Goal: Information Seeking & Learning: Learn about a topic

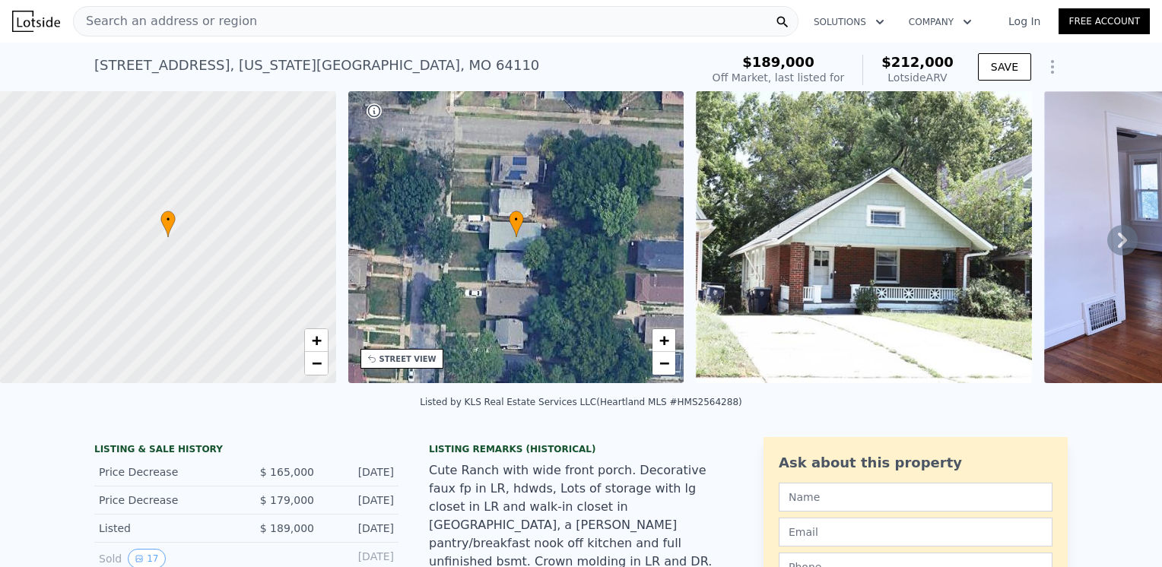
click at [810, 224] on img at bounding box center [864, 237] width 336 height 292
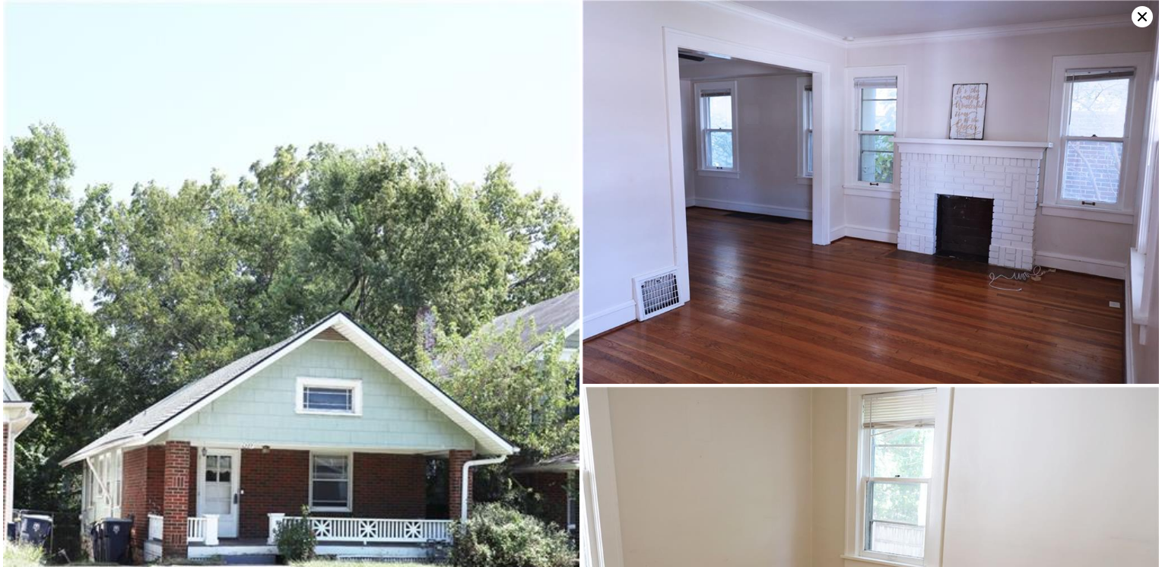
click at [1144, 19] on icon at bounding box center [1142, 16] width 9 height 9
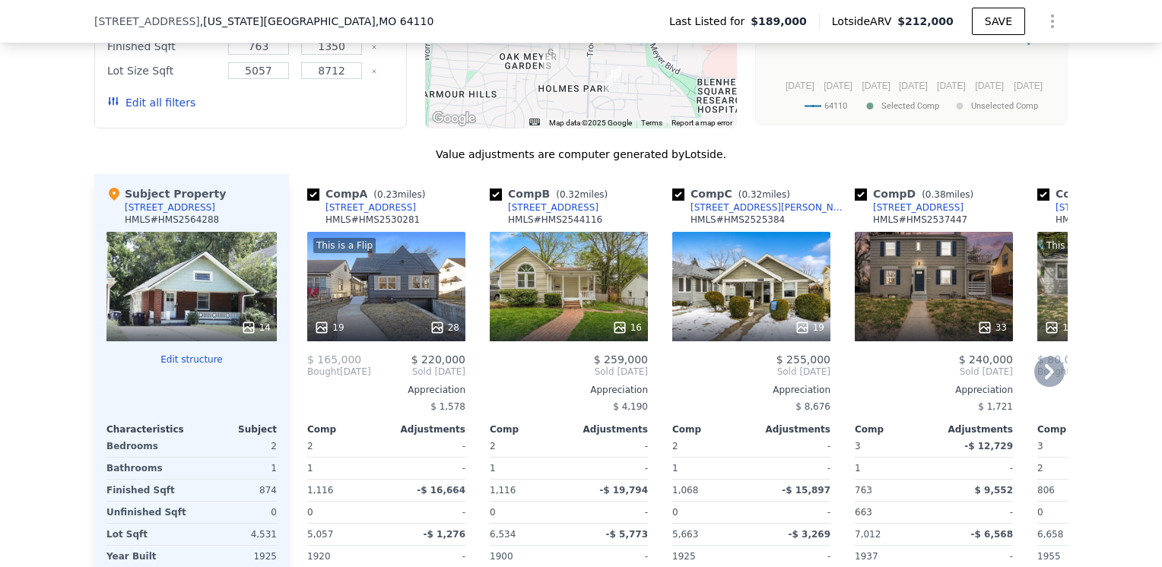
scroll to position [1591, 0]
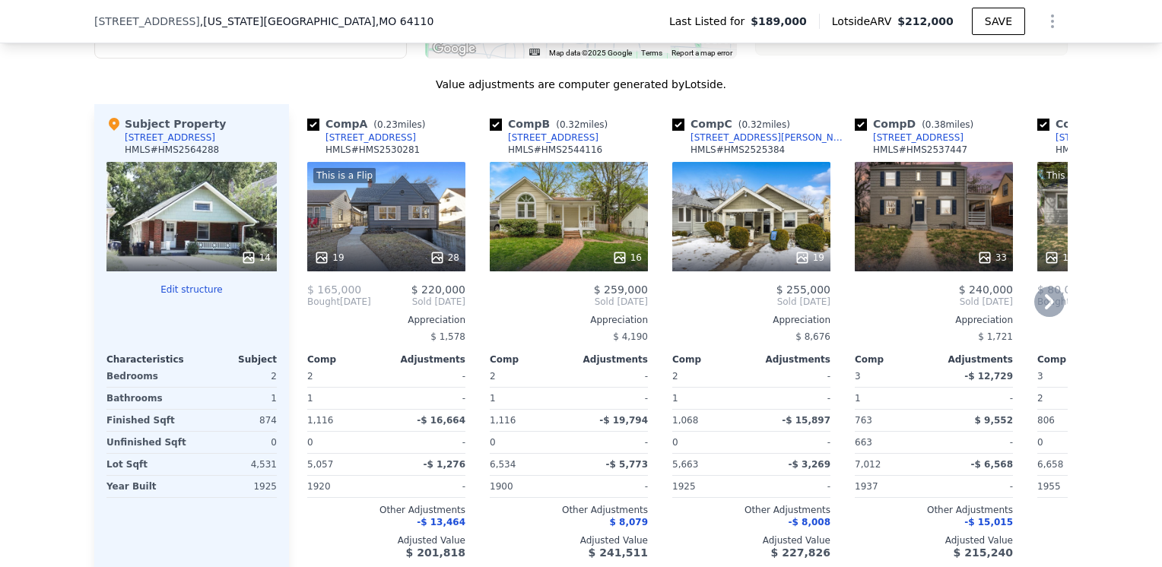
click at [385, 162] on div "This is a Flip 19 28" at bounding box center [386, 217] width 158 height 110
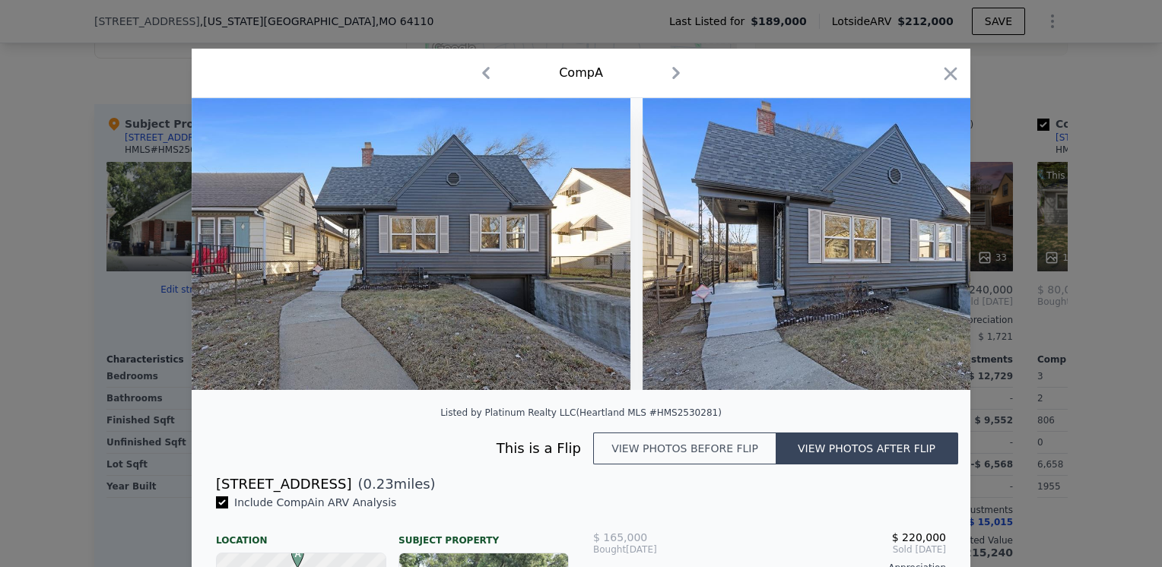
click at [641, 463] on button "View photos before flip" at bounding box center [684, 449] width 183 height 32
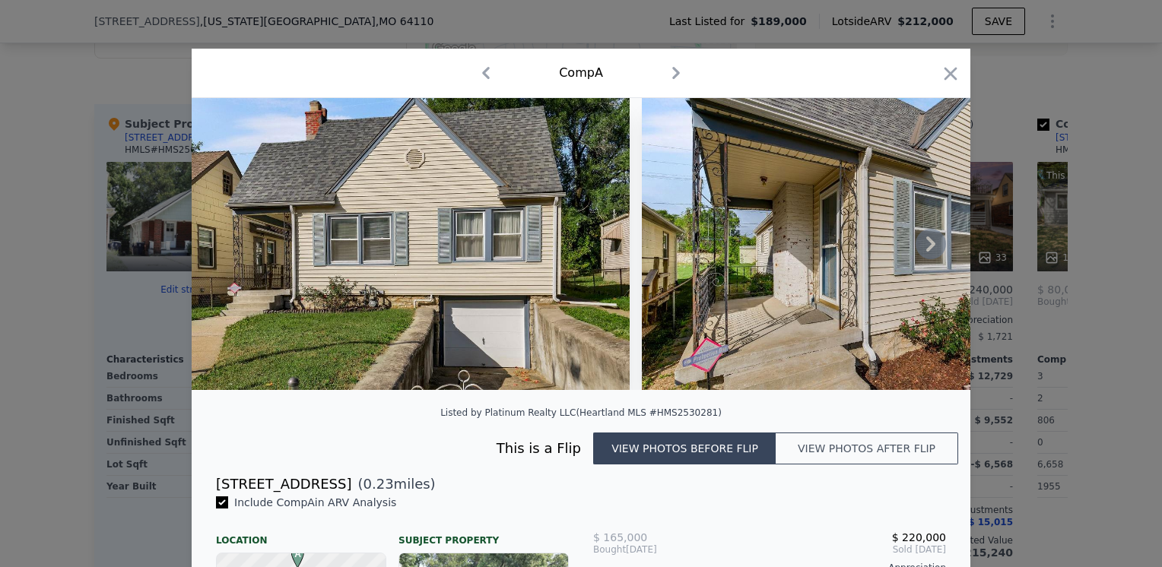
click at [919, 244] on icon at bounding box center [931, 244] width 30 height 30
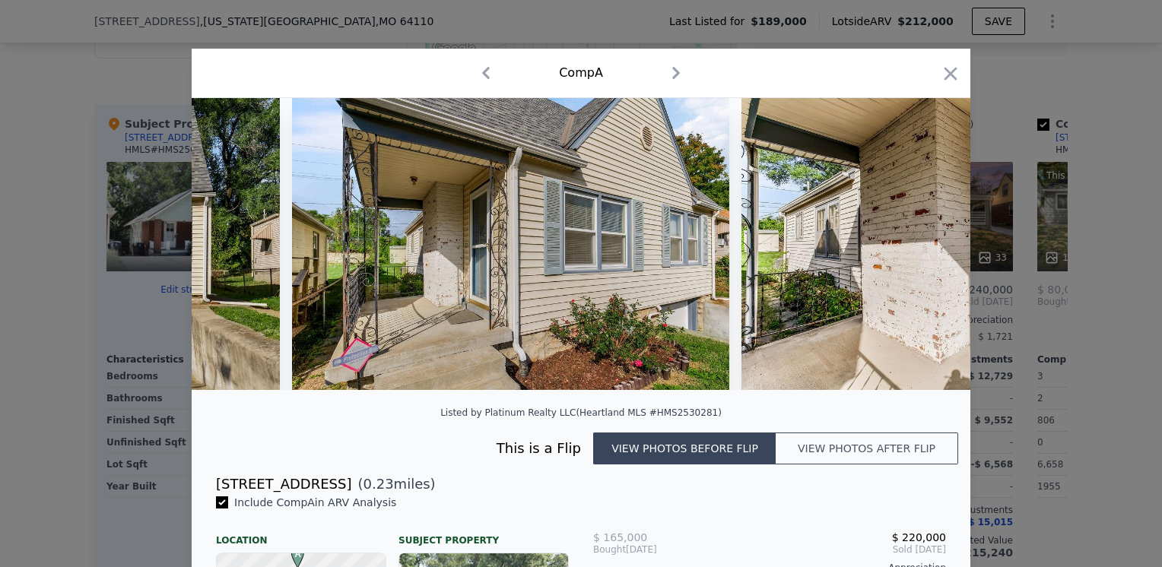
scroll to position [0, 365]
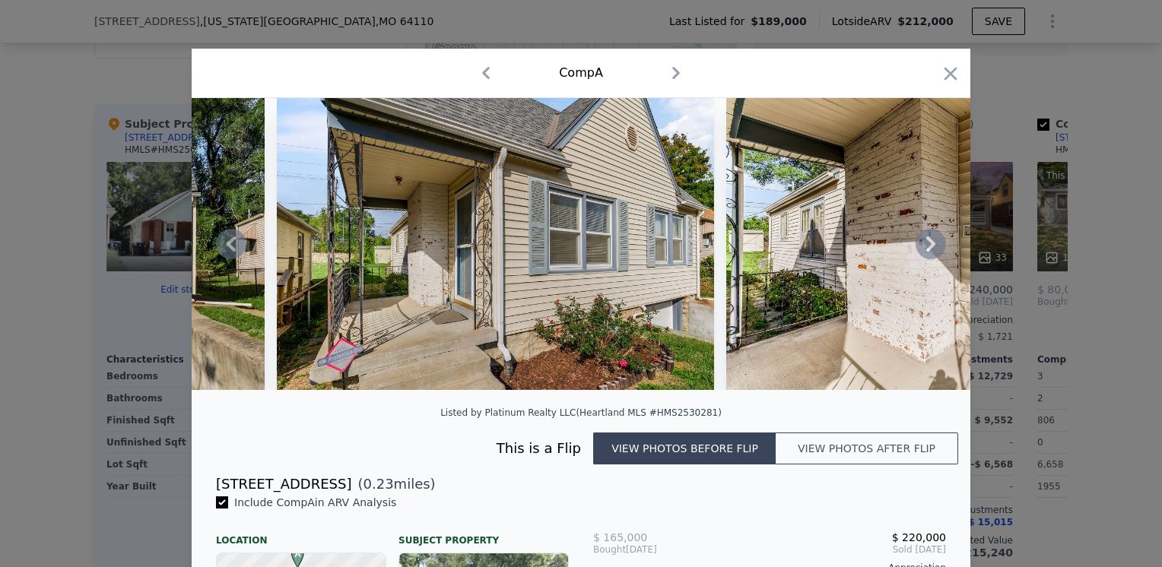
click at [919, 244] on icon at bounding box center [931, 244] width 30 height 30
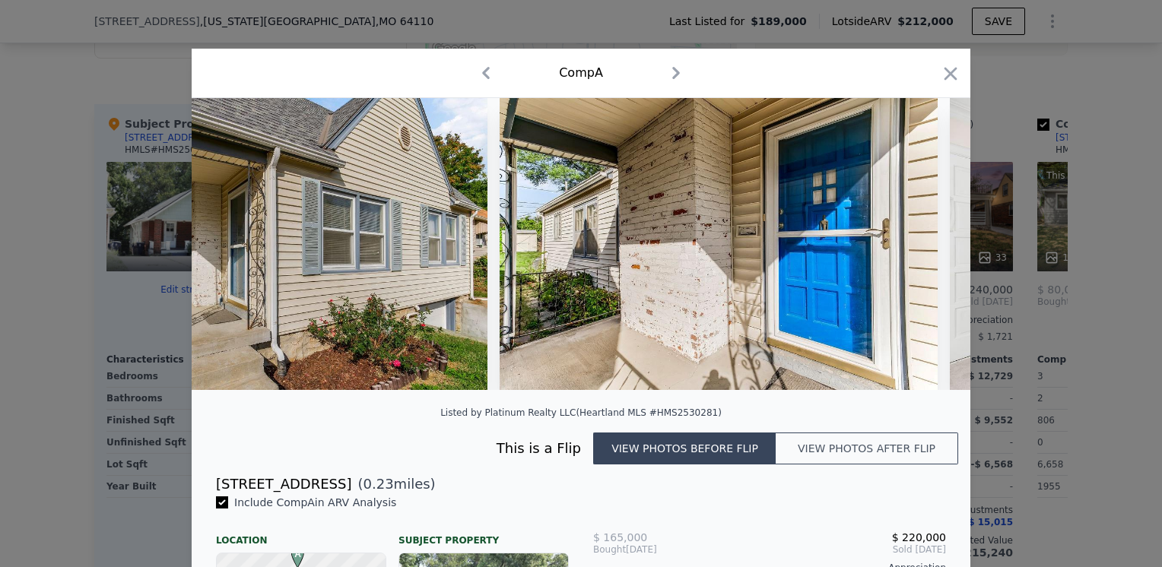
scroll to position [0, 730]
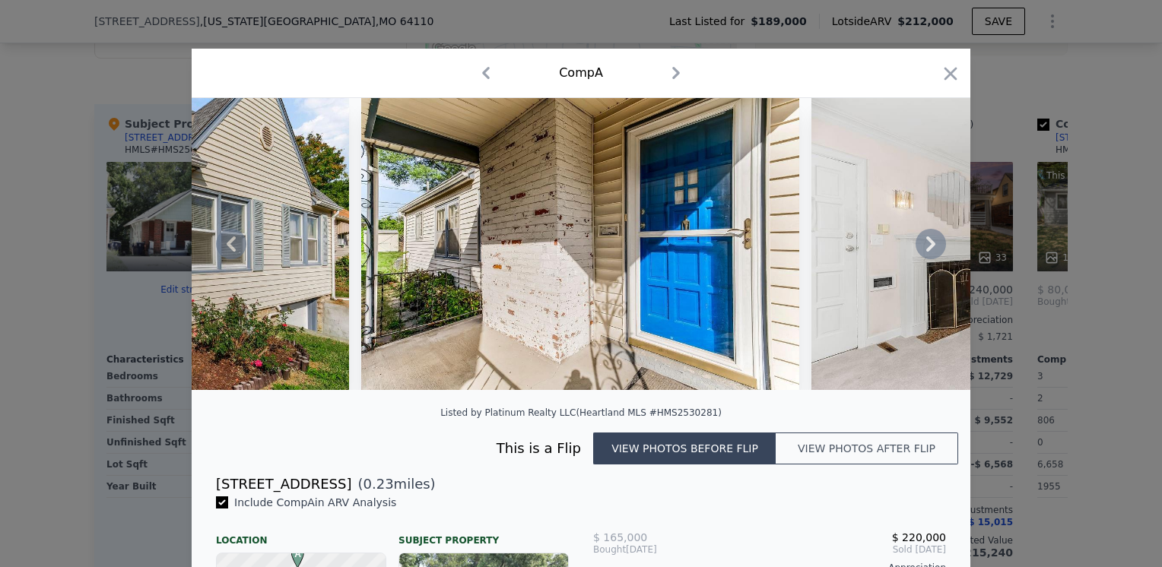
click at [919, 244] on icon at bounding box center [931, 244] width 30 height 30
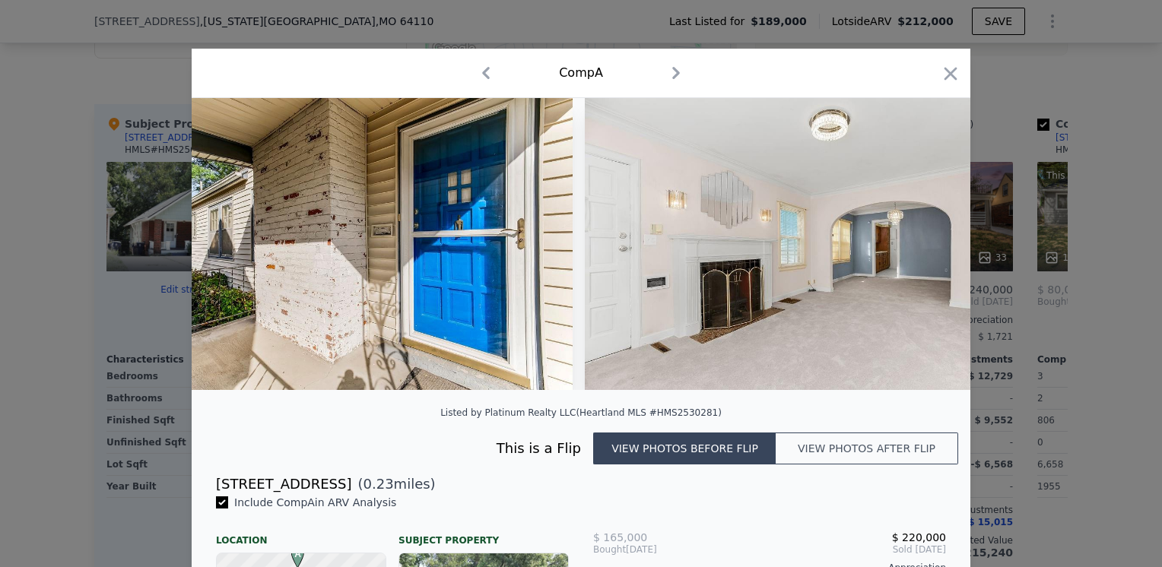
scroll to position [0, 1095]
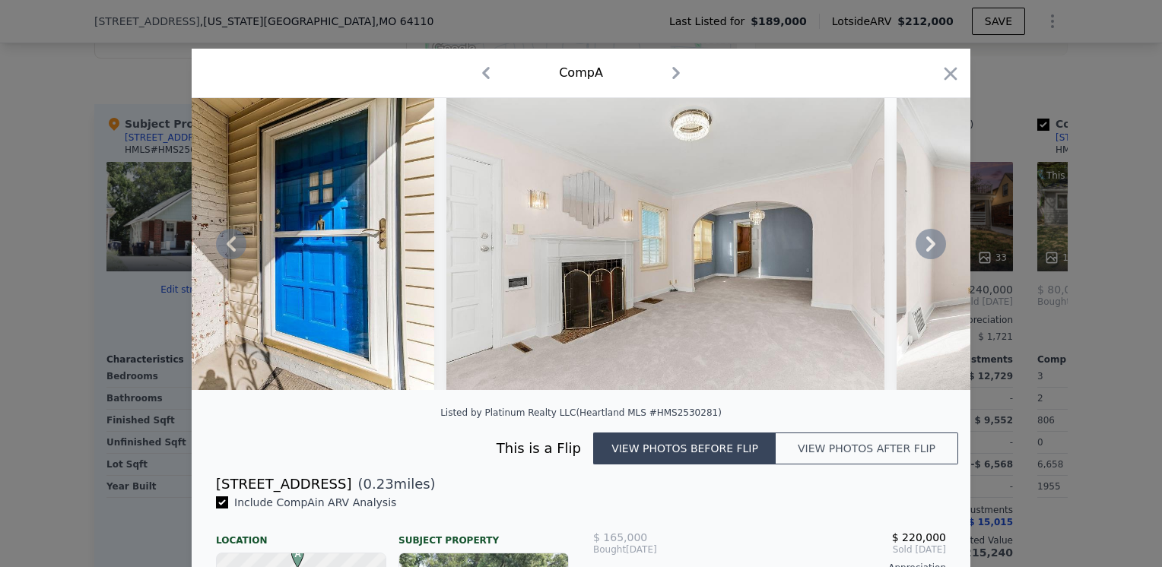
click at [919, 244] on icon at bounding box center [931, 244] width 30 height 30
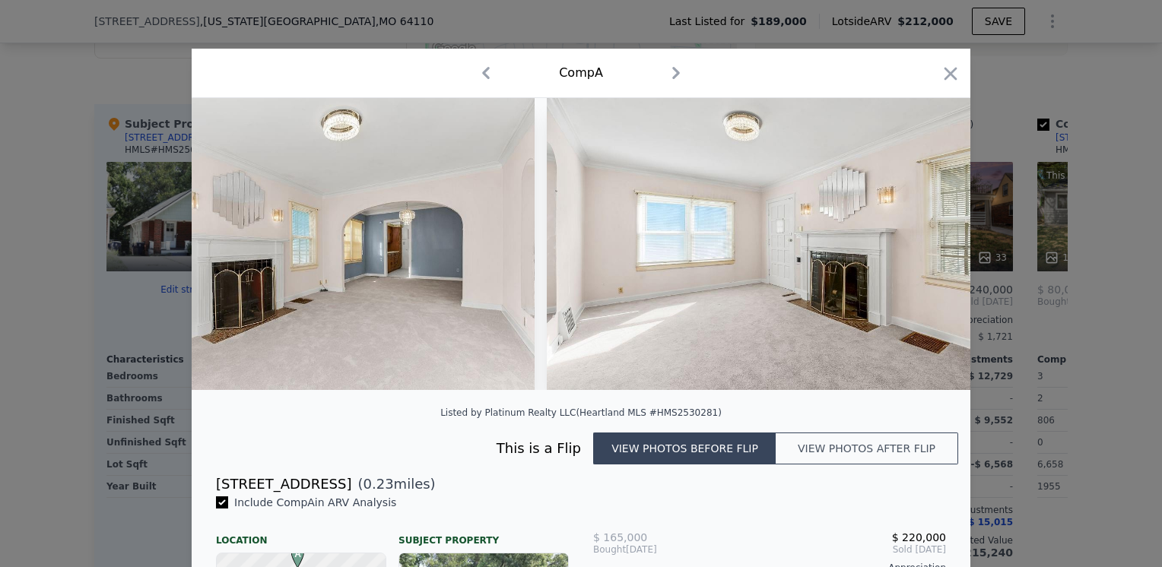
scroll to position [0, 1461]
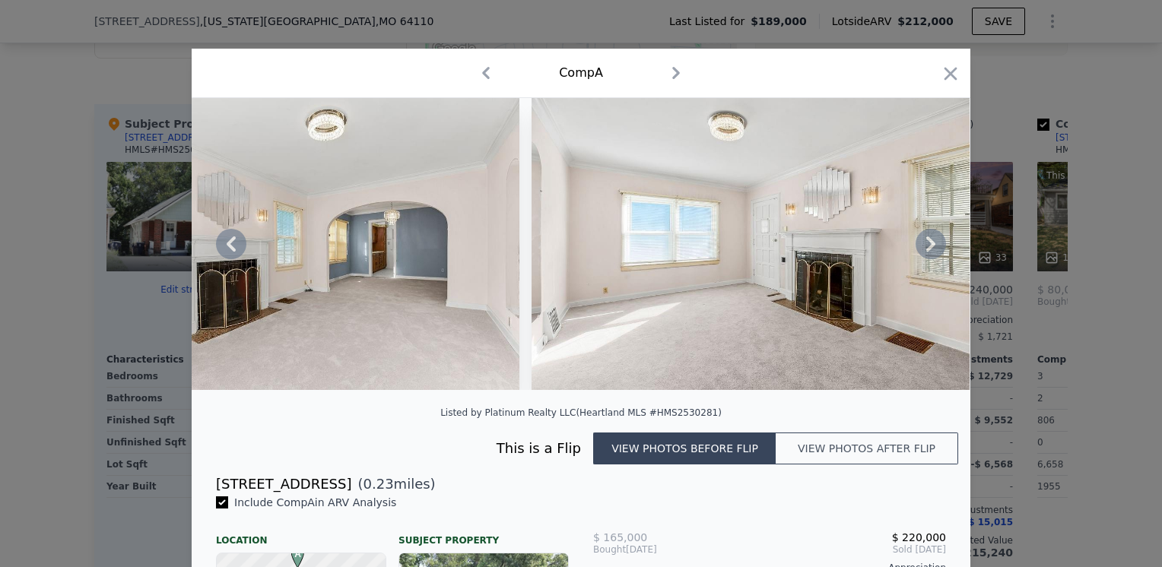
click at [919, 244] on icon at bounding box center [931, 244] width 30 height 30
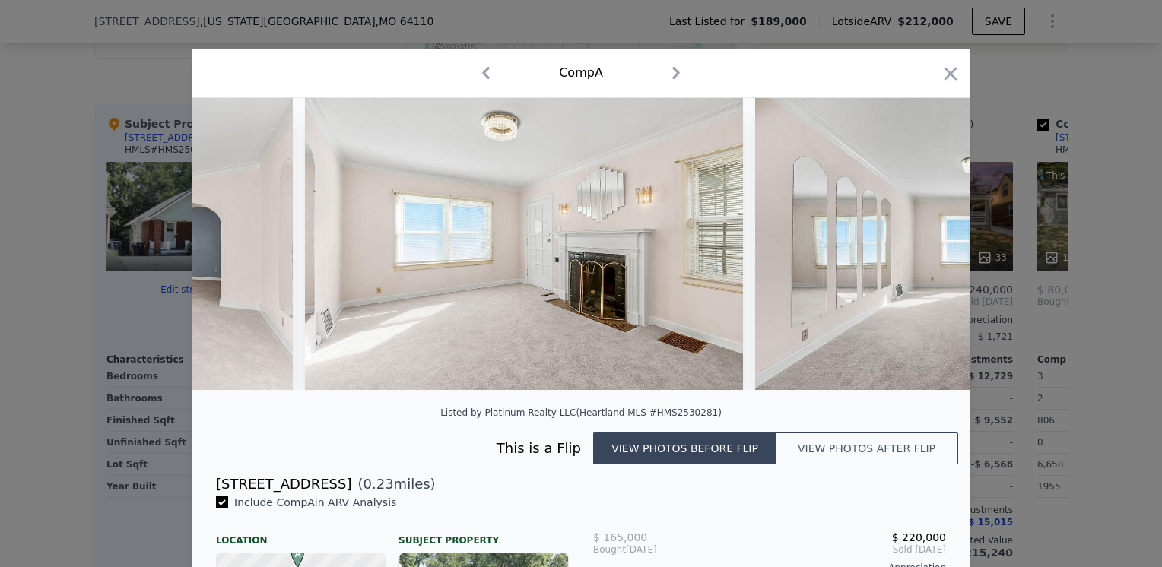
scroll to position [0, 1826]
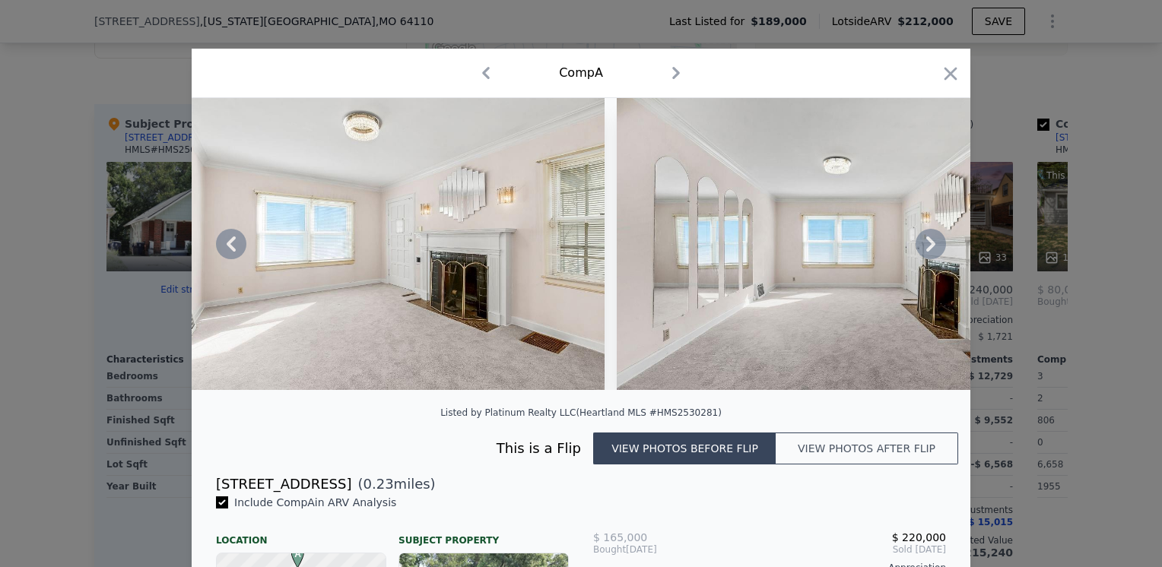
click at [919, 244] on icon at bounding box center [931, 244] width 30 height 30
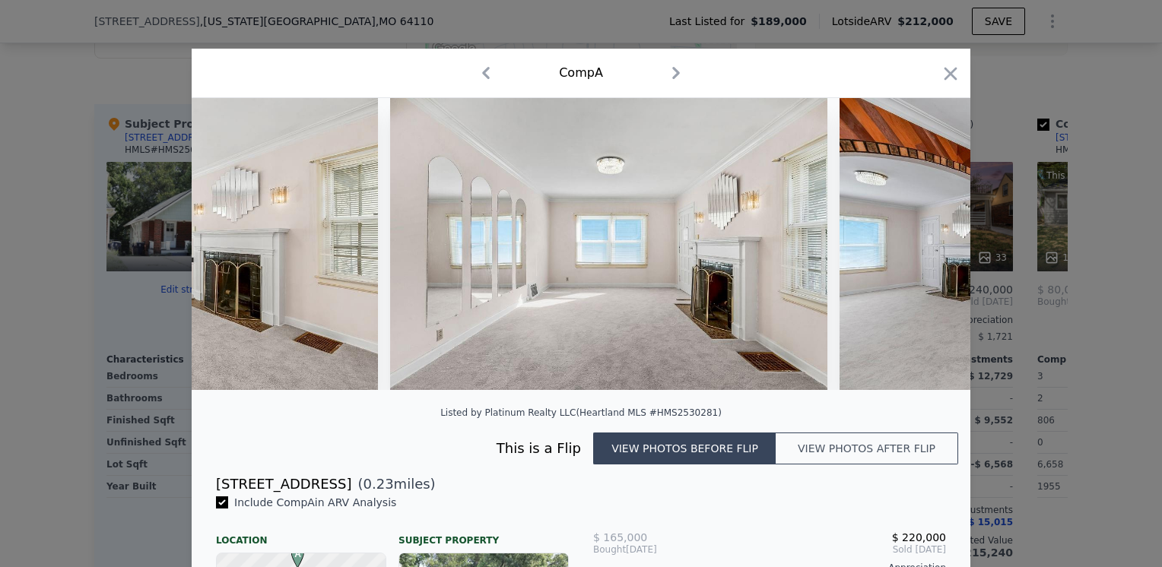
scroll to position [0, 2191]
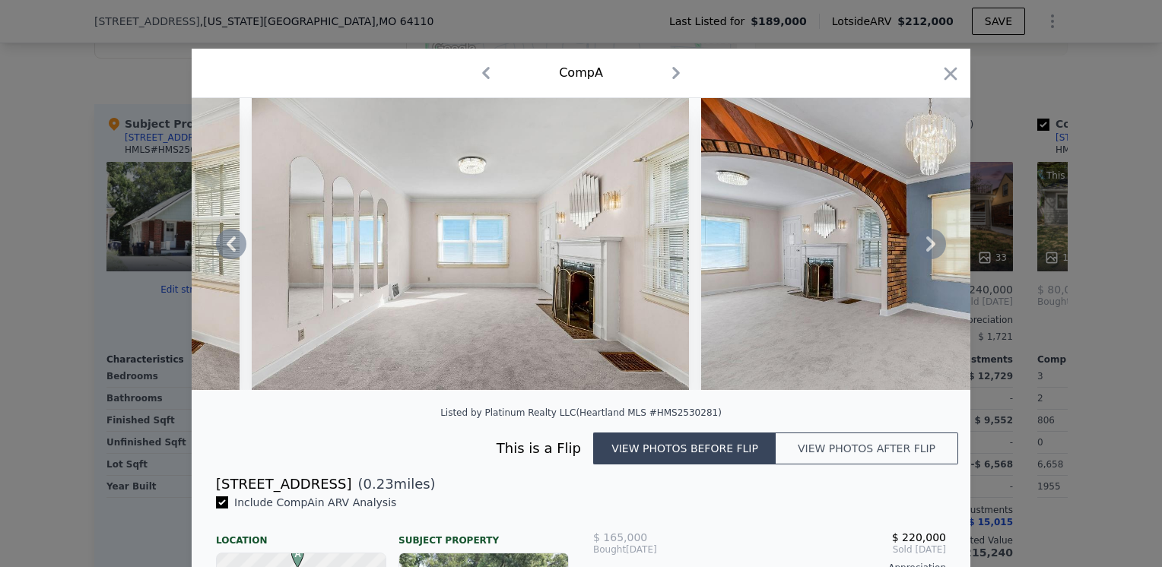
click at [919, 244] on icon at bounding box center [931, 244] width 30 height 30
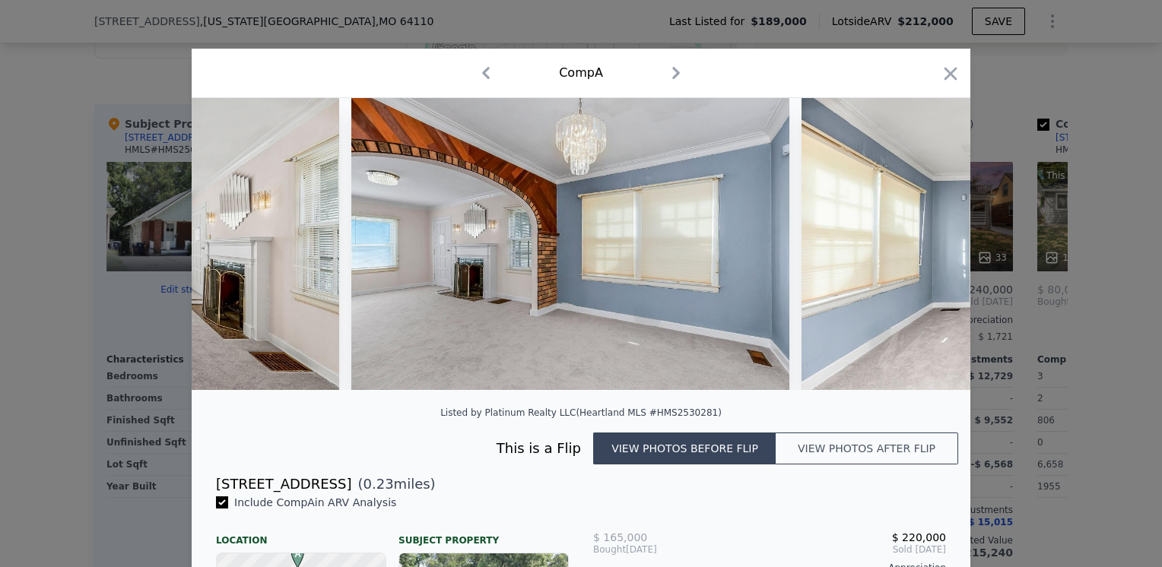
scroll to position [0, 2556]
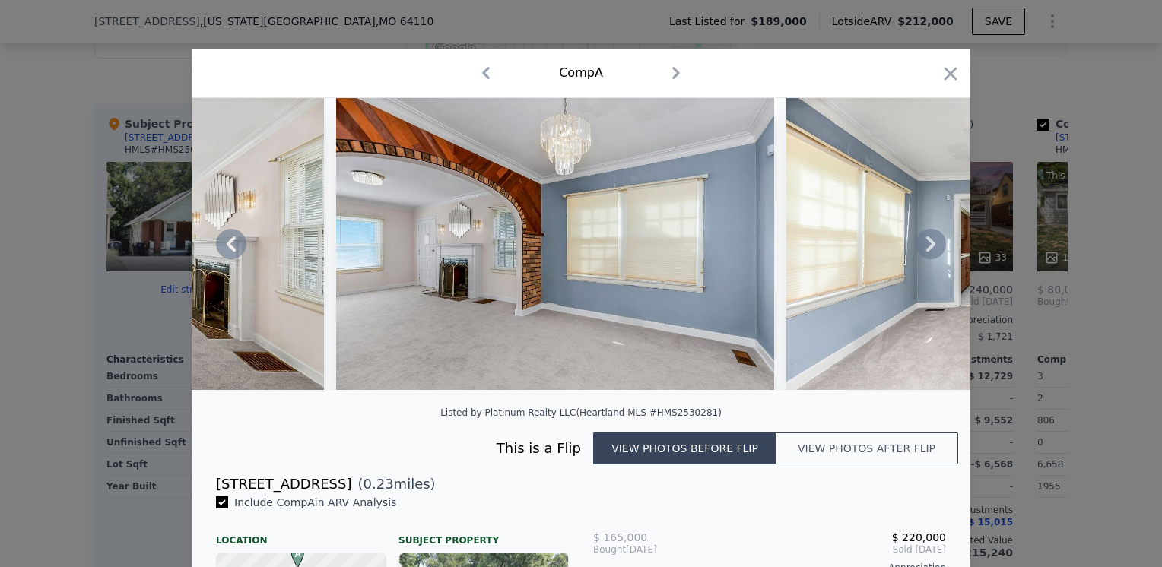
click at [919, 244] on icon at bounding box center [931, 244] width 30 height 30
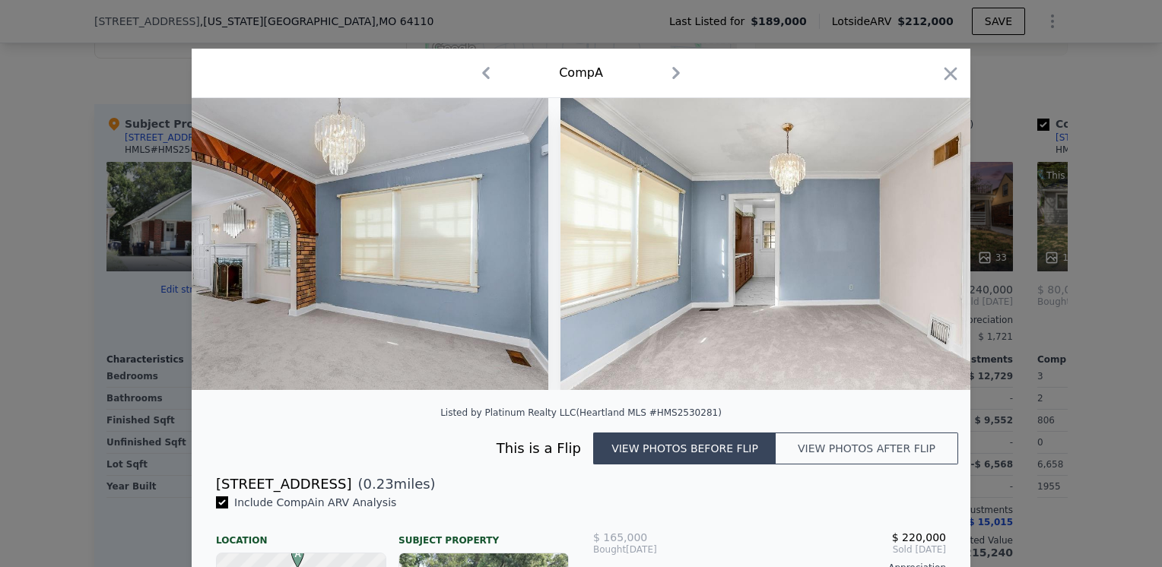
scroll to position [0, 2921]
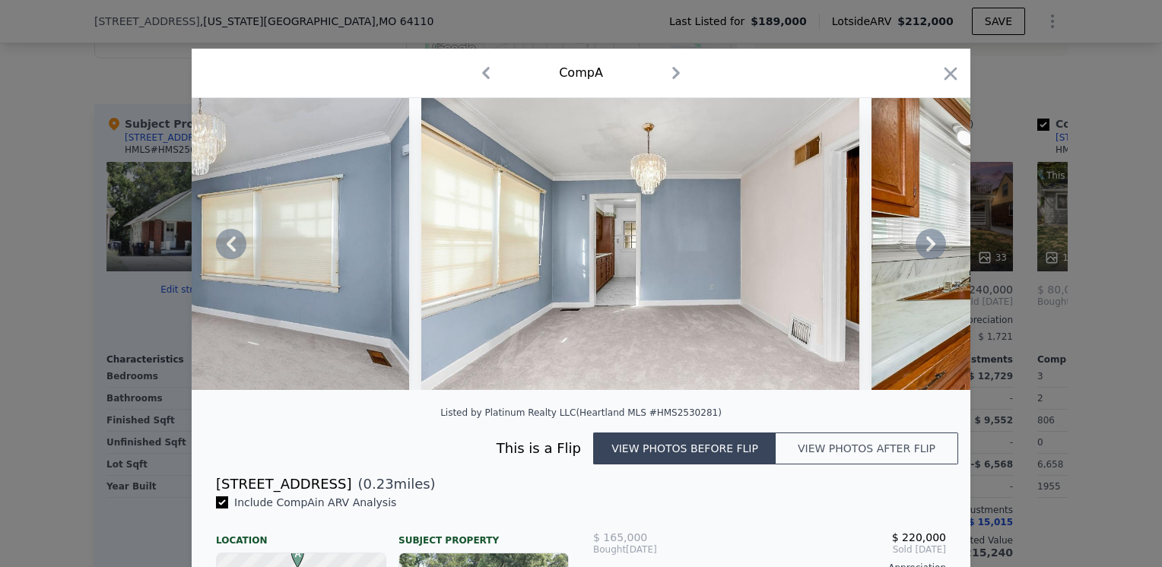
click at [919, 244] on icon at bounding box center [931, 244] width 30 height 30
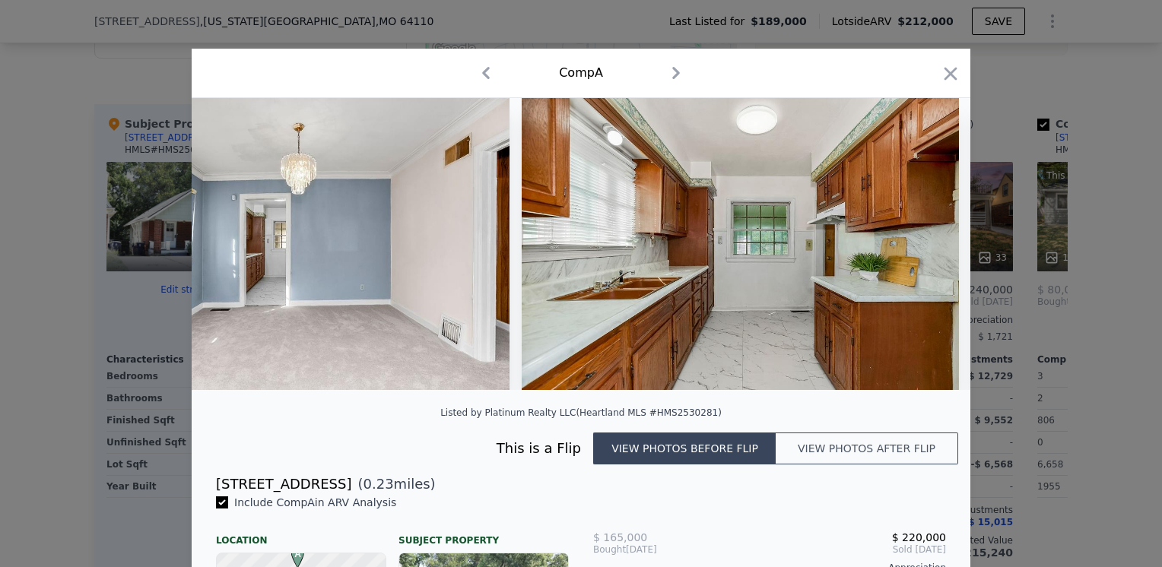
scroll to position [0, 3286]
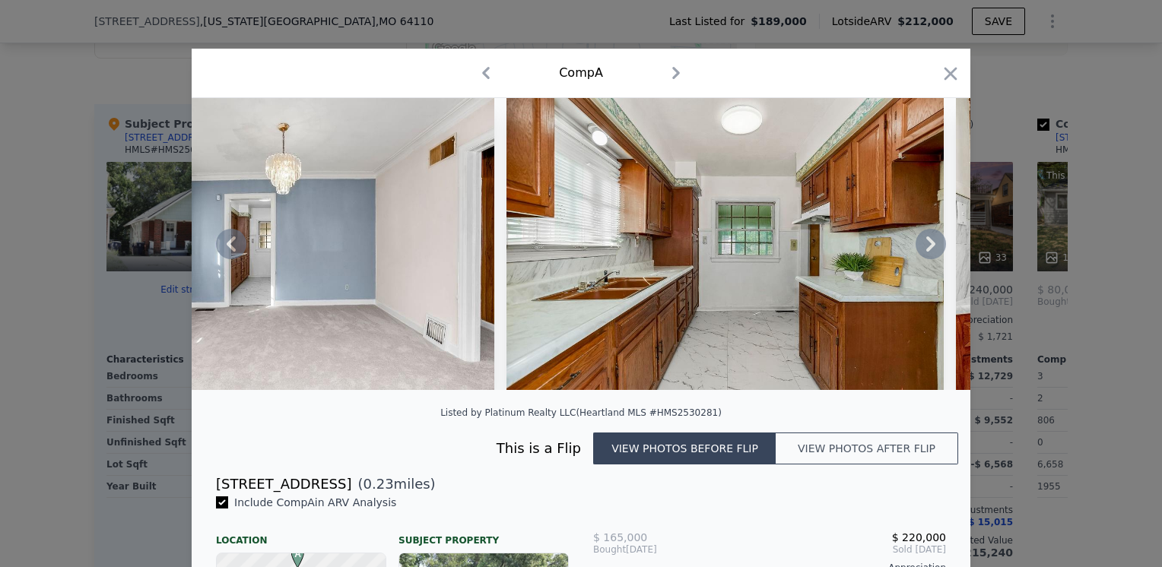
click at [919, 244] on icon at bounding box center [931, 244] width 30 height 30
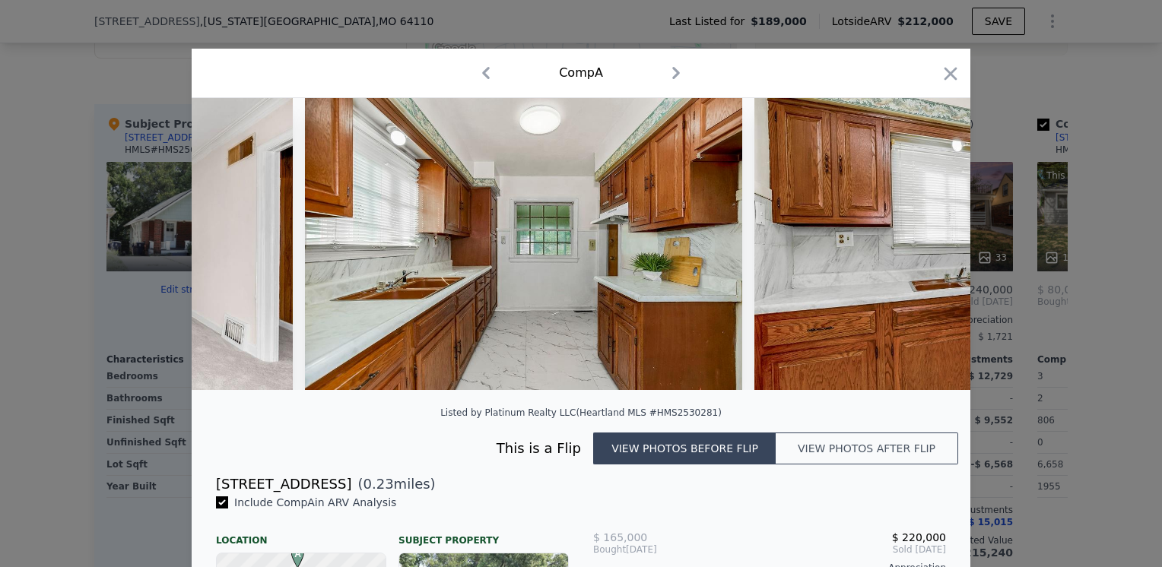
scroll to position [0, 3651]
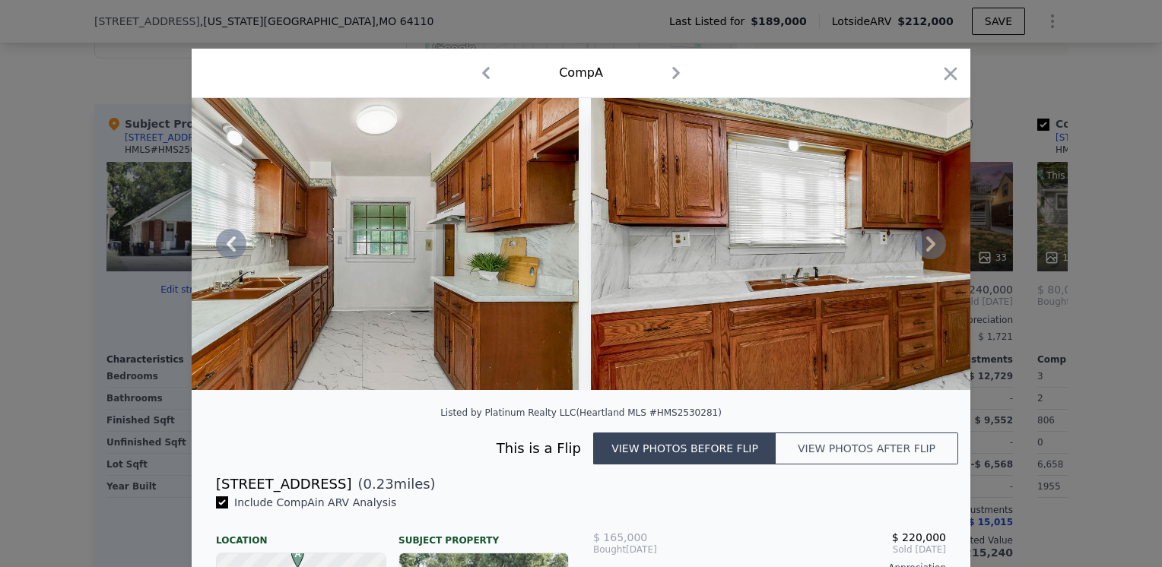
click at [919, 244] on icon at bounding box center [931, 244] width 30 height 30
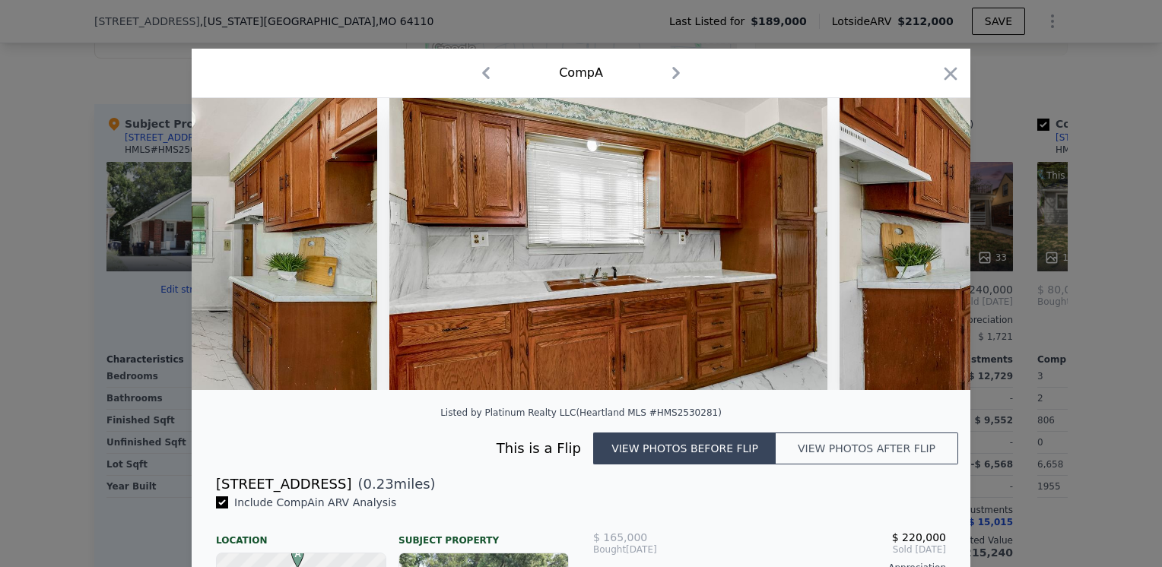
scroll to position [0, 4017]
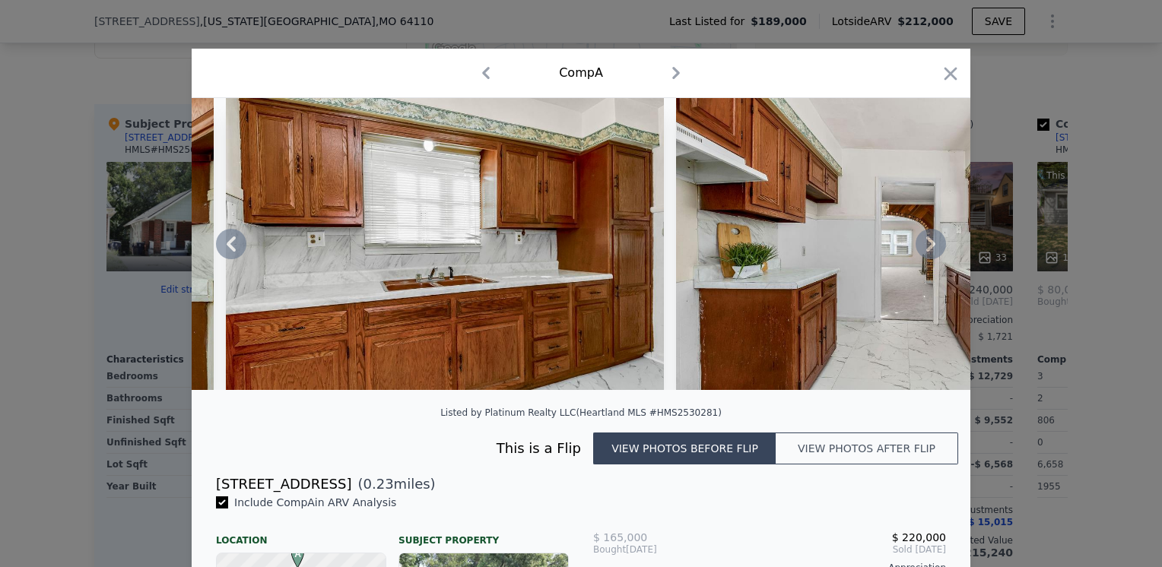
click at [921, 246] on icon at bounding box center [931, 244] width 30 height 30
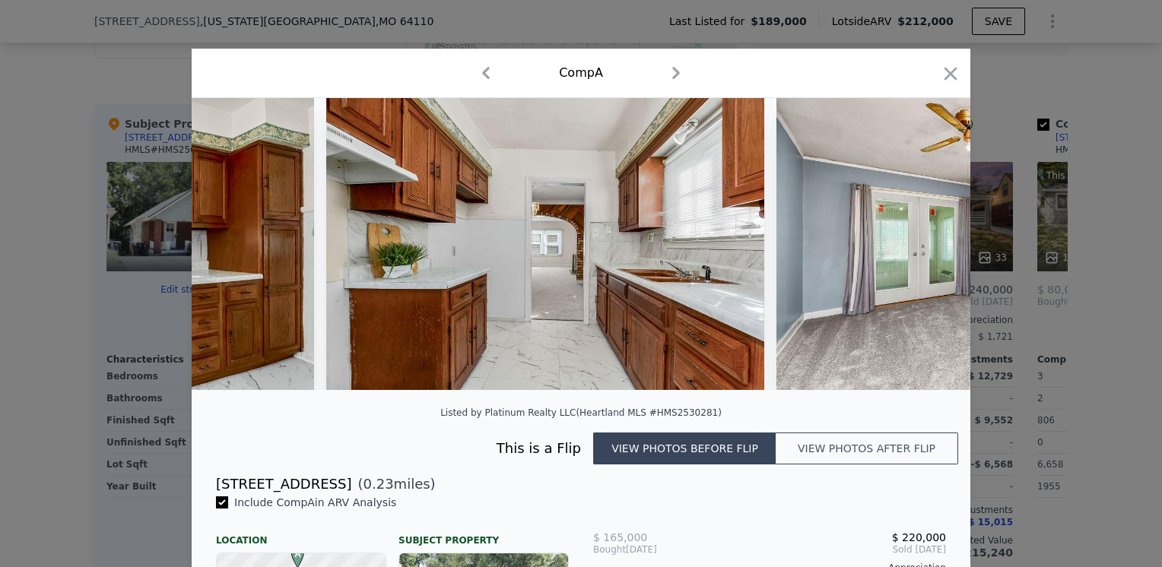
scroll to position [0, 4382]
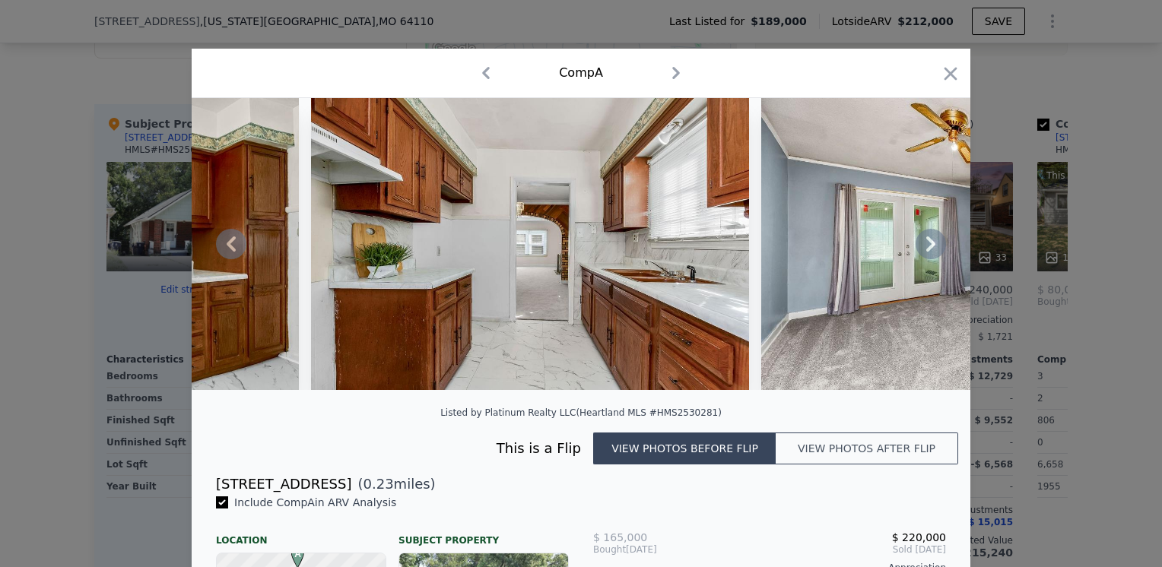
click at [921, 246] on icon at bounding box center [931, 244] width 30 height 30
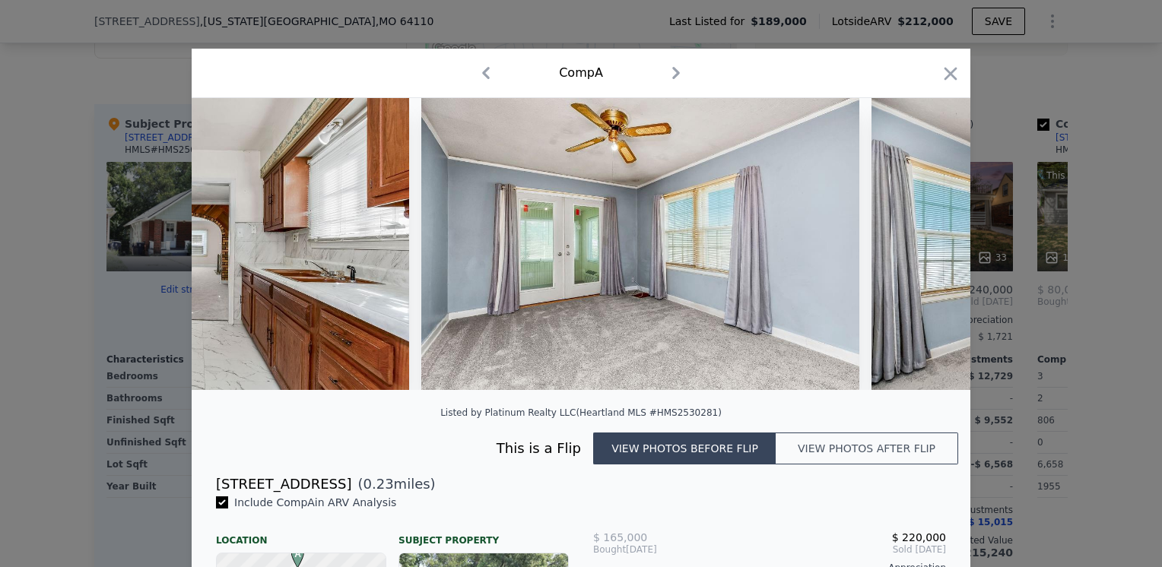
scroll to position [0, 4747]
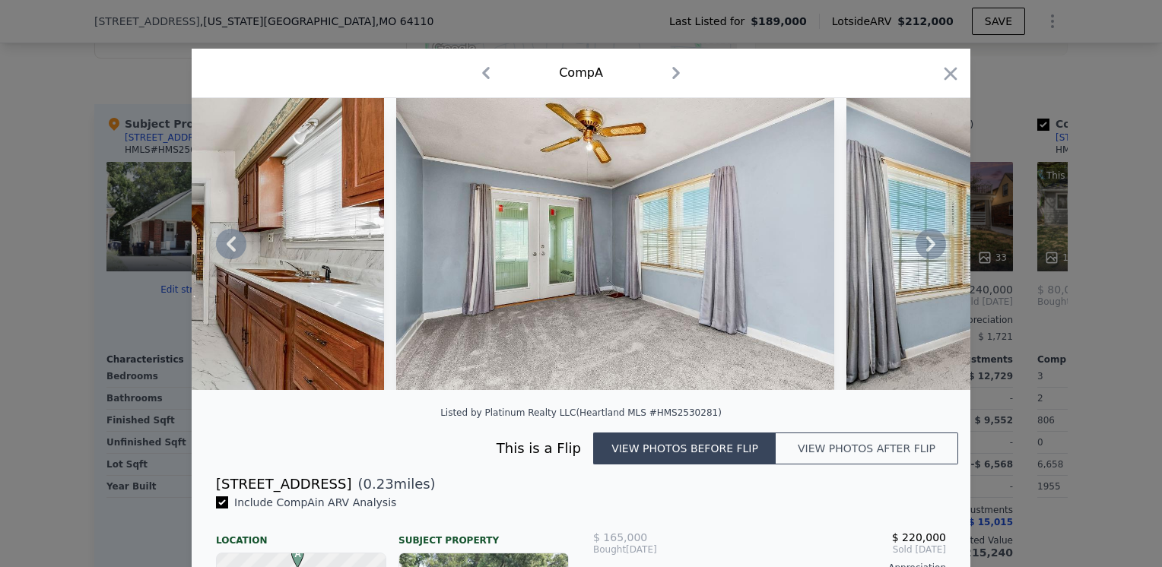
click at [921, 246] on icon at bounding box center [931, 244] width 30 height 30
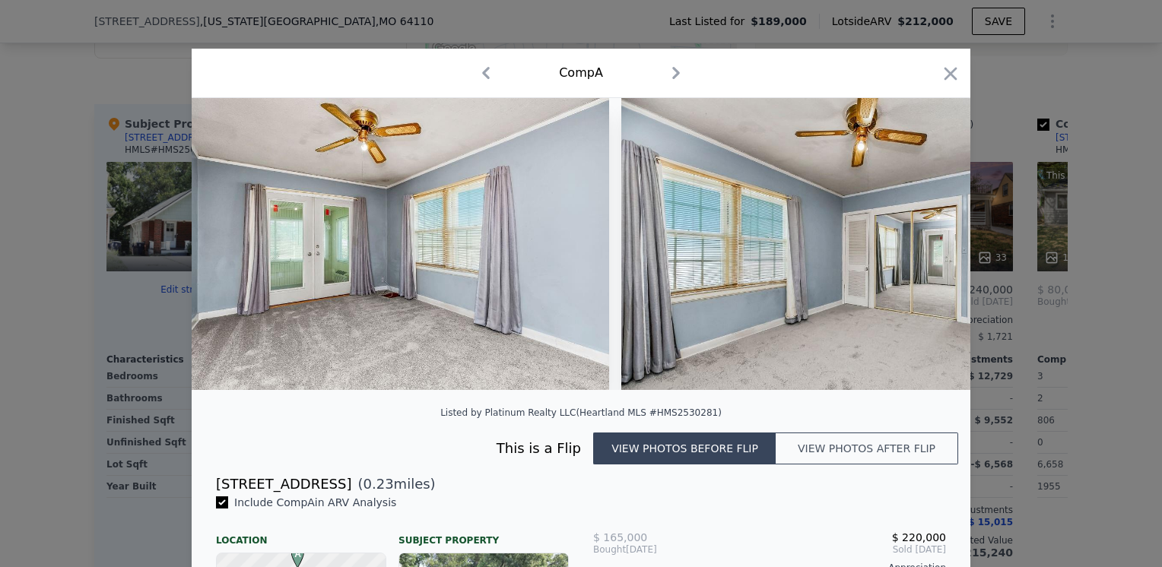
scroll to position [0, 5112]
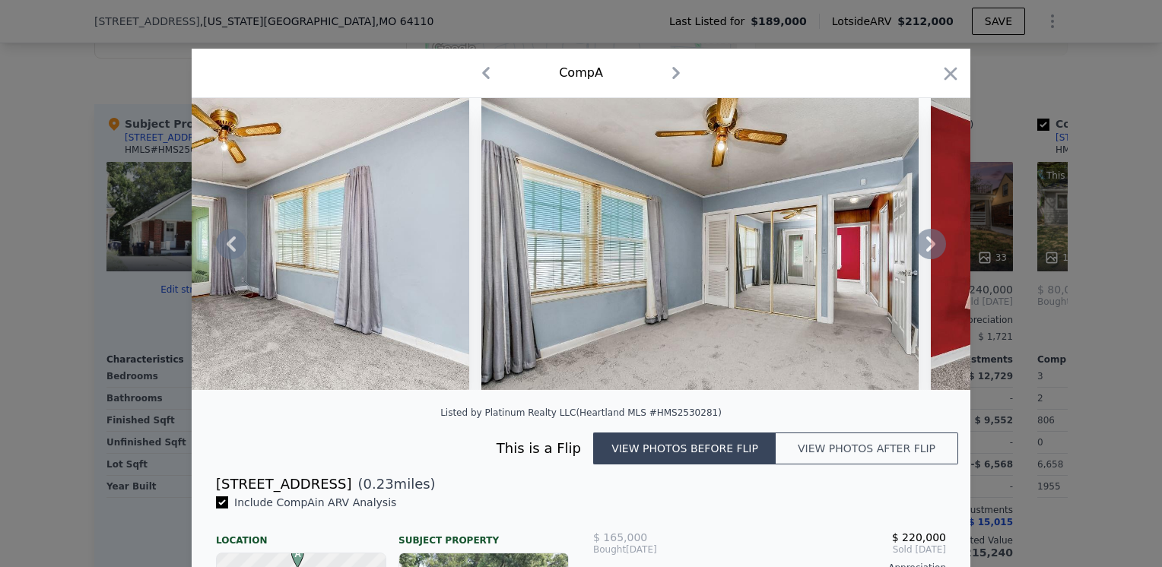
click at [927, 251] on icon at bounding box center [931, 244] width 9 height 15
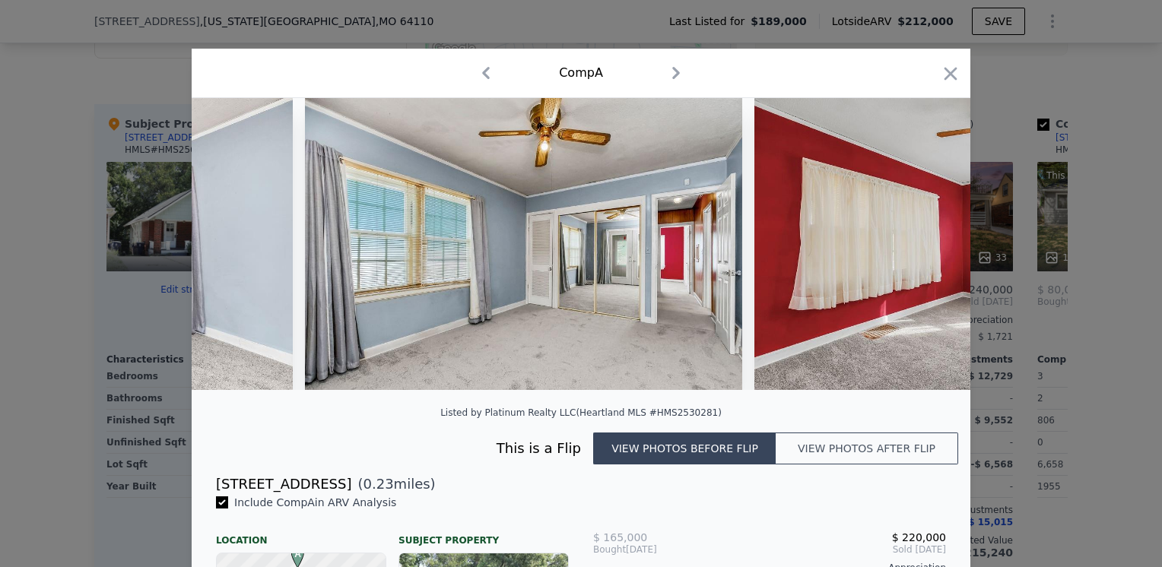
scroll to position [0, 5477]
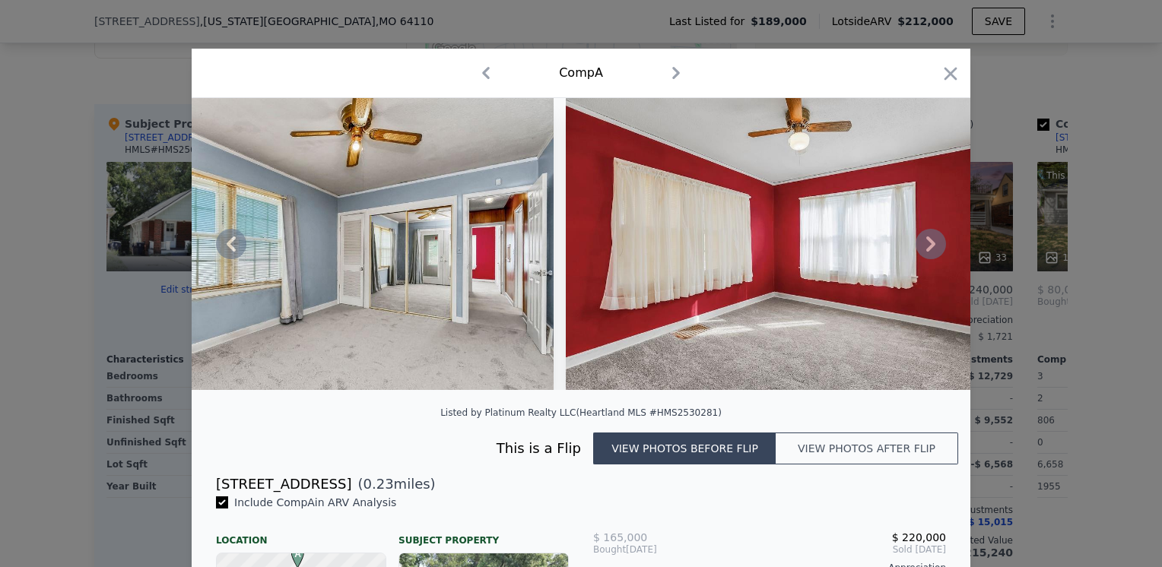
click at [927, 251] on icon at bounding box center [931, 244] width 9 height 15
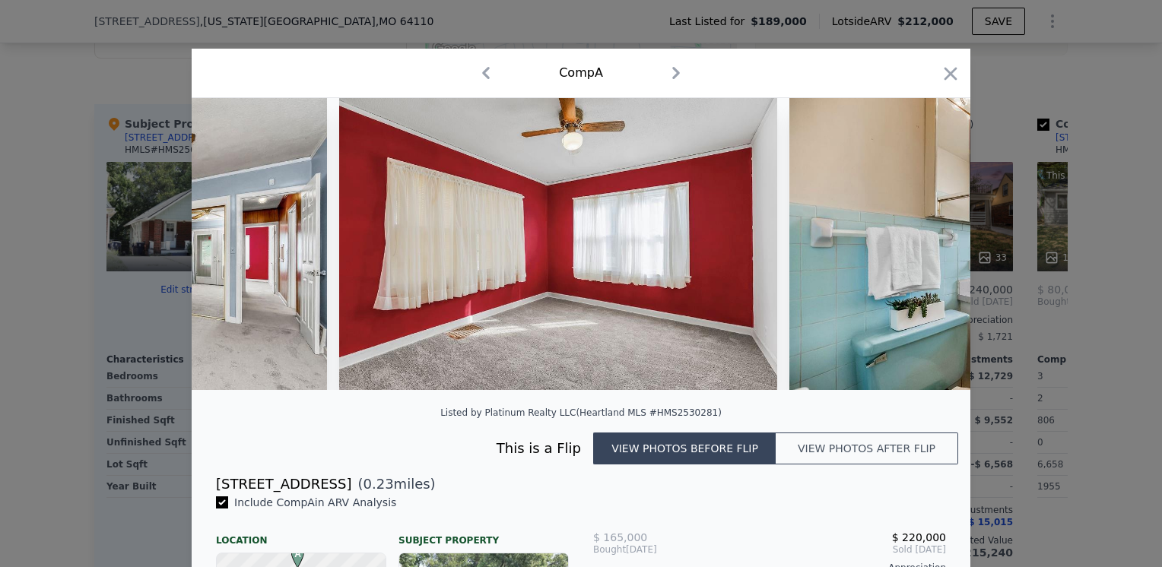
scroll to position [0, 5842]
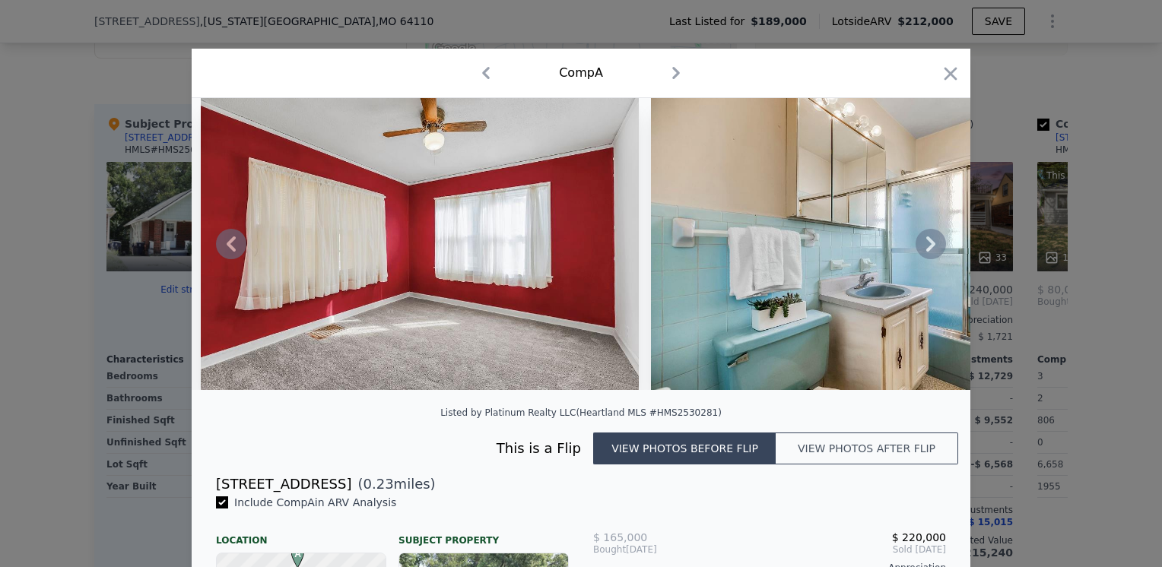
click at [927, 251] on icon at bounding box center [931, 244] width 9 height 15
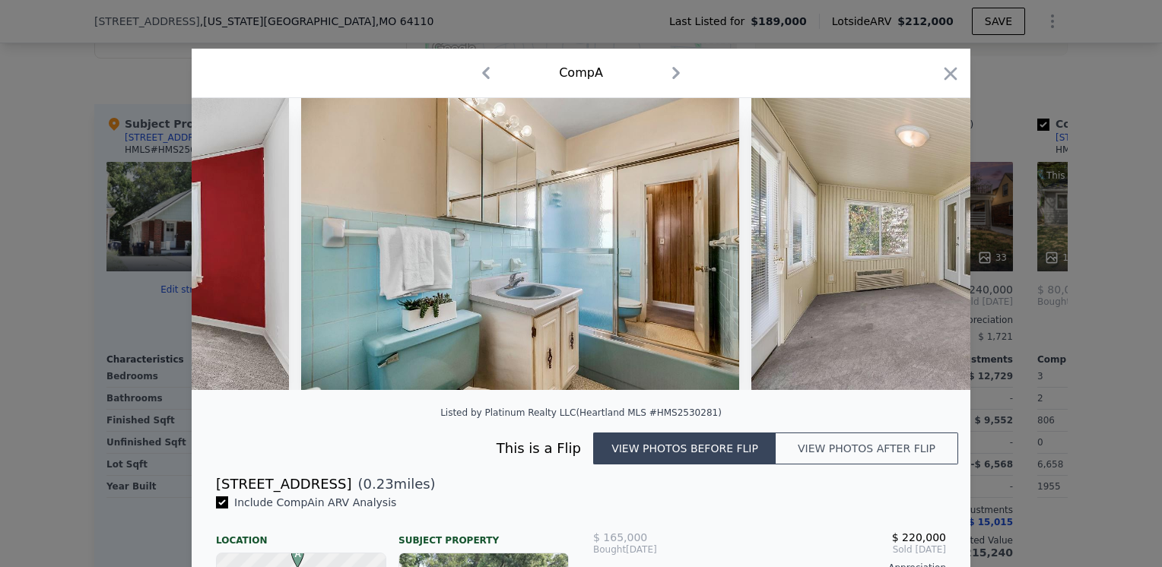
scroll to position [0, 6207]
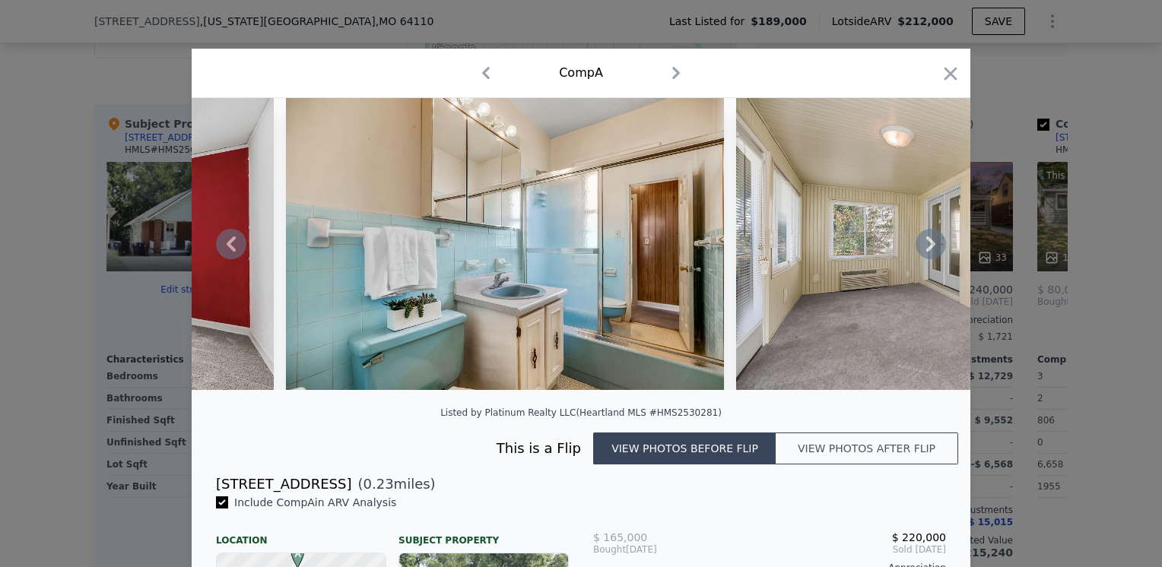
click at [927, 251] on icon at bounding box center [931, 244] width 9 height 15
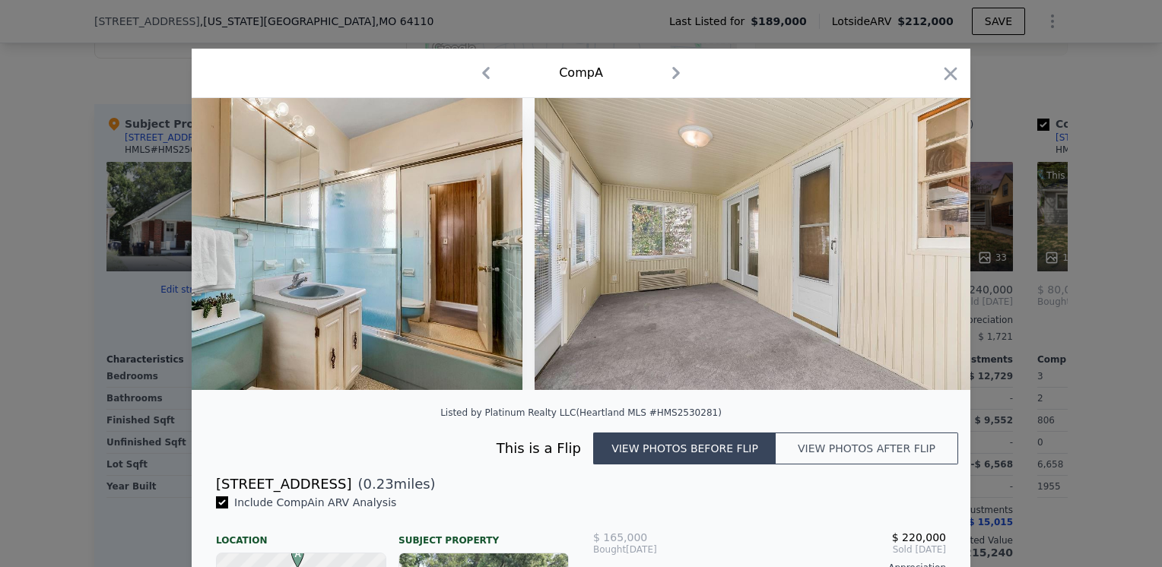
scroll to position [0, 6573]
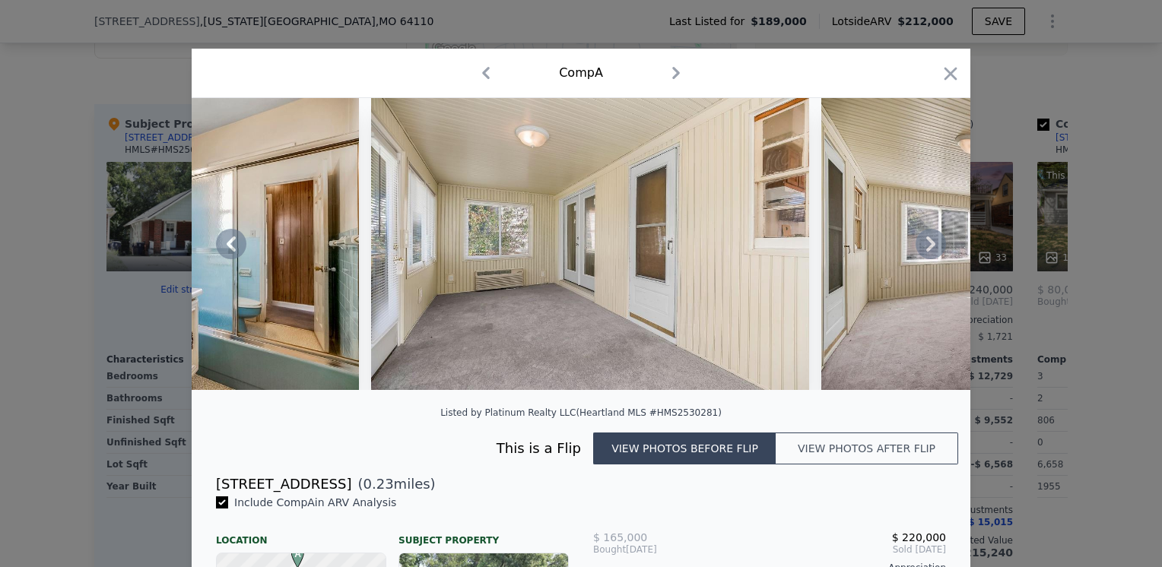
click at [927, 251] on icon at bounding box center [931, 244] width 9 height 15
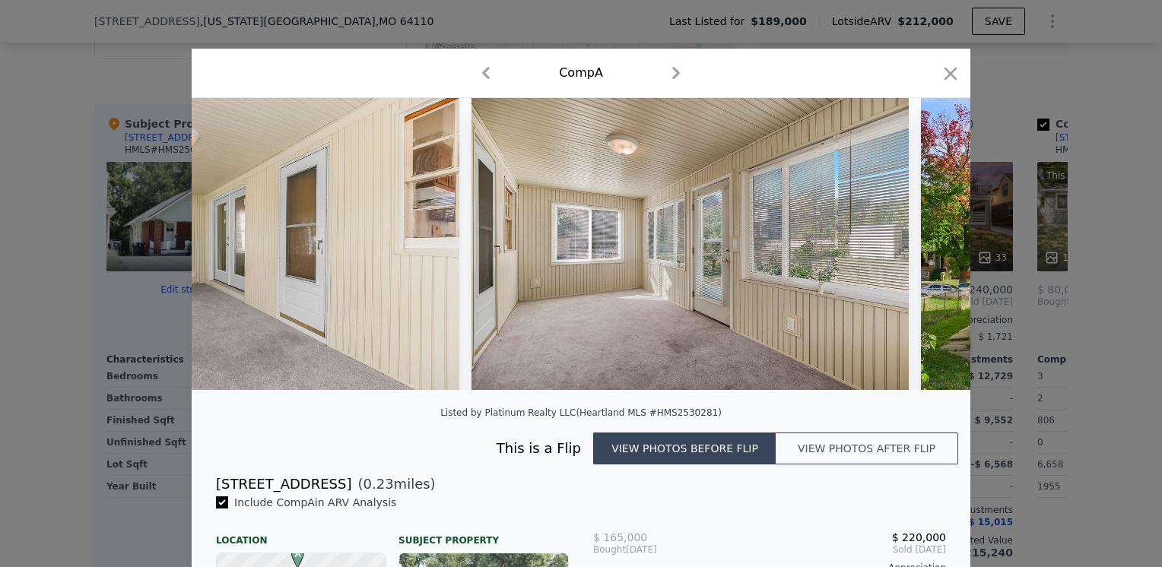
scroll to position [0, 6938]
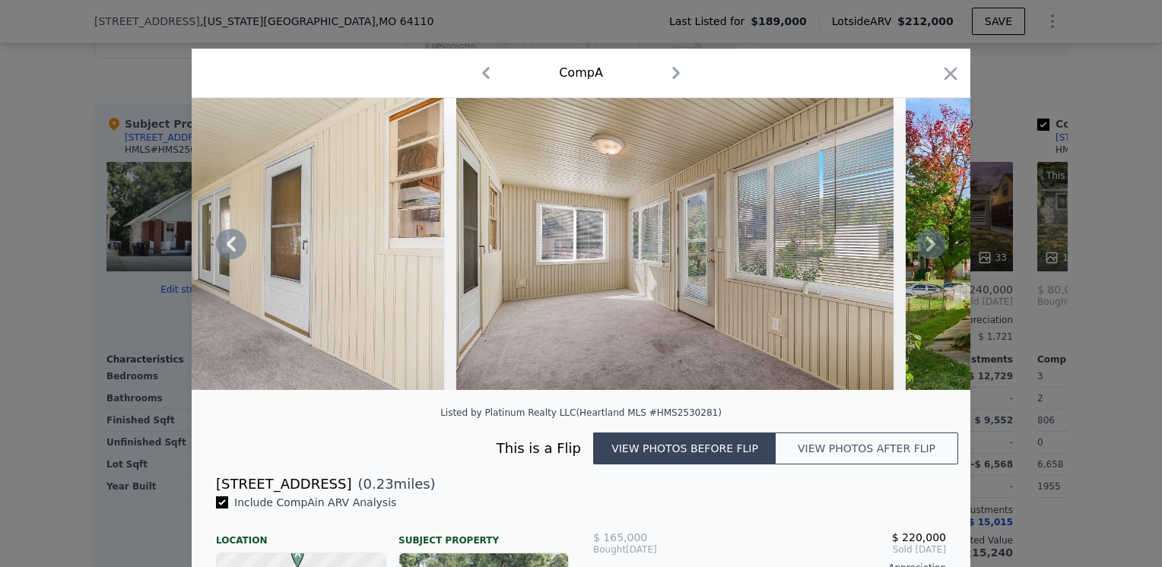
click at [927, 248] on icon at bounding box center [931, 244] width 9 height 15
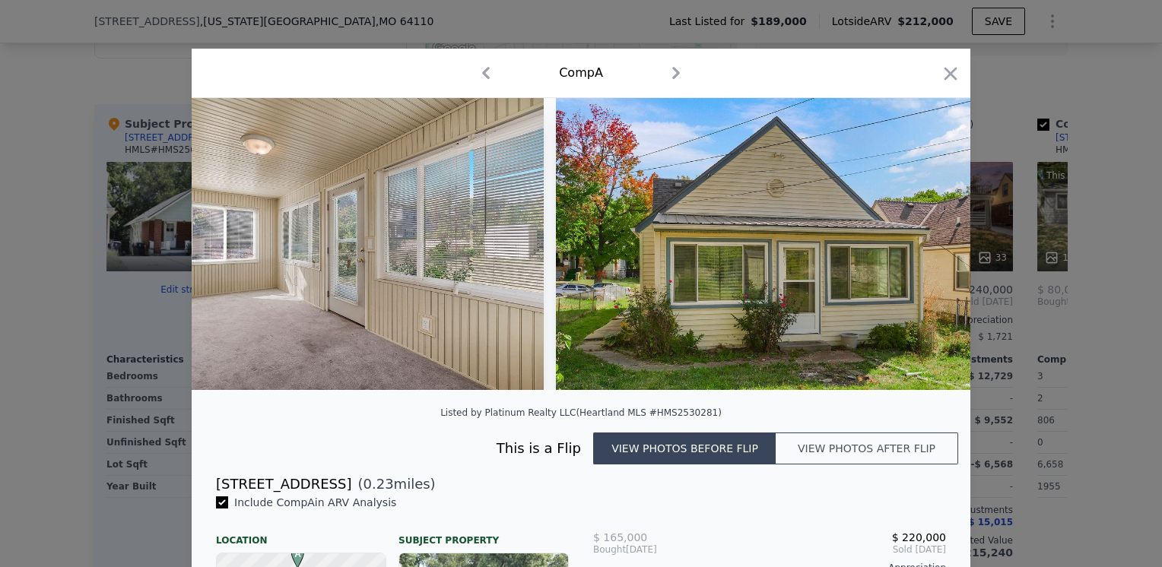
scroll to position [0, 7303]
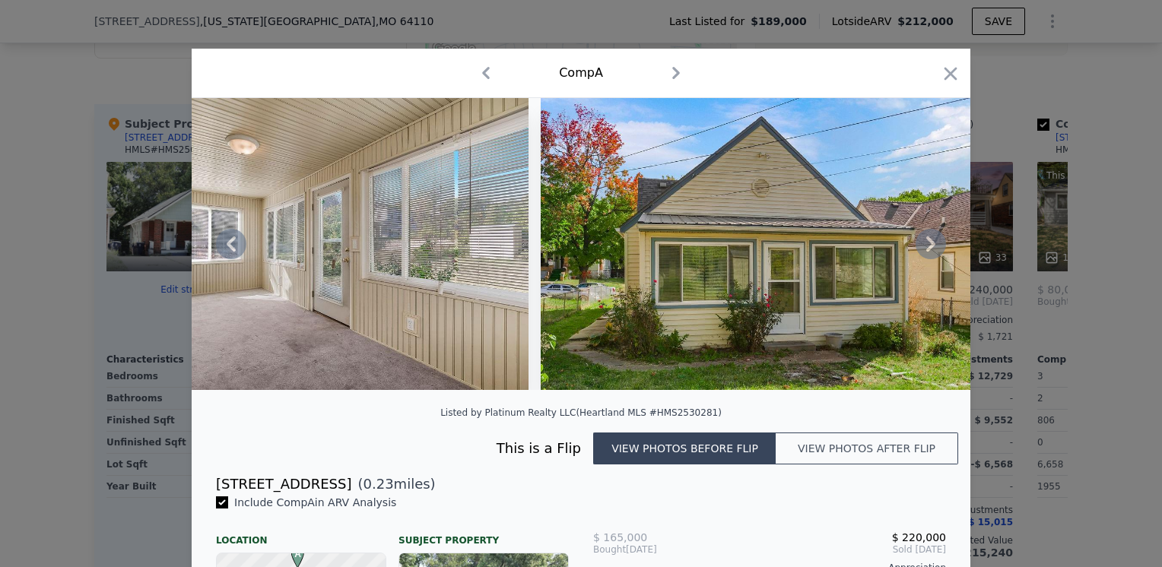
click at [927, 245] on icon at bounding box center [931, 244] width 9 height 15
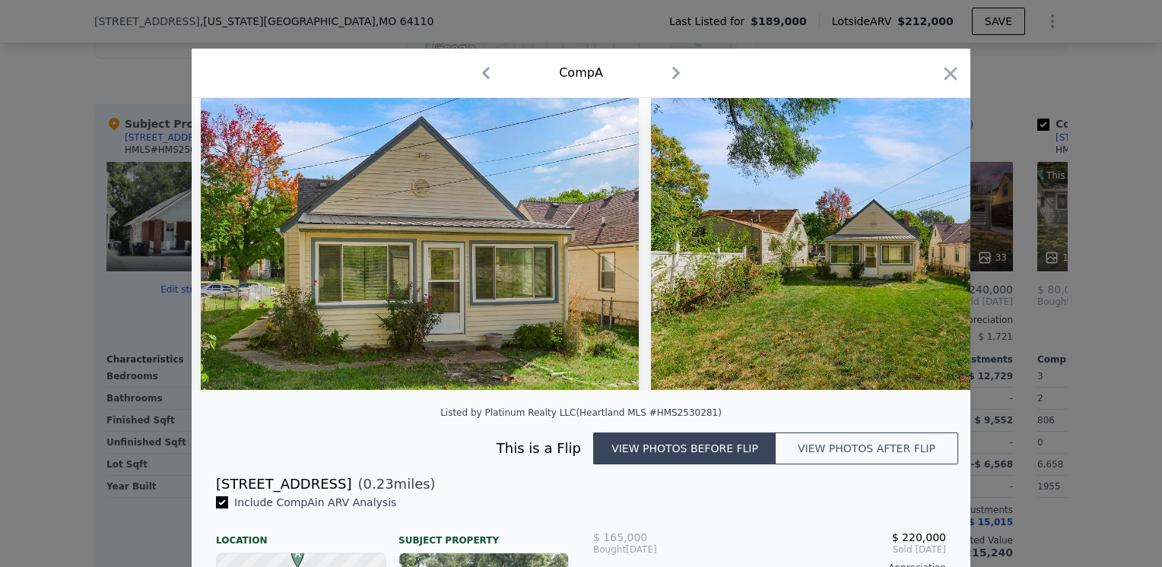
scroll to position [0, 7668]
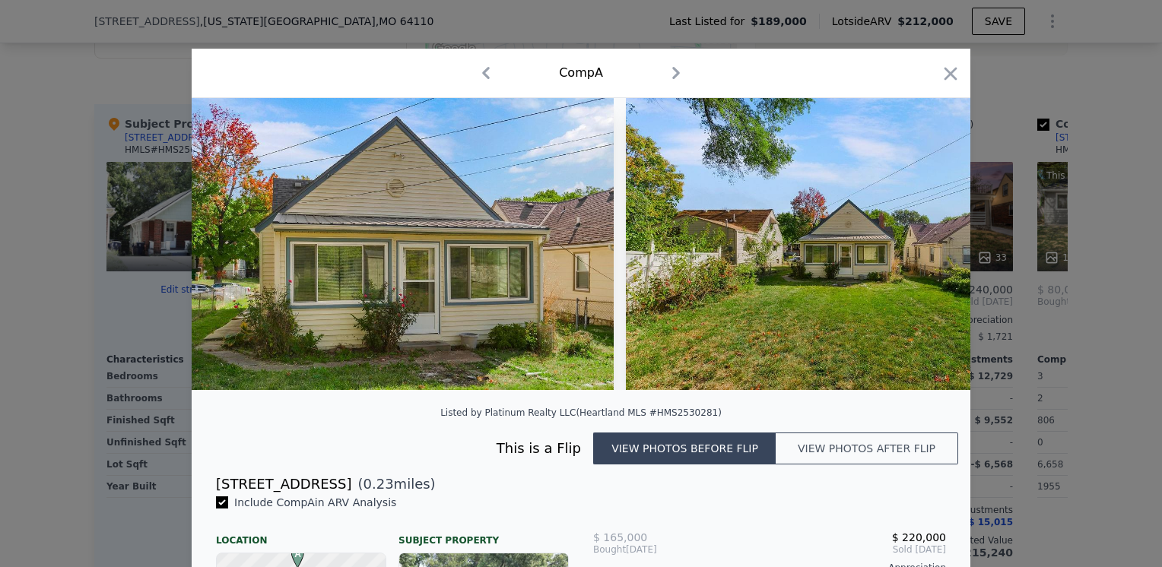
click at [866, 456] on button "View photos after flip" at bounding box center [867, 449] width 183 height 32
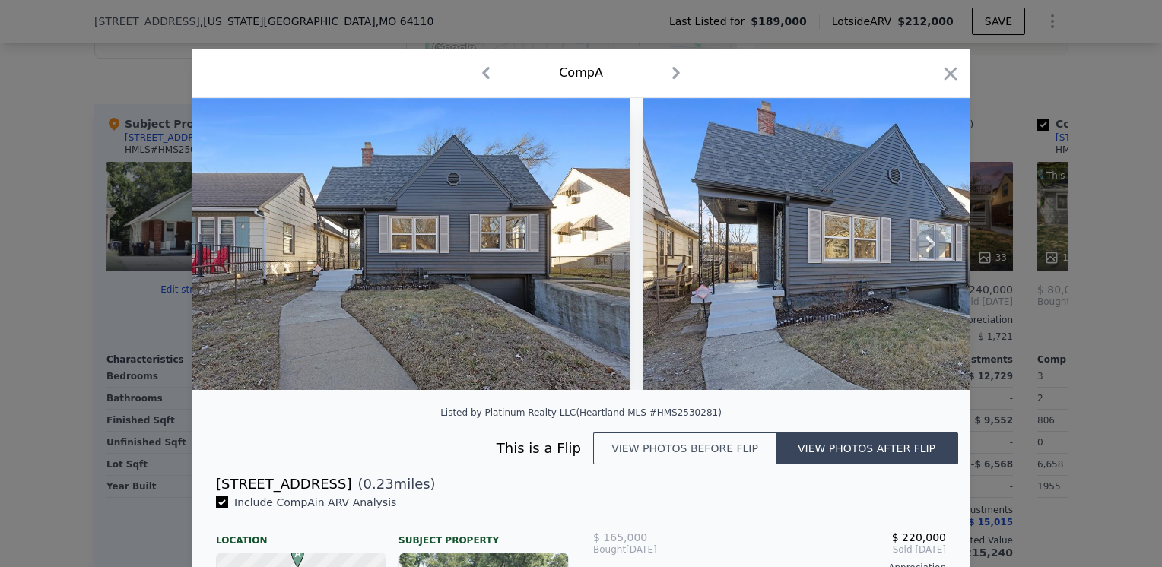
click at [918, 251] on icon at bounding box center [931, 244] width 30 height 30
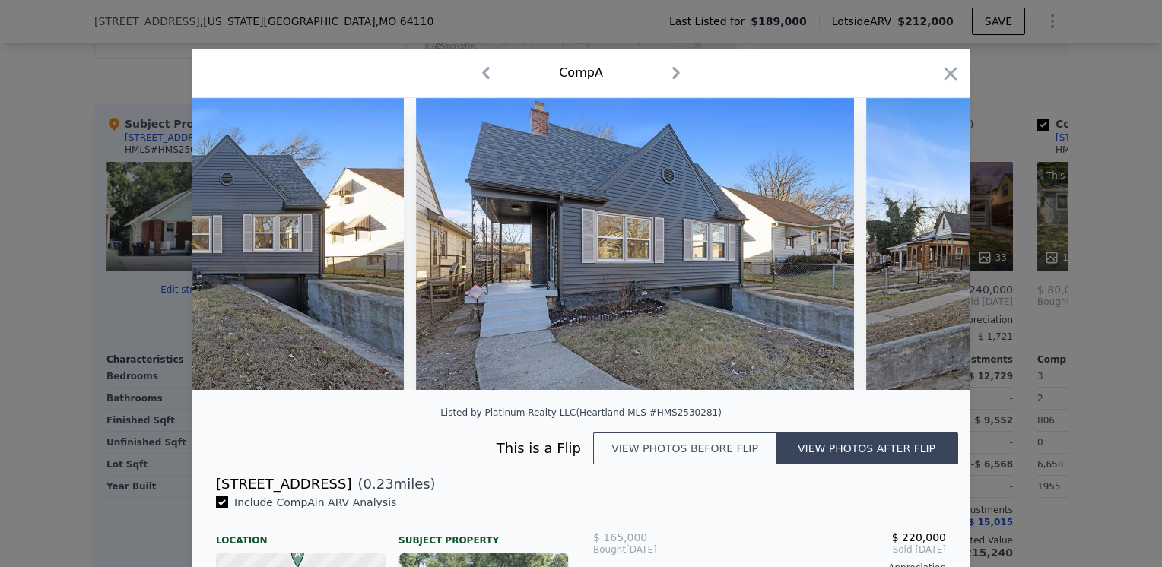
scroll to position [0, 365]
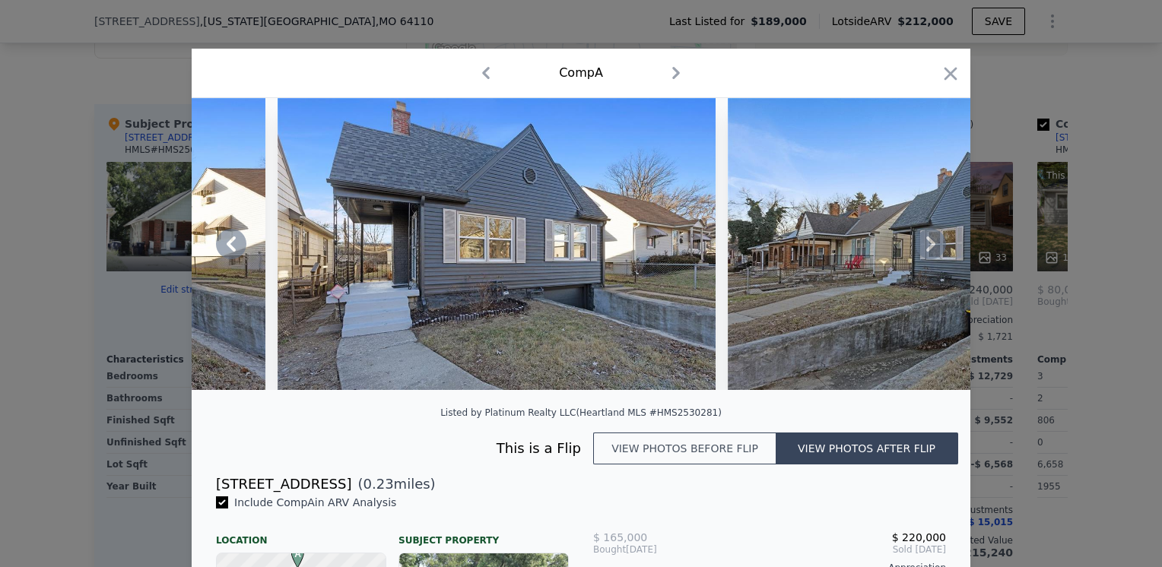
click at [918, 251] on icon at bounding box center [931, 244] width 30 height 30
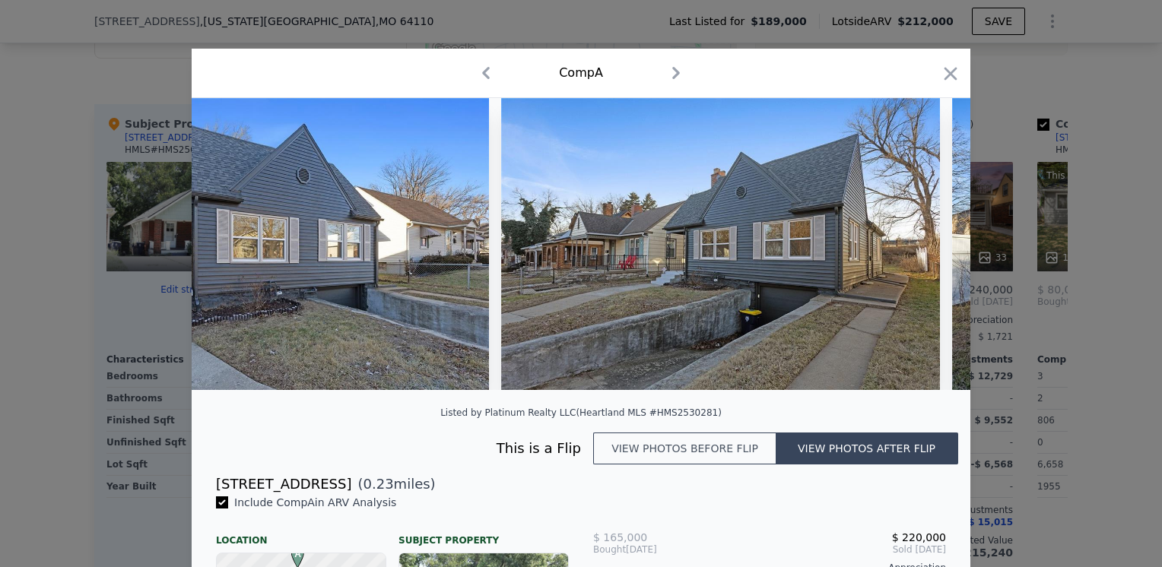
scroll to position [0, 730]
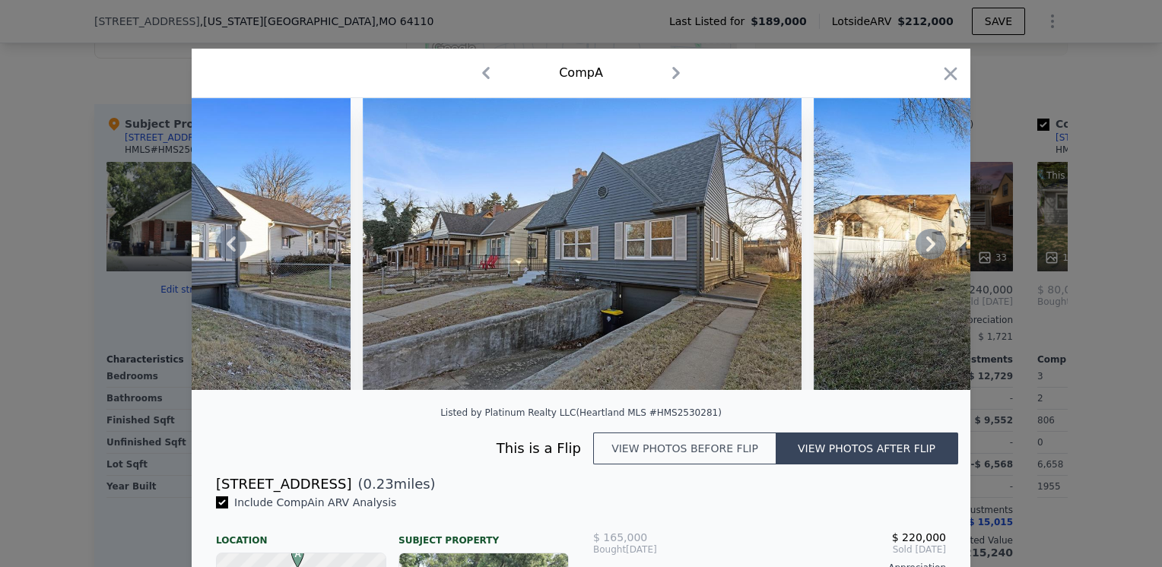
click at [918, 251] on icon at bounding box center [931, 244] width 30 height 30
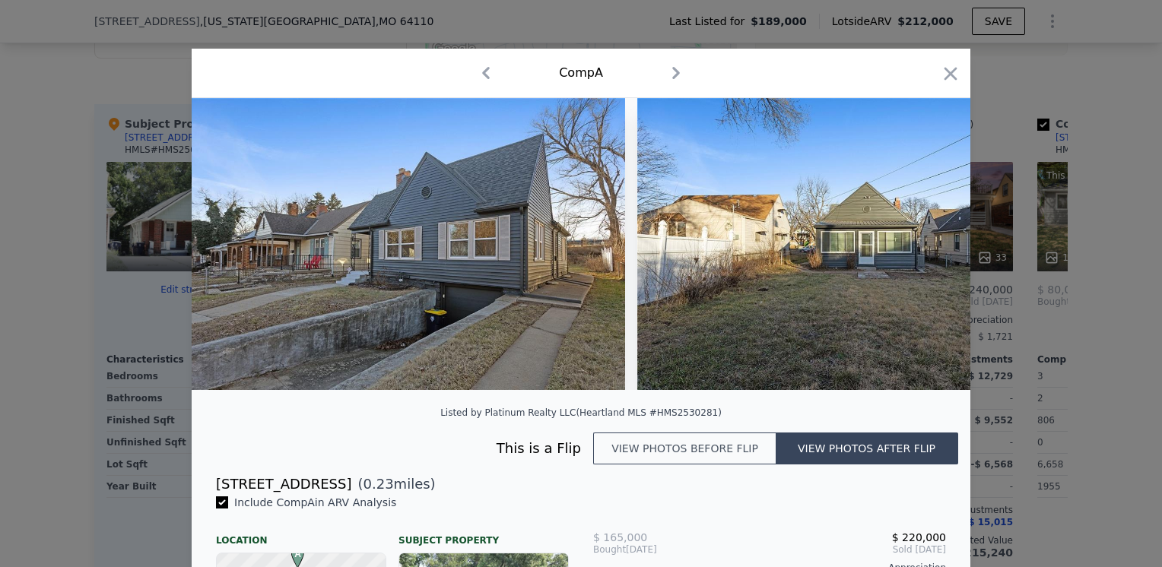
scroll to position [0, 1095]
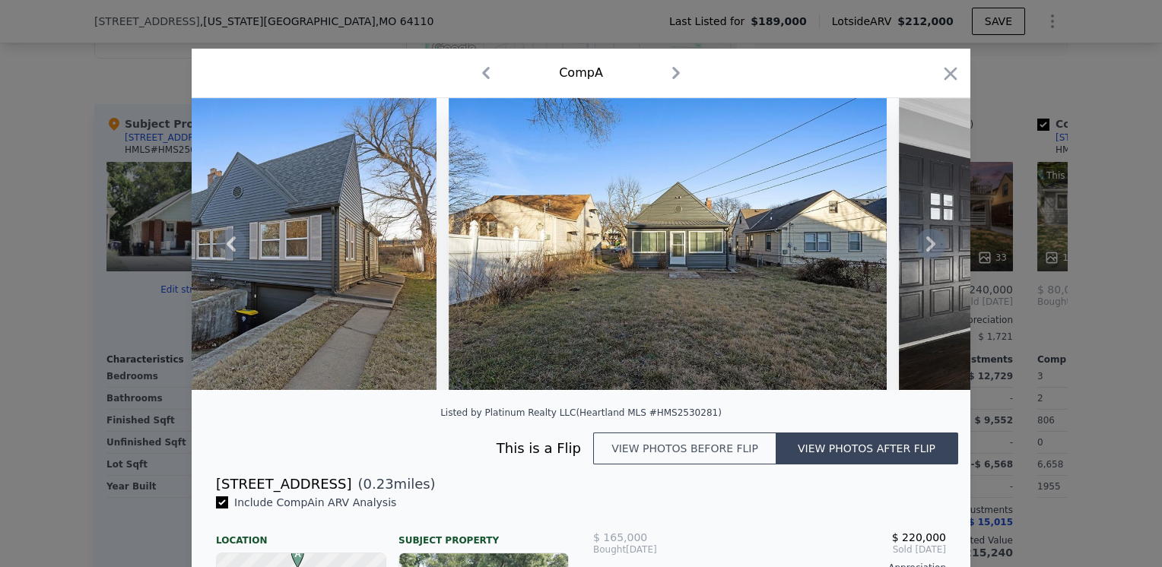
click at [918, 251] on icon at bounding box center [931, 244] width 30 height 30
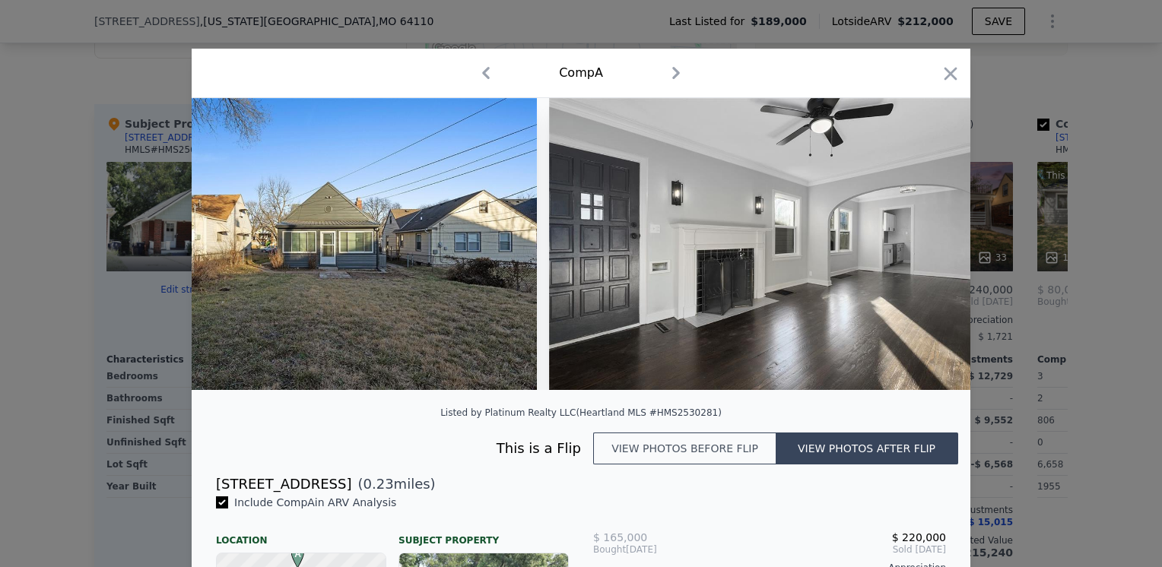
scroll to position [0, 1461]
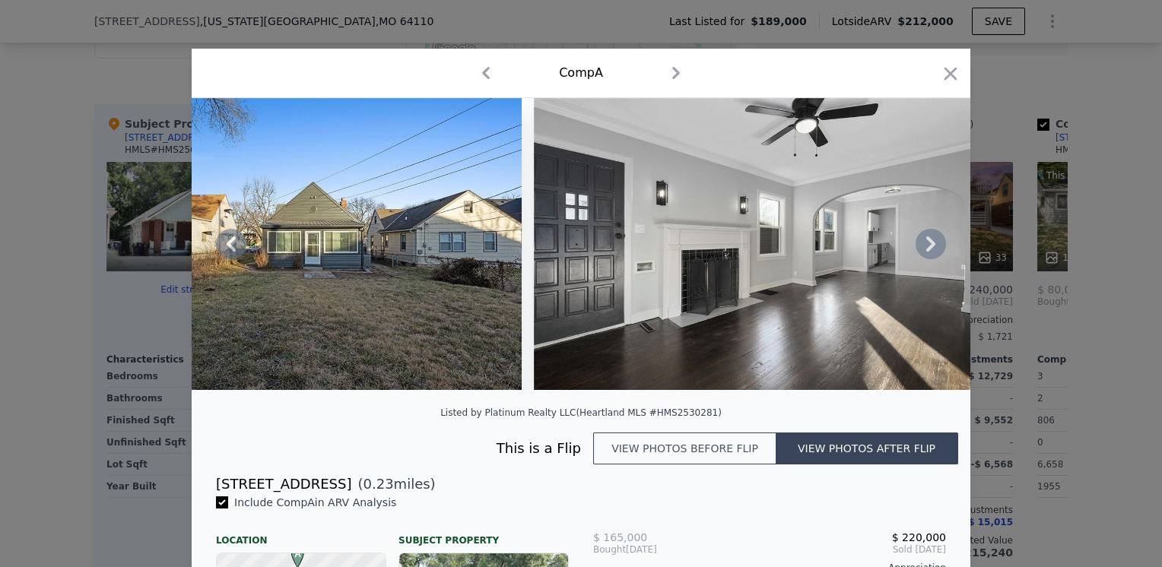
click at [918, 251] on icon at bounding box center [931, 244] width 30 height 30
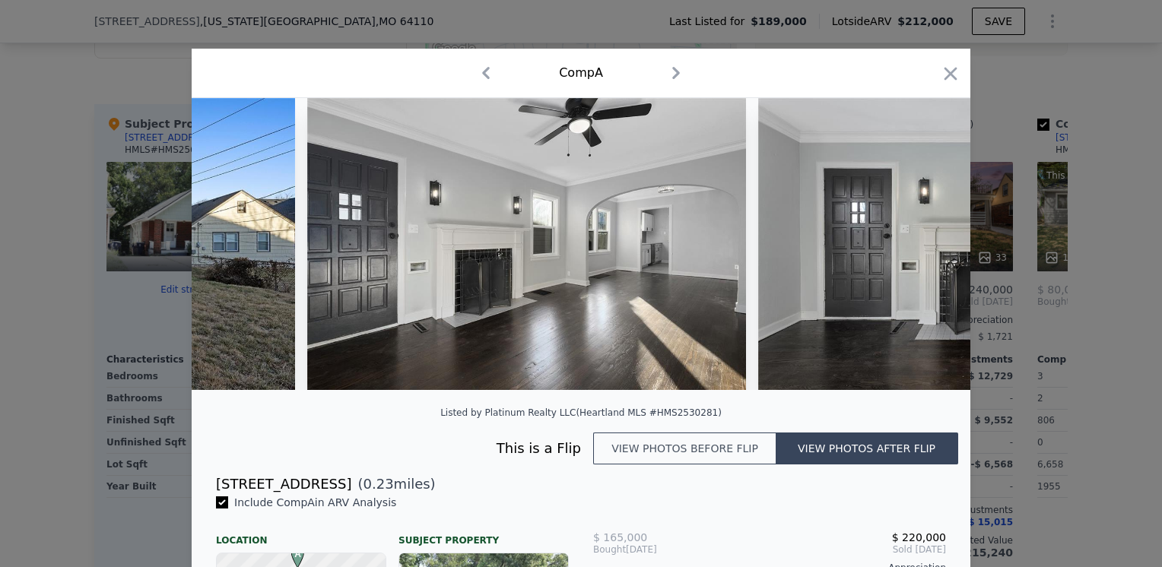
scroll to position [0, 1826]
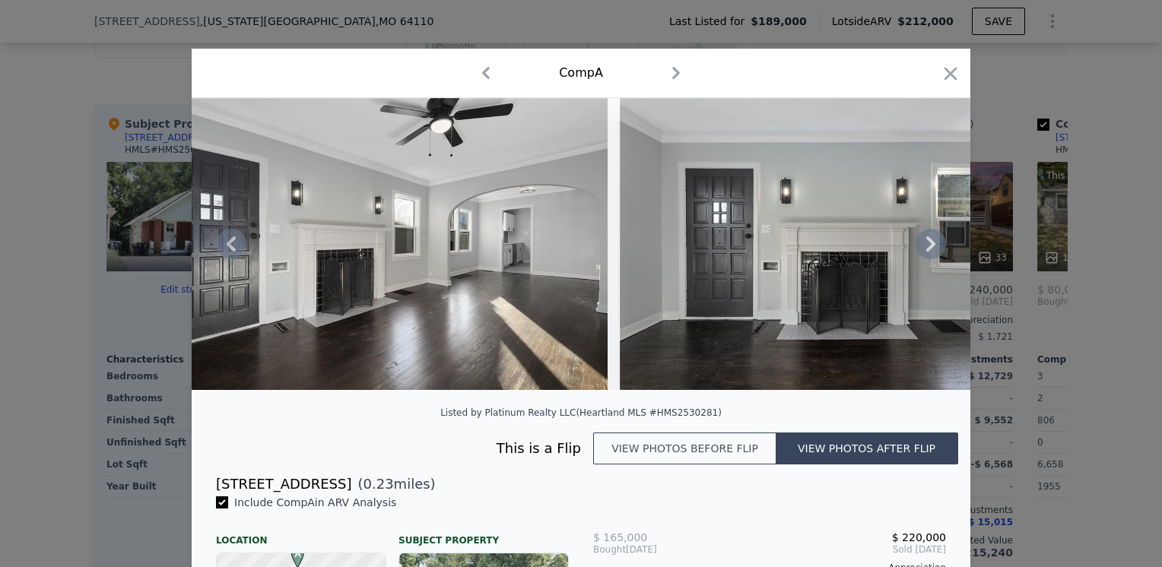
click at [918, 251] on icon at bounding box center [931, 244] width 30 height 30
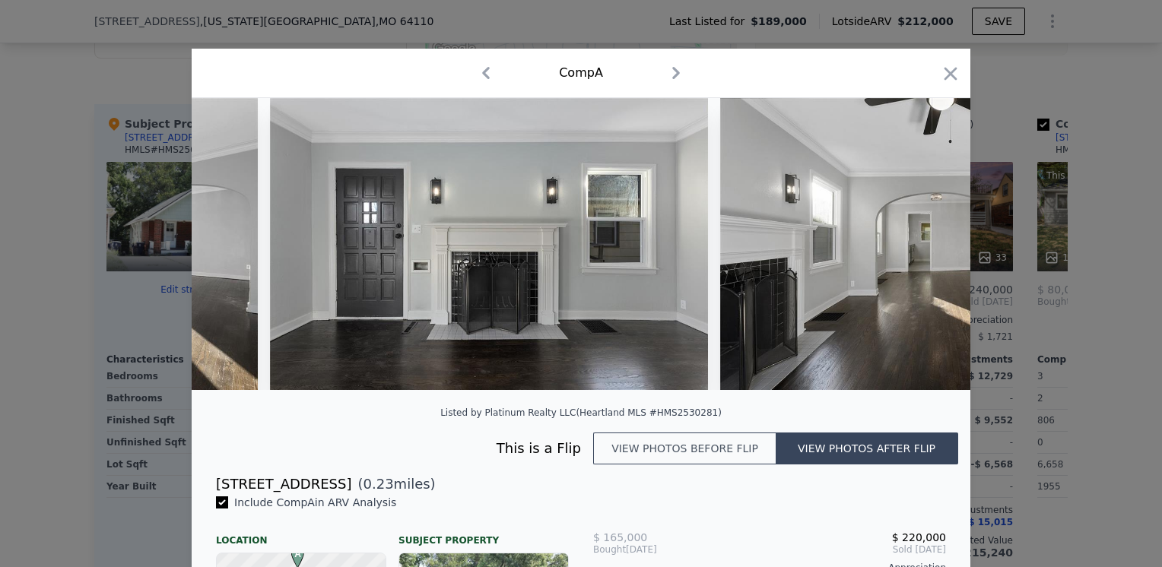
scroll to position [0, 2191]
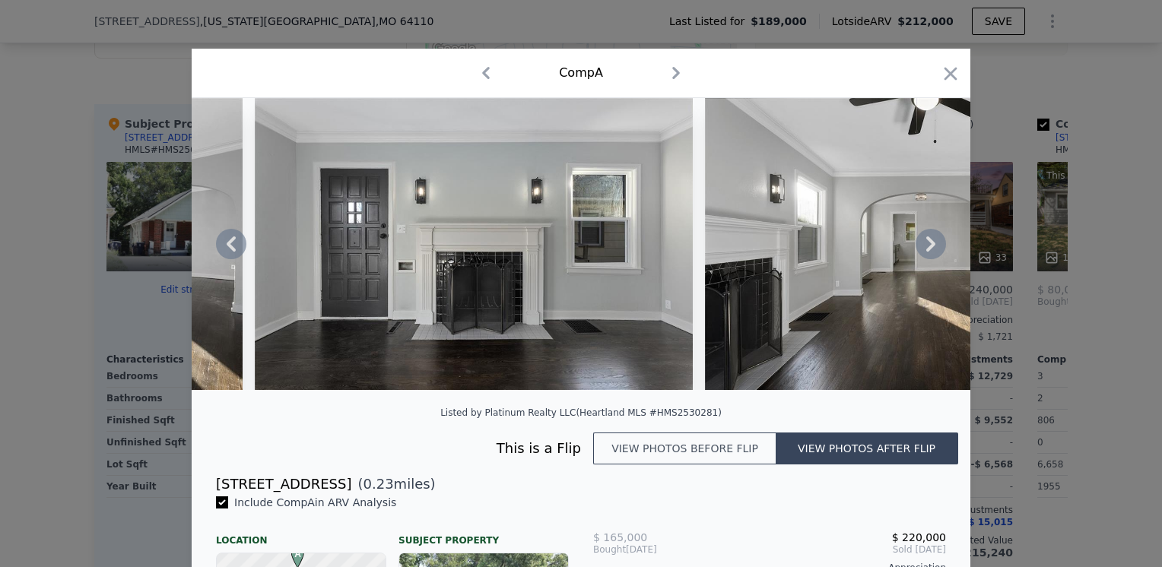
click at [918, 251] on icon at bounding box center [931, 244] width 30 height 30
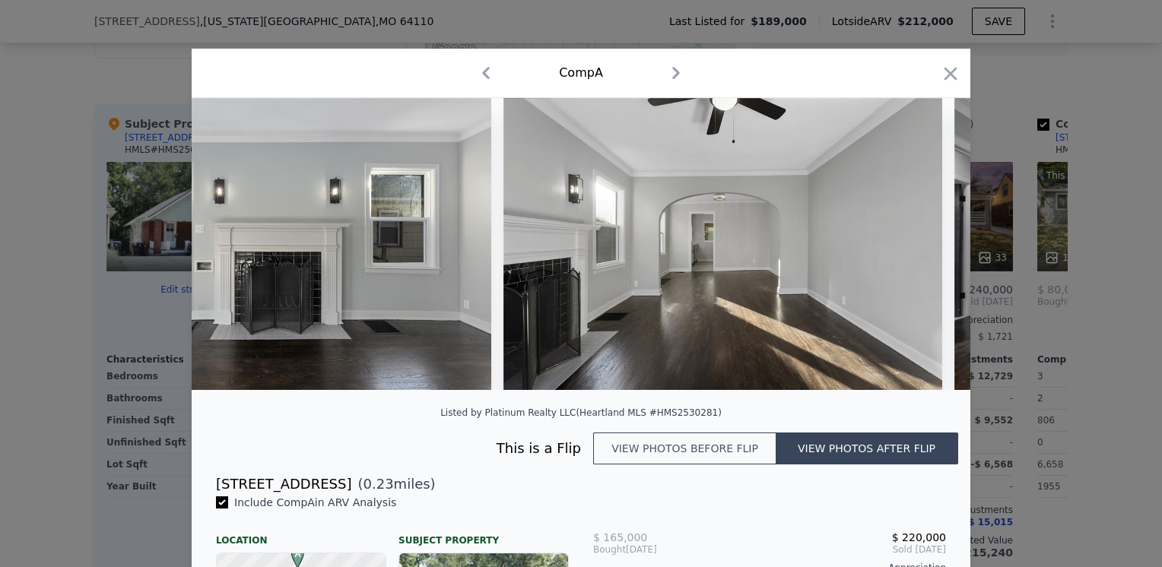
scroll to position [0, 2556]
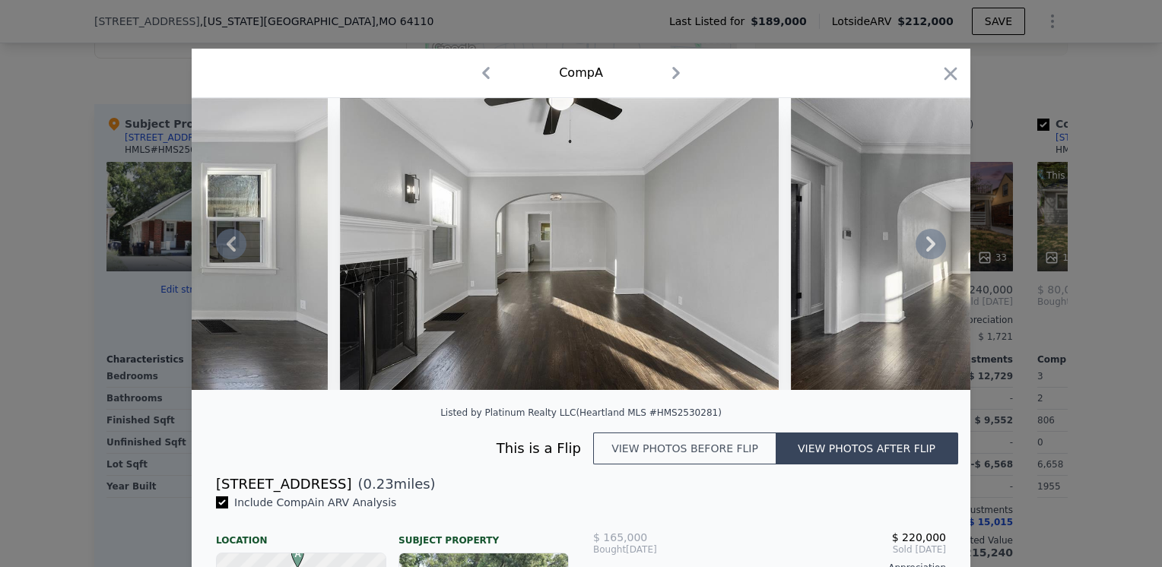
click at [927, 251] on icon at bounding box center [931, 244] width 9 height 15
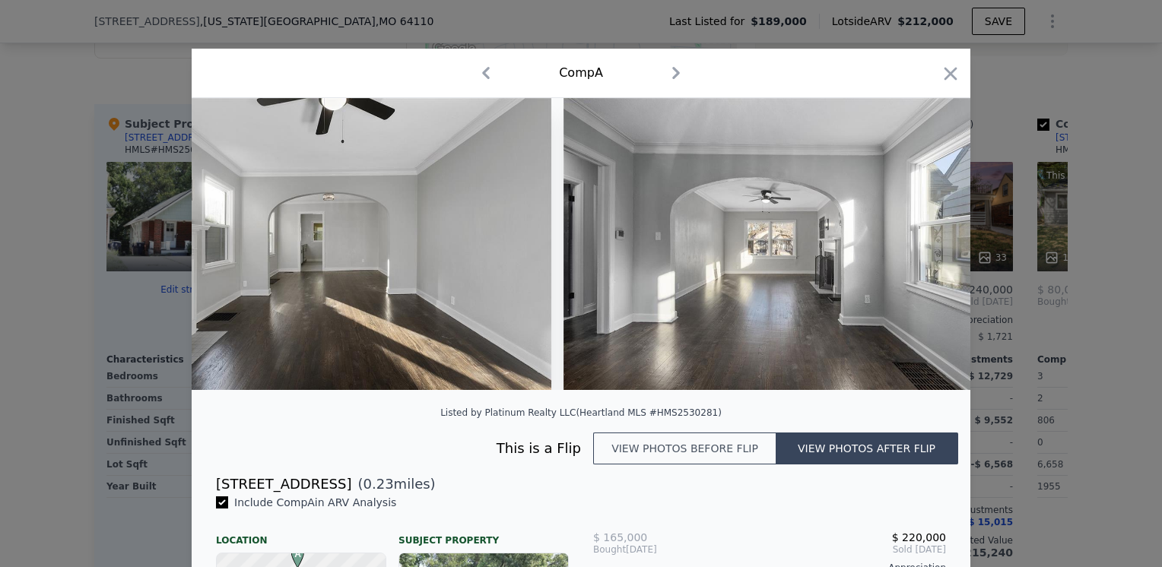
scroll to position [0, 2921]
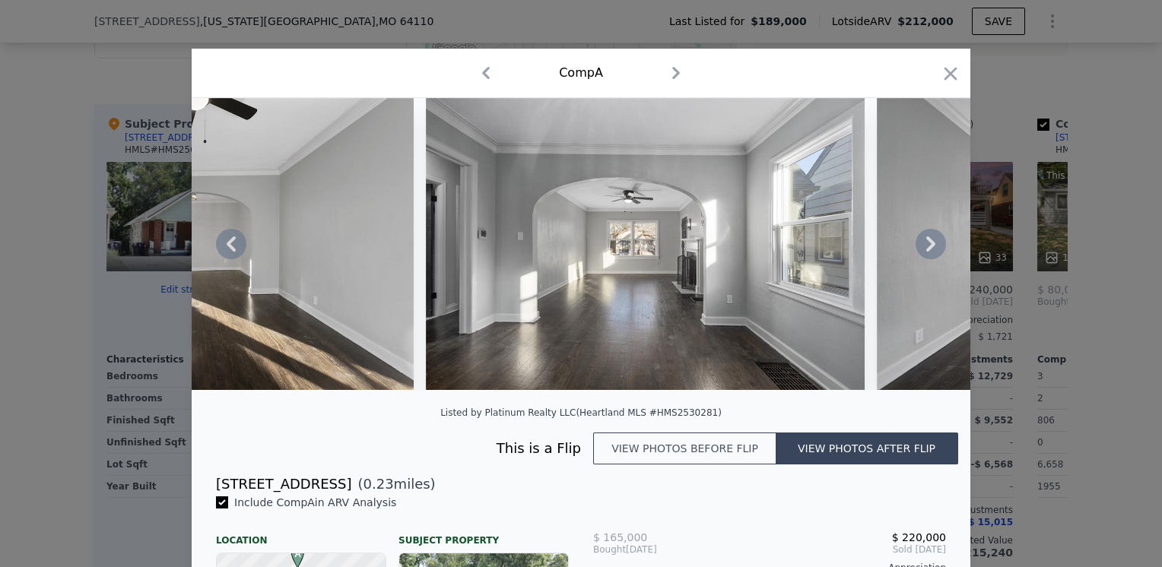
click at [924, 251] on icon at bounding box center [931, 244] width 30 height 30
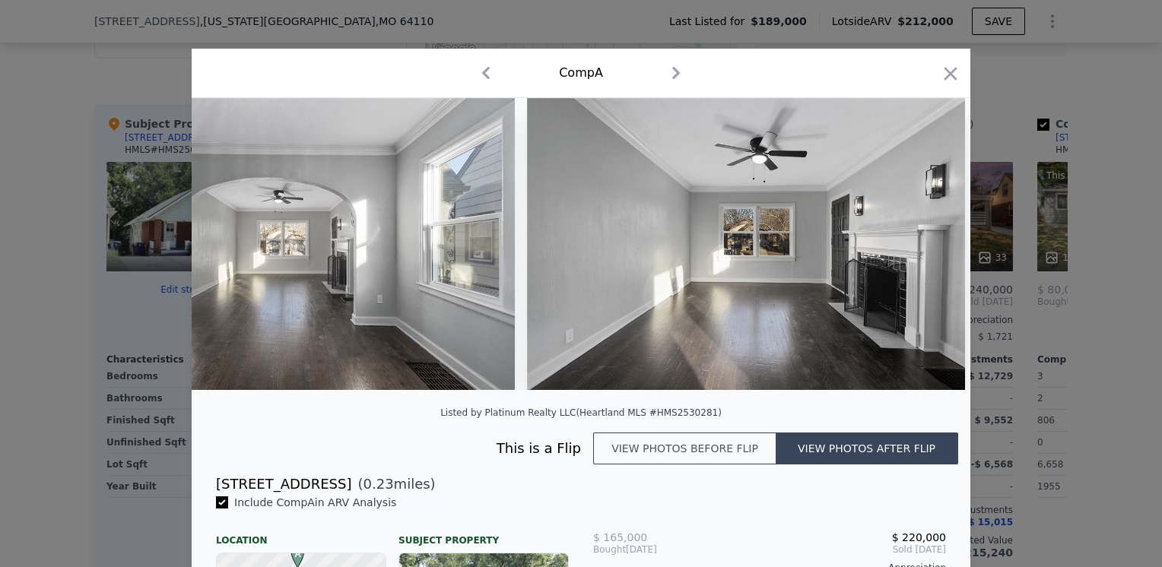
scroll to position [0, 3286]
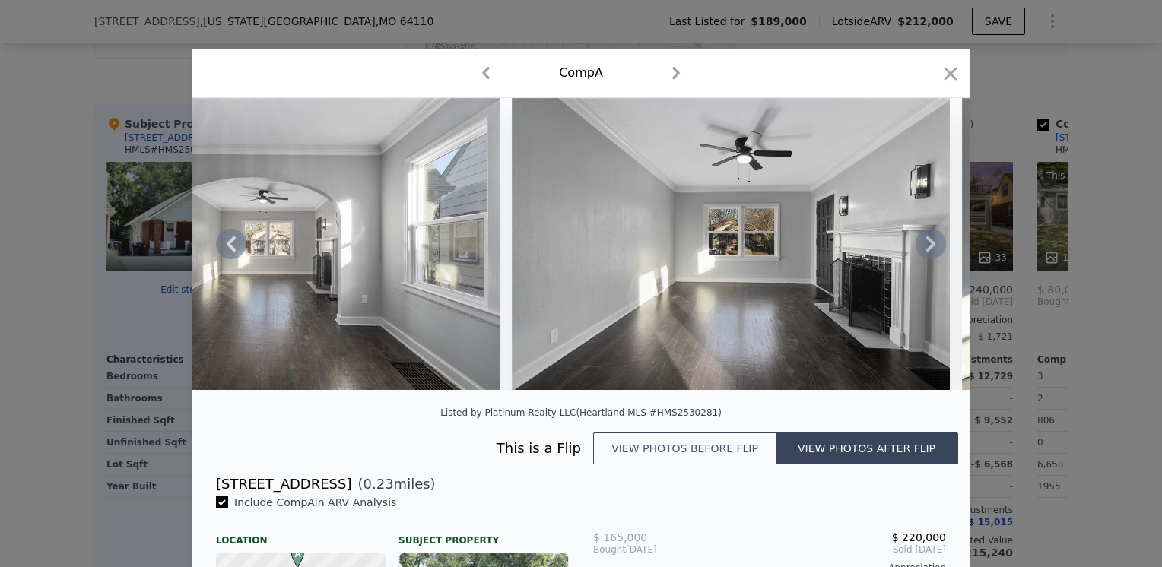
click at [924, 251] on icon at bounding box center [931, 244] width 30 height 30
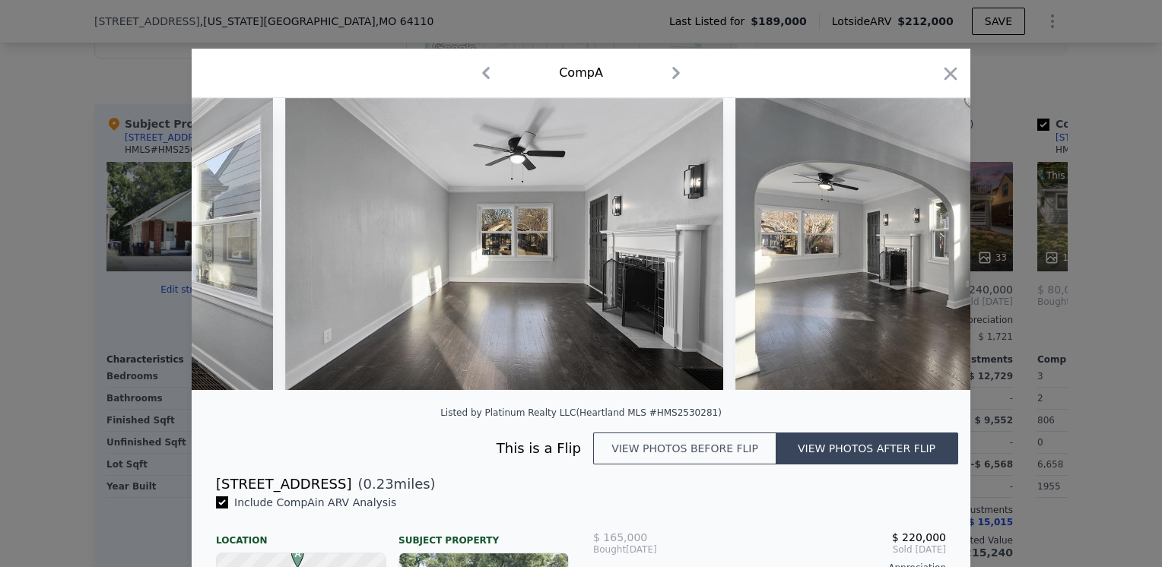
scroll to position [0, 3651]
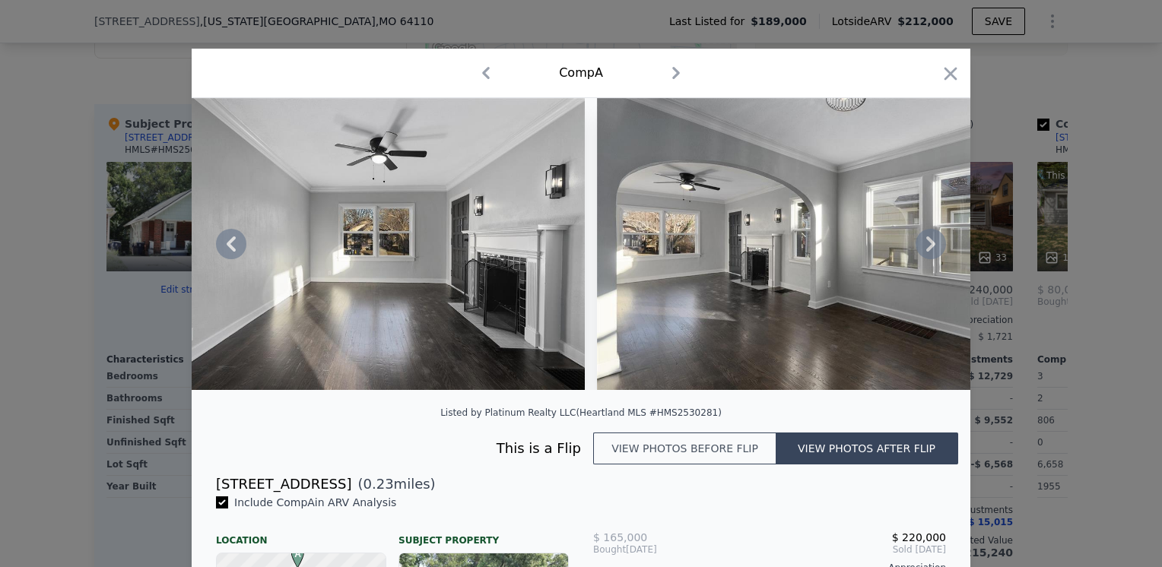
click at [924, 251] on icon at bounding box center [931, 244] width 30 height 30
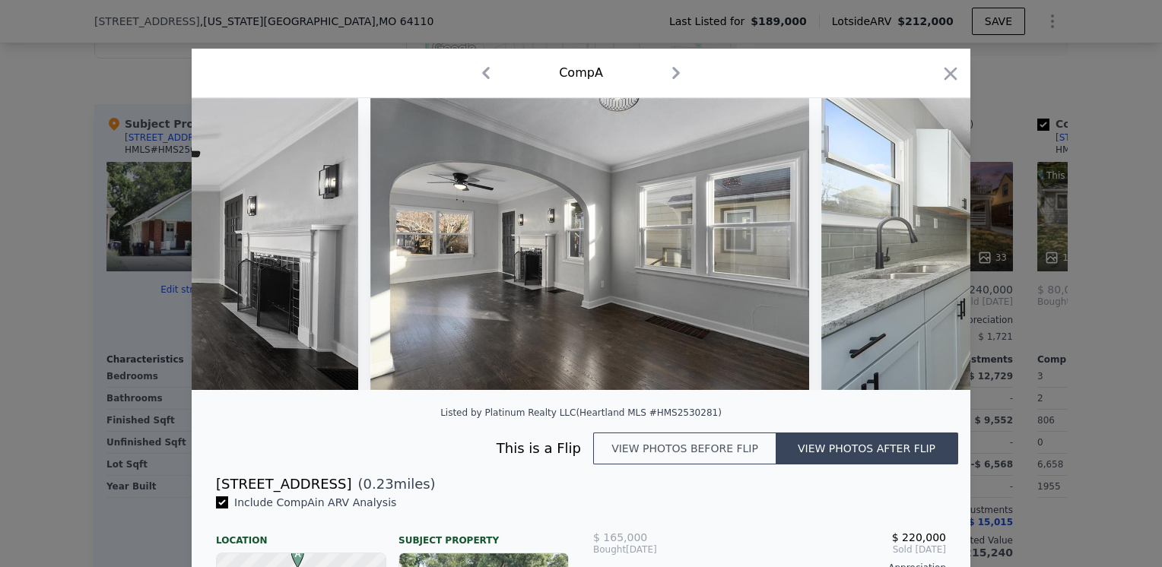
scroll to position [0, 4017]
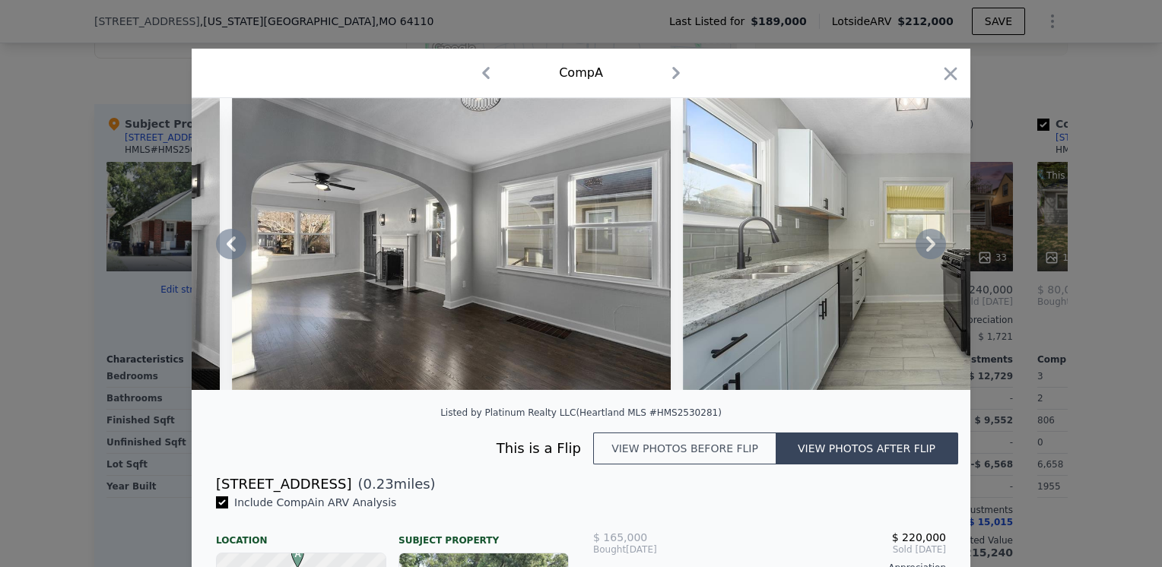
click at [924, 251] on icon at bounding box center [931, 244] width 30 height 30
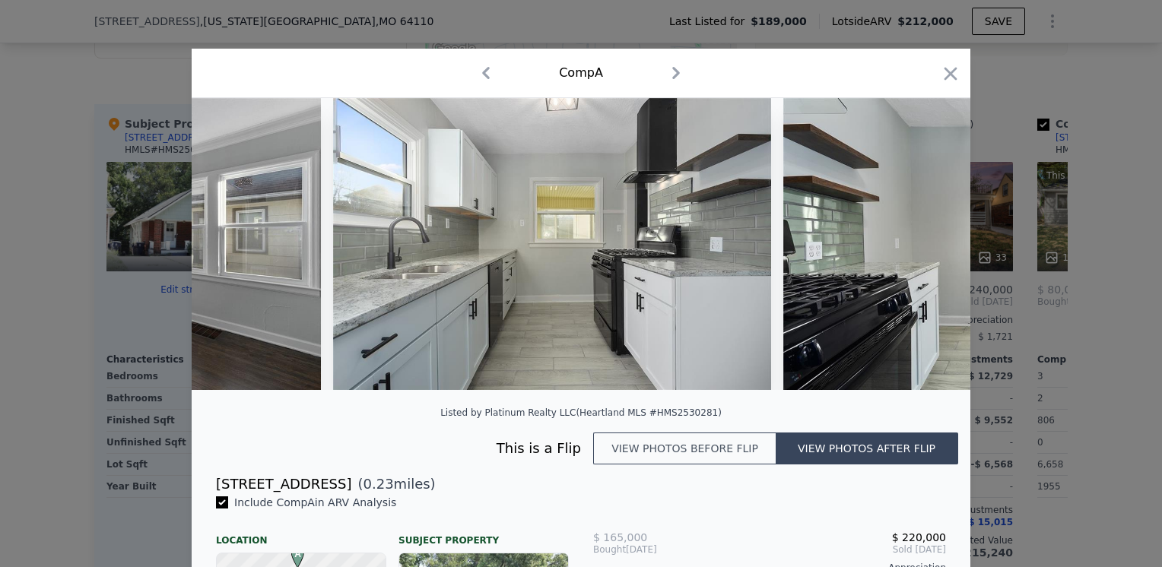
scroll to position [0, 4382]
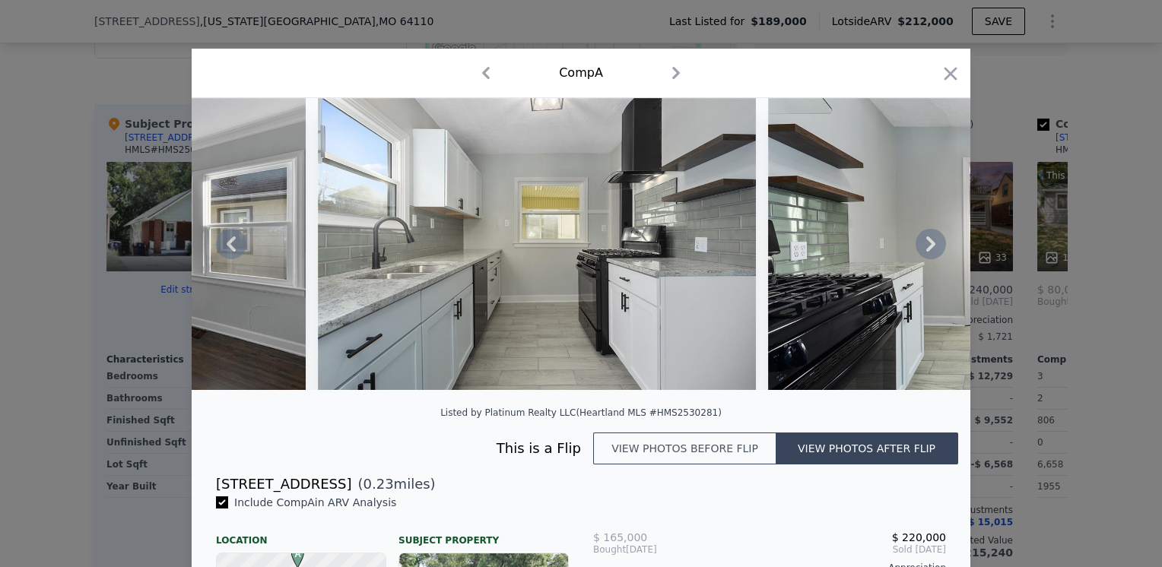
click at [924, 251] on icon at bounding box center [931, 244] width 30 height 30
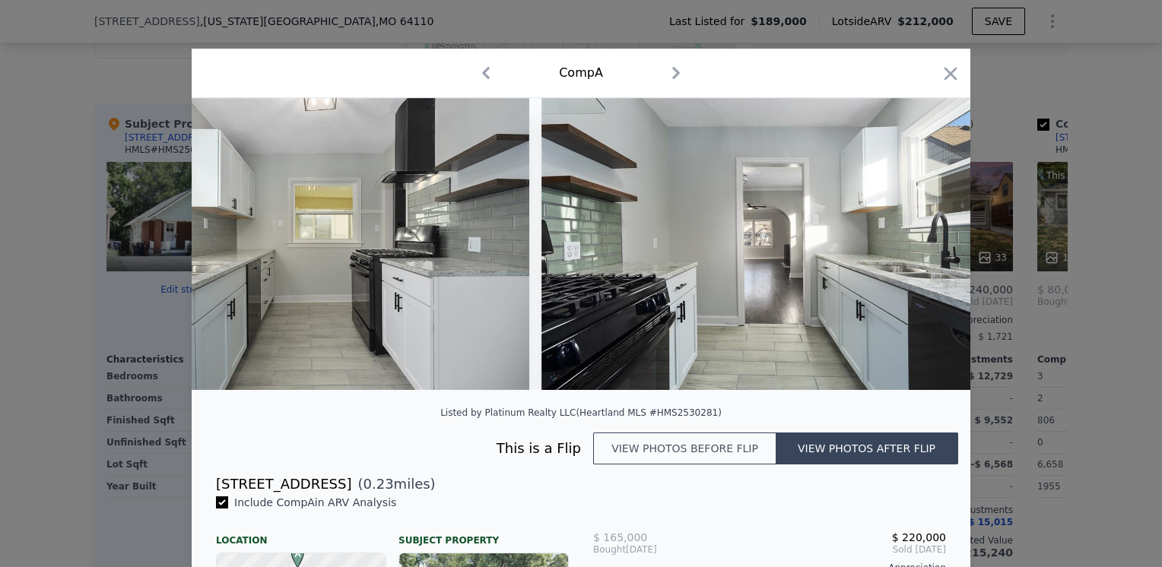
scroll to position [0, 4747]
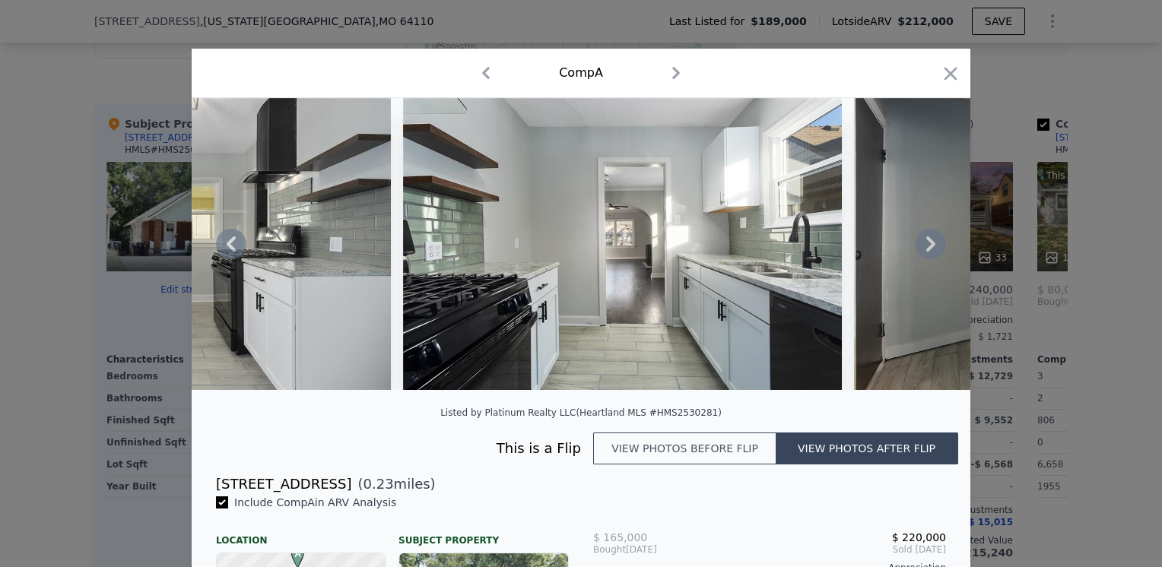
click at [924, 251] on icon at bounding box center [931, 244] width 30 height 30
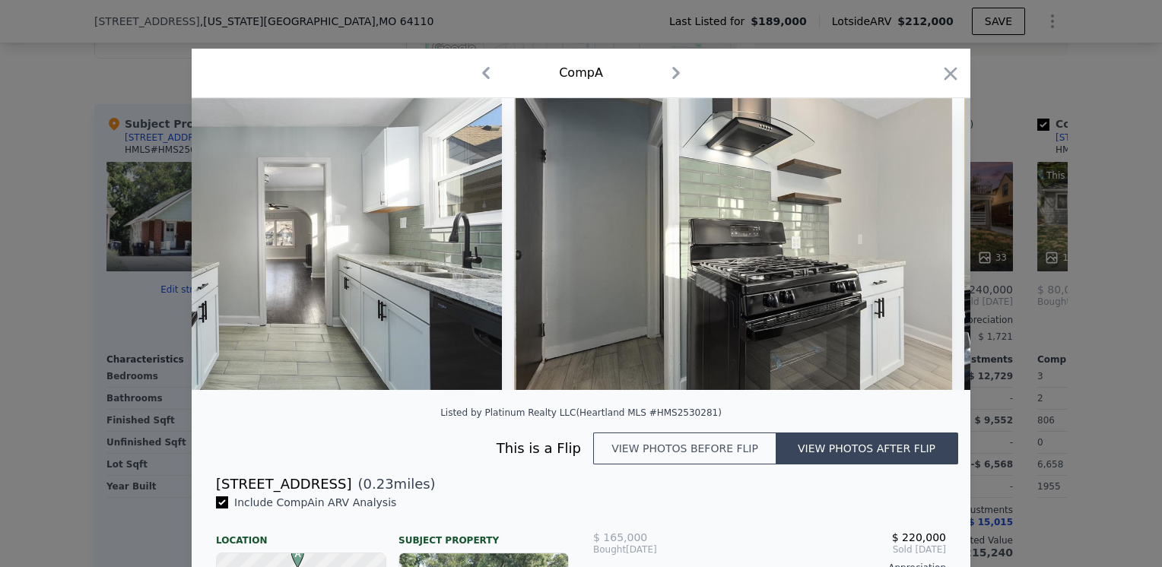
scroll to position [0, 5112]
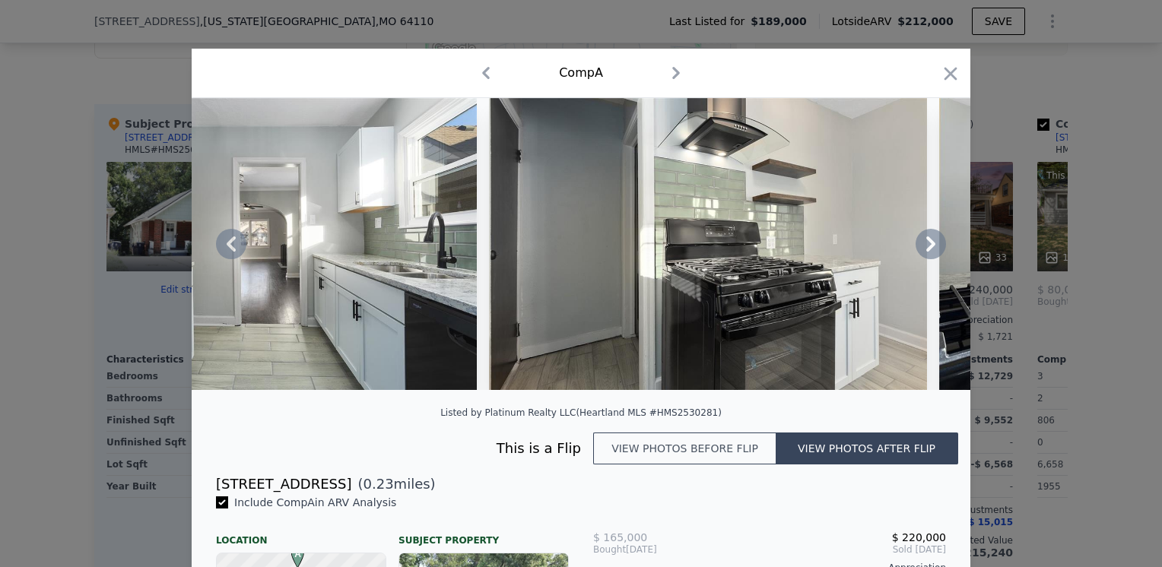
click at [924, 250] on icon at bounding box center [931, 244] width 30 height 30
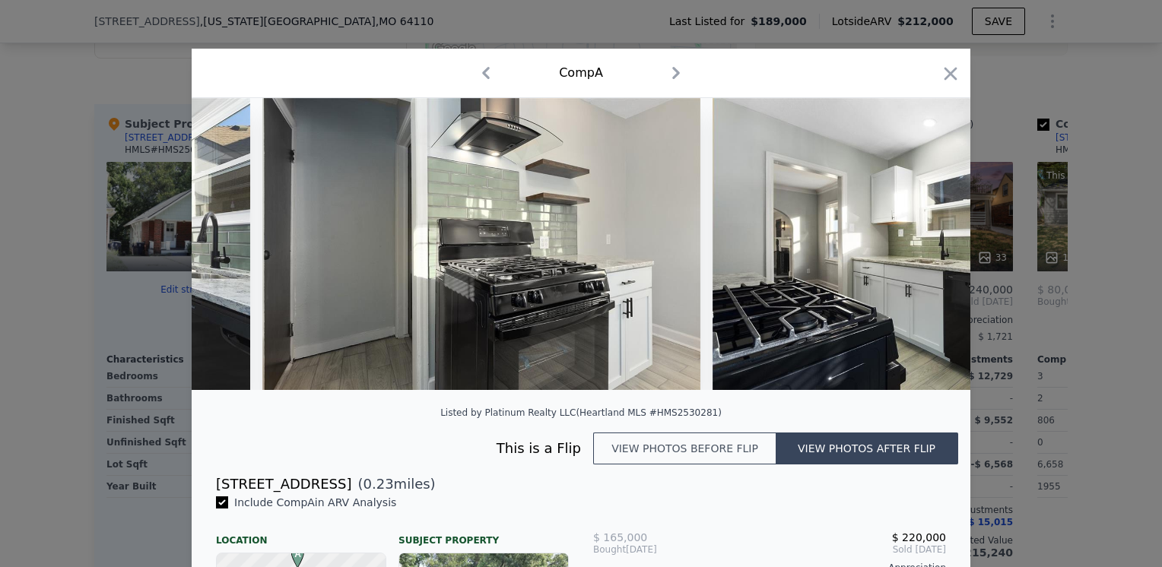
scroll to position [0, 5477]
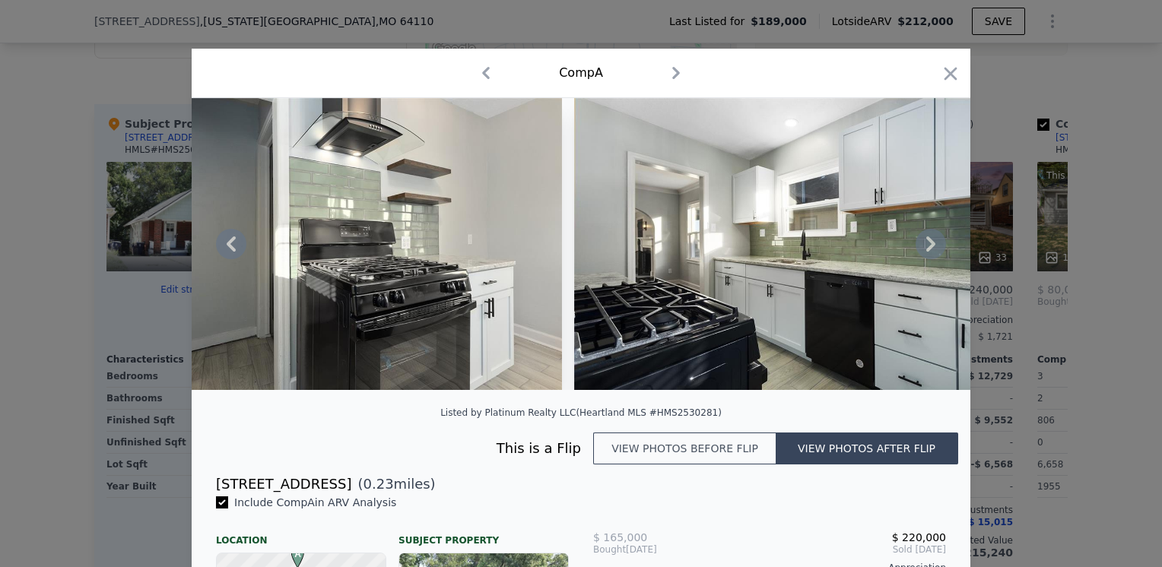
click at [924, 250] on icon at bounding box center [931, 244] width 30 height 30
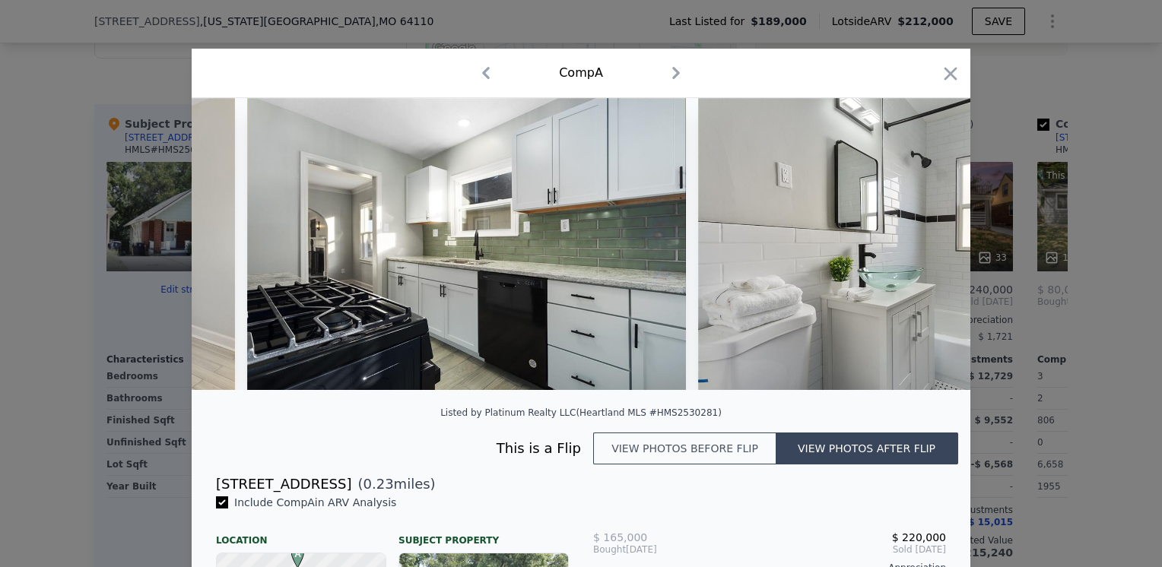
scroll to position [0, 5842]
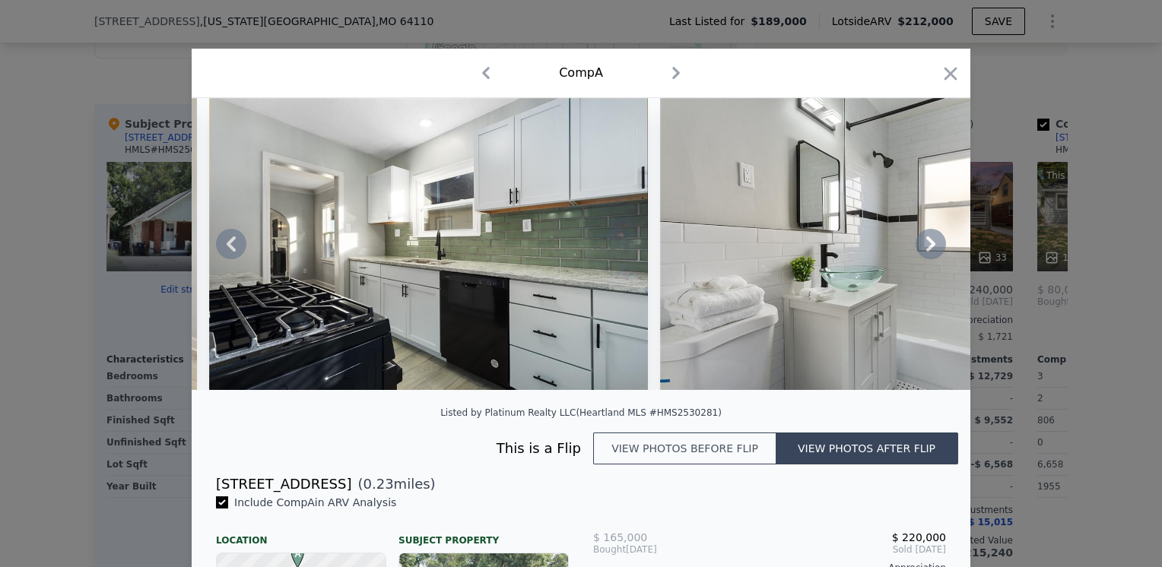
click at [924, 250] on icon at bounding box center [931, 244] width 30 height 30
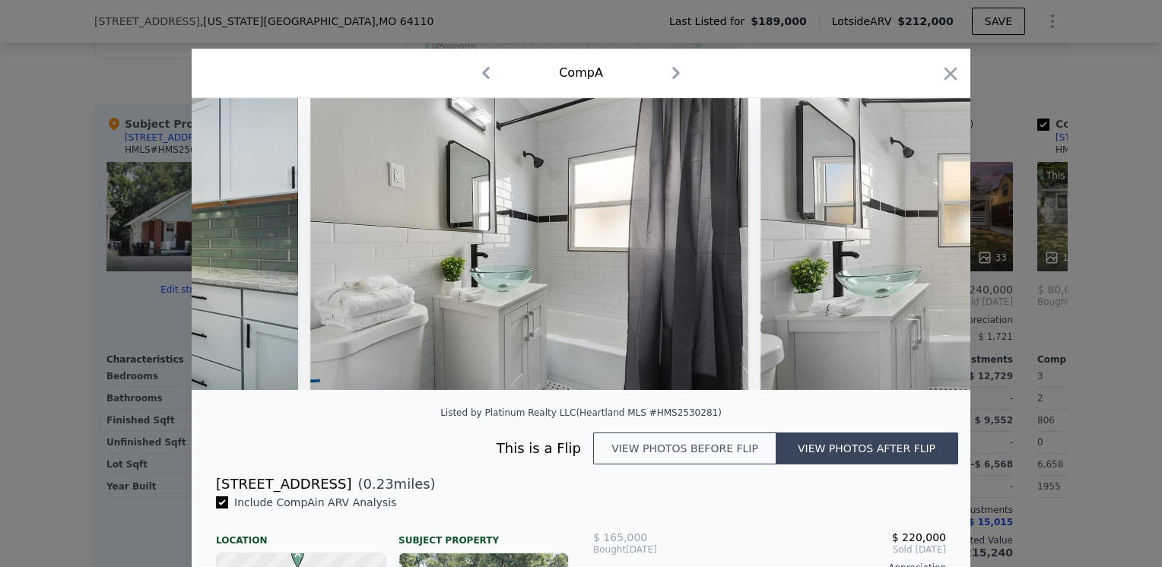
scroll to position [0, 6207]
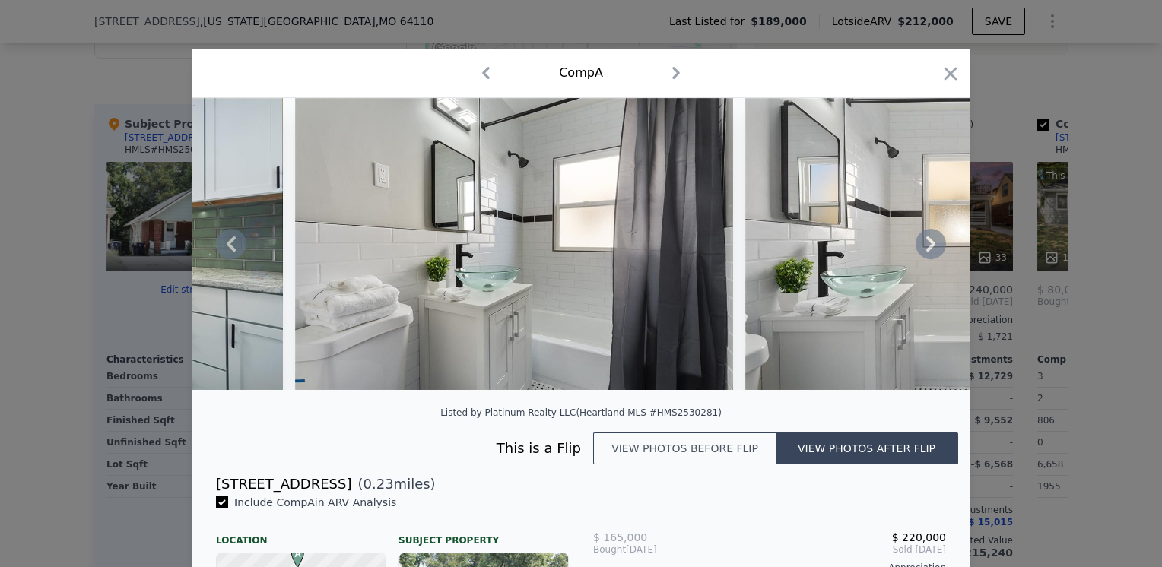
click at [924, 250] on icon at bounding box center [931, 244] width 30 height 30
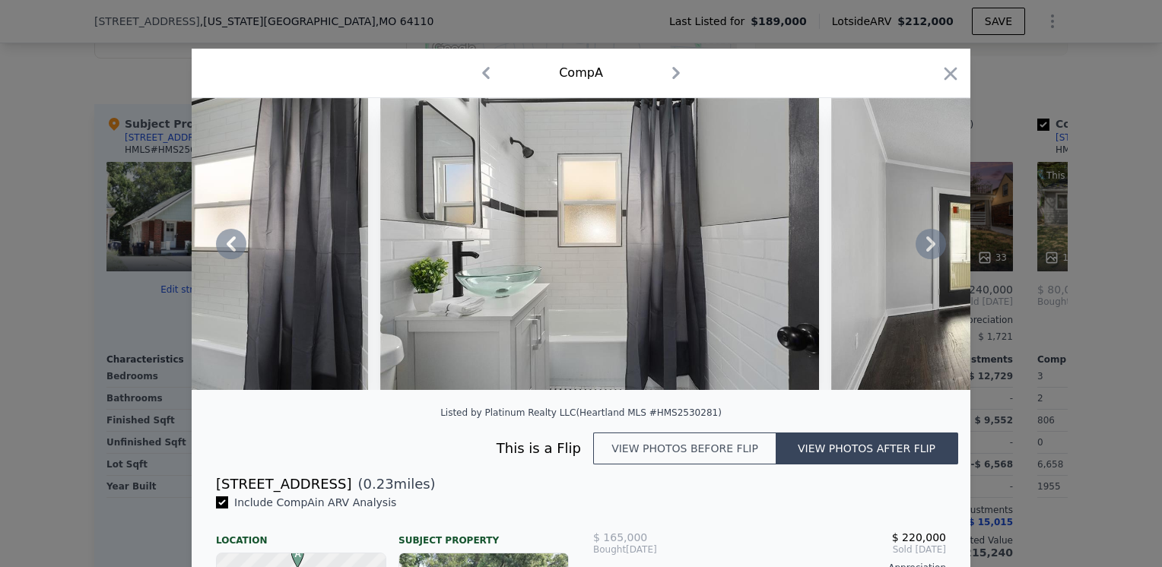
click at [916, 252] on icon at bounding box center [931, 244] width 30 height 30
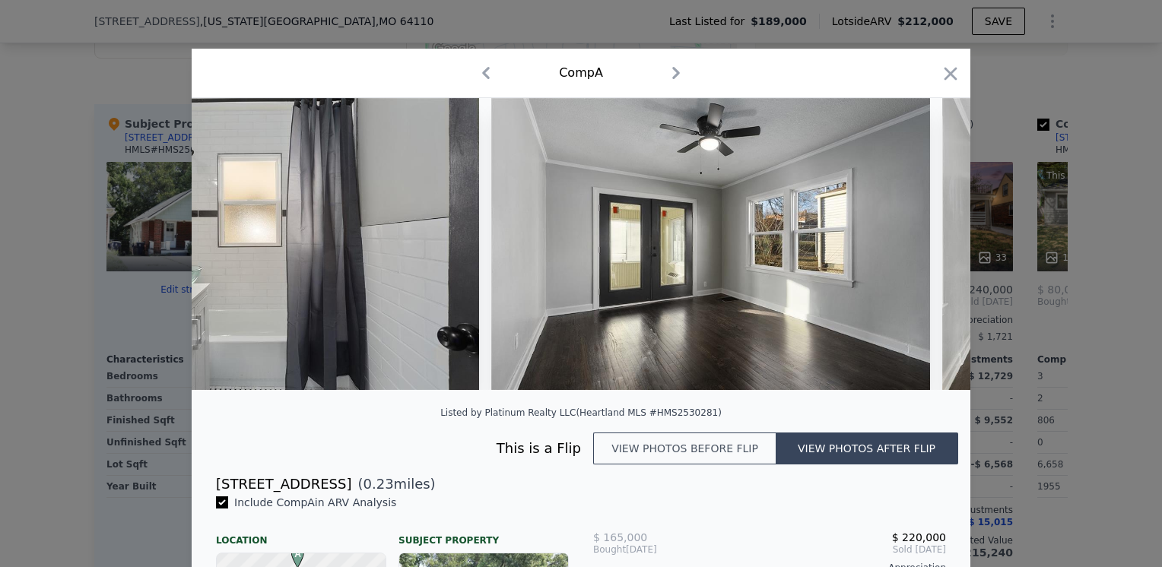
scroll to position [0, 6938]
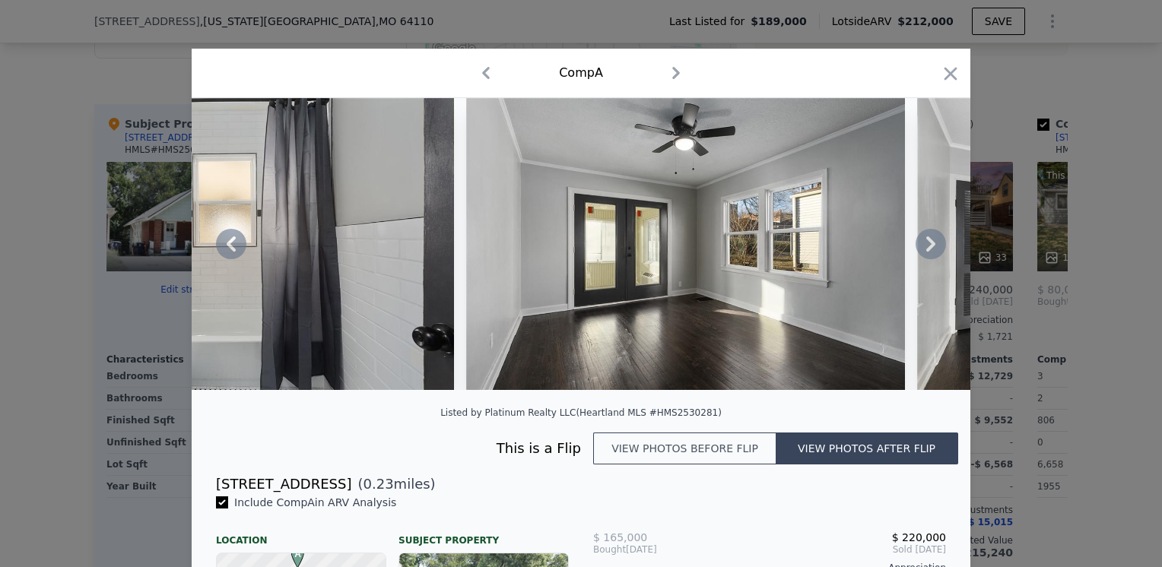
click at [929, 249] on icon at bounding box center [931, 244] width 9 height 15
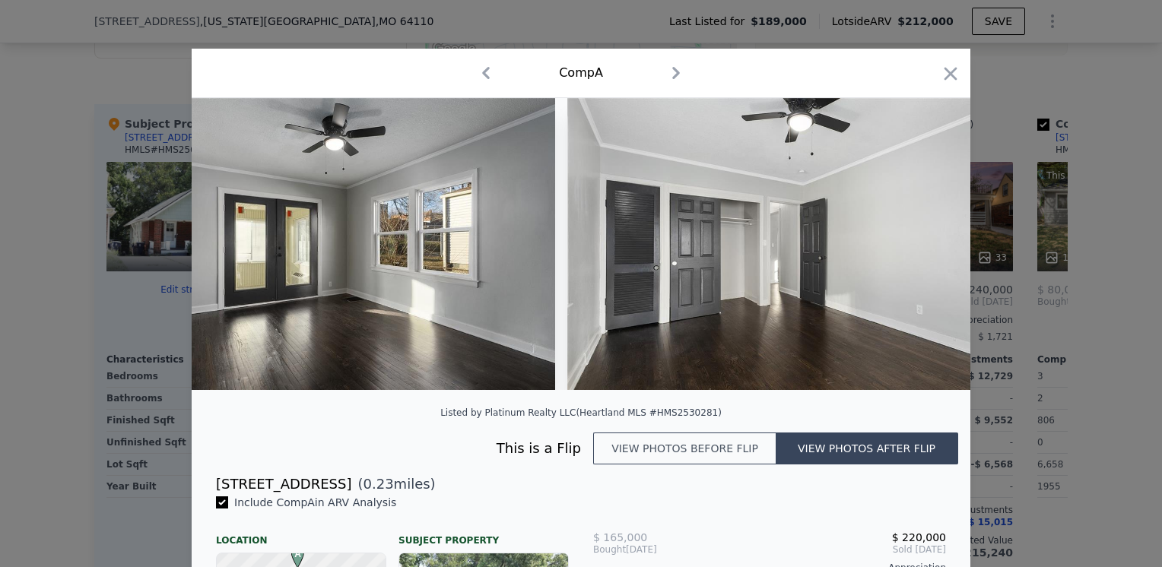
scroll to position [0, 7303]
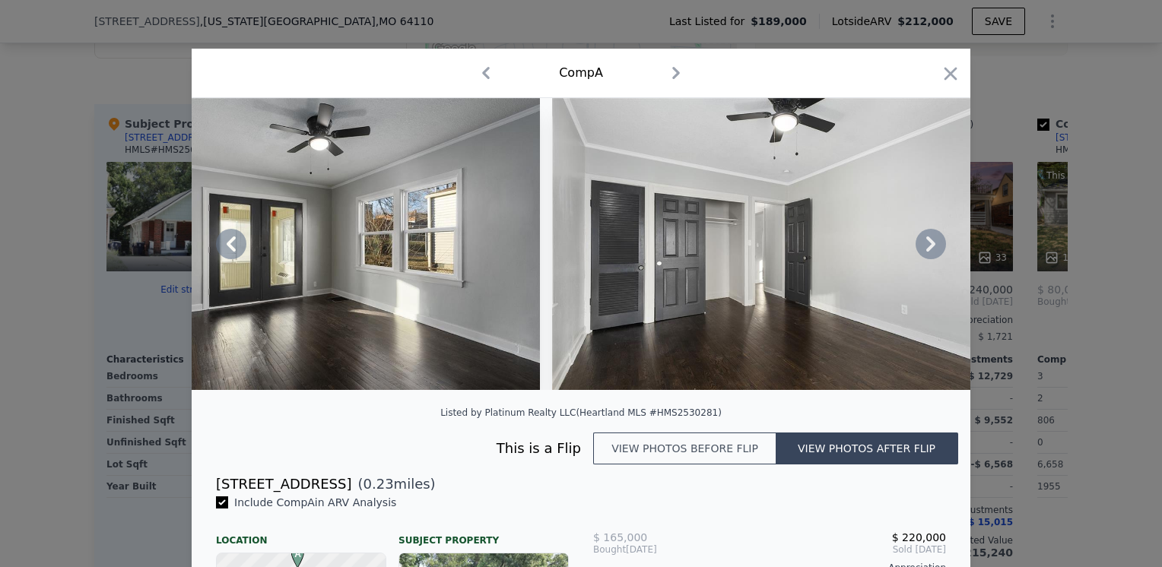
click at [927, 254] on icon at bounding box center [931, 244] width 30 height 30
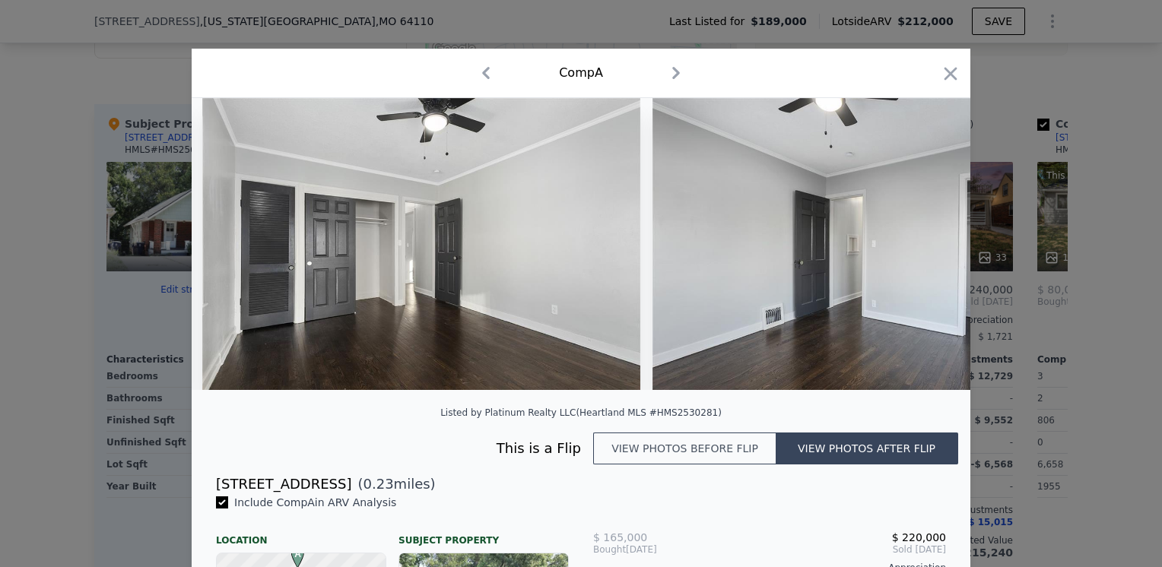
scroll to position [0, 7668]
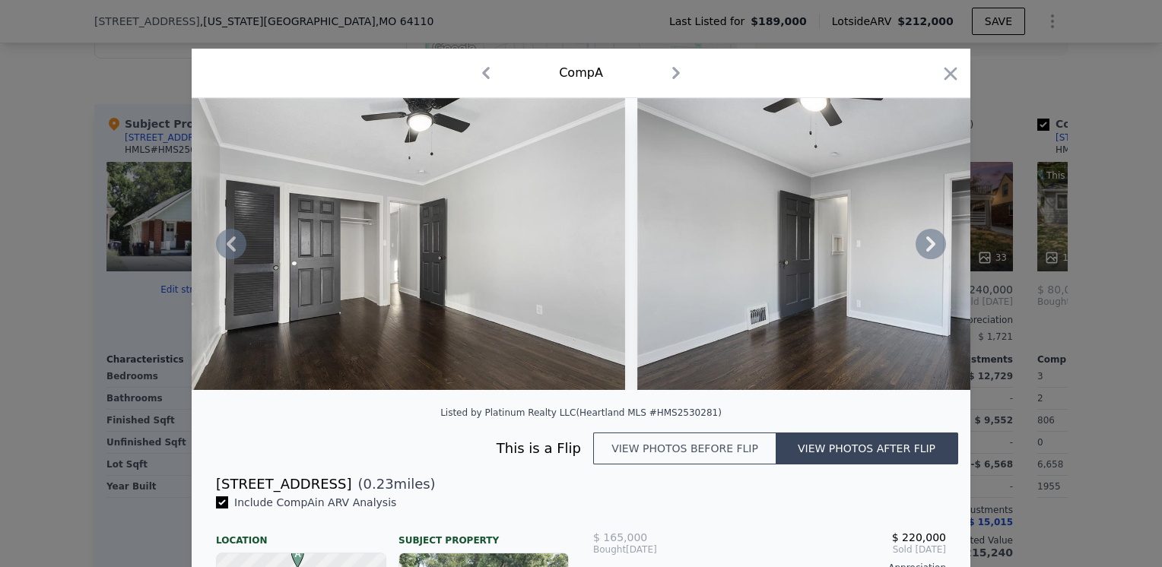
click at [916, 252] on icon at bounding box center [931, 244] width 30 height 30
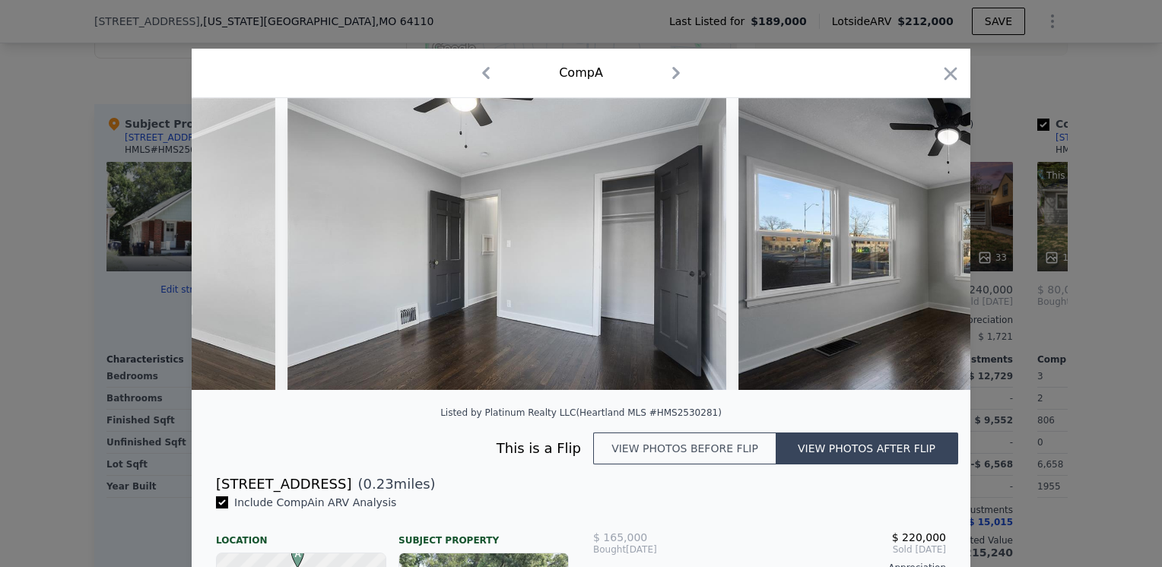
scroll to position [0, 8033]
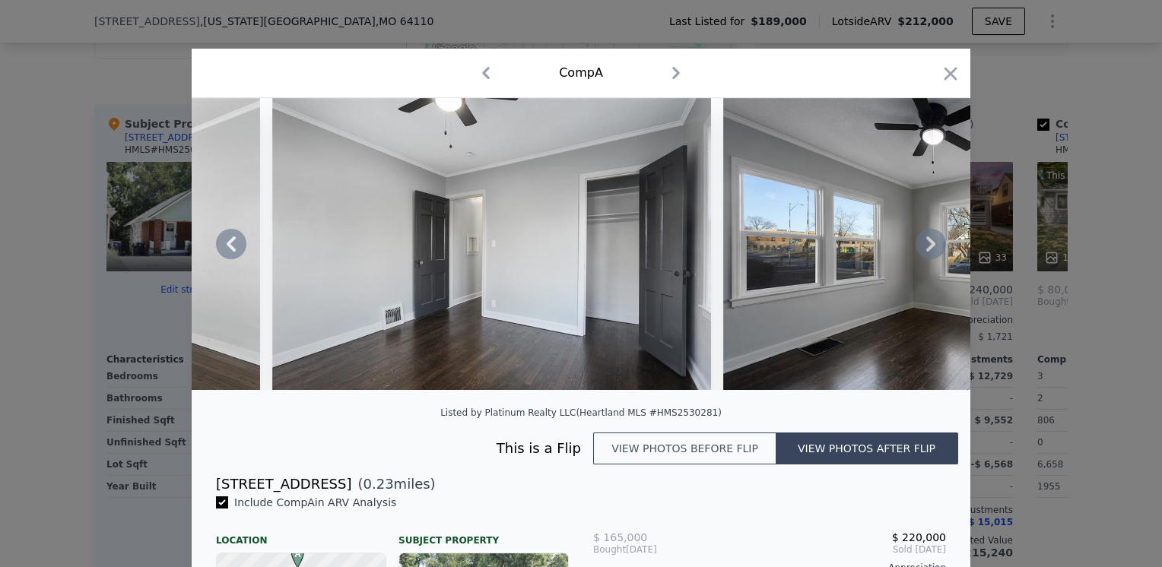
click at [922, 248] on icon at bounding box center [931, 244] width 30 height 30
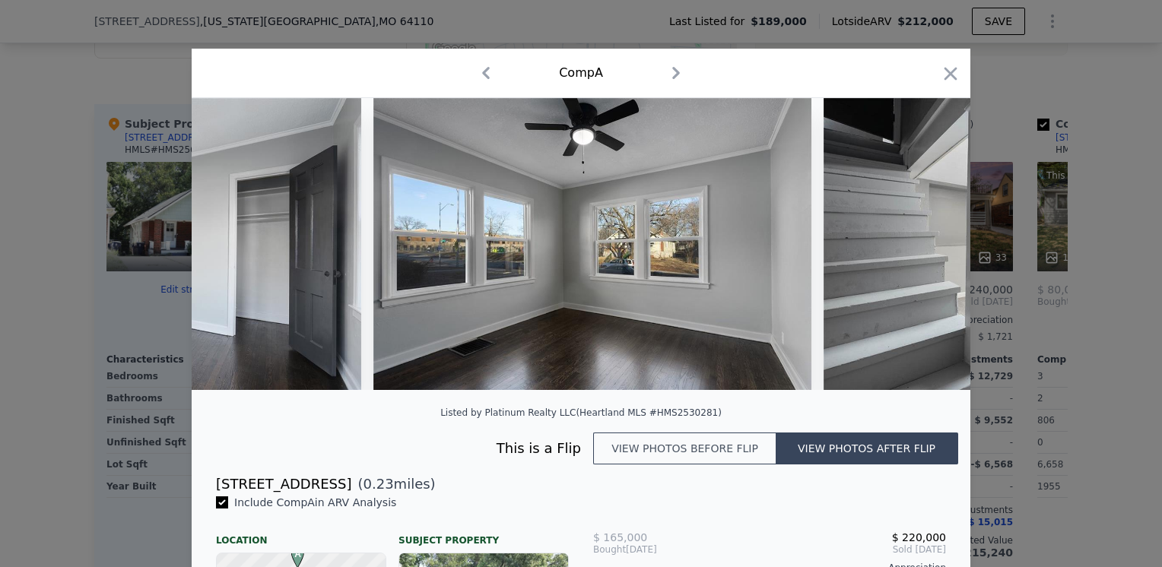
scroll to position [0, 8398]
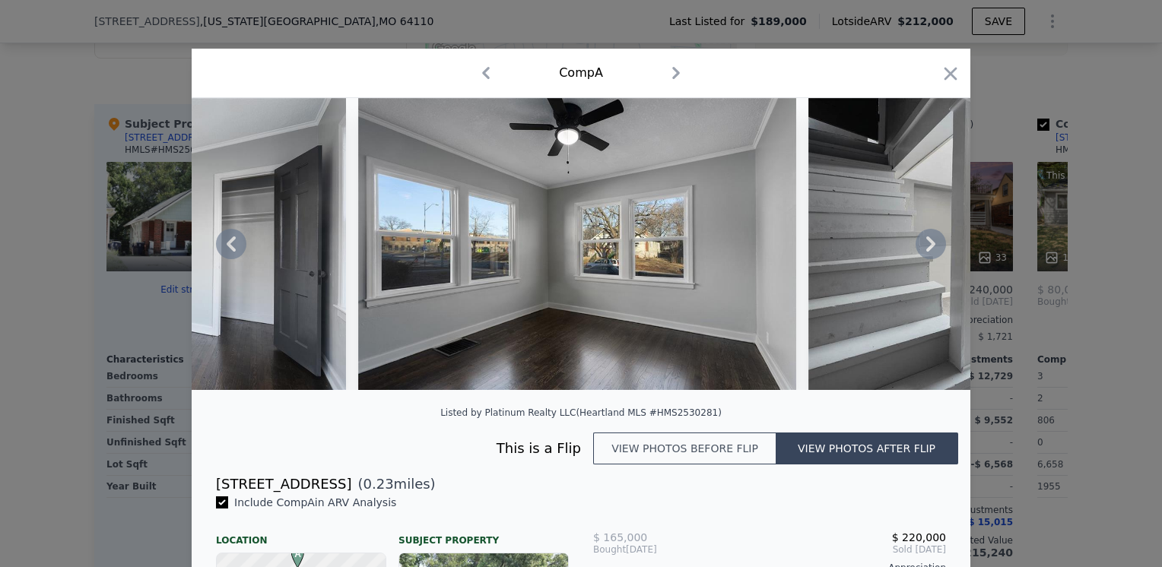
click at [927, 252] on icon at bounding box center [931, 244] width 9 height 15
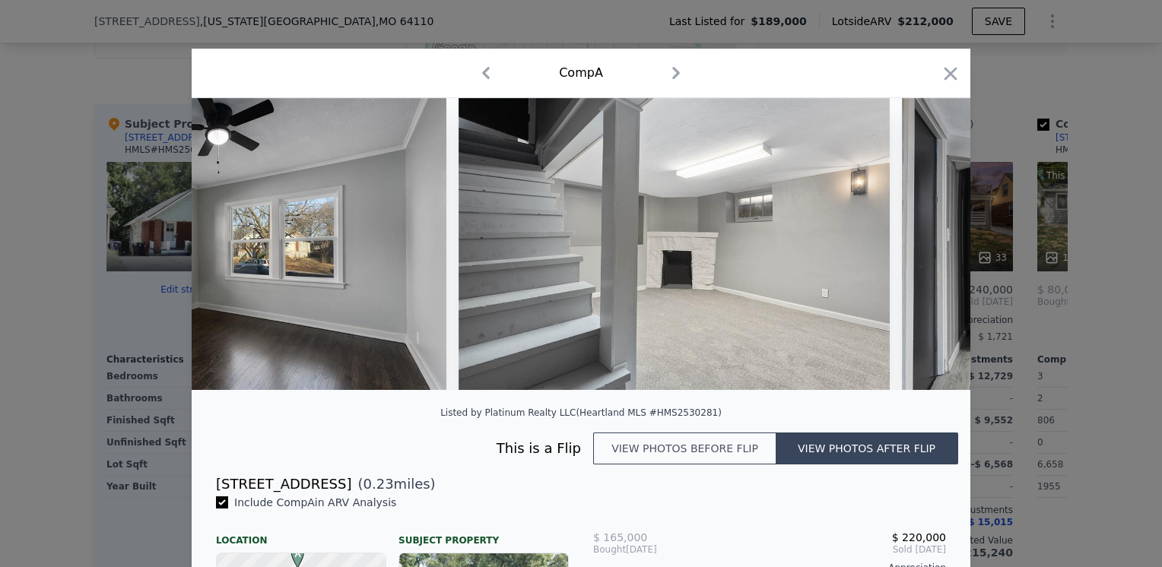
scroll to position [0, 8763]
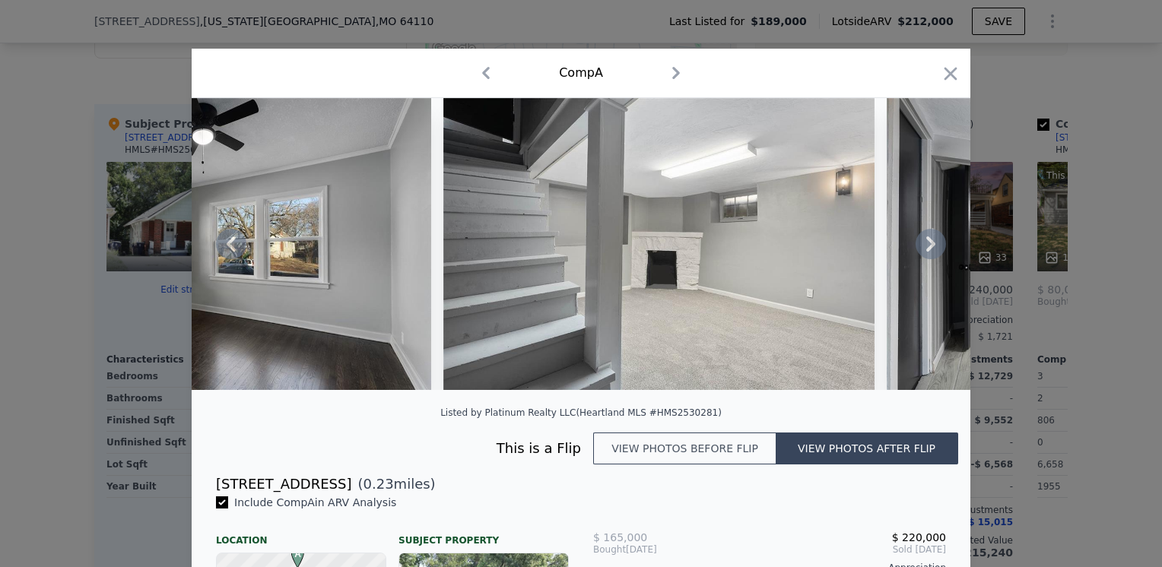
click at [927, 252] on icon at bounding box center [931, 244] width 9 height 15
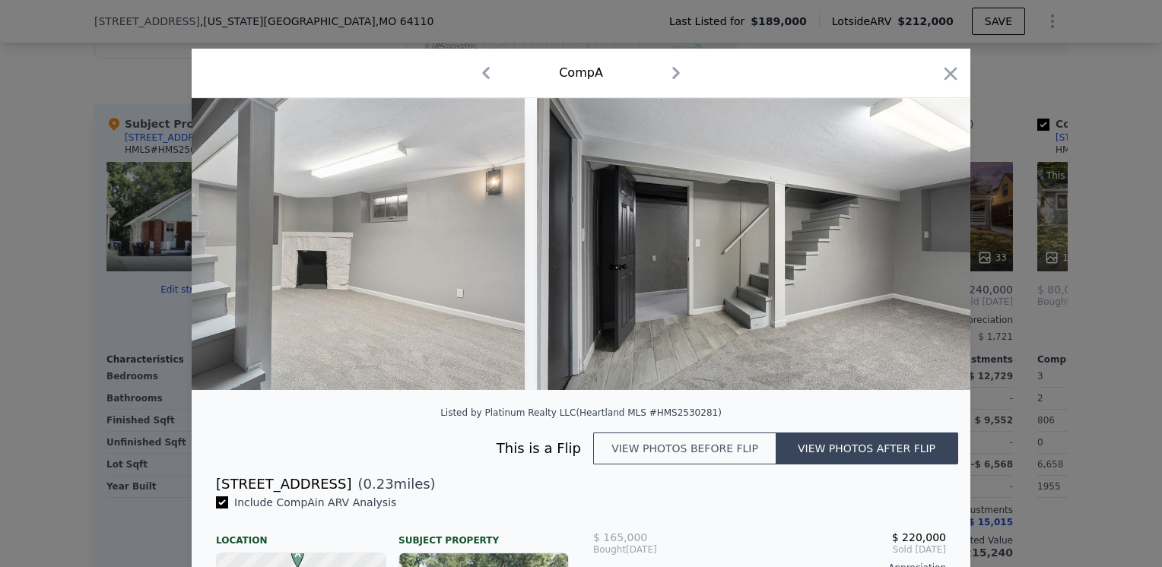
scroll to position [0, 9129]
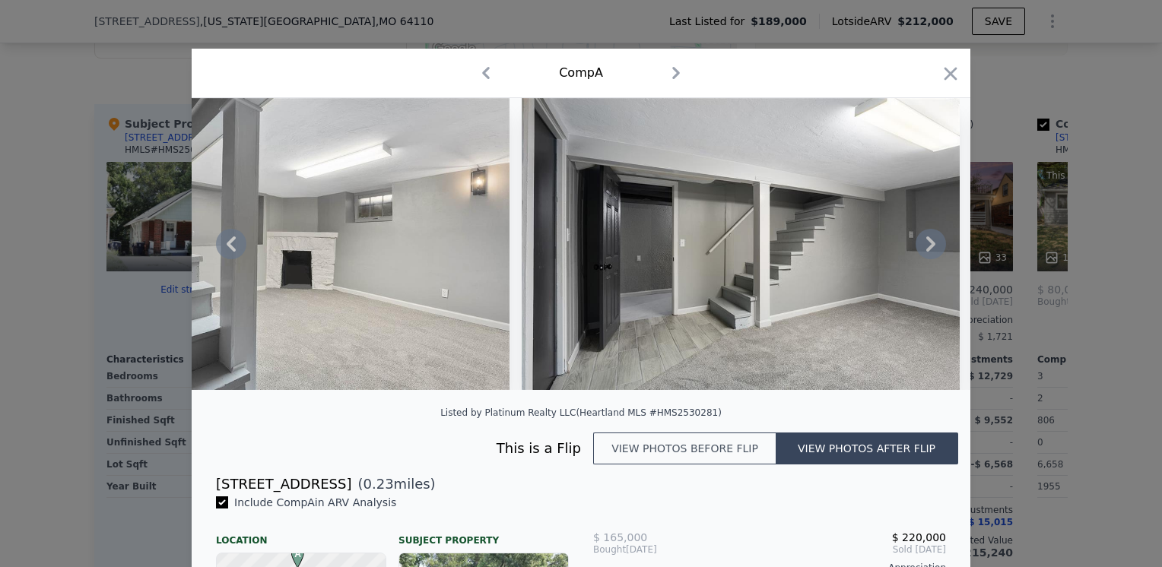
click at [927, 252] on icon at bounding box center [931, 244] width 9 height 15
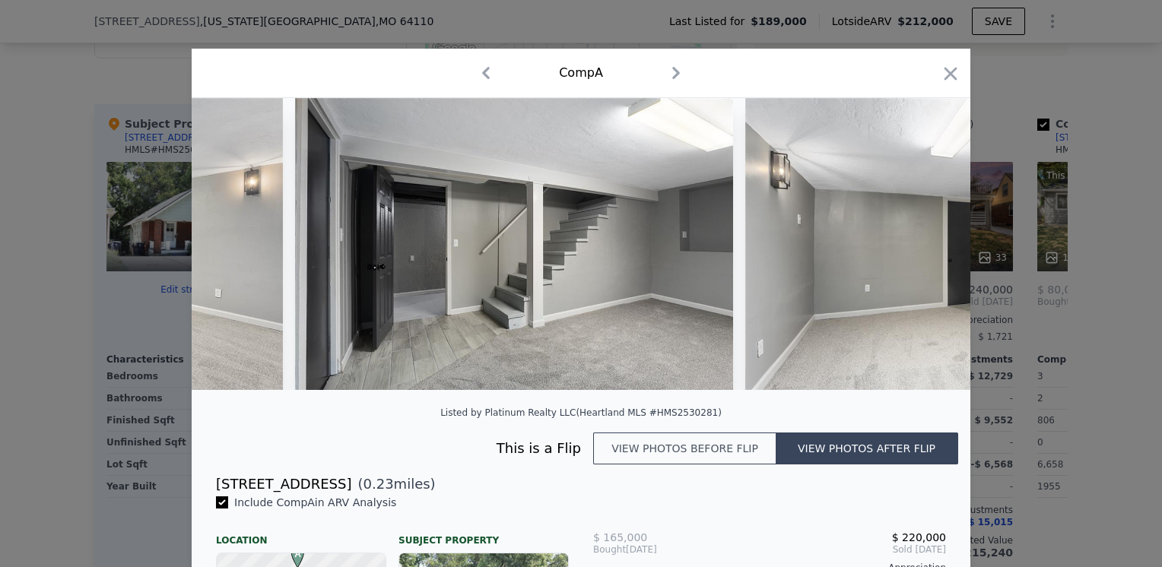
scroll to position [0, 9494]
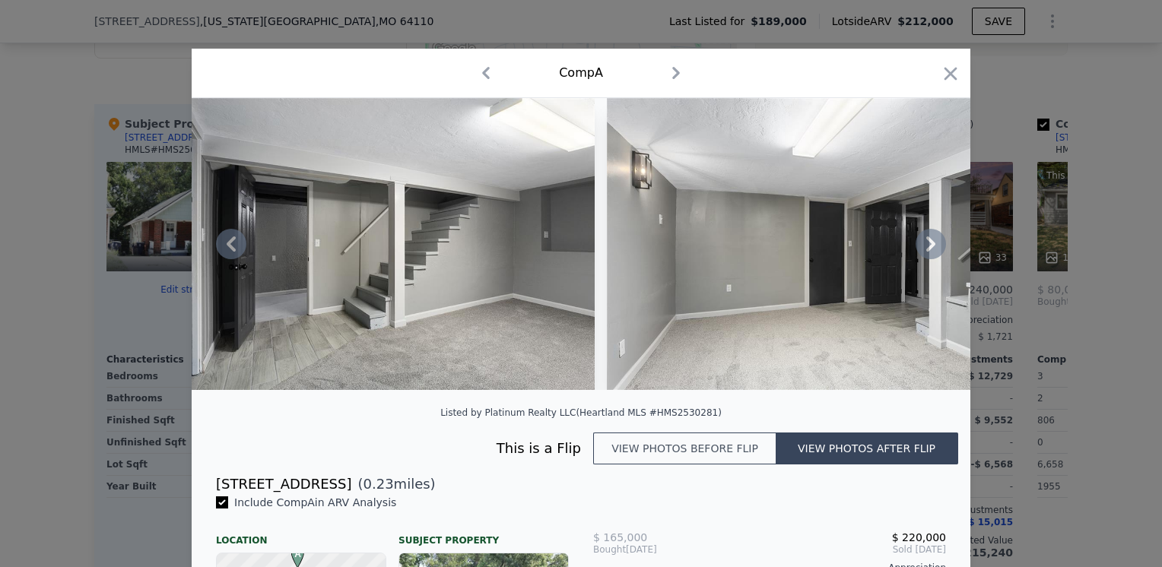
click at [927, 252] on icon at bounding box center [931, 244] width 9 height 15
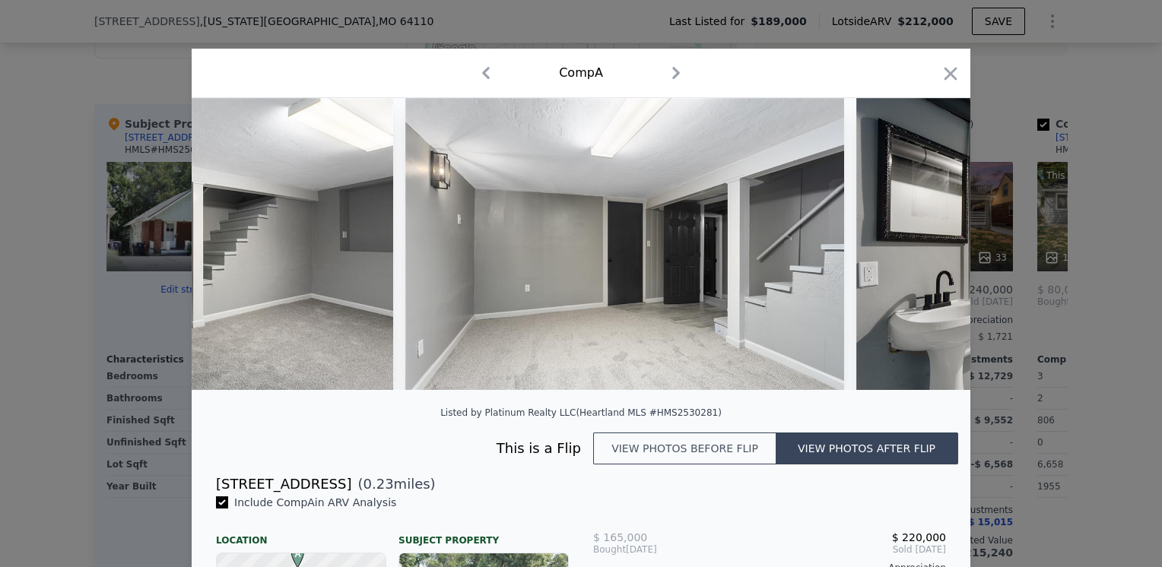
scroll to position [0, 9859]
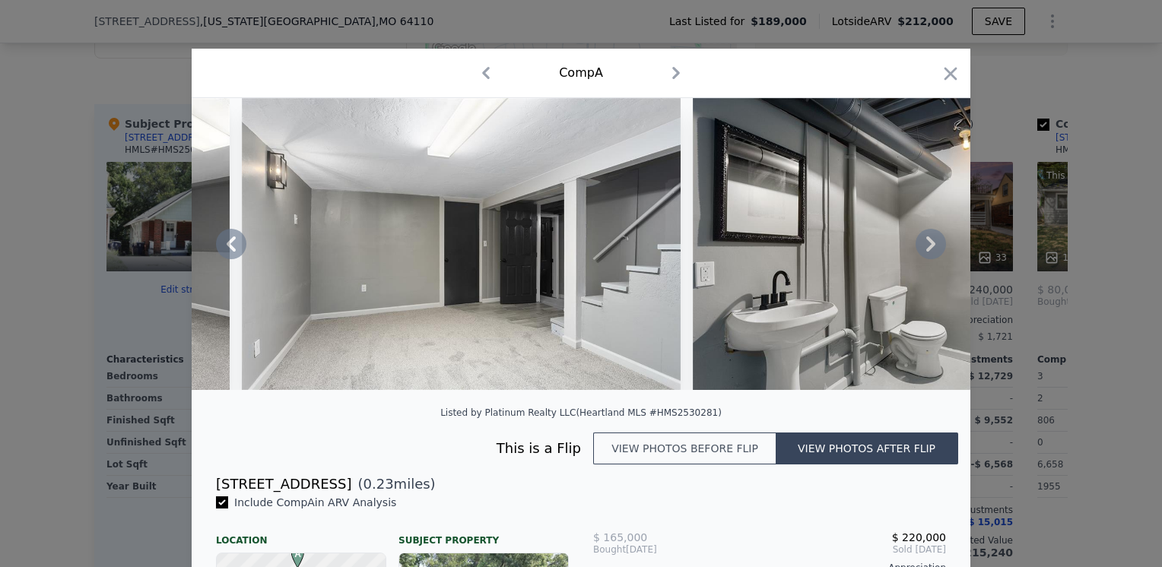
click at [927, 252] on icon at bounding box center [931, 244] width 9 height 15
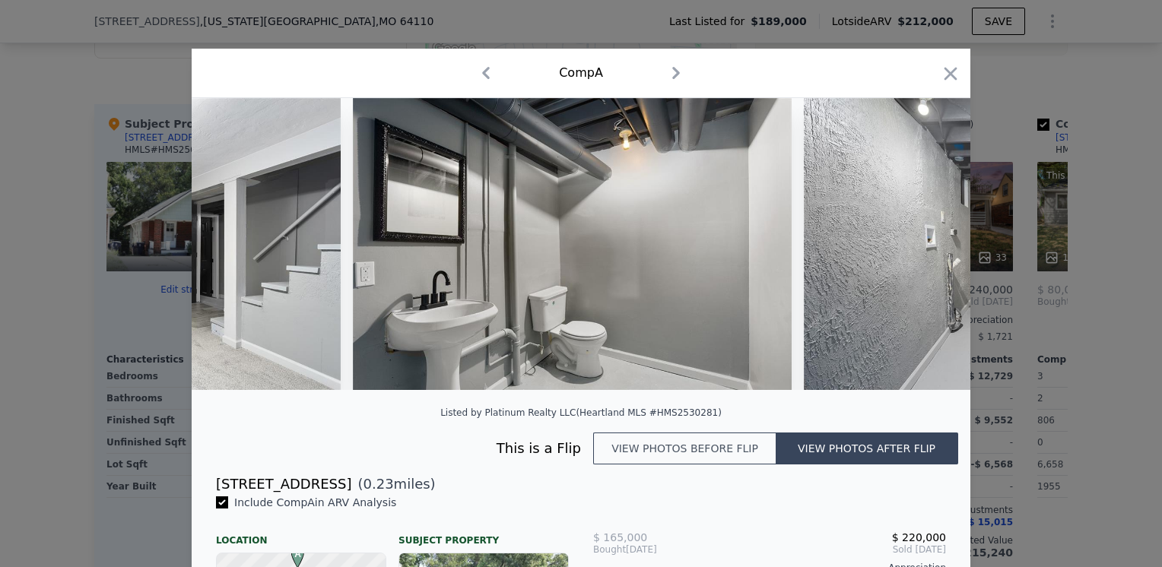
scroll to position [0, 10224]
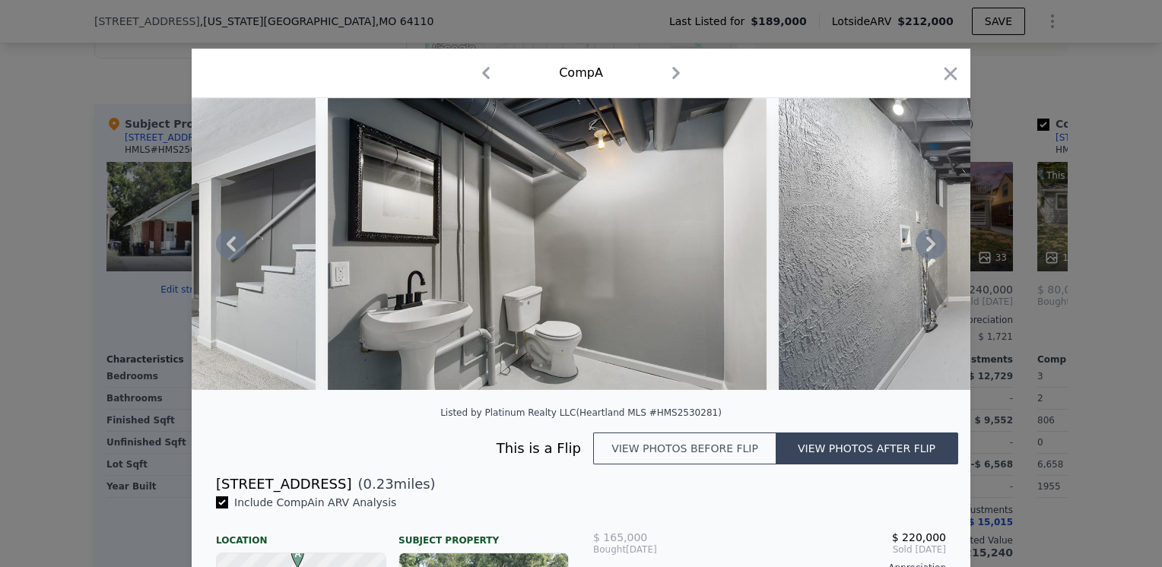
click at [927, 252] on icon at bounding box center [931, 244] width 9 height 15
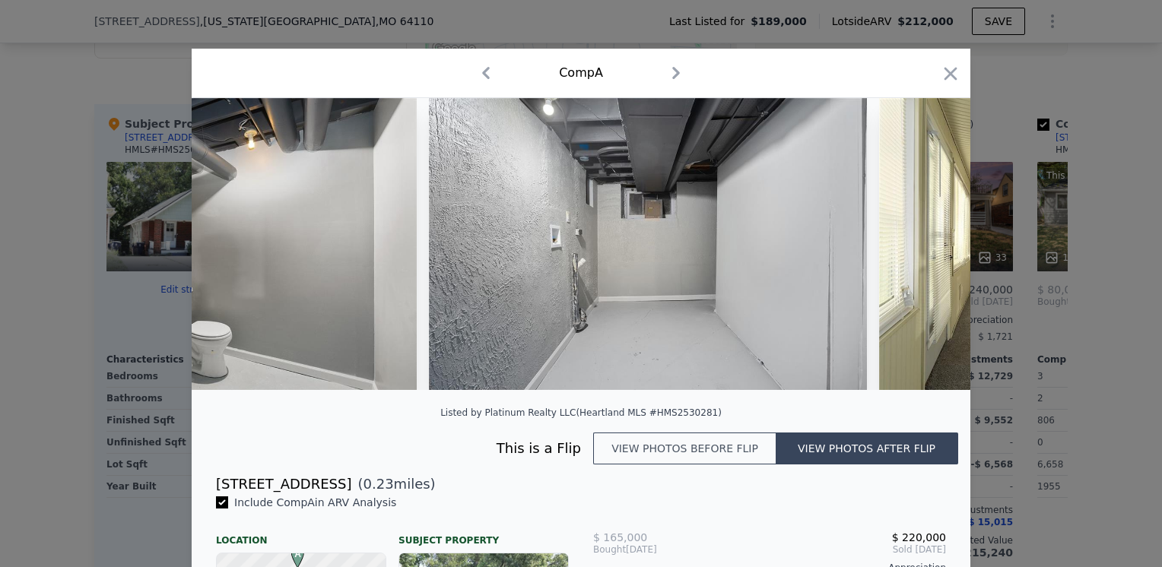
scroll to position [0, 10589]
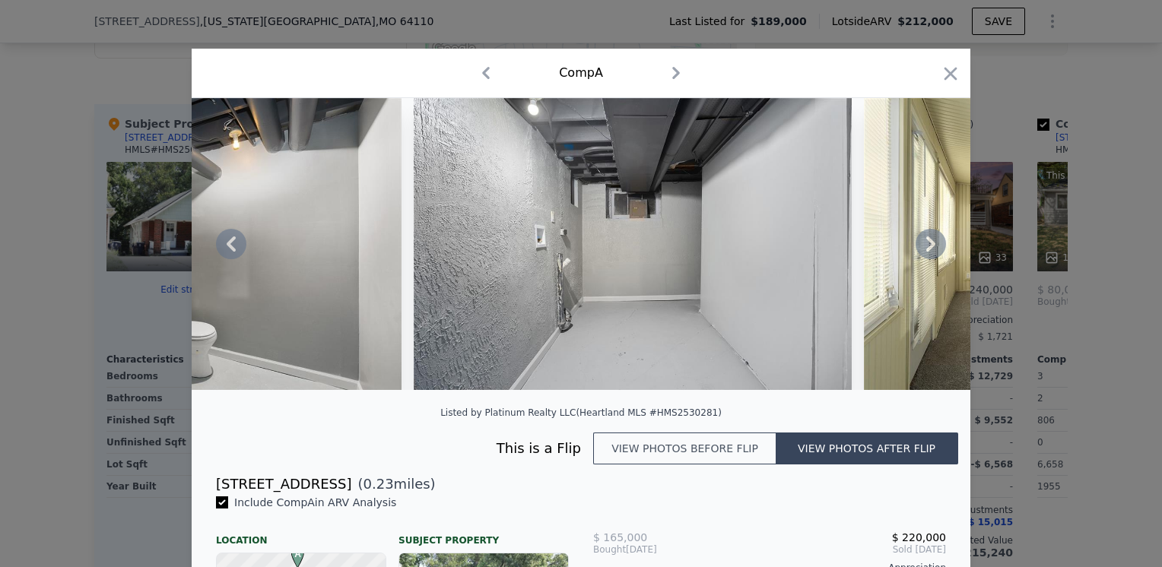
click at [927, 252] on icon at bounding box center [931, 244] width 9 height 15
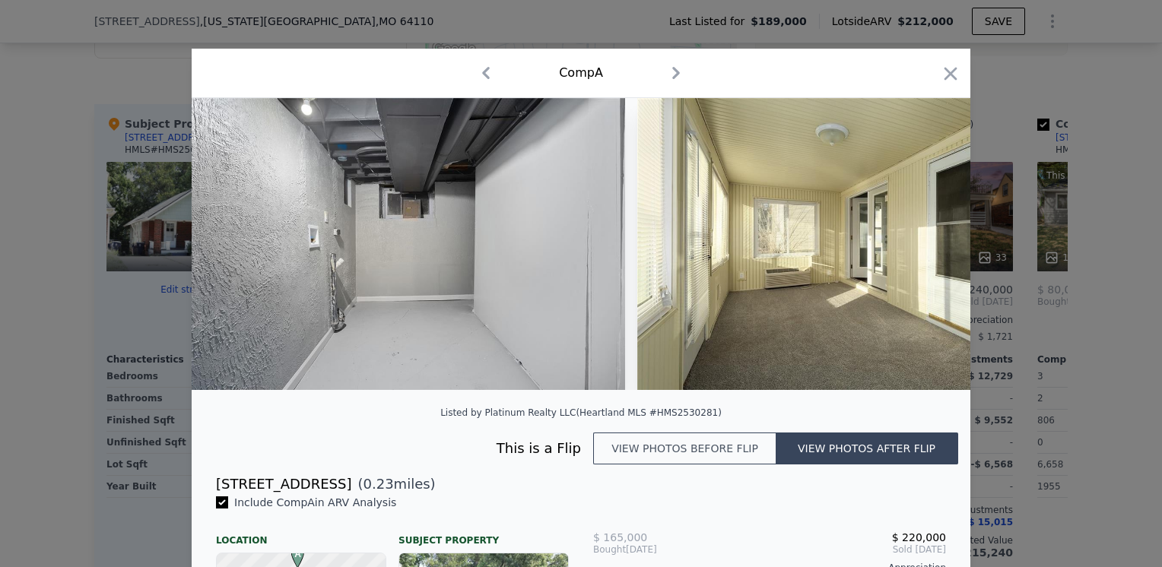
scroll to position [0, 10954]
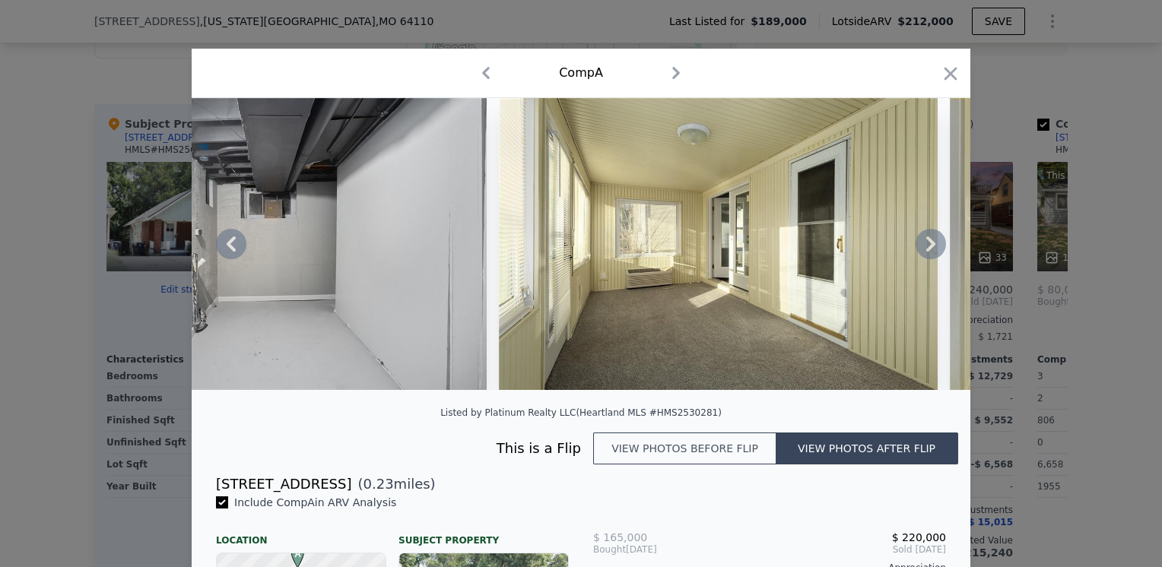
click at [927, 252] on icon at bounding box center [931, 244] width 9 height 15
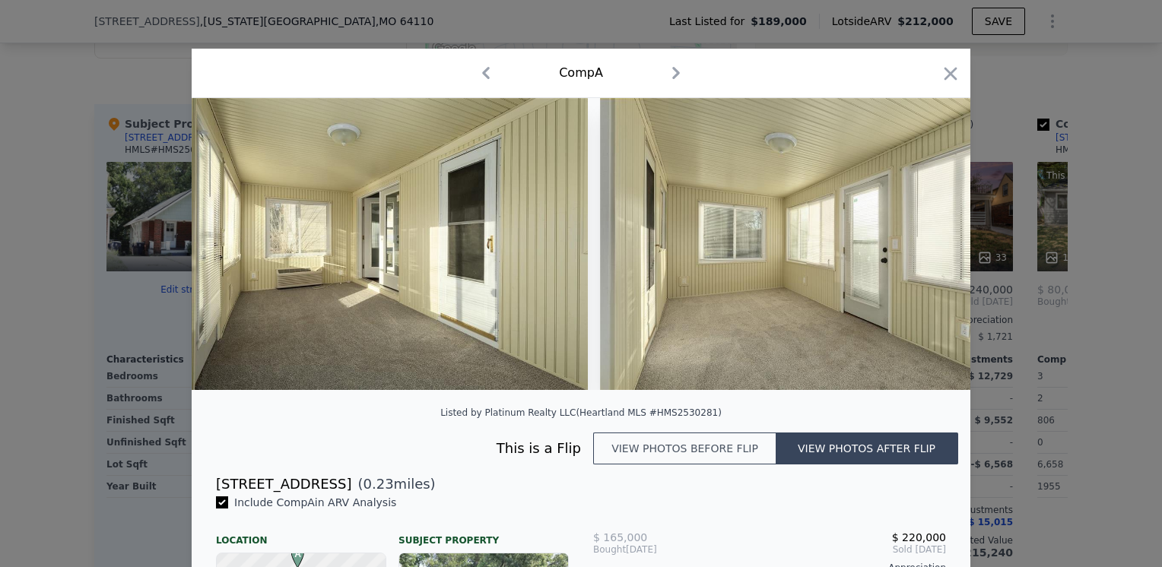
scroll to position [0, 11319]
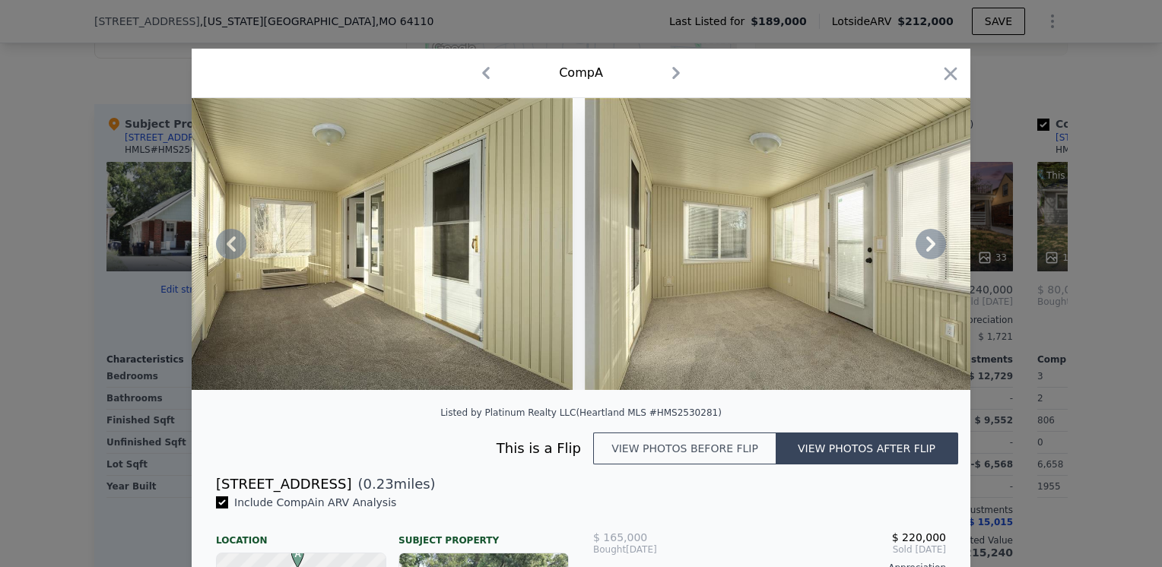
click at [927, 252] on icon at bounding box center [931, 244] width 9 height 15
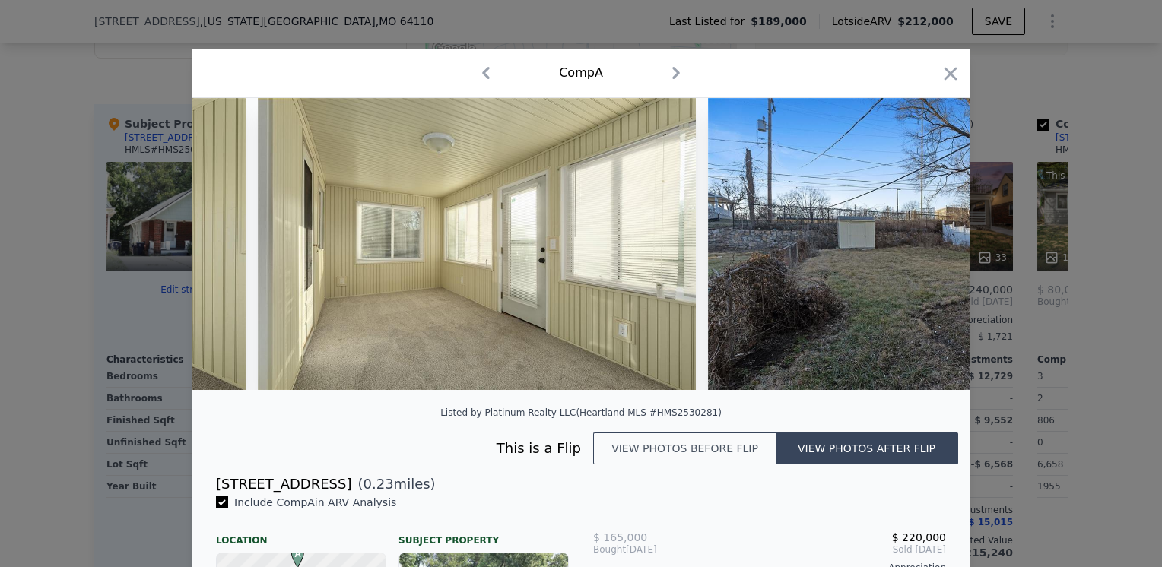
scroll to position [0, 11685]
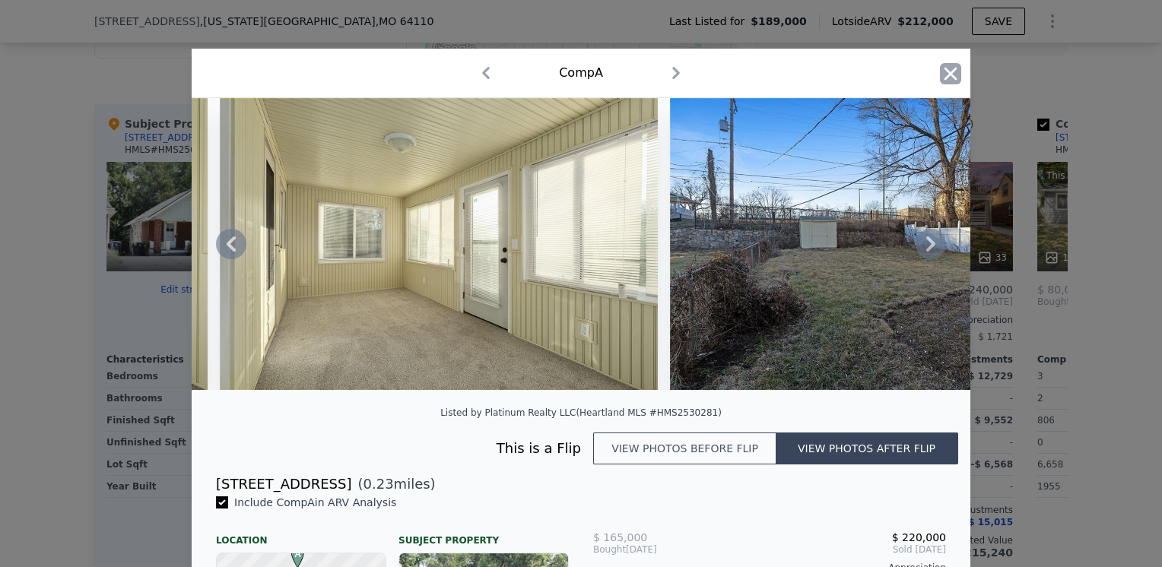
click at [949, 75] on icon "button" at bounding box center [950, 73] width 21 height 21
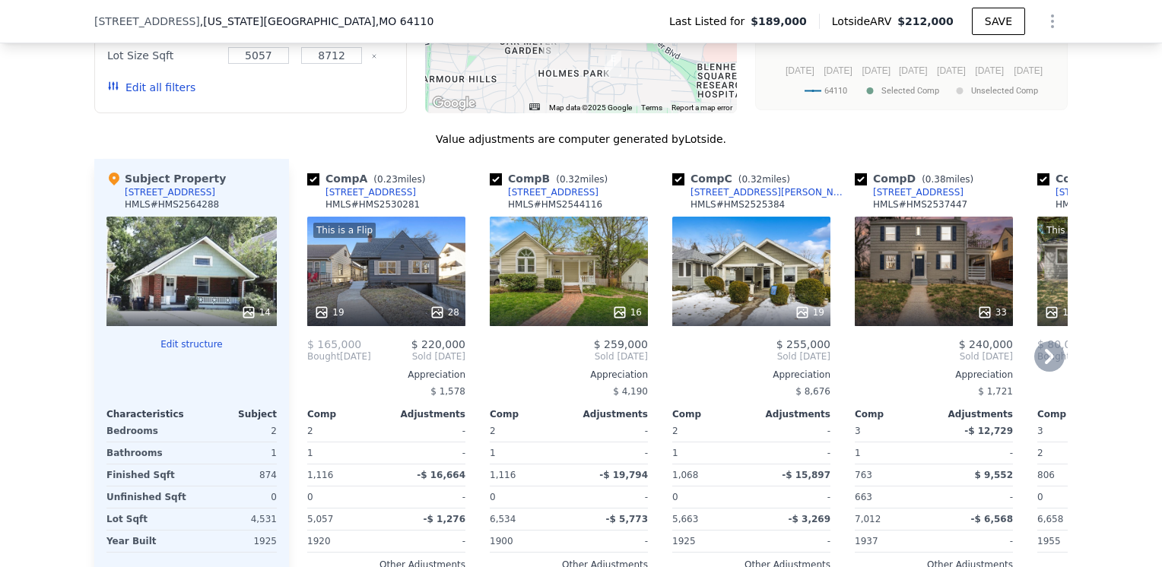
scroll to position [1515, 0]
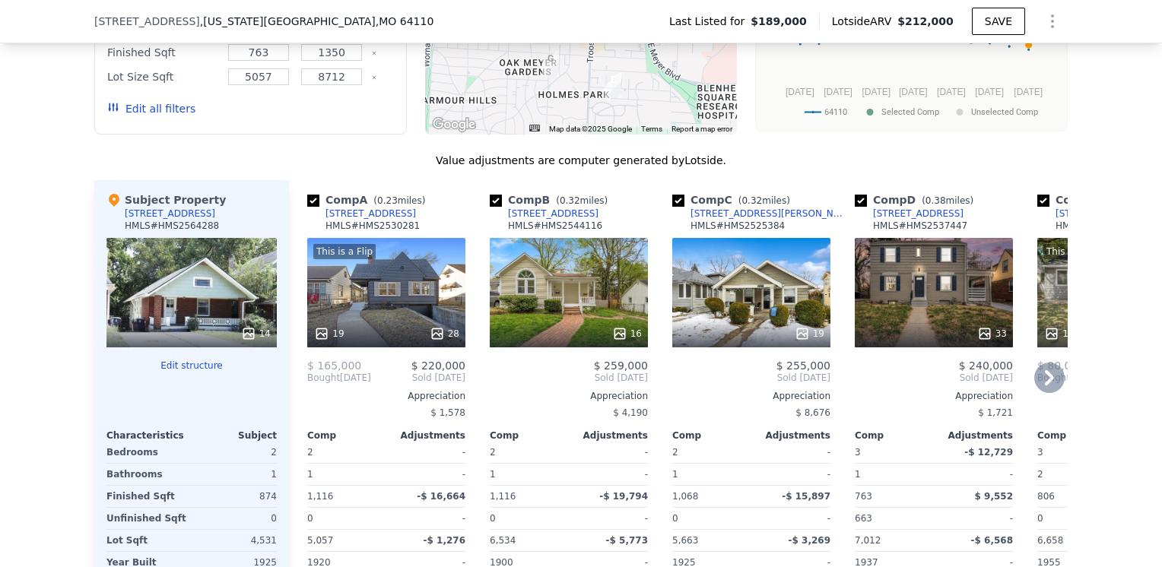
click at [569, 238] on div "16" at bounding box center [569, 293] width 158 height 110
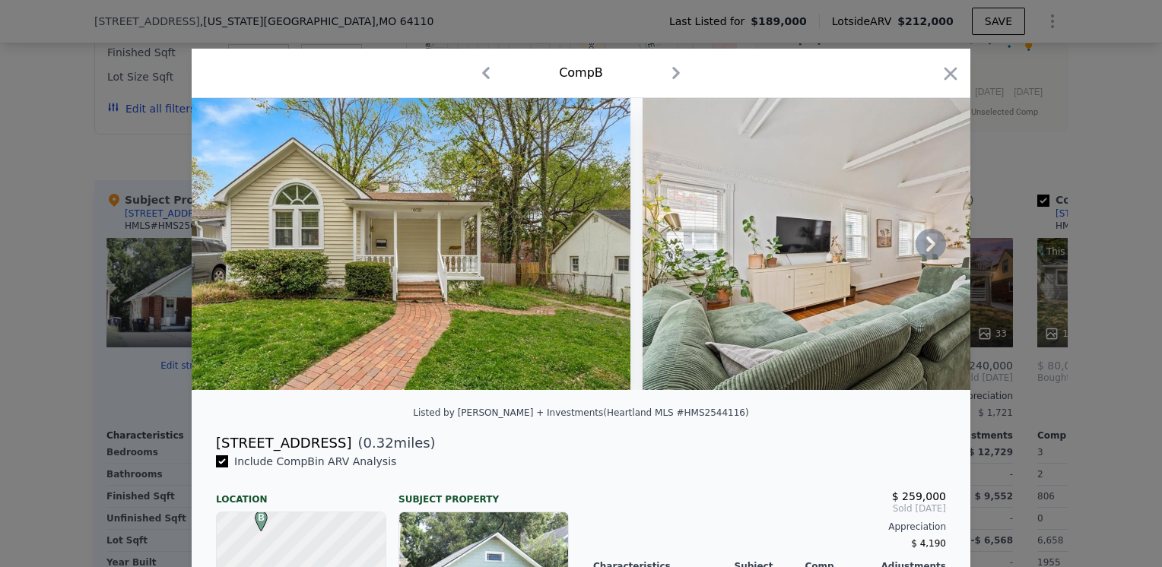
click at [927, 244] on icon at bounding box center [931, 244] width 9 height 15
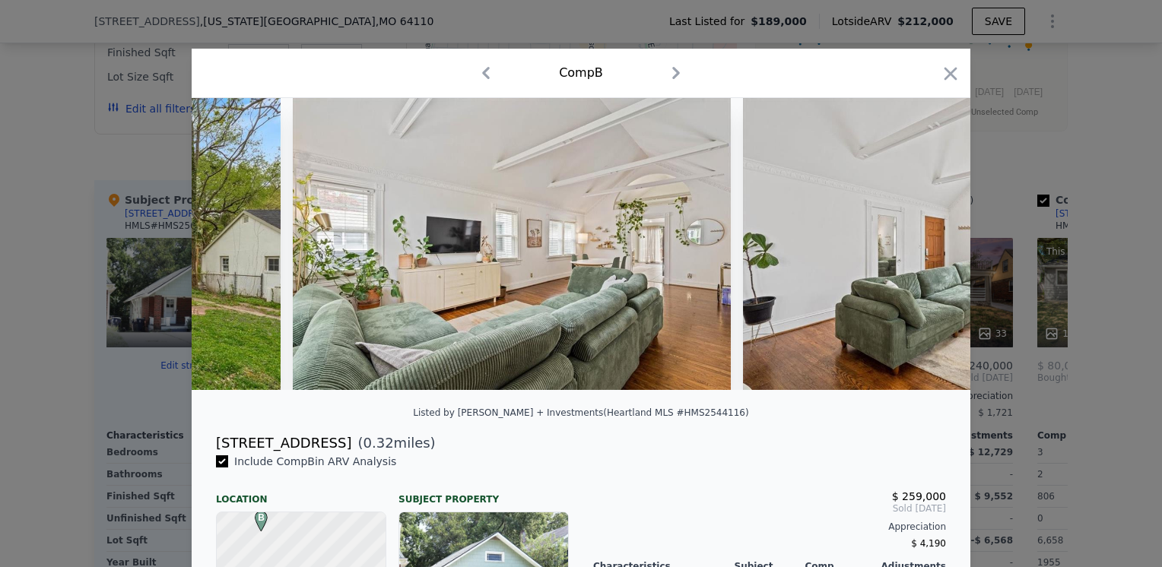
scroll to position [0, 365]
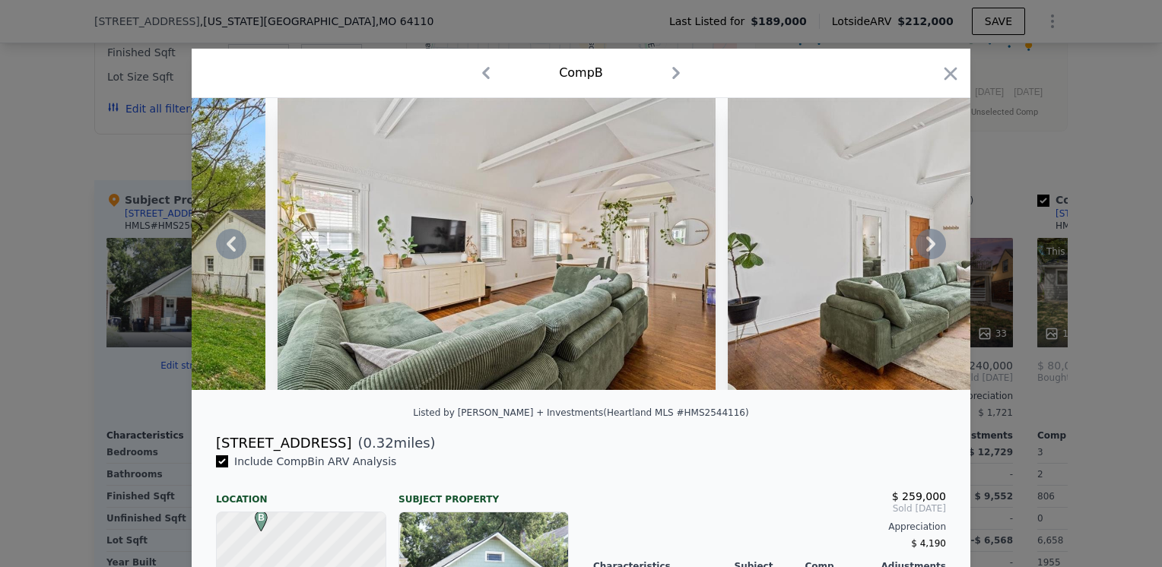
click at [927, 244] on icon at bounding box center [931, 244] width 9 height 15
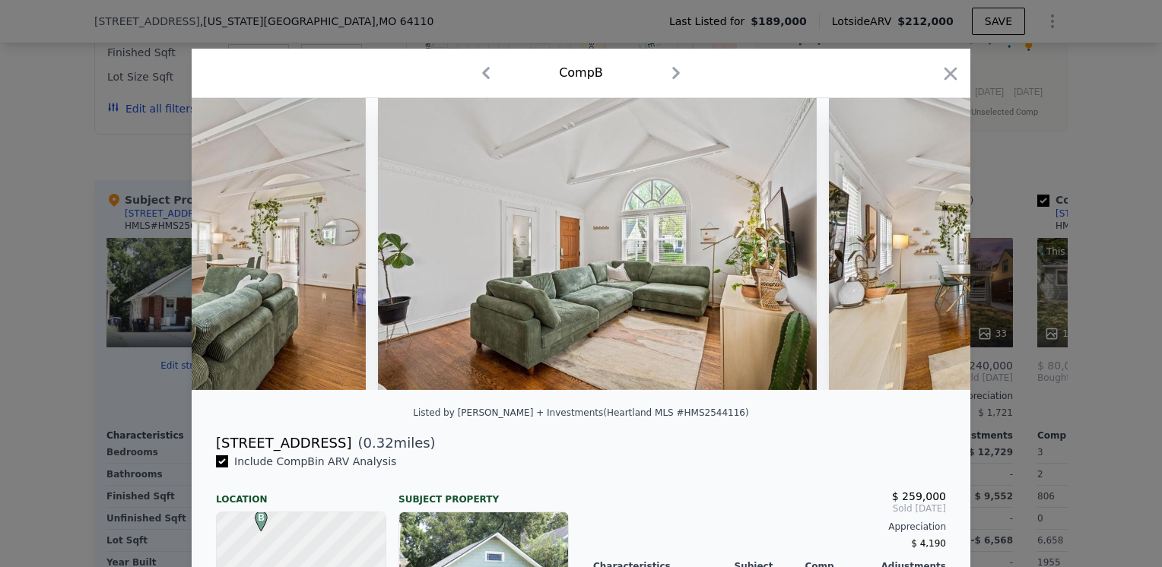
scroll to position [0, 730]
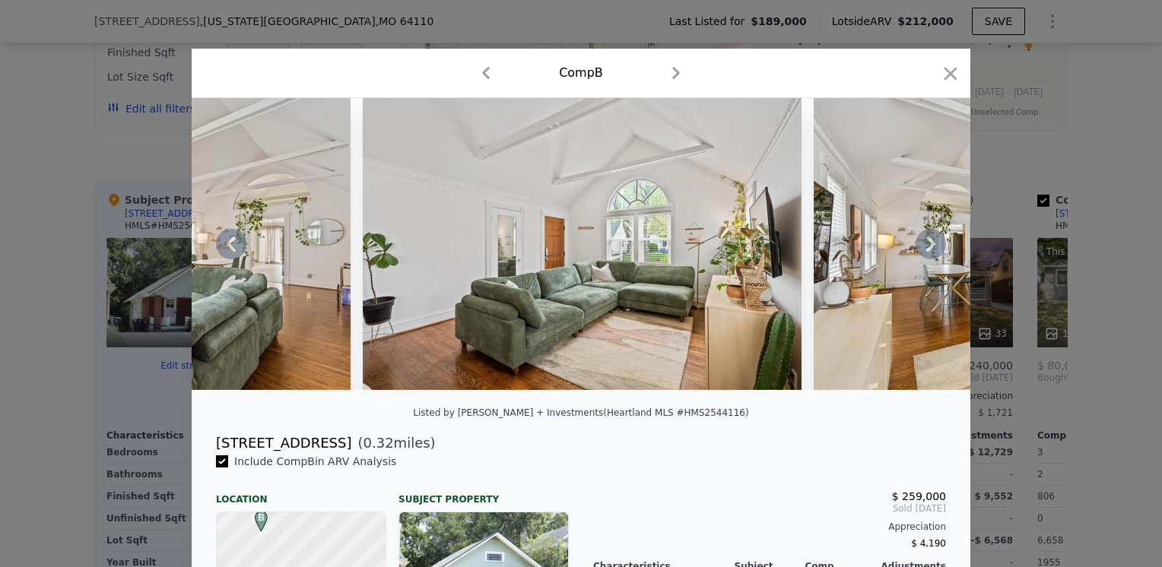
click at [928, 247] on icon at bounding box center [931, 244] width 9 height 15
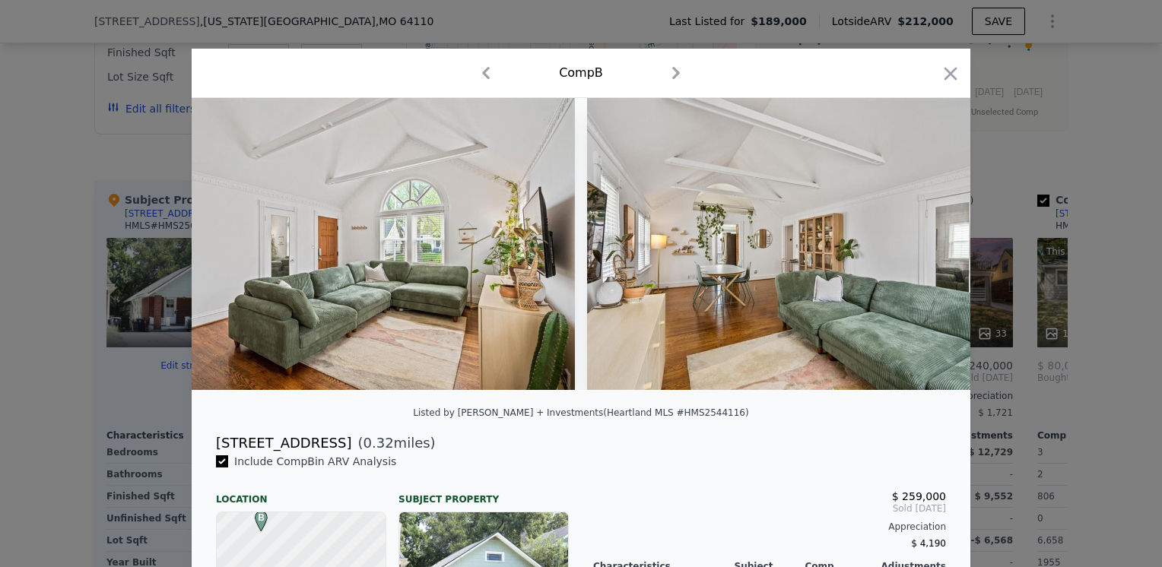
scroll to position [0, 1095]
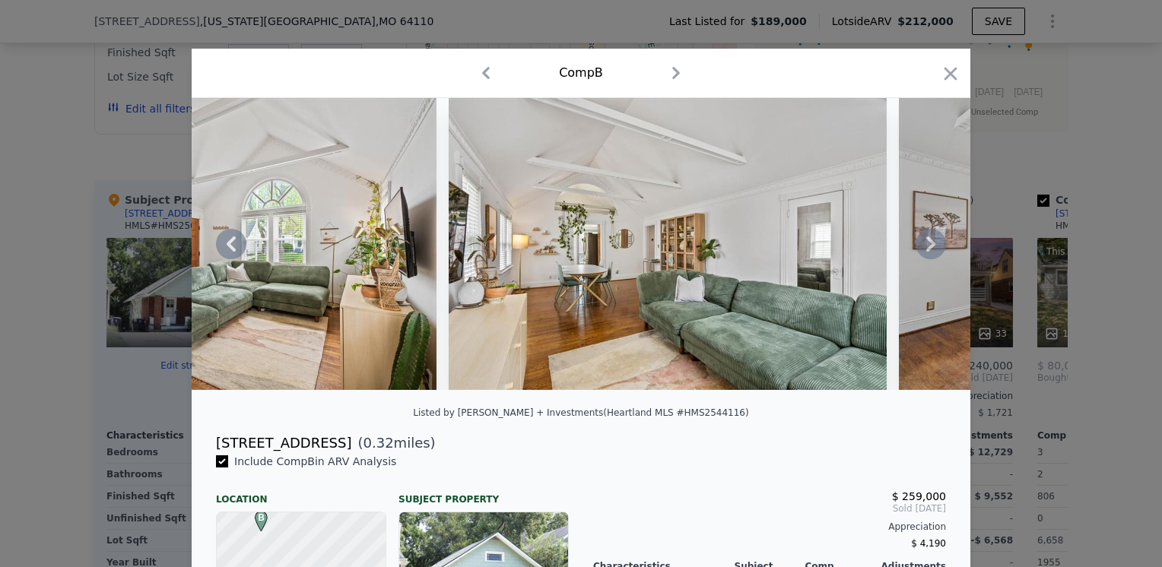
click at [927, 252] on icon at bounding box center [931, 244] width 9 height 15
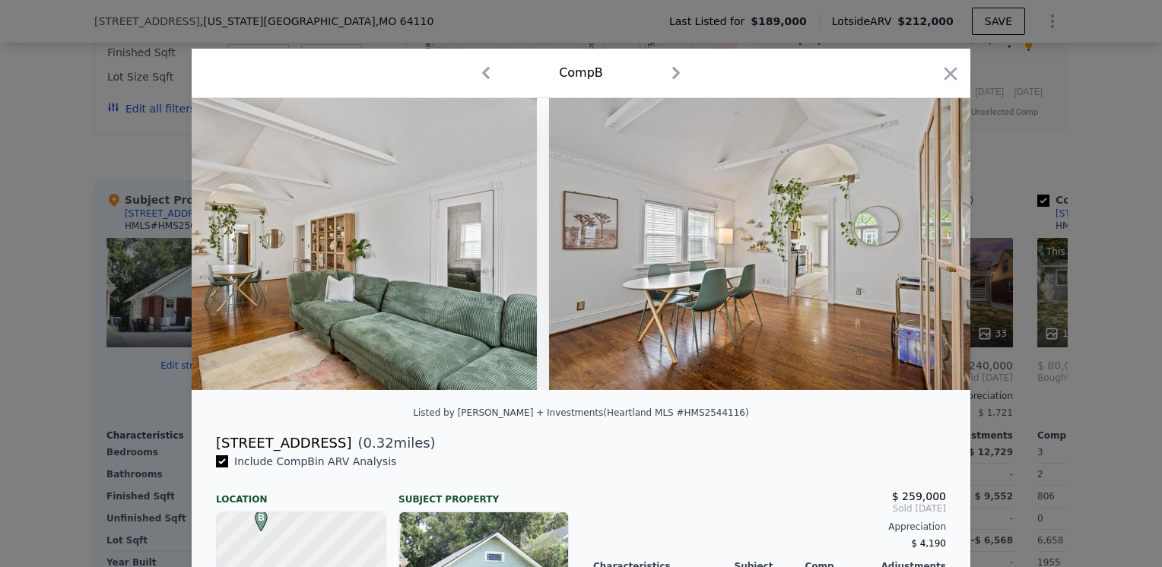
scroll to position [0, 1461]
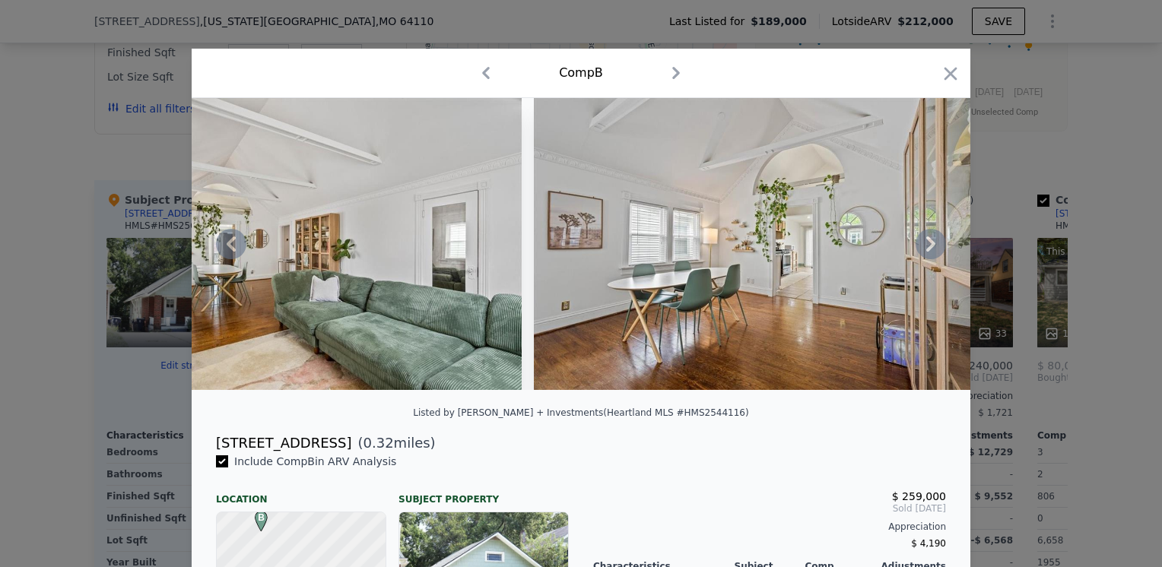
click at [920, 243] on icon at bounding box center [931, 244] width 30 height 30
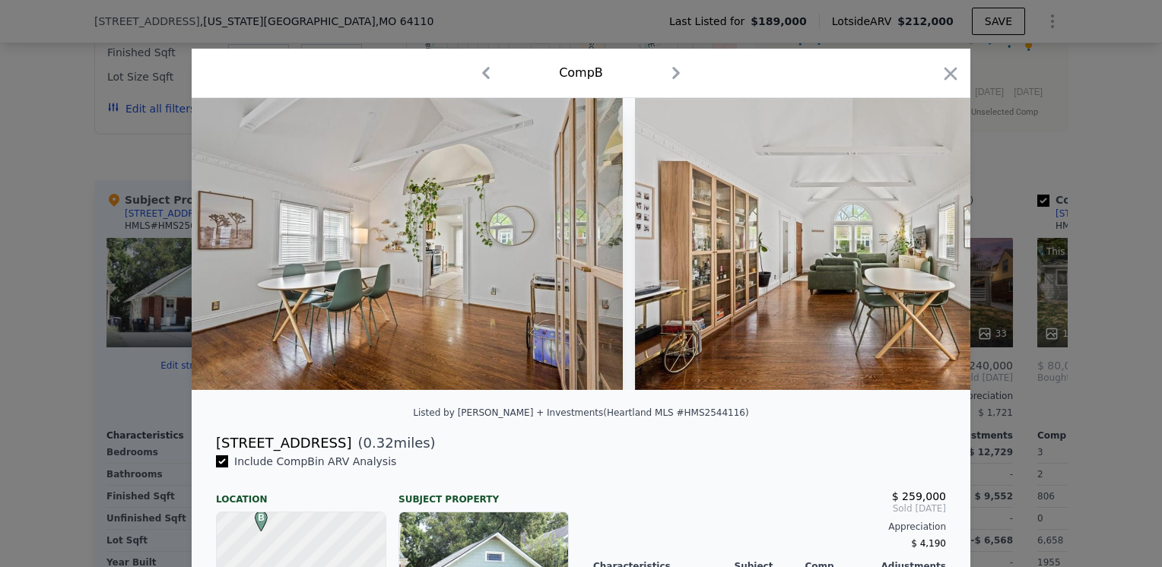
scroll to position [0, 1826]
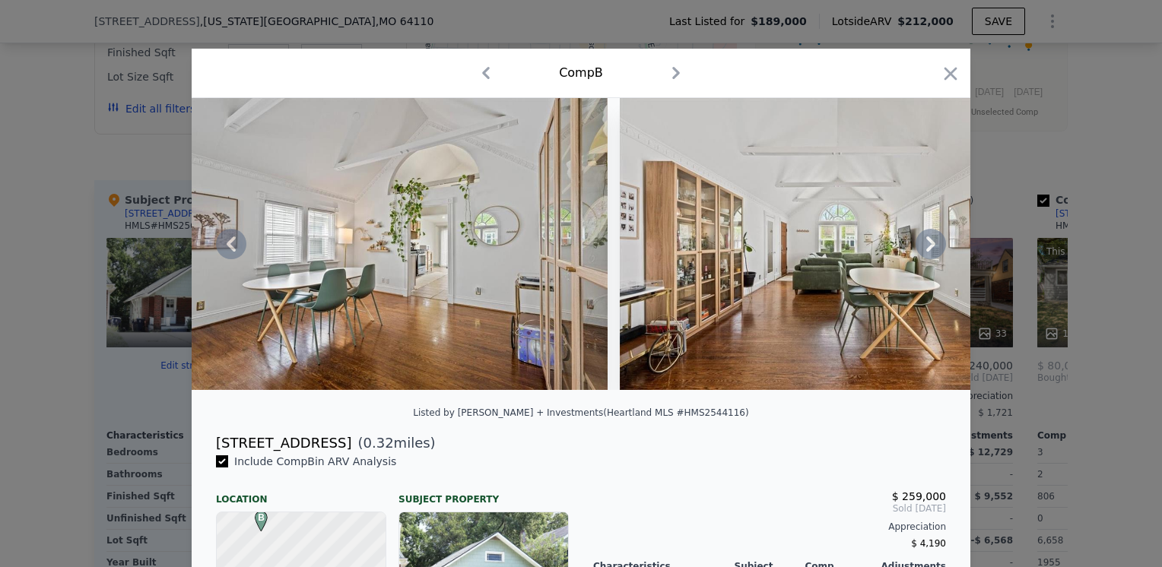
click at [921, 246] on icon at bounding box center [931, 244] width 30 height 30
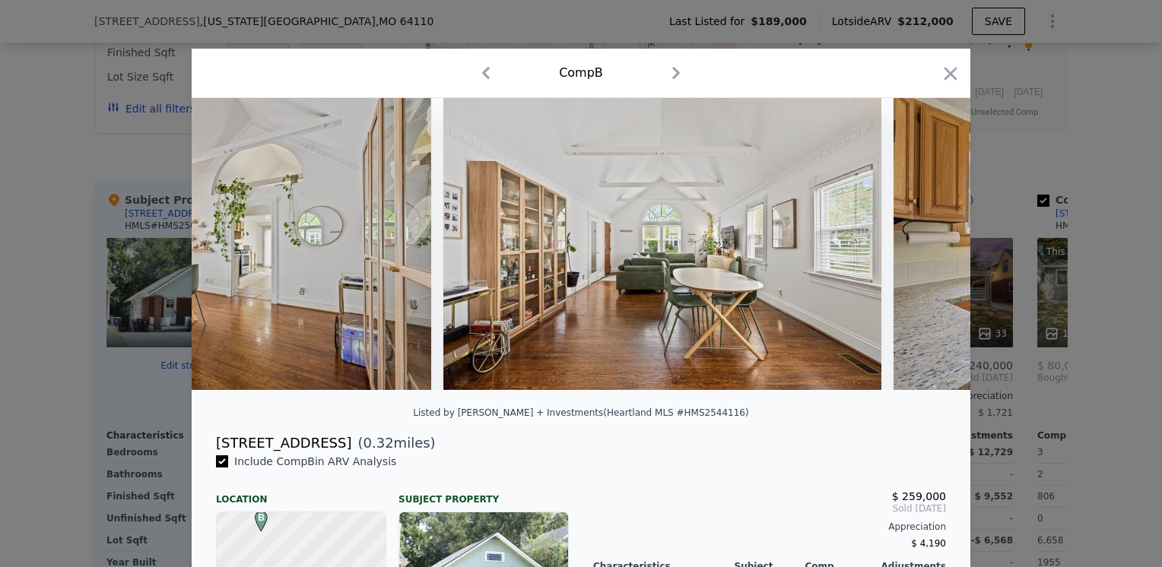
scroll to position [0, 2191]
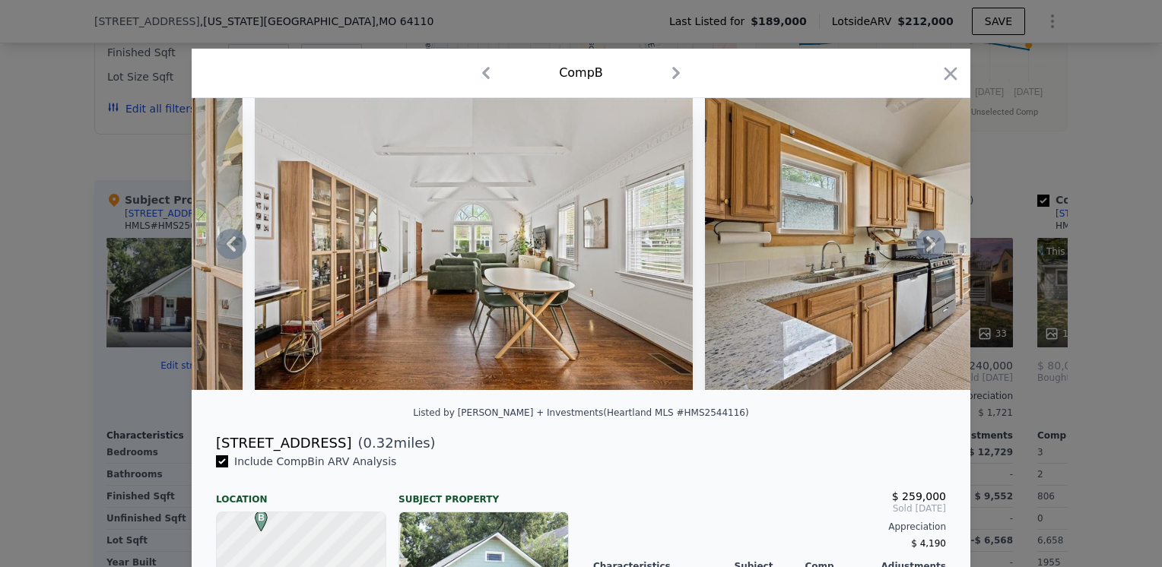
click at [927, 248] on icon at bounding box center [931, 244] width 9 height 15
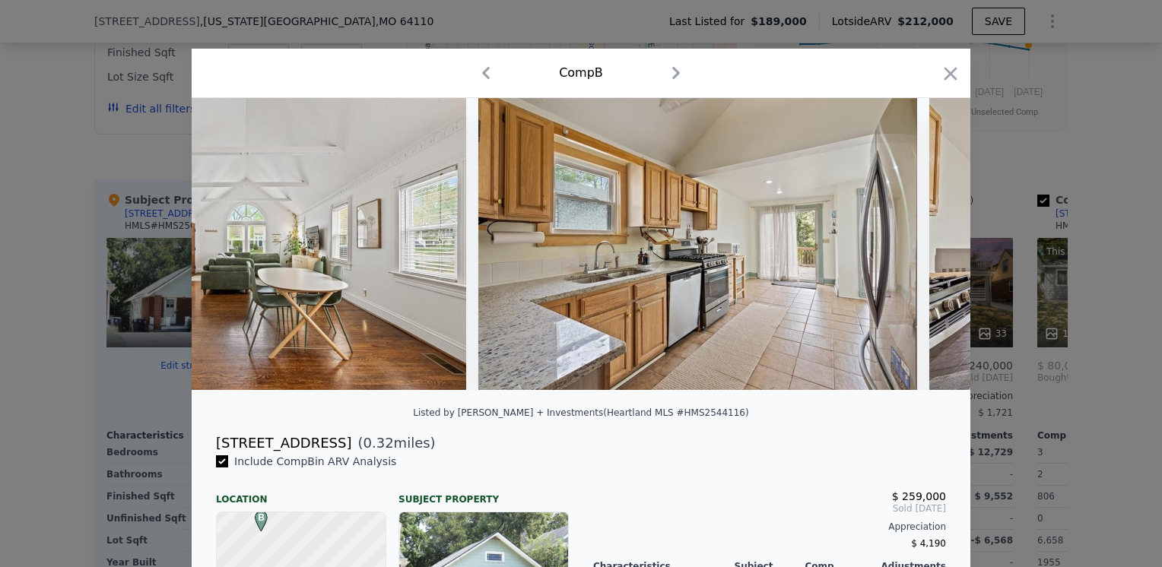
scroll to position [0, 2556]
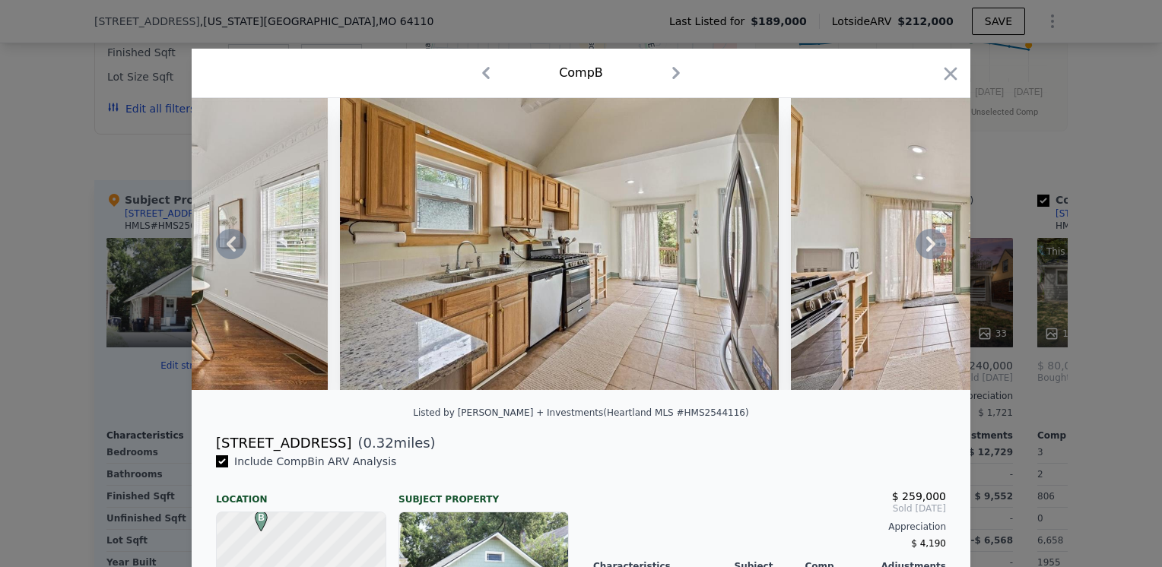
click at [927, 248] on icon at bounding box center [931, 244] width 9 height 15
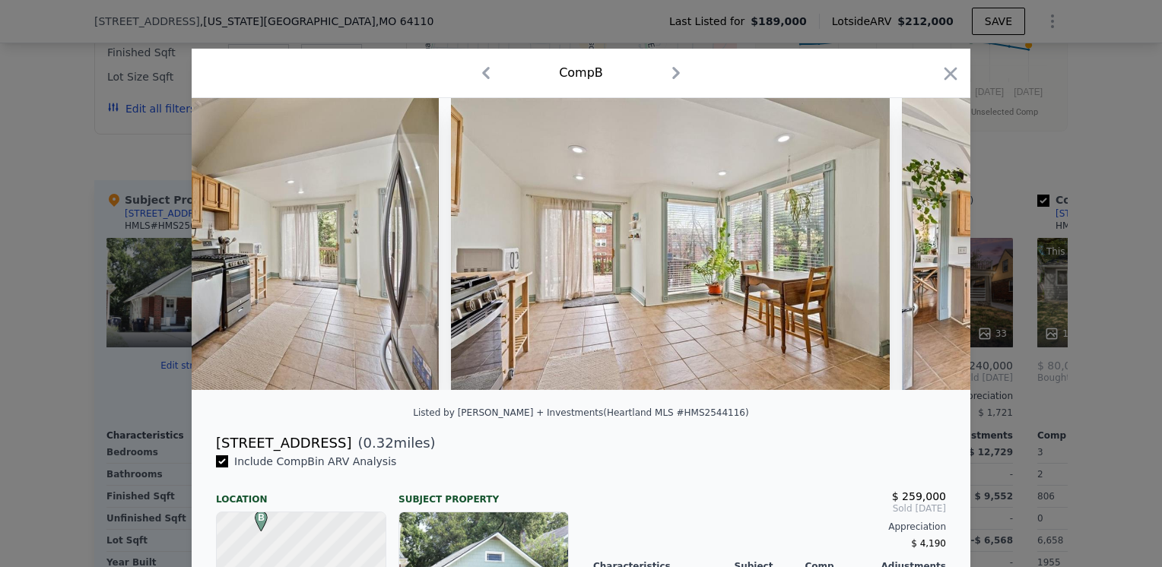
scroll to position [0, 2921]
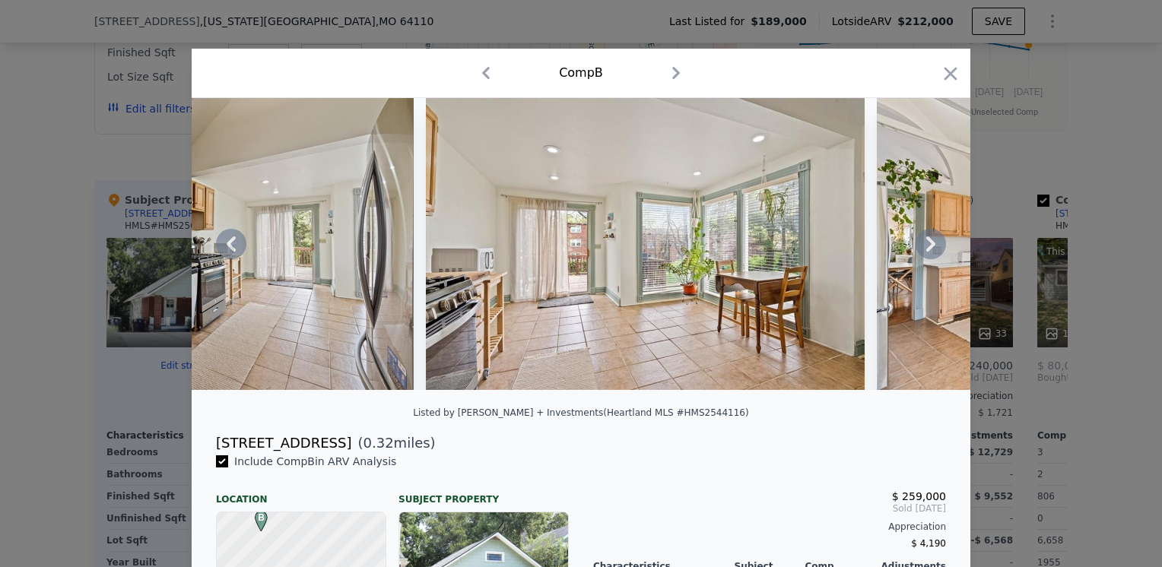
click at [927, 248] on icon at bounding box center [931, 244] width 9 height 15
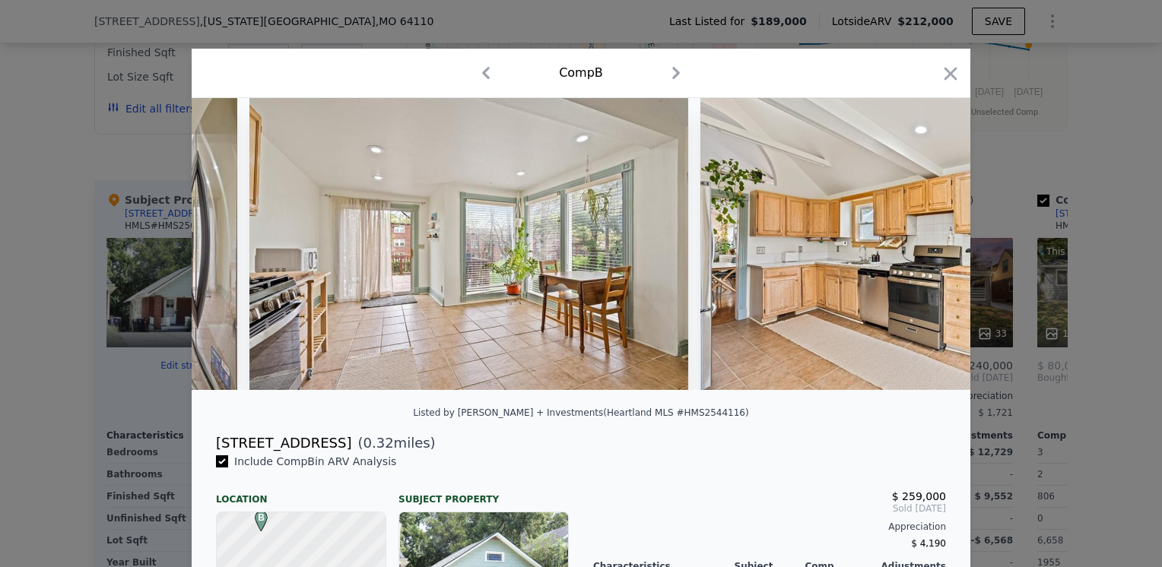
scroll to position [0, 3286]
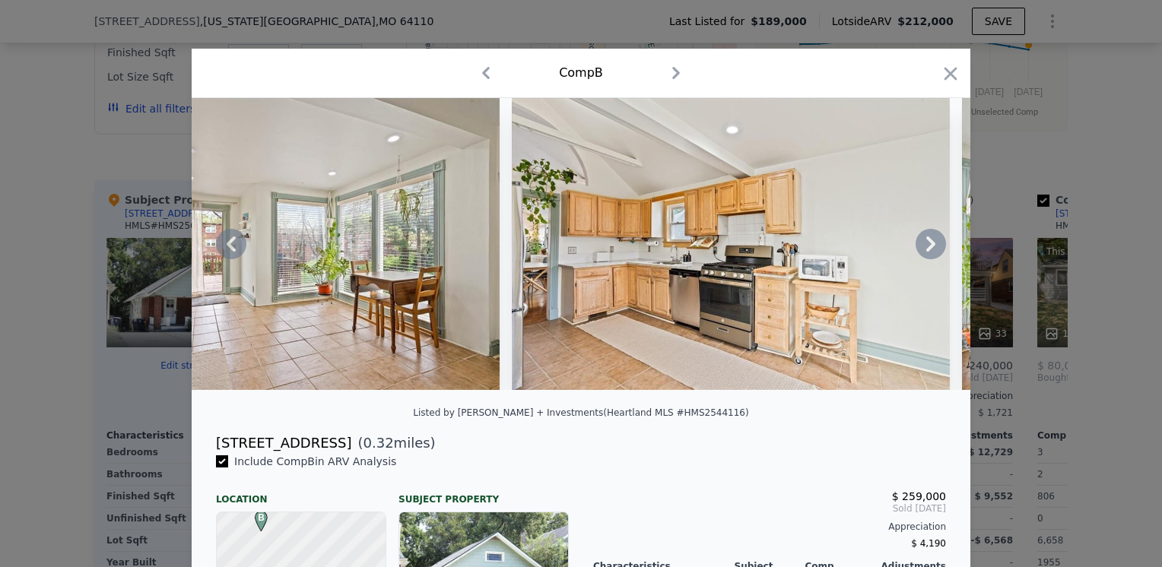
click at [927, 248] on icon at bounding box center [931, 244] width 9 height 15
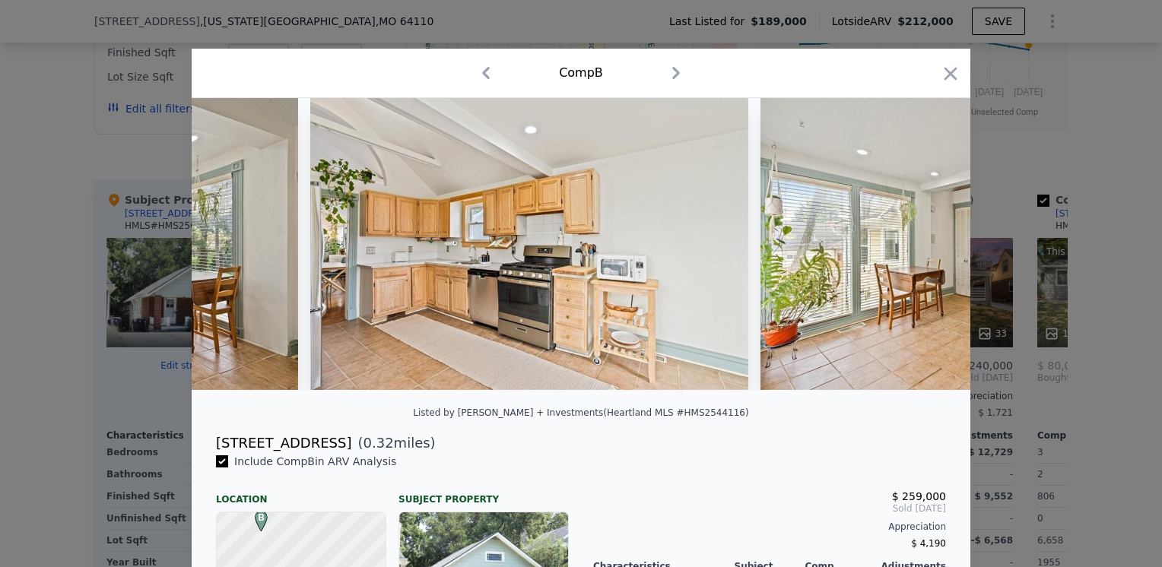
scroll to position [0, 3651]
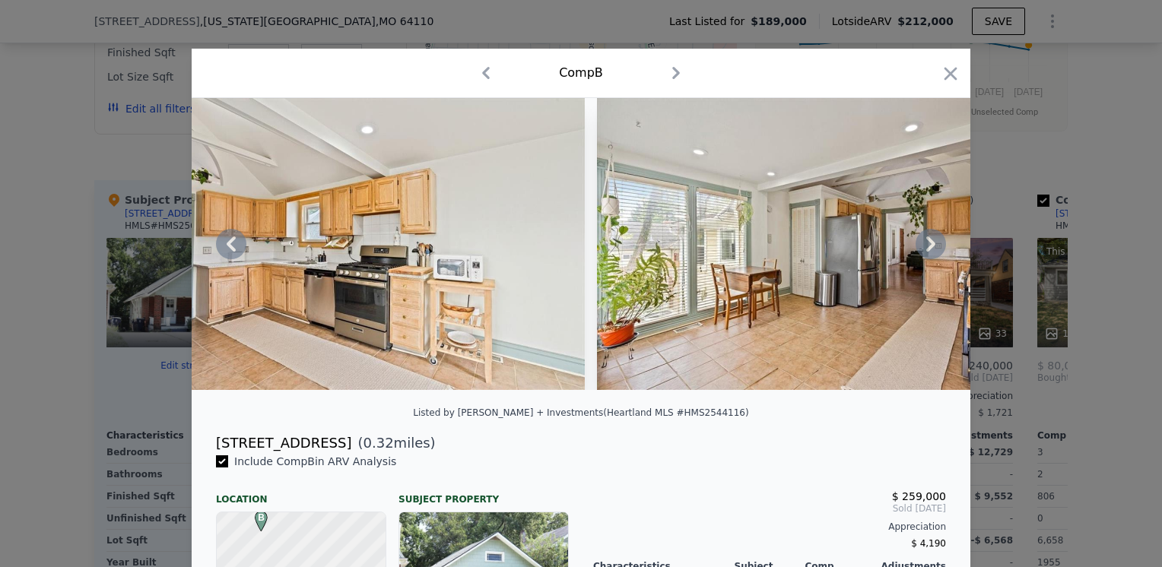
click at [927, 248] on icon at bounding box center [931, 244] width 9 height 15
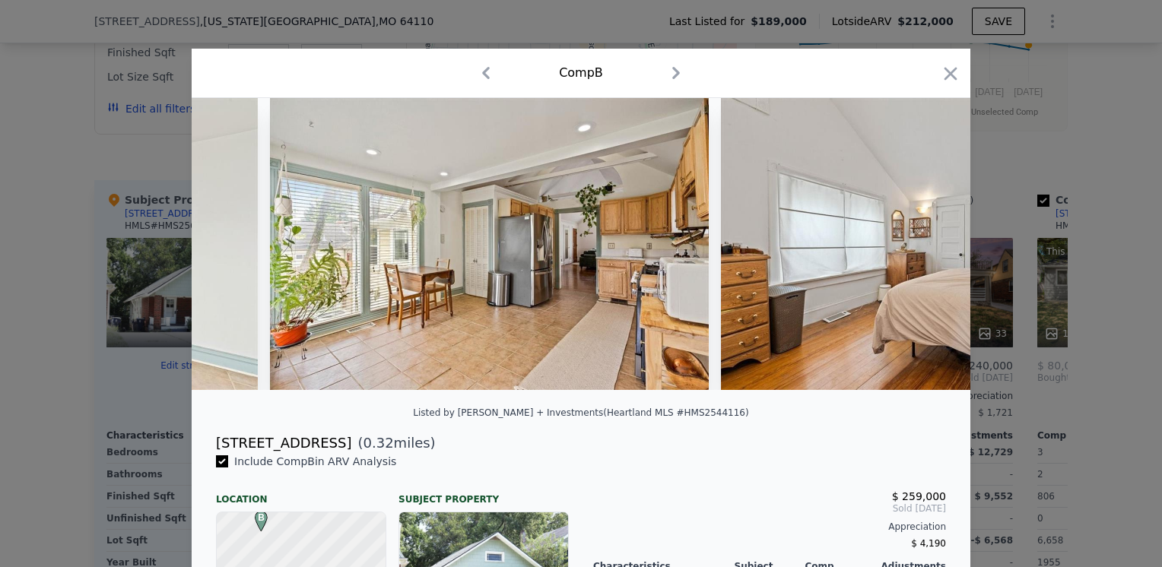
scroll to position [0, 4017]
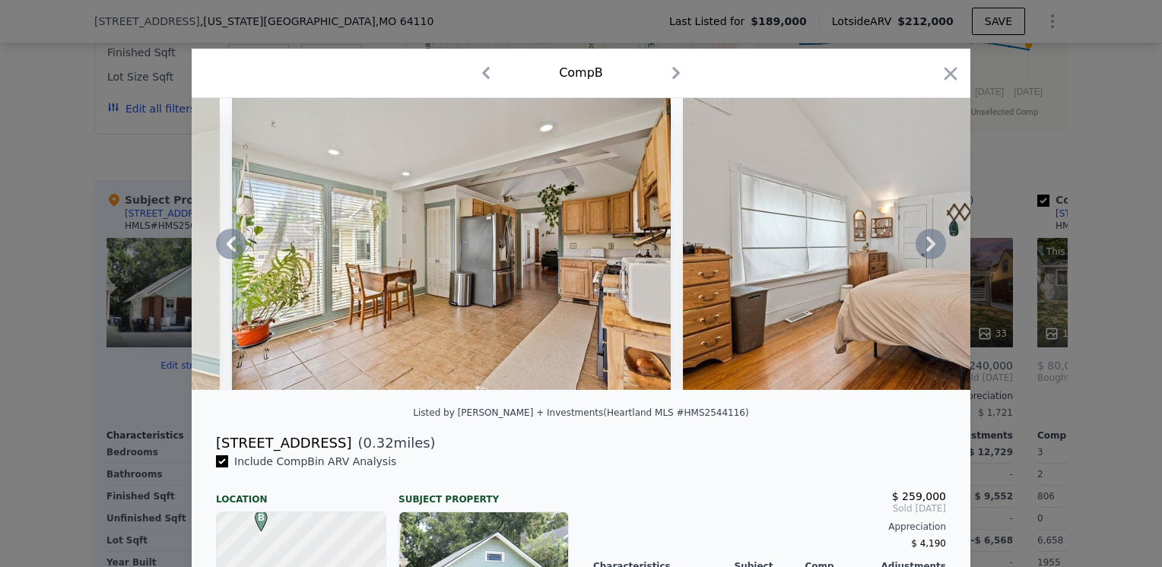
click at [927, 248] on icon at bounding box center [931, 244] width 9 height 15
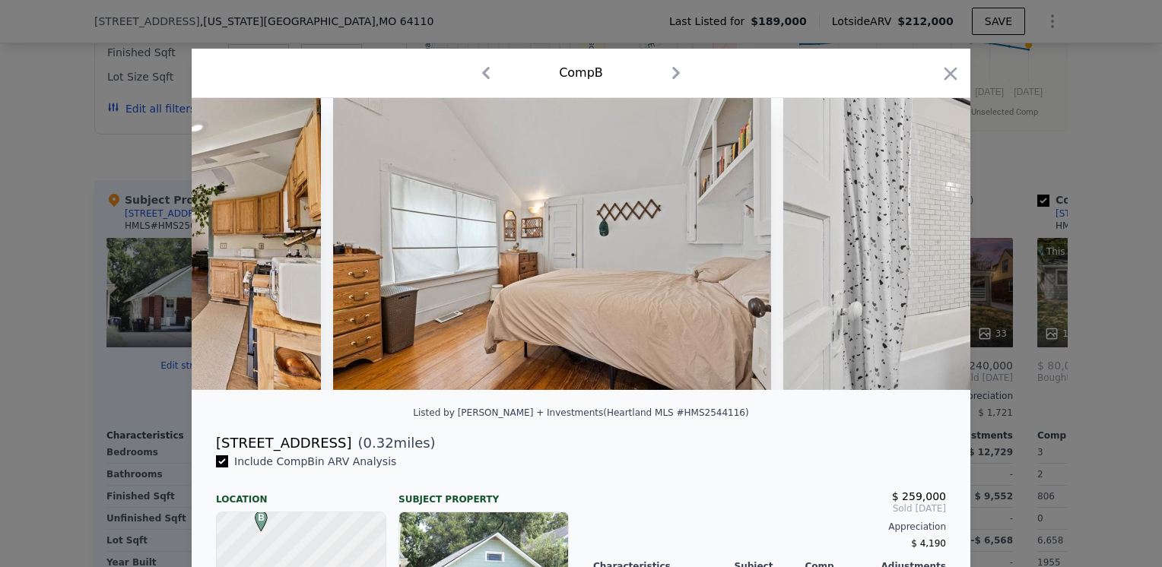
scroll to position [0, 4382]
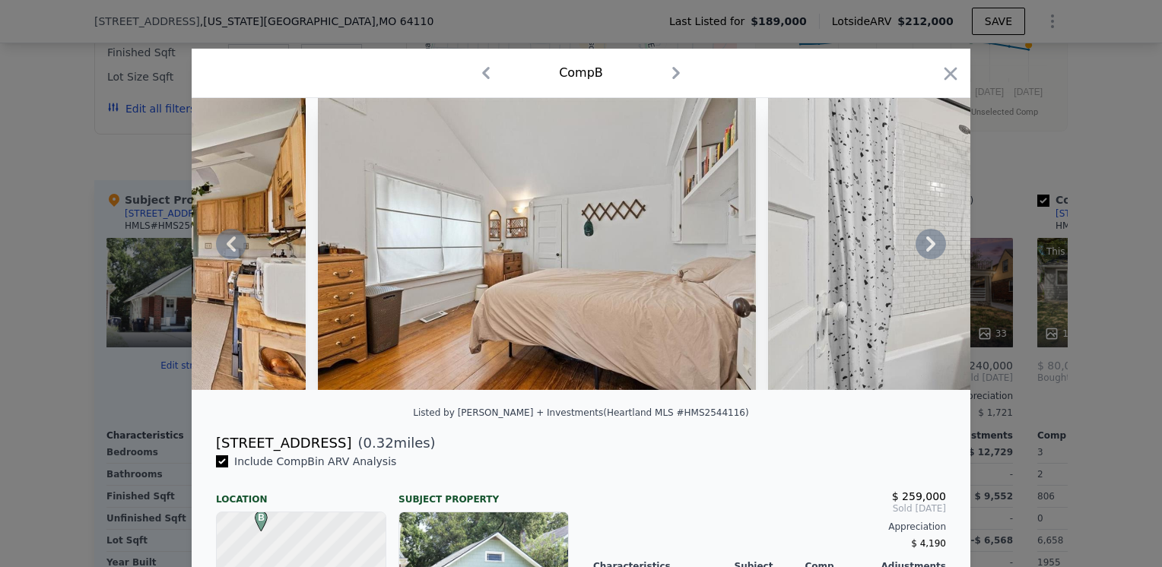
click at [919, 243] on icon at bounding box center [931, 244] width 30 height 30
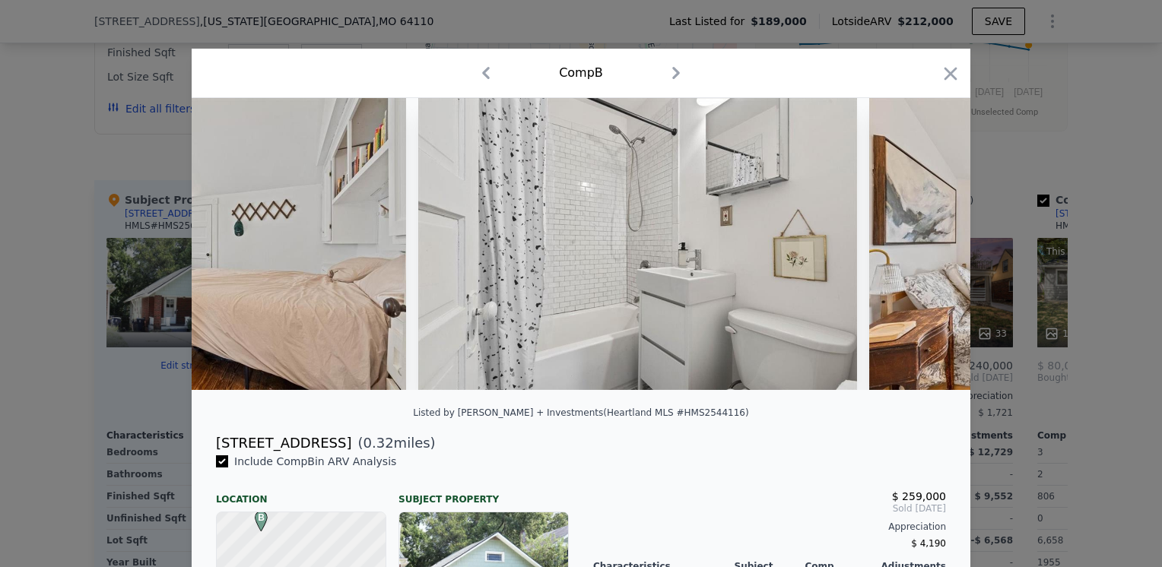
scroll to position [0, 4747]
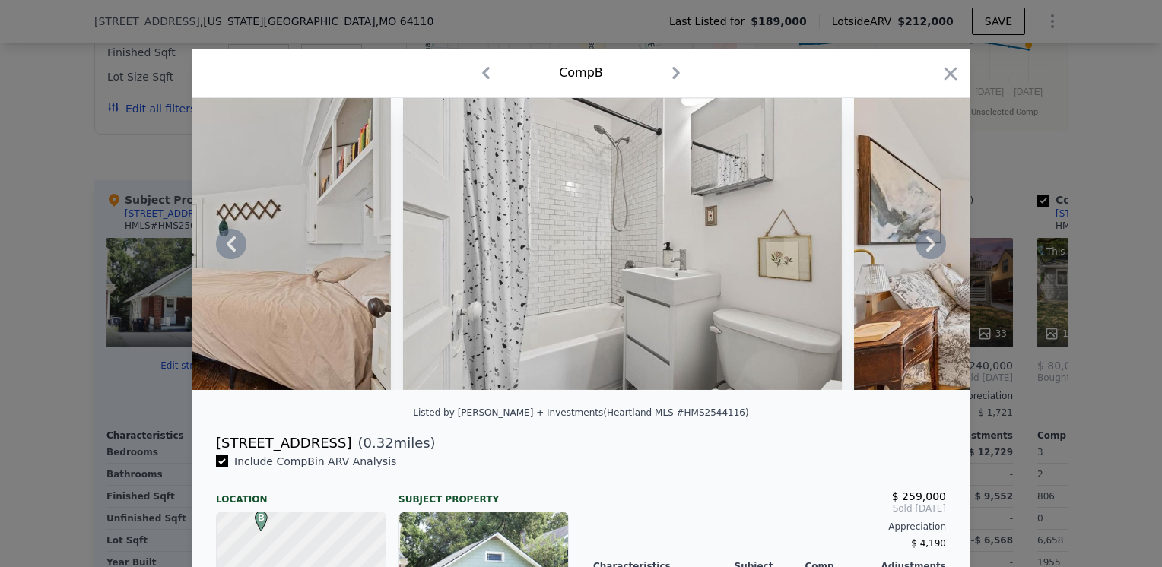
click at [920, 245] on icon at bounding box center [931, 244] width 30 height 30
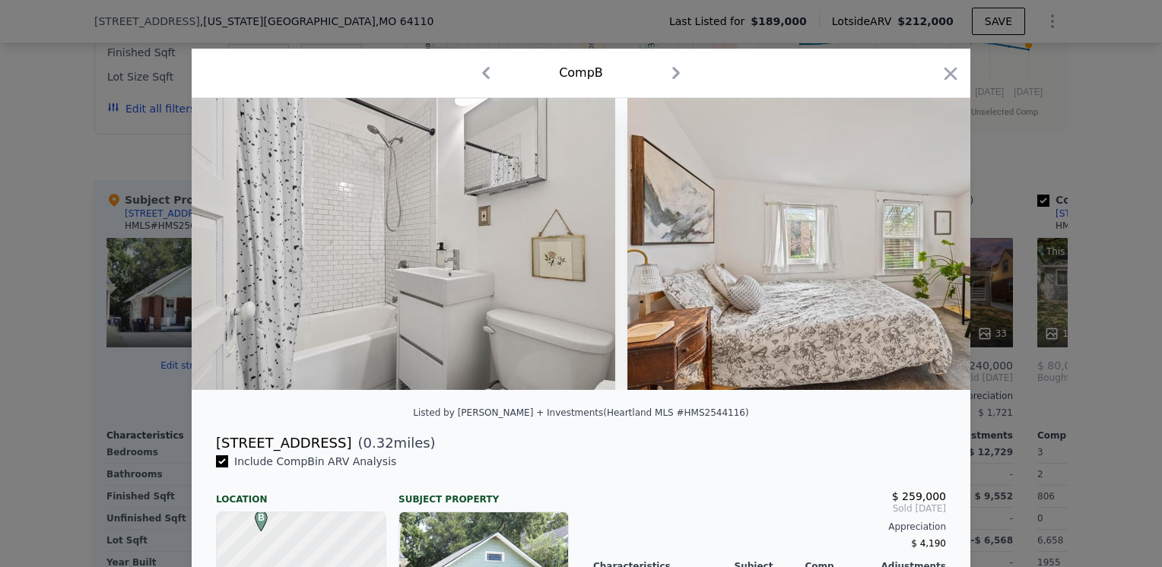
scroll to position [0, 5112]
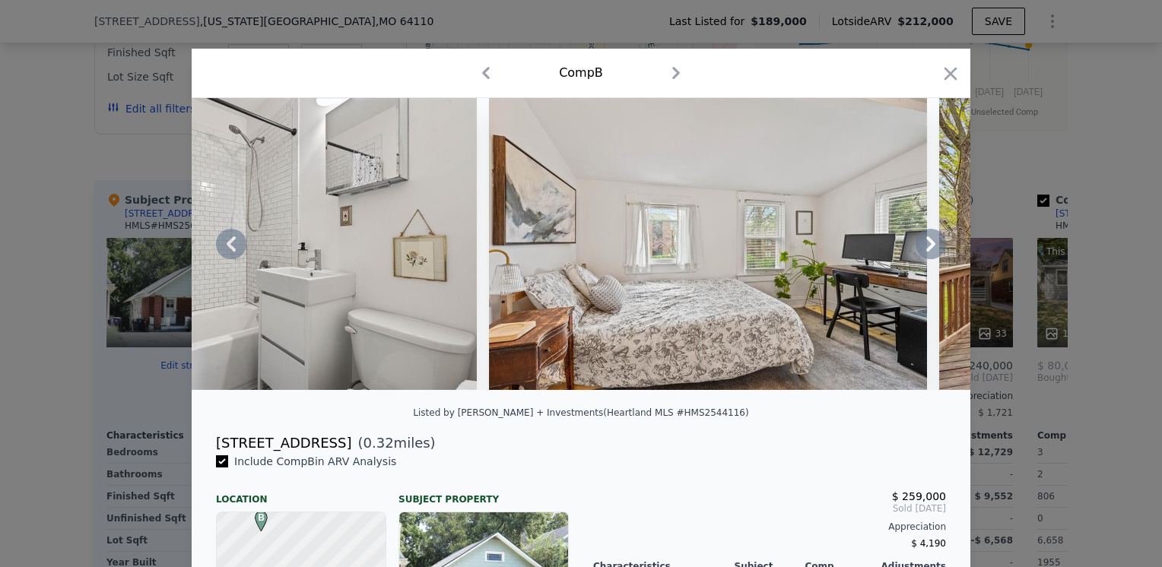
click at [928, 251] on icon at bounding box center [931, 244] width 9 height 15
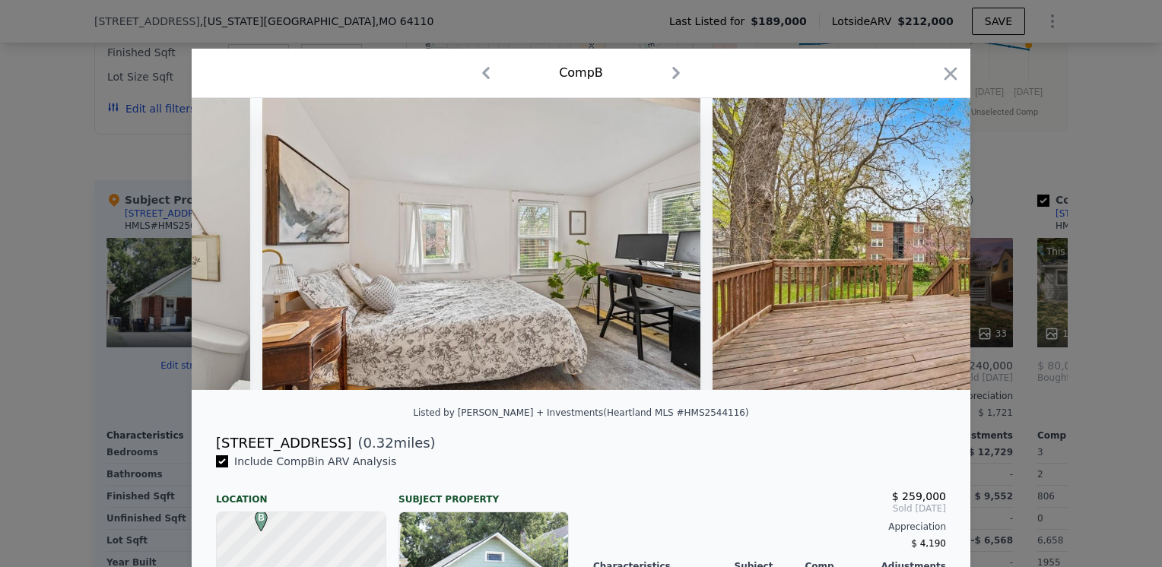
scroll to position [0, 5477]
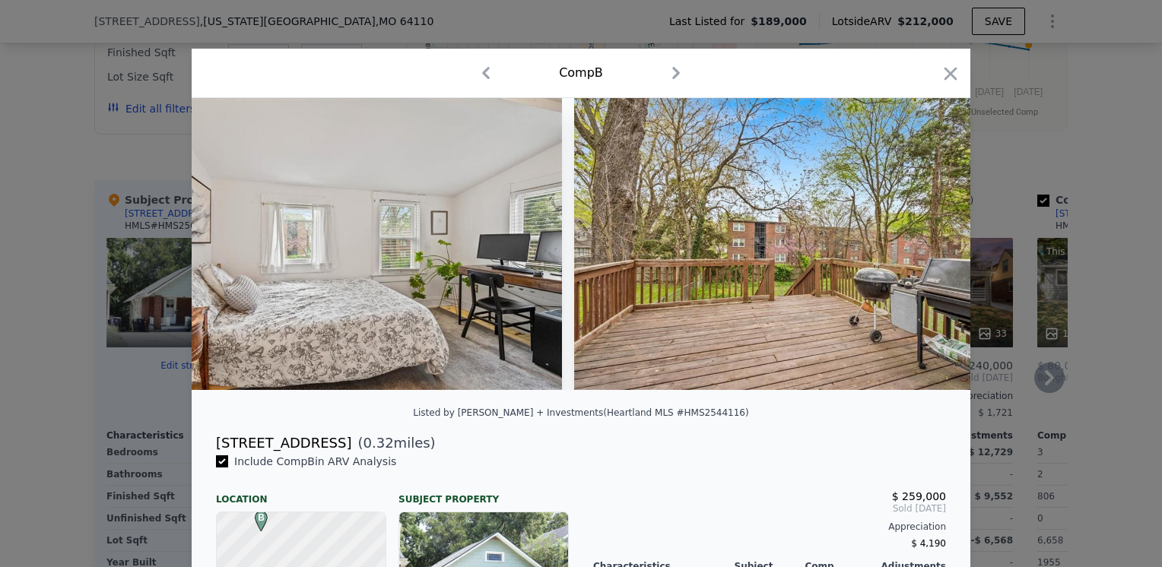
drag, startPoint x: 939, startPoint y: 80, endPoint x: 939, endPoint y: 99, distance: 19.0
click at [940, 82] on icon "button" at bounding box center [950, 73] width 21 height 21
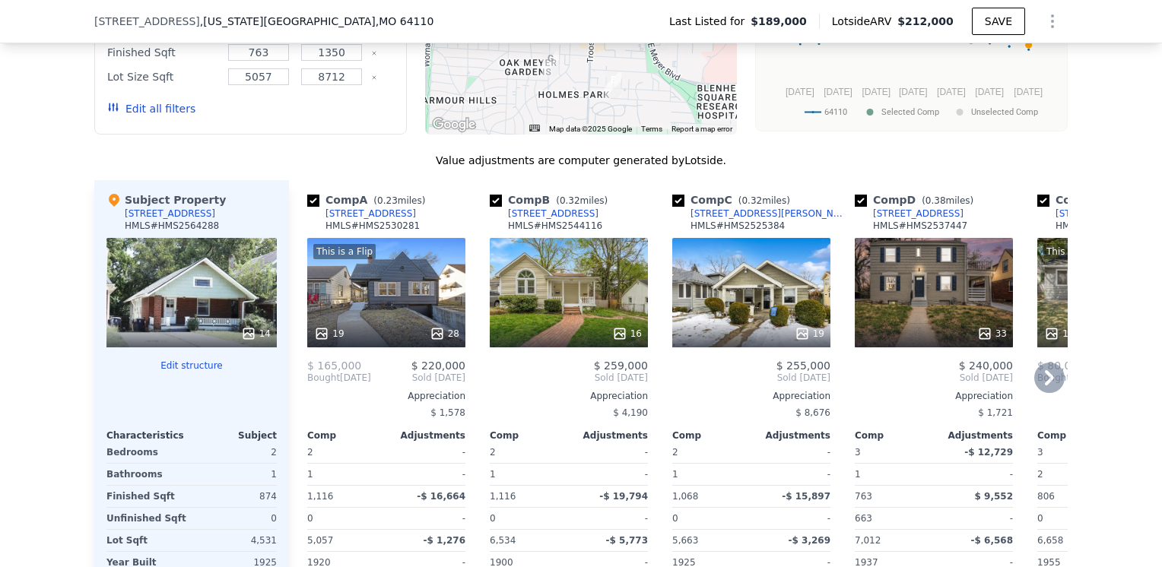
click at [1038, 363] on icon at bounding box center [1050, 378] width 30 height 30
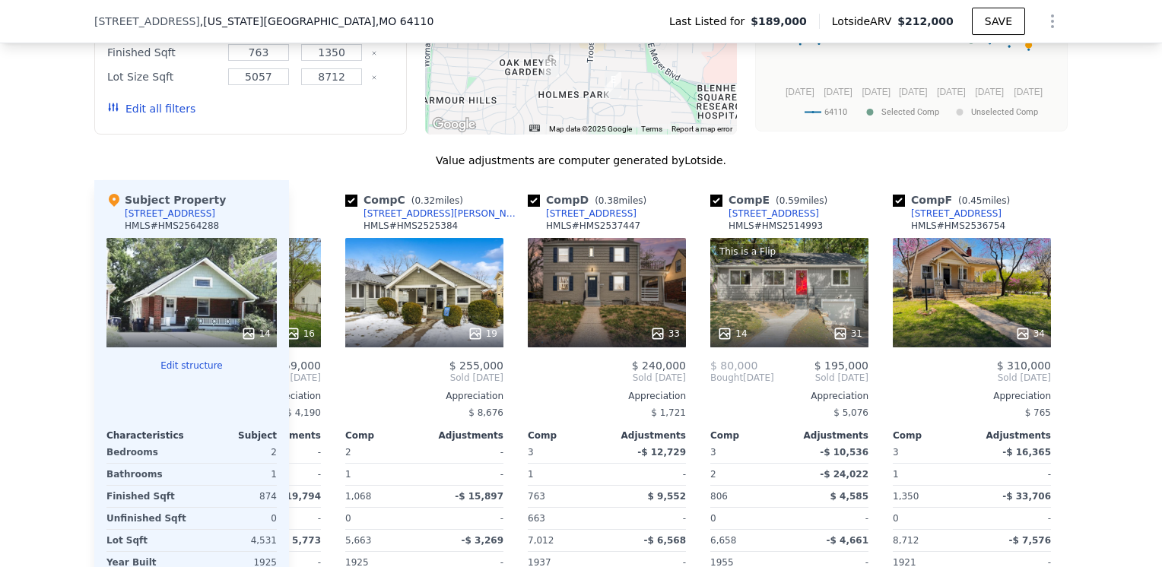
scroll to position [0, 365]
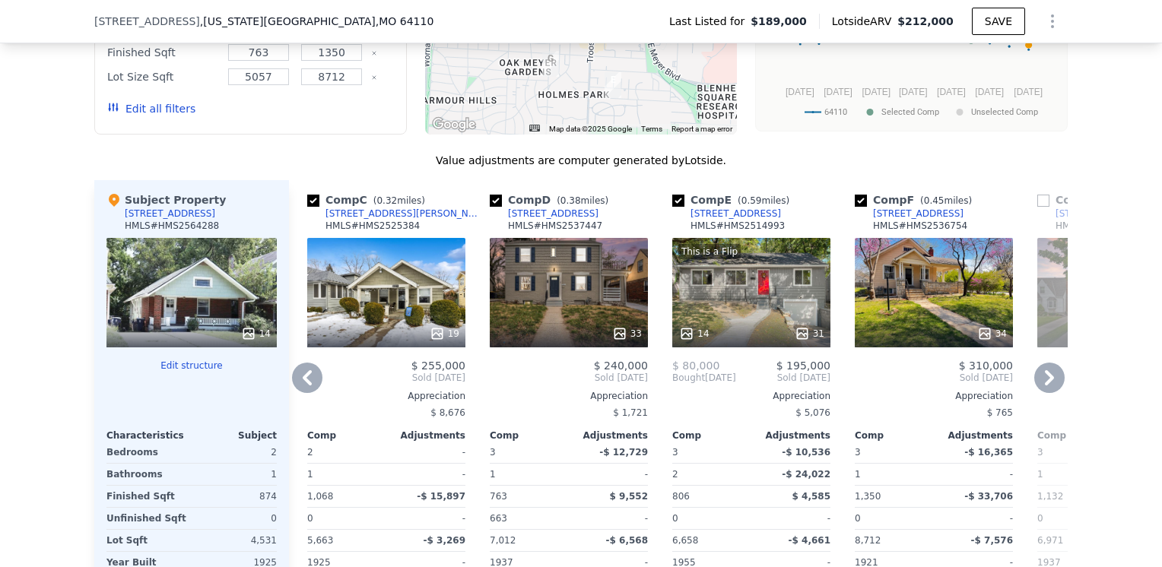
click at [553, 238] on div "33" at bounding box center [569, 293] width 158 height 110
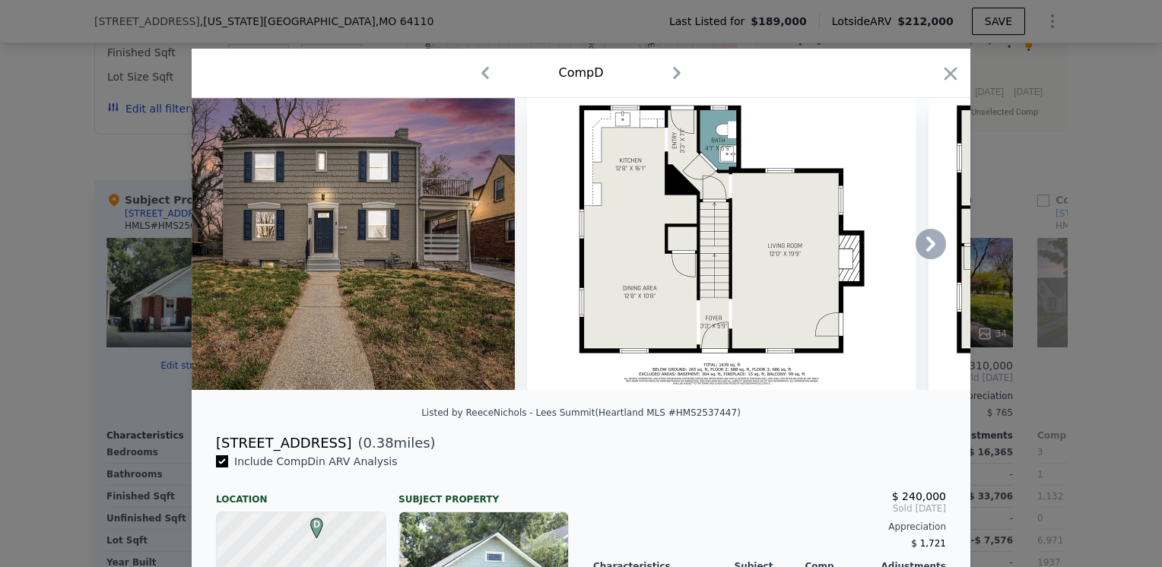
click at [927, 247] on icon at bounding box center [931, 244] width 9 height 15
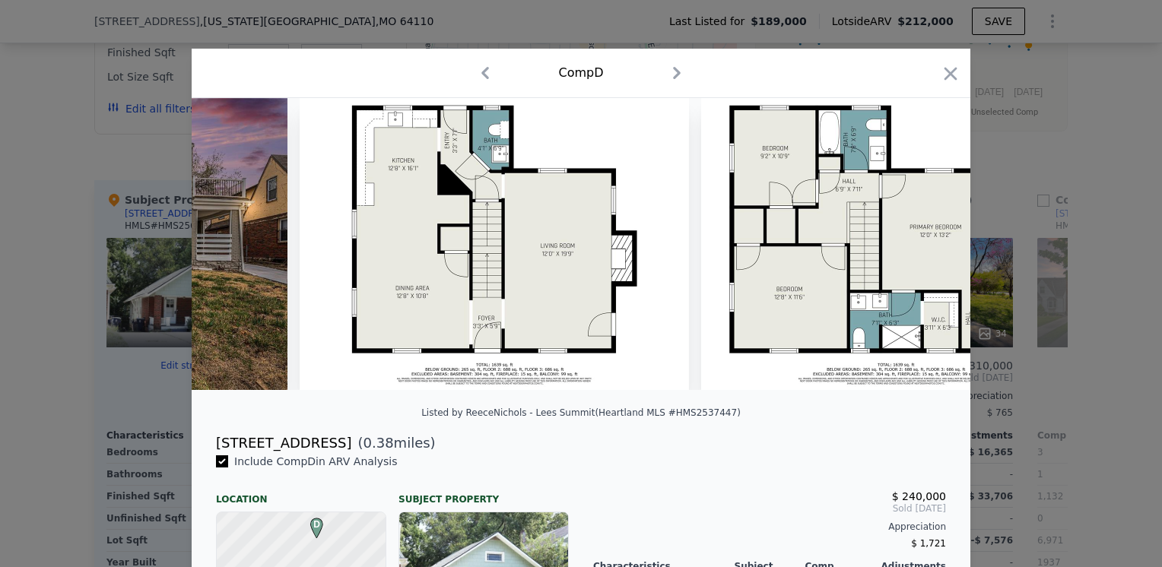
scroll to position [0, 365]
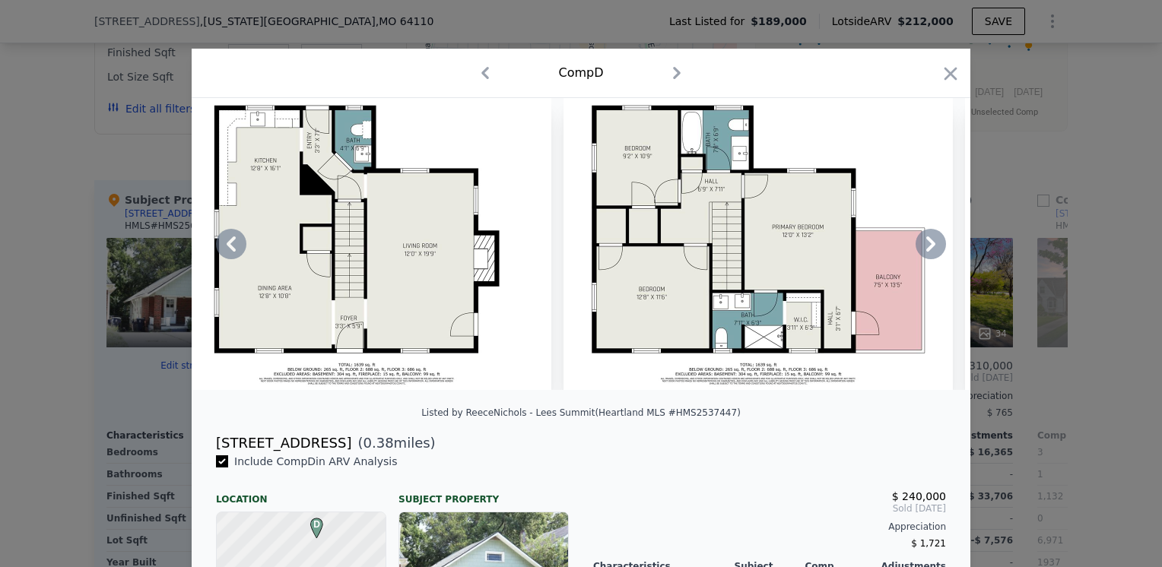
click at [922, 253] on icon at bounding box center [931, 244] width 30 height 30
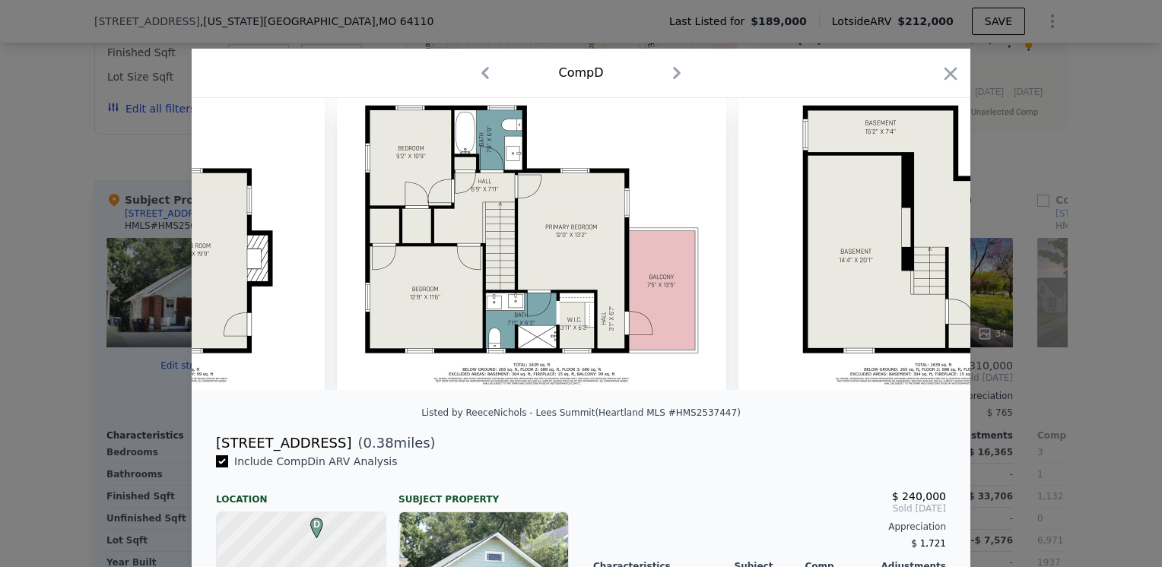
scroll to position [0, 730]
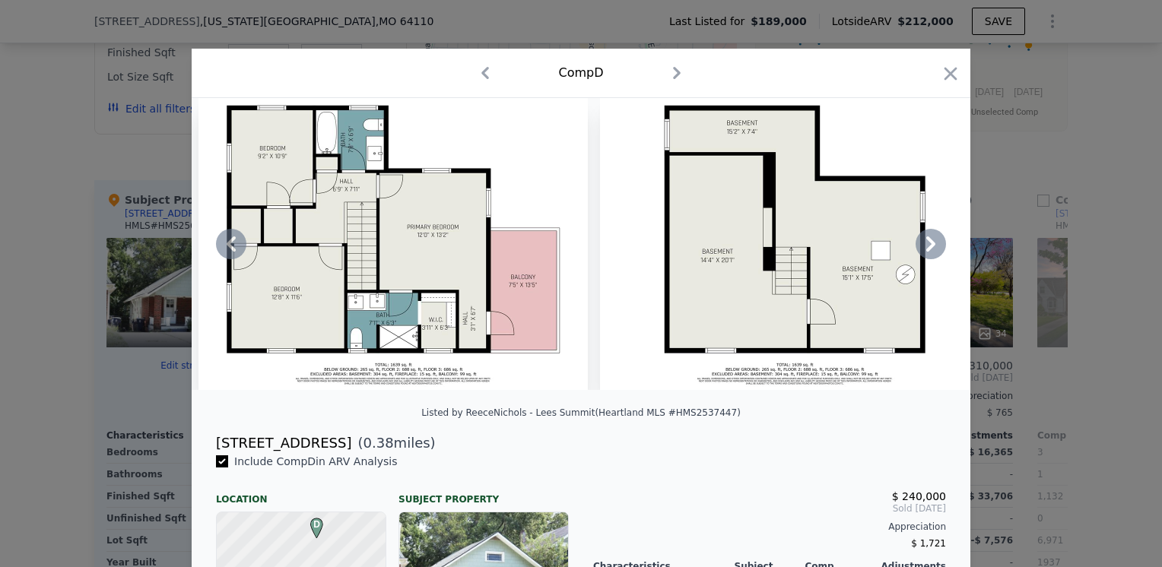
click at [922, 250] on icon at bounding box center [931, 244] width 30 height 30
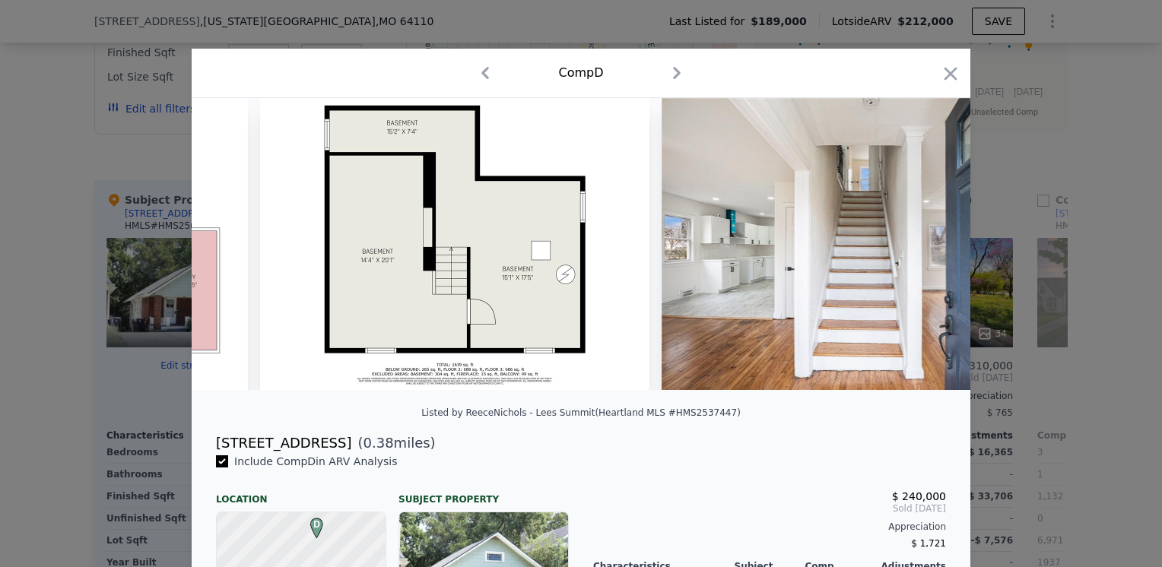
scroll to position [0, 1095]
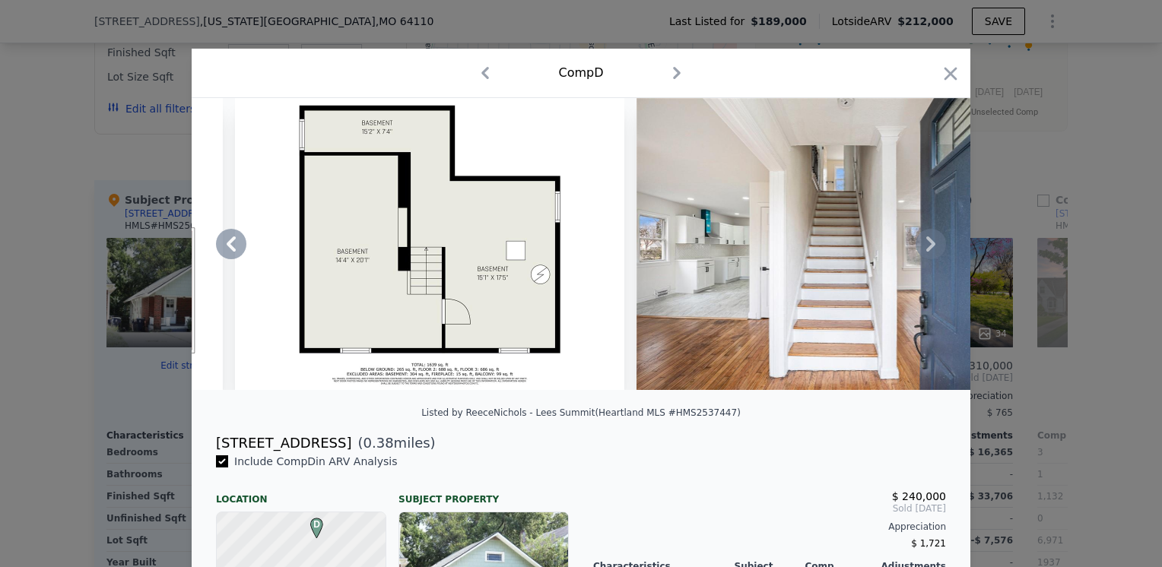
click at [928, 250] on icon at bounding box center [931, 244] width 9 height 15
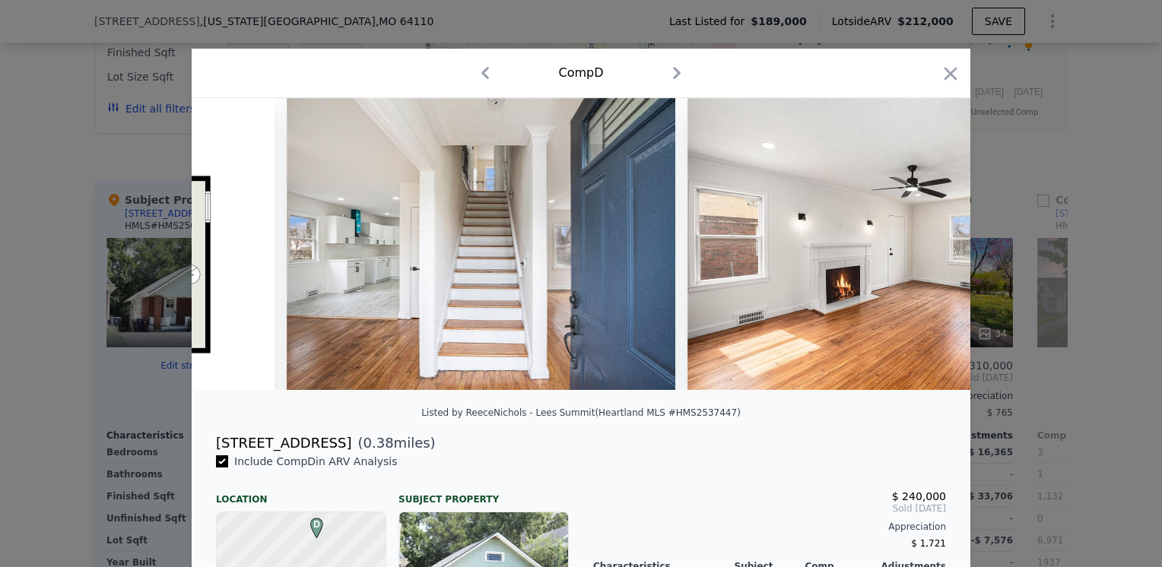
scroll to position [0, 1461]
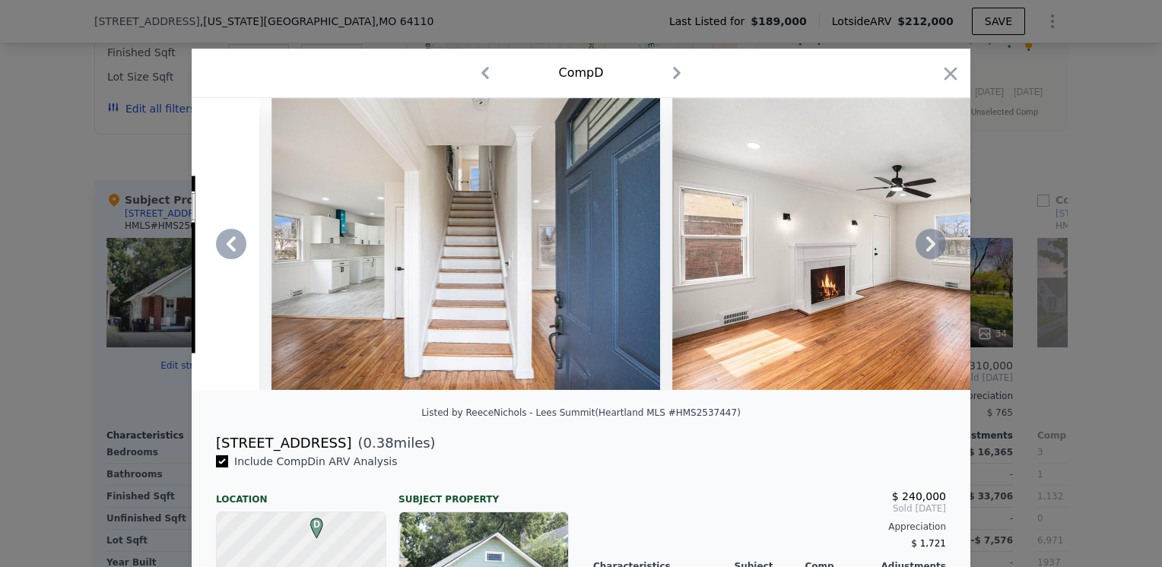
click at [927, 252] on icon at bounding box center [931, 244] width 9 height 15
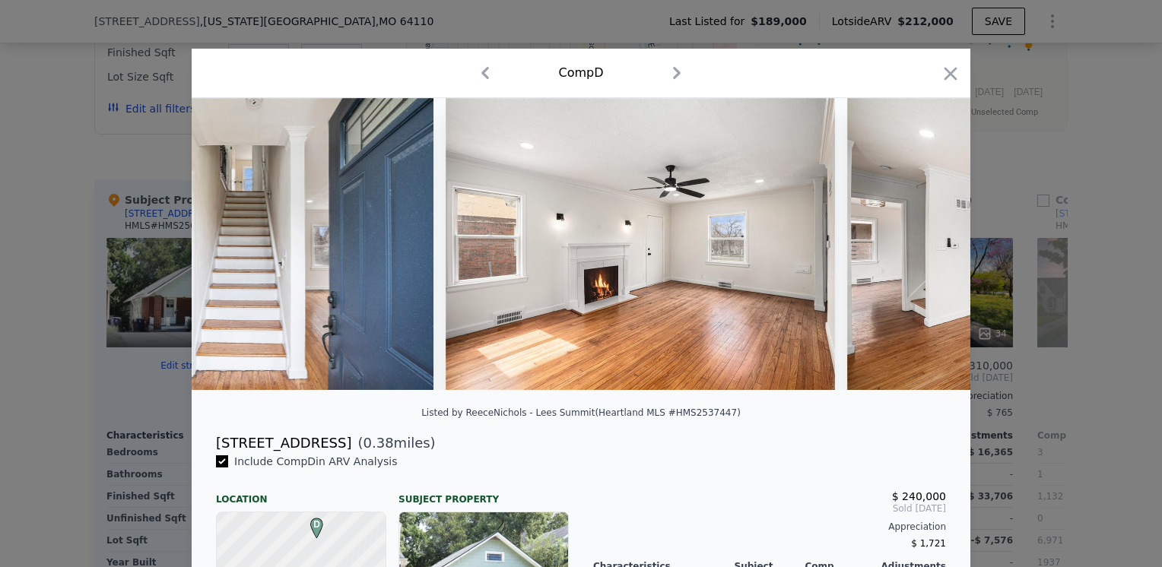
scroll to position [0, 1826]
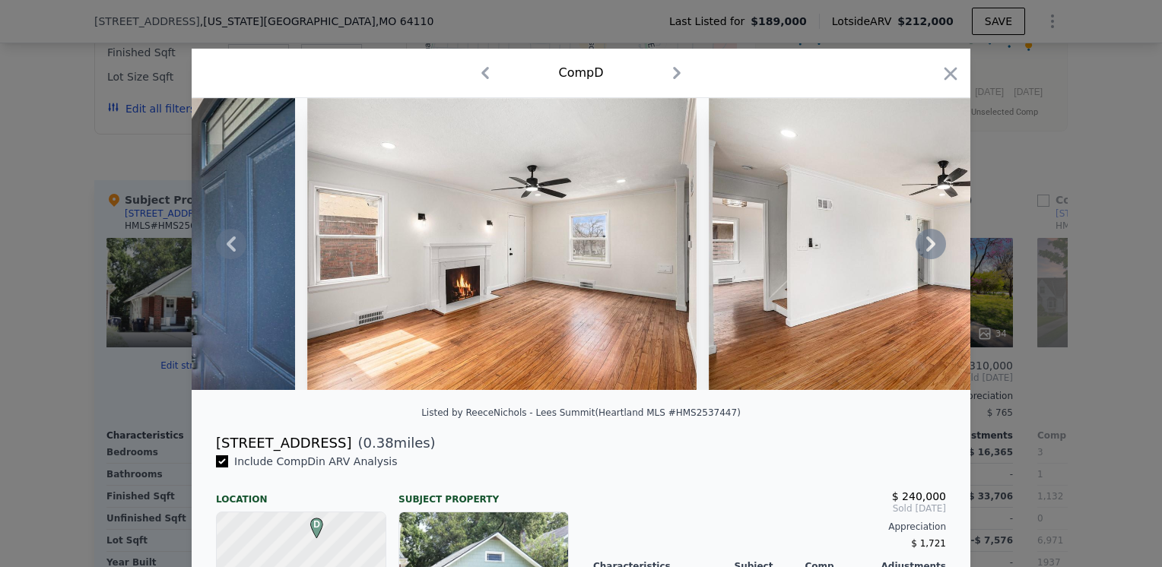
click at [927, 252] on icon at bounding box center [931, 244] width 9 height 15
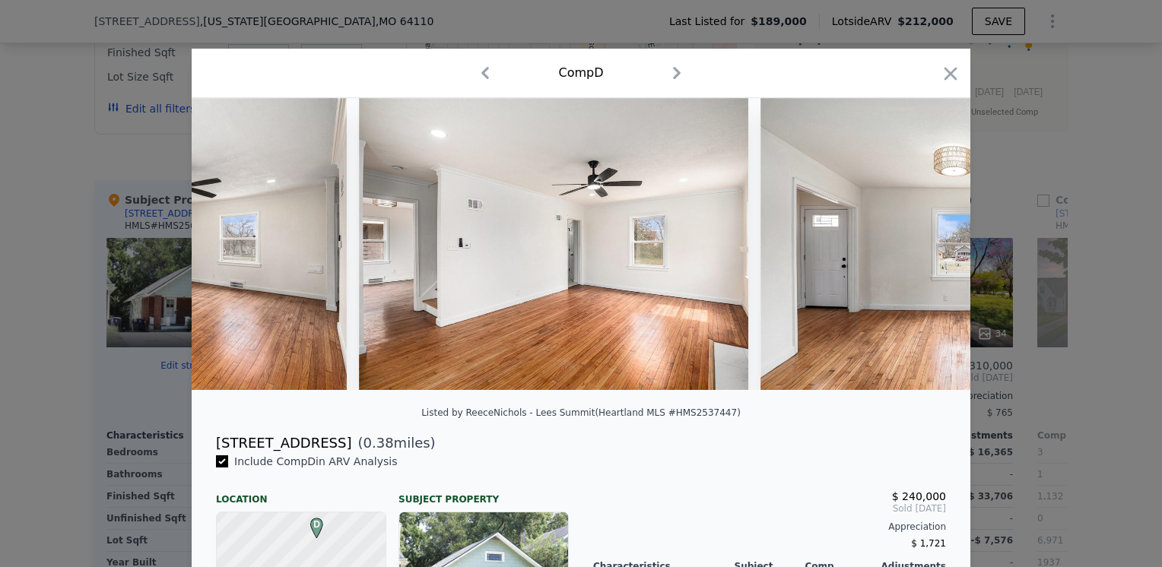
scroll to position [0, 2191]
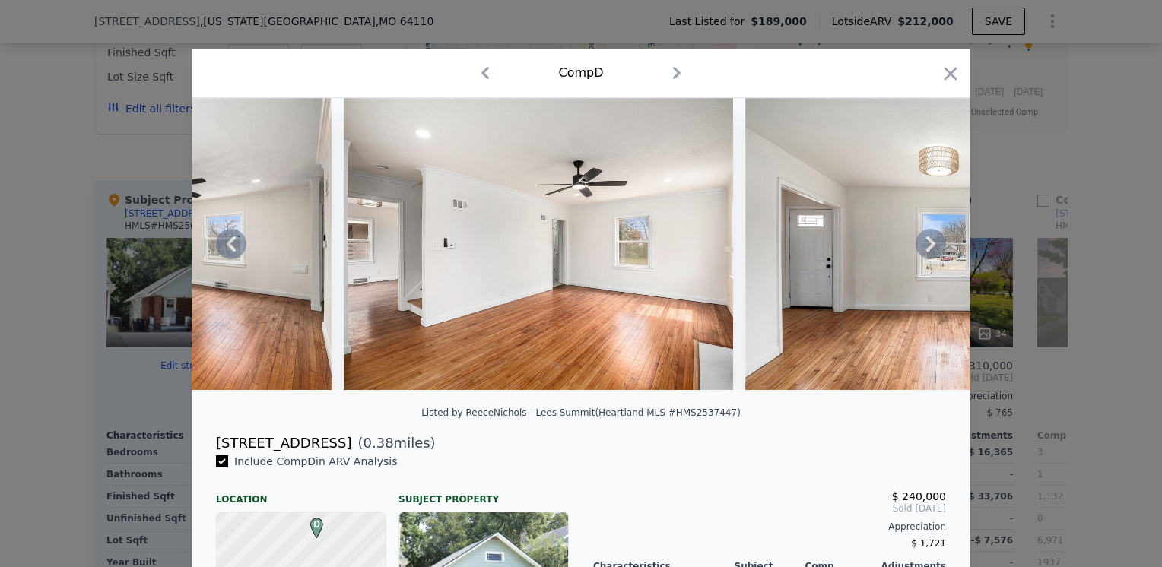
click at [922, 253] on icon at bounding box center [931, 244] width 30 height 30
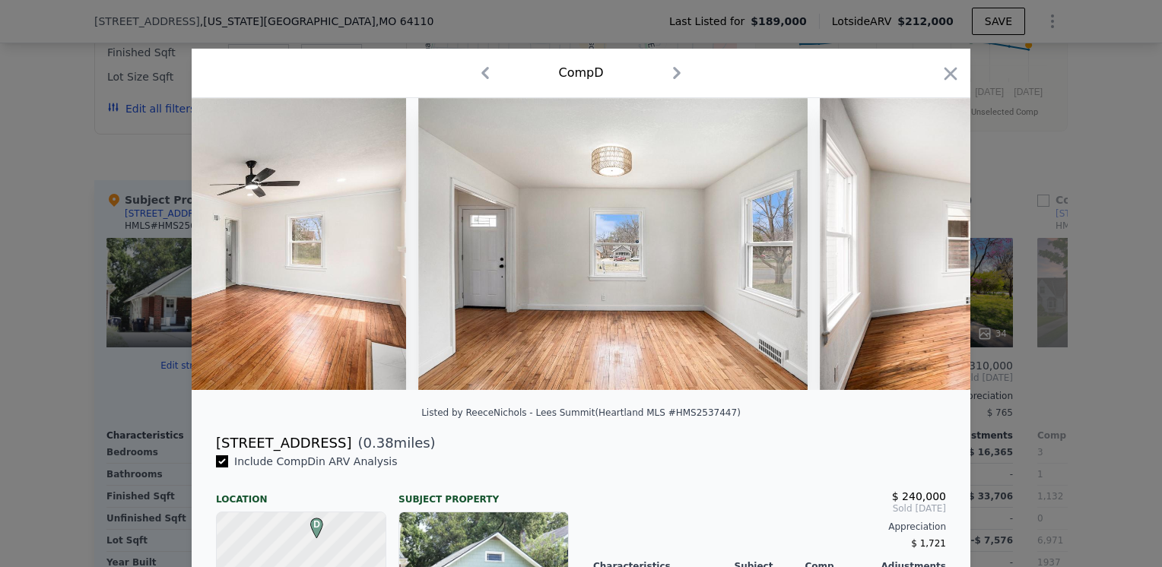
scroll to position [0, 2556]
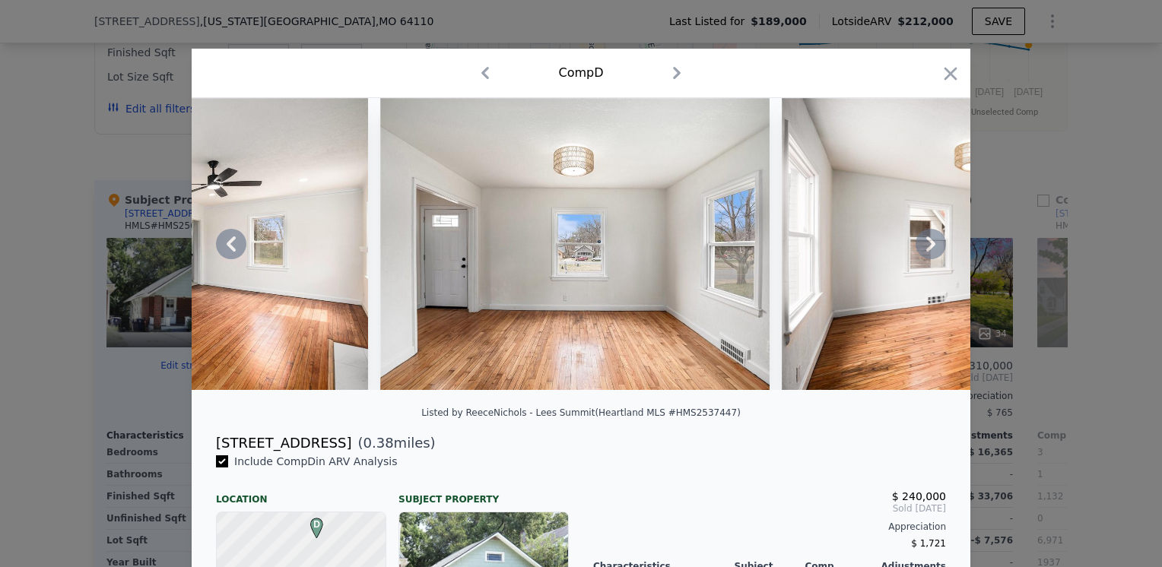
click at [927, 246] on icon at bounding box center [931, 244] width 30 height 30
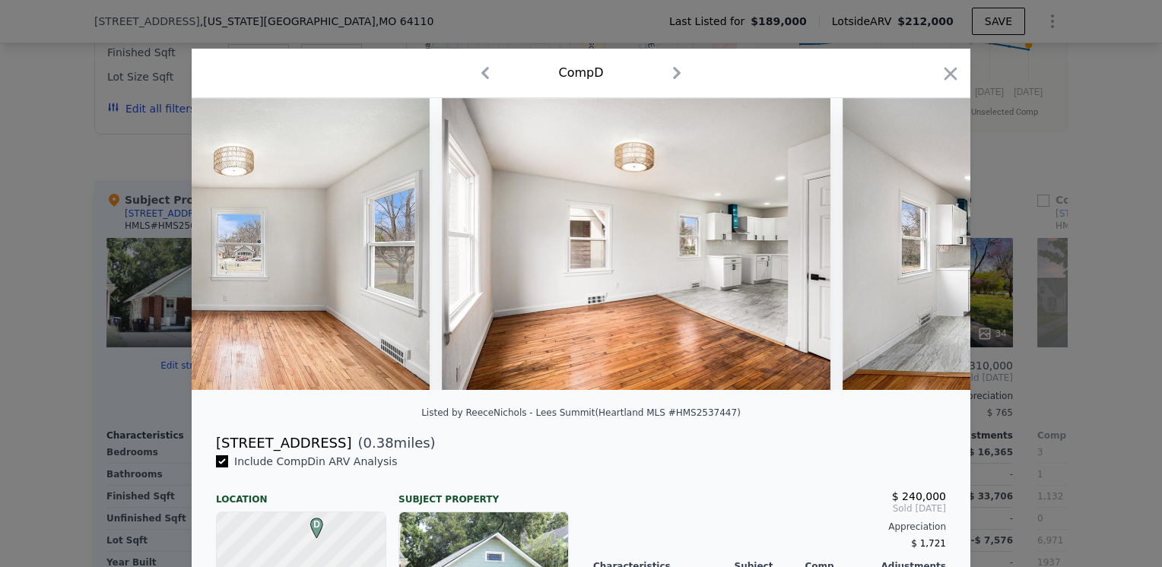
scroll to position [0, 2921]
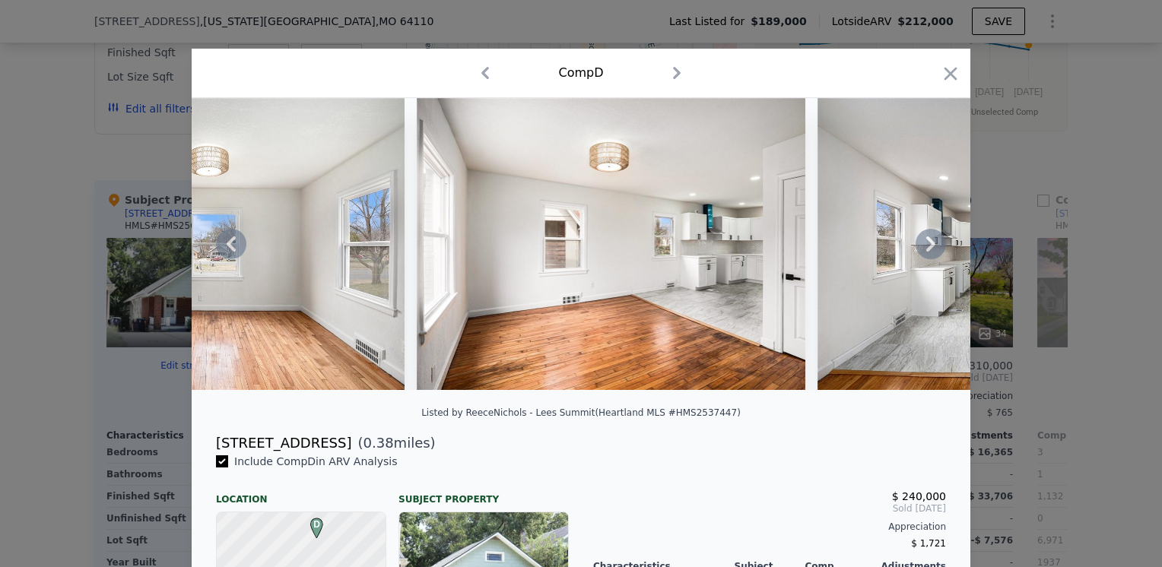
click at [927, 246] on icon at bounding box center [931, 244] width 9 height 15
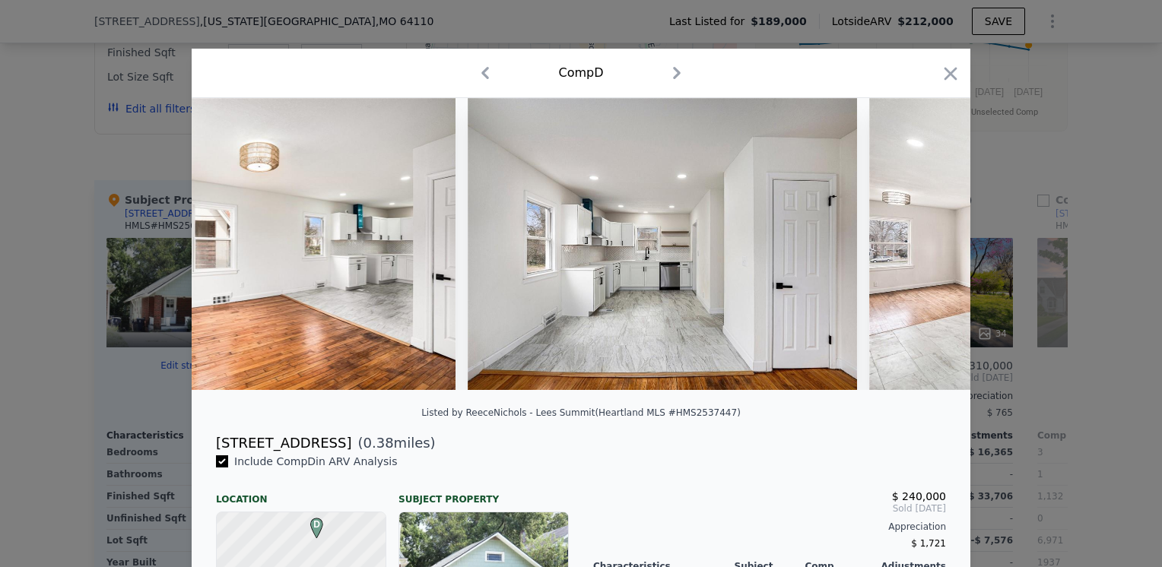
scroll to position [0, 3286]
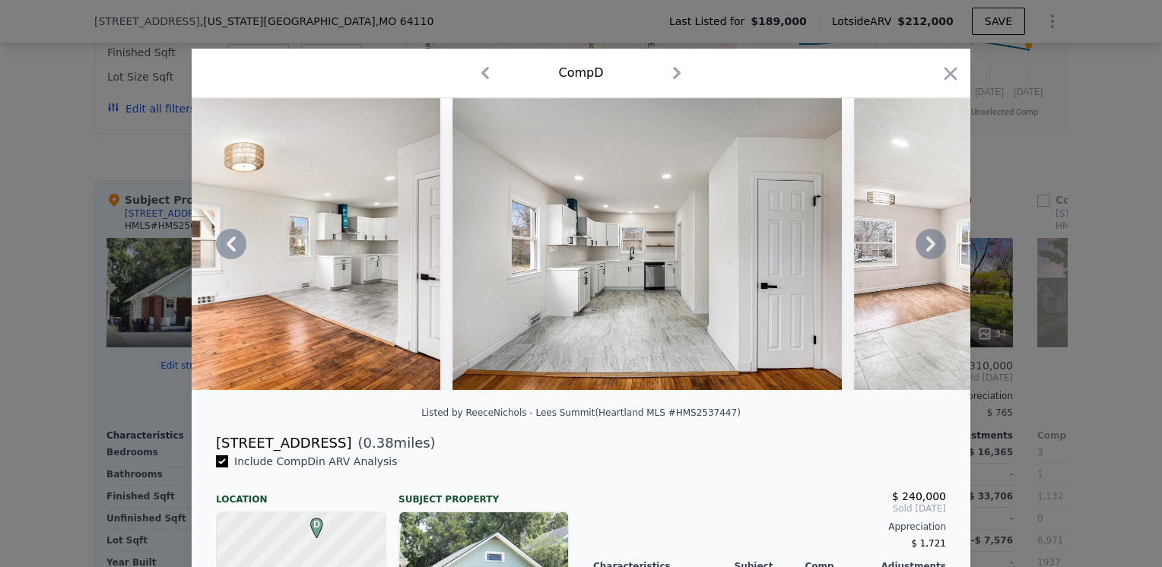
click at [929, 248] on icon at bounding box center [931, 244] width 9 height 15
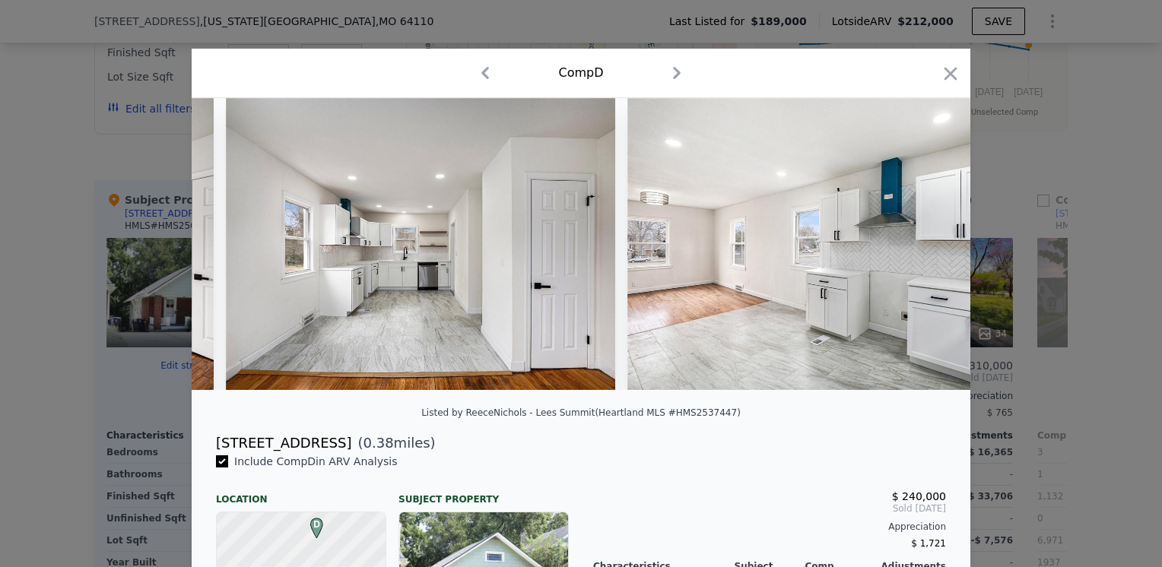
scroll to position [0, 3651]
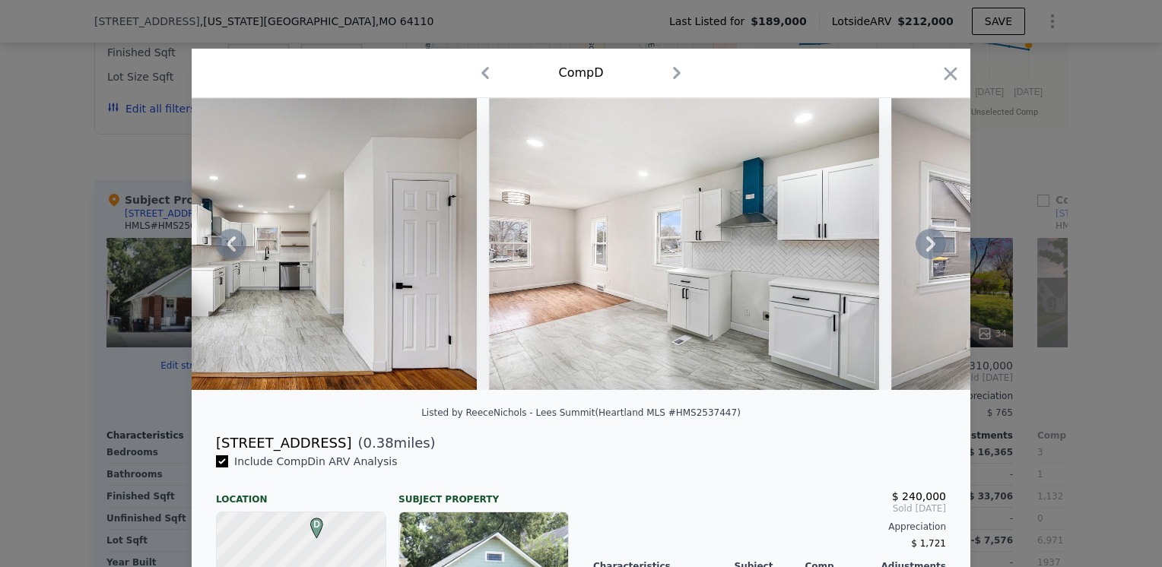
click at [921, 246] on icon at bounding box center [931, 244] width 30 height 30
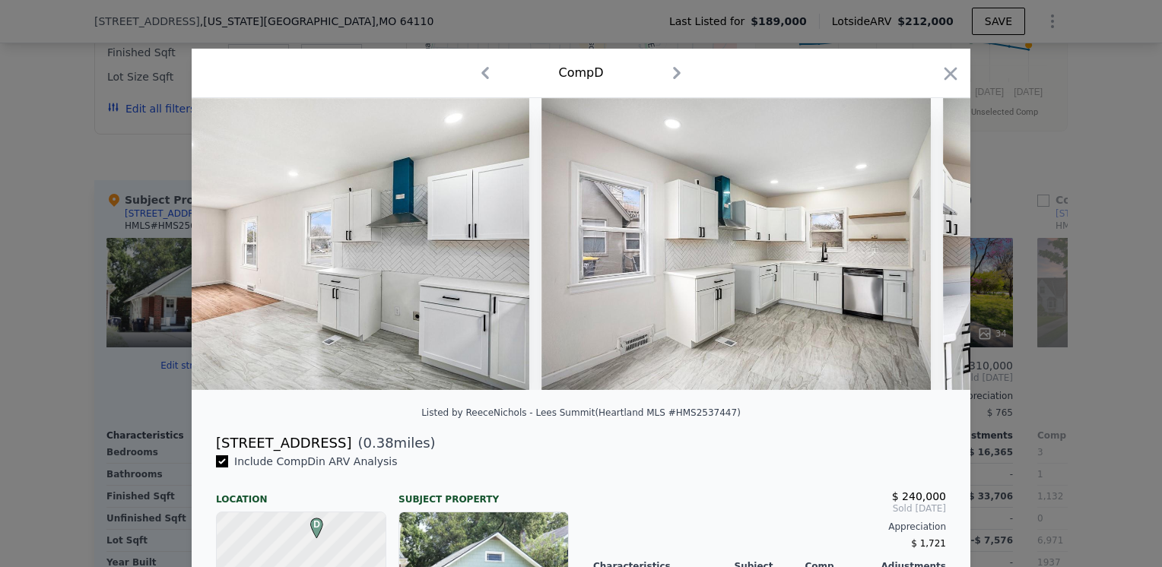
scroll to position [0, 4017]
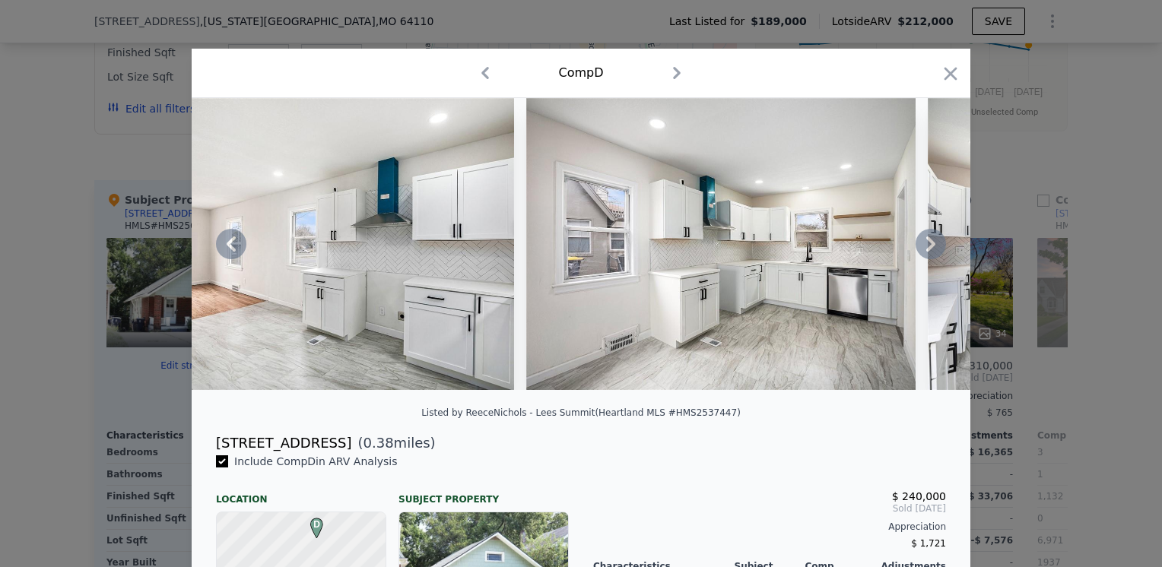
click at [918, 246] on icon at bounding box center [931, 244] width 30 height 30
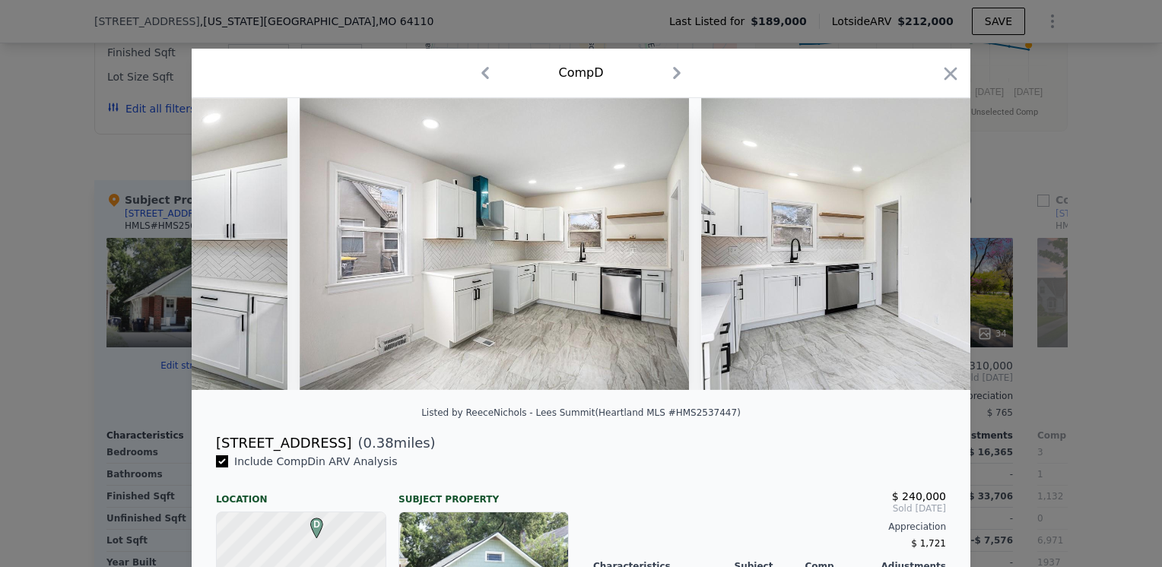
scroll to position [0, 4382]
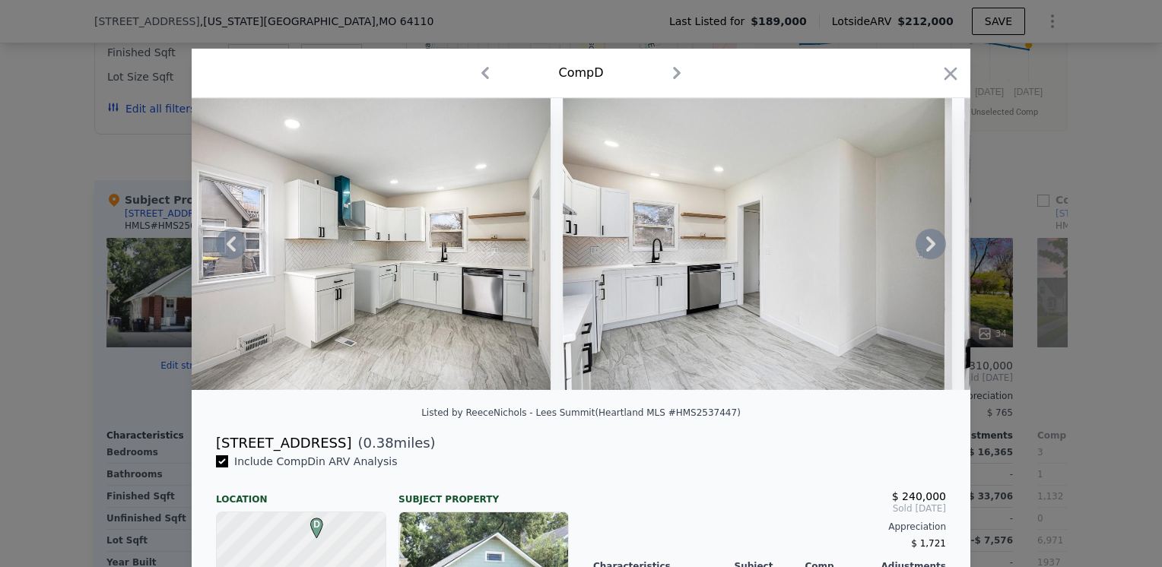
click at [917, 246] on icon at bounding box center [931, 244] width 30 height 30
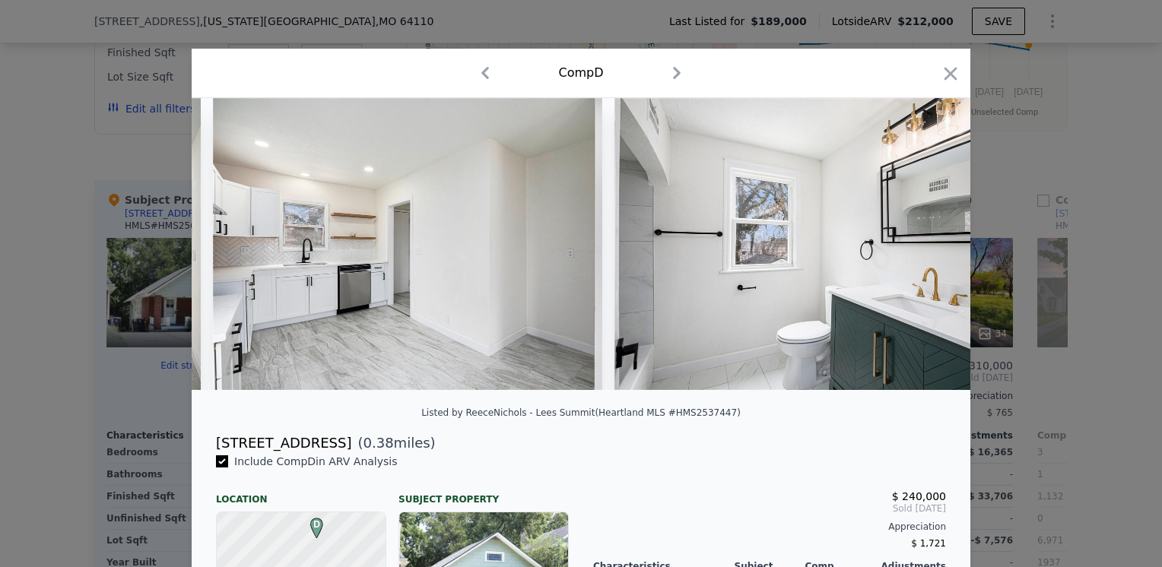
scroll to position [0, 4747]
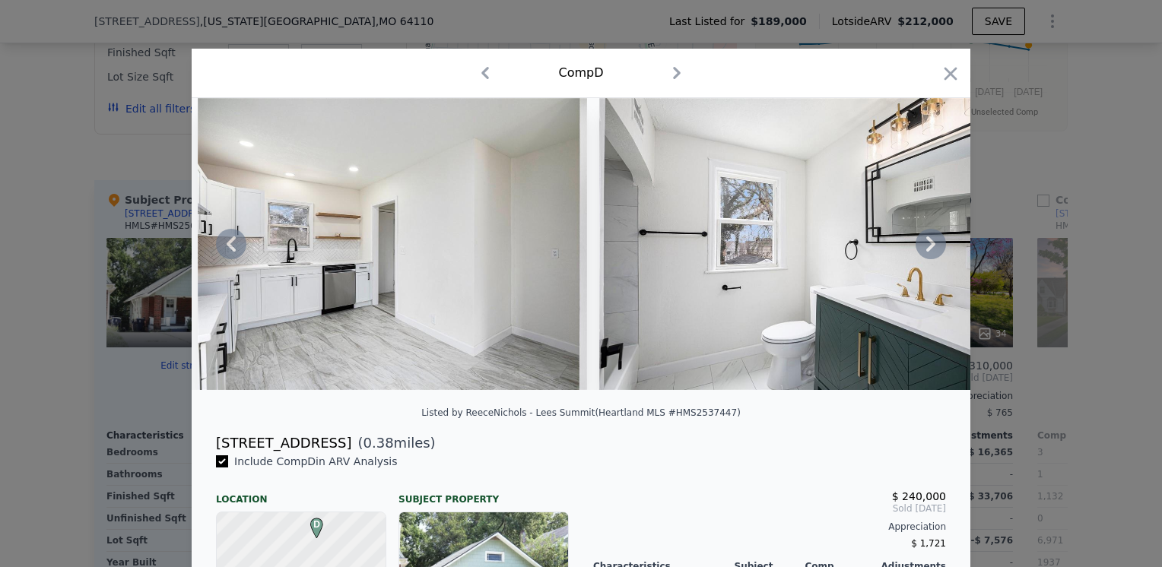
click at [927, 243] on icon at bounding box center [931, 244] width 30 height 30
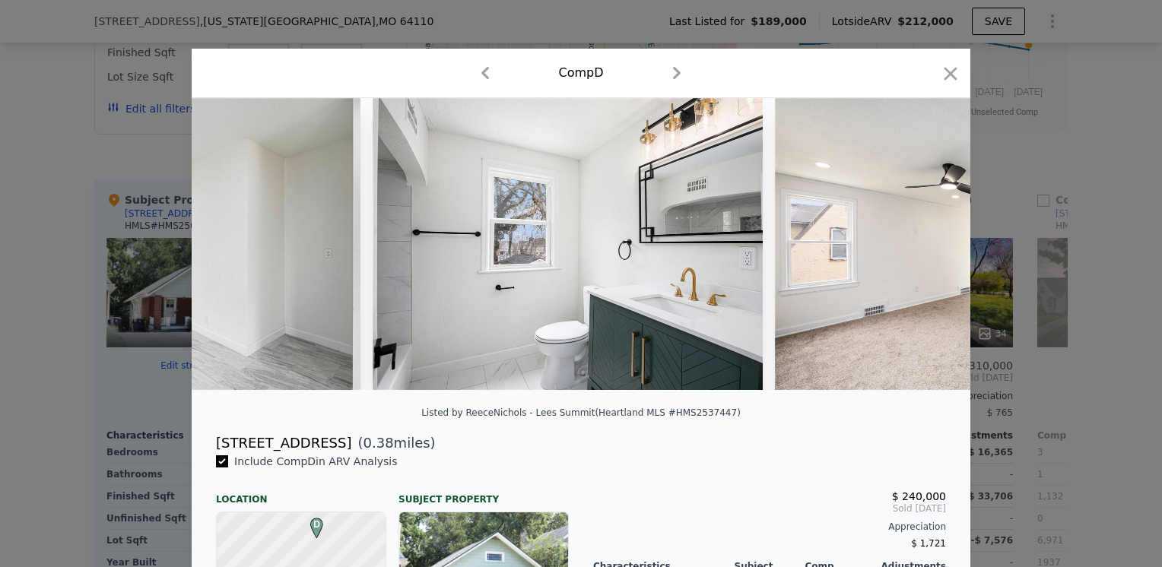
scroll to position [0, 5112]
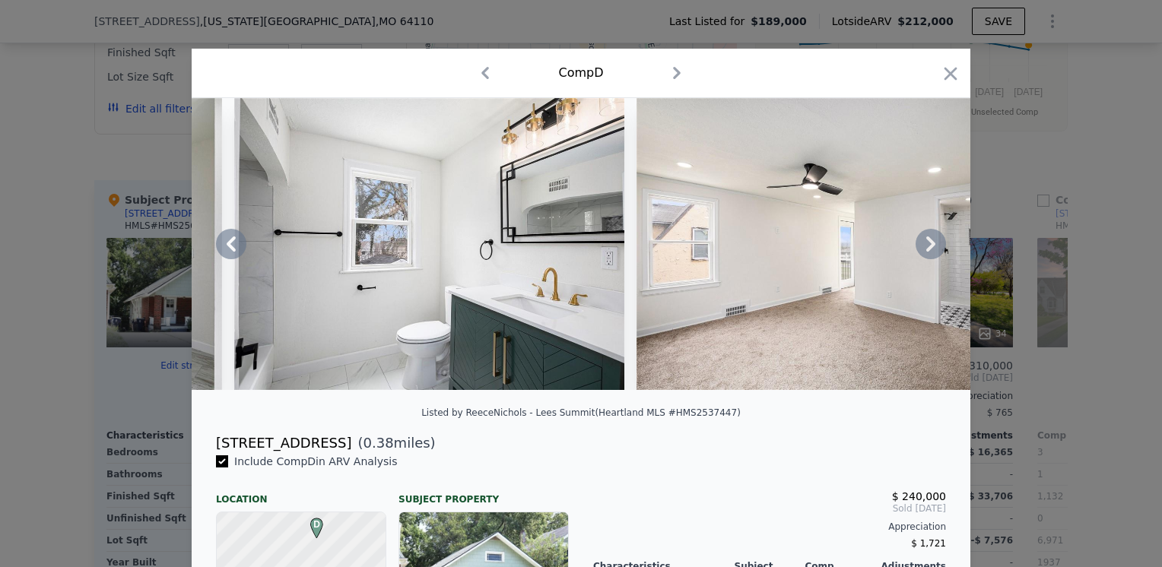
click at [927, 243] on icon at bounding box center [931, 244] width 30 height 30
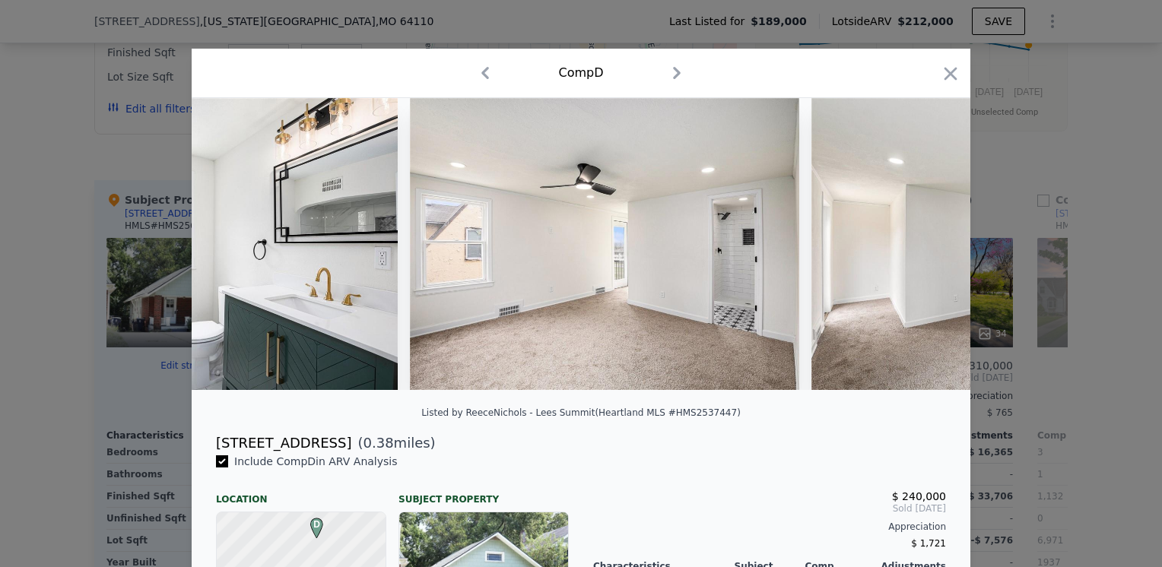
scroll to position [0, 5477]
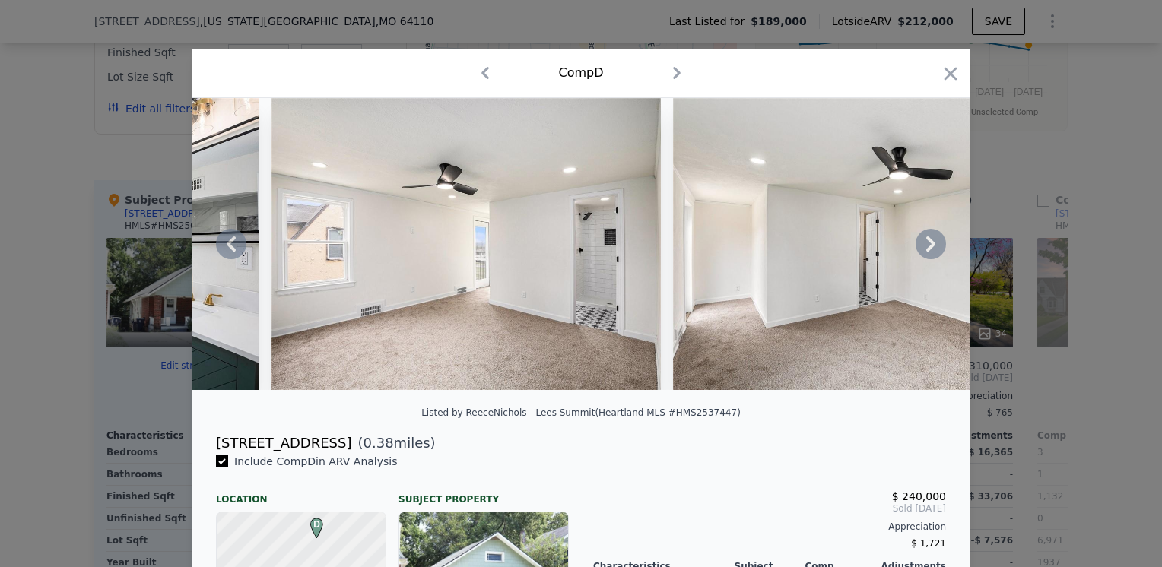
click at [927, 244] on icon at bounding box center [931, 244] width 30 height 30
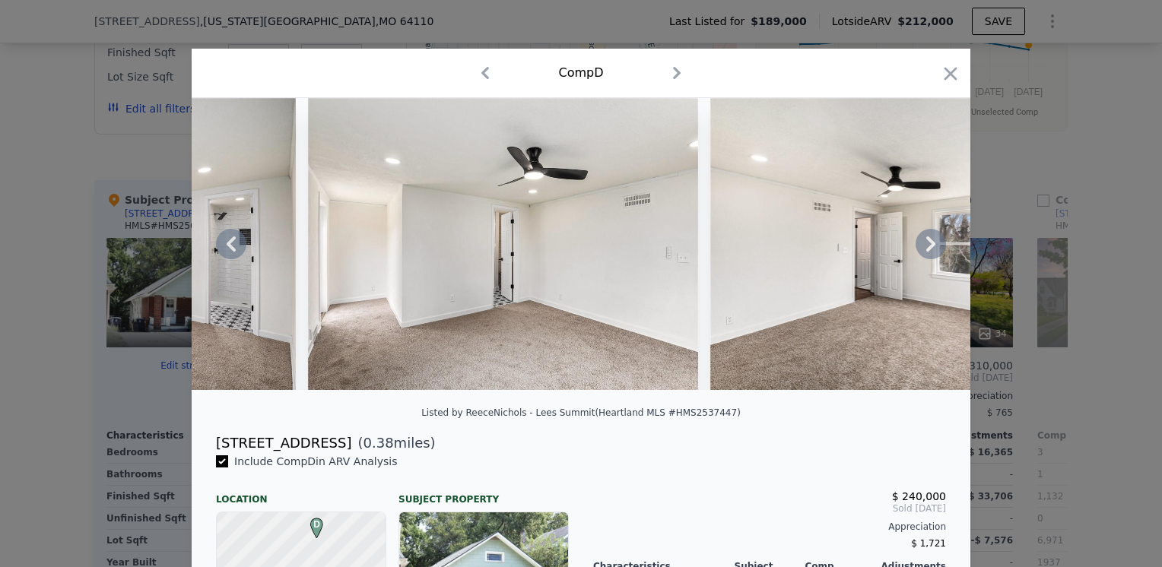
click at [927, 241] on icon at bounding box center [931, 244] width 30 height 30
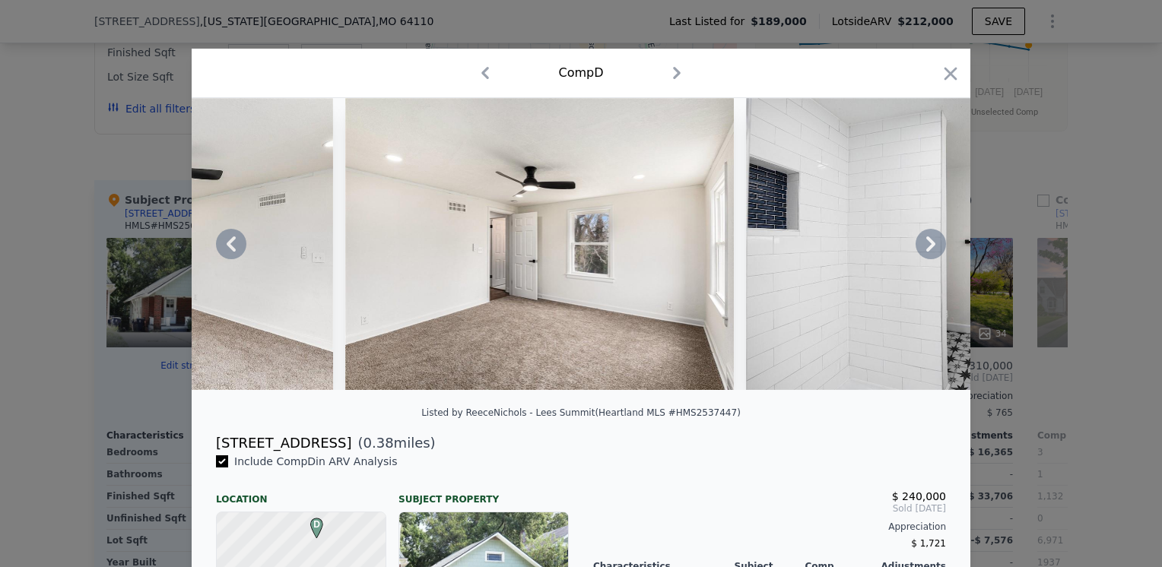
click at [927, 241] on icon at bounding box center [931, 244] width 30 height 30
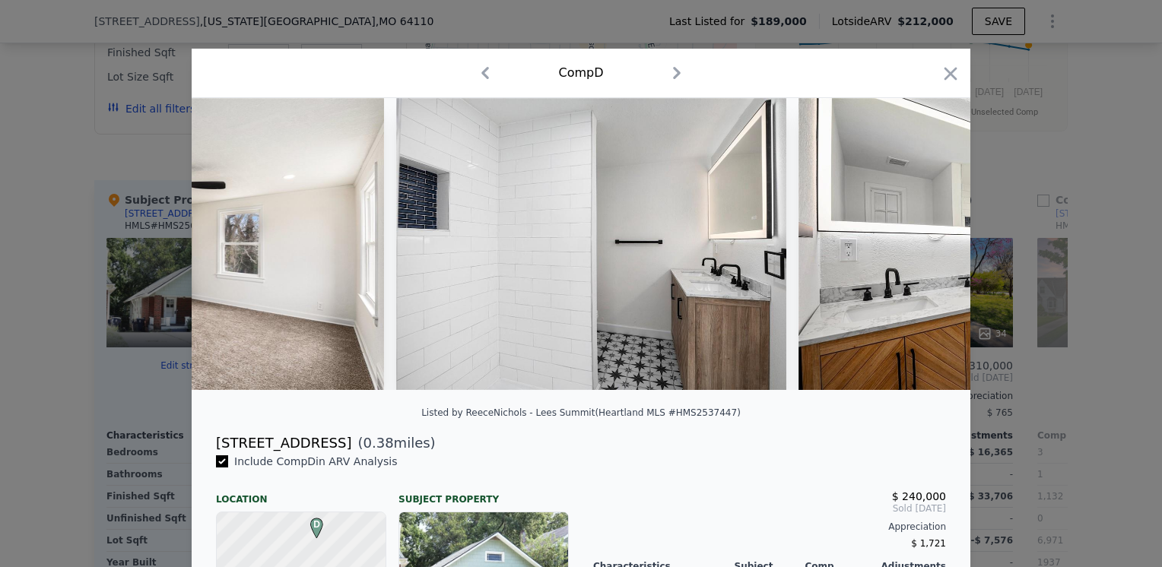
scroll to position [0, 6573]
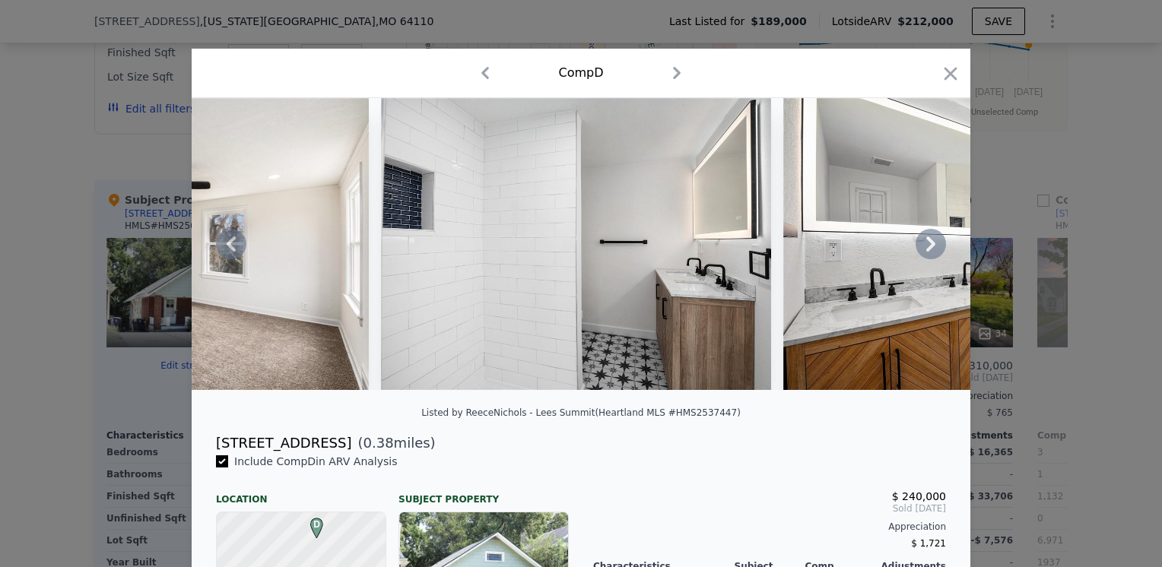
click at [927, 239] on icon at bounding box center [931, 244] width 30 height 30
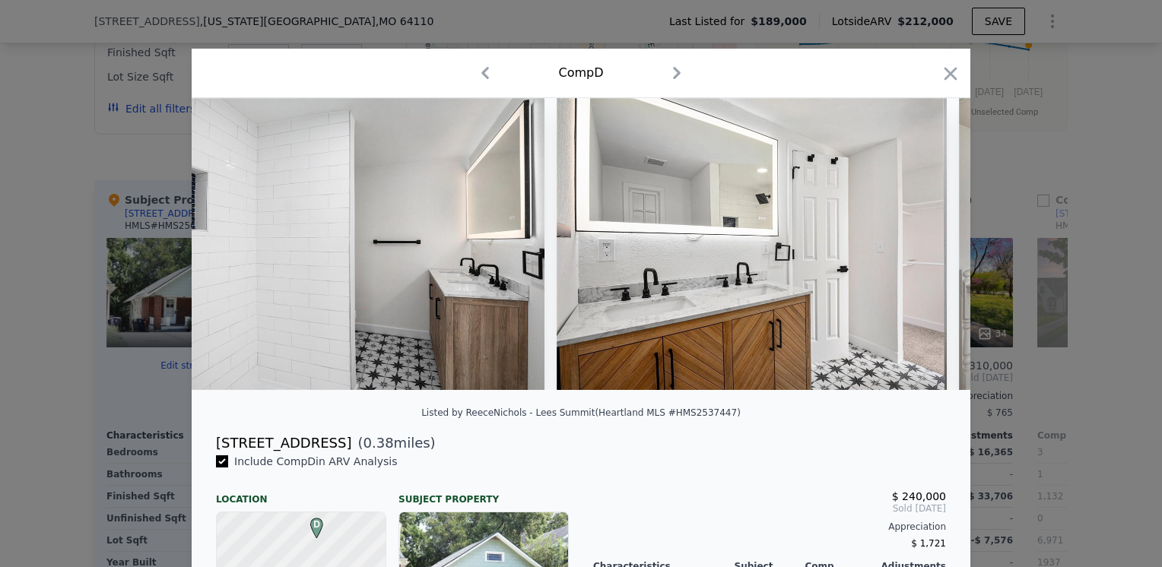
scroll to position [0, 6938]
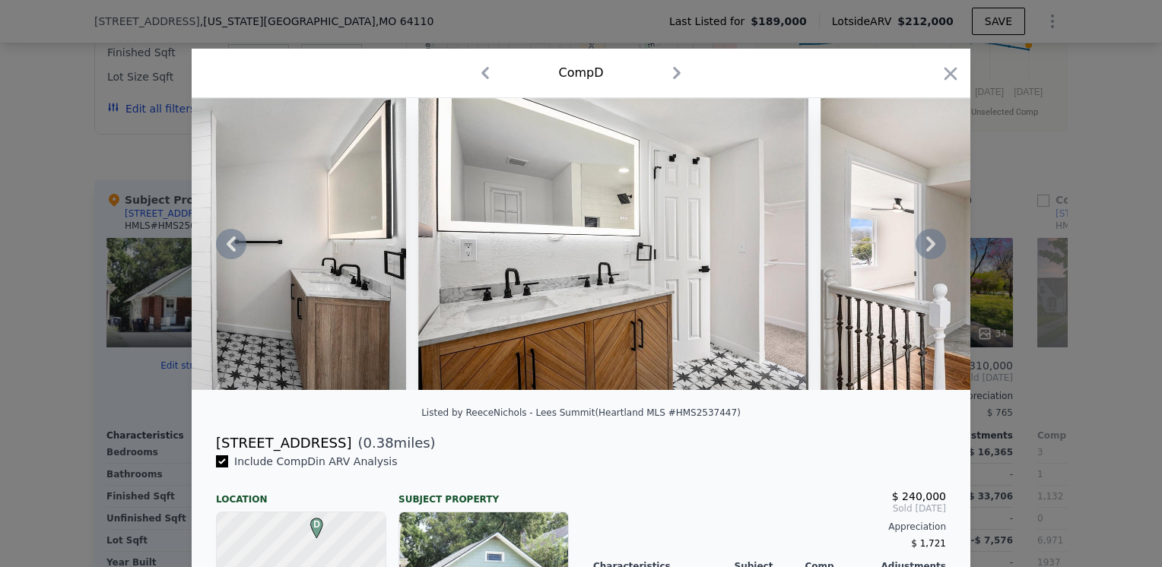
click at [925, 243] on icon at bounding box center [931, 244] width 30 height 30
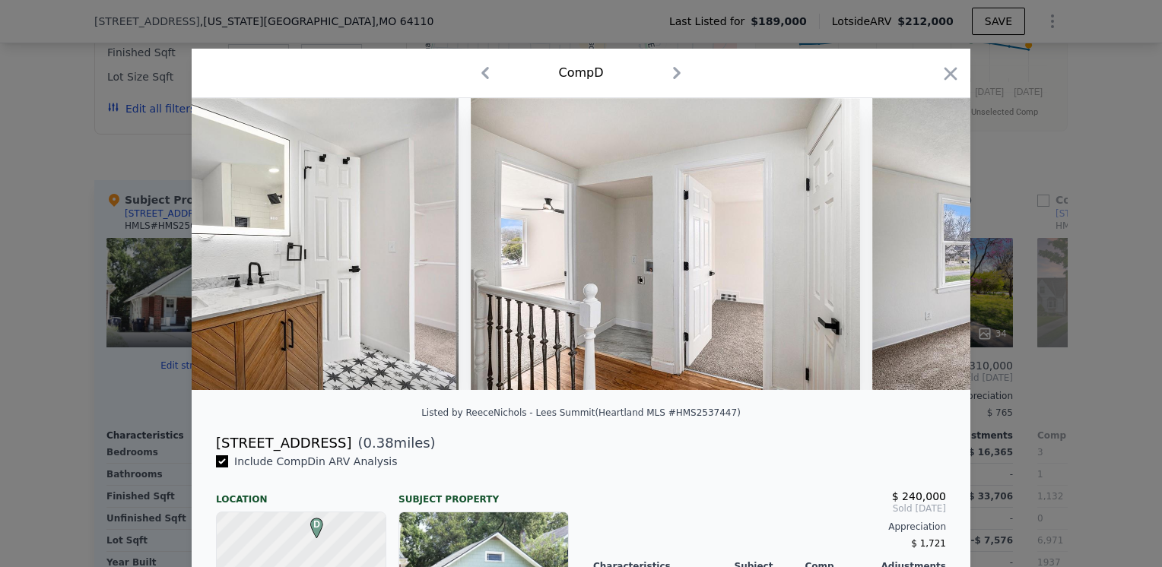
scroll to position [0, 7303]
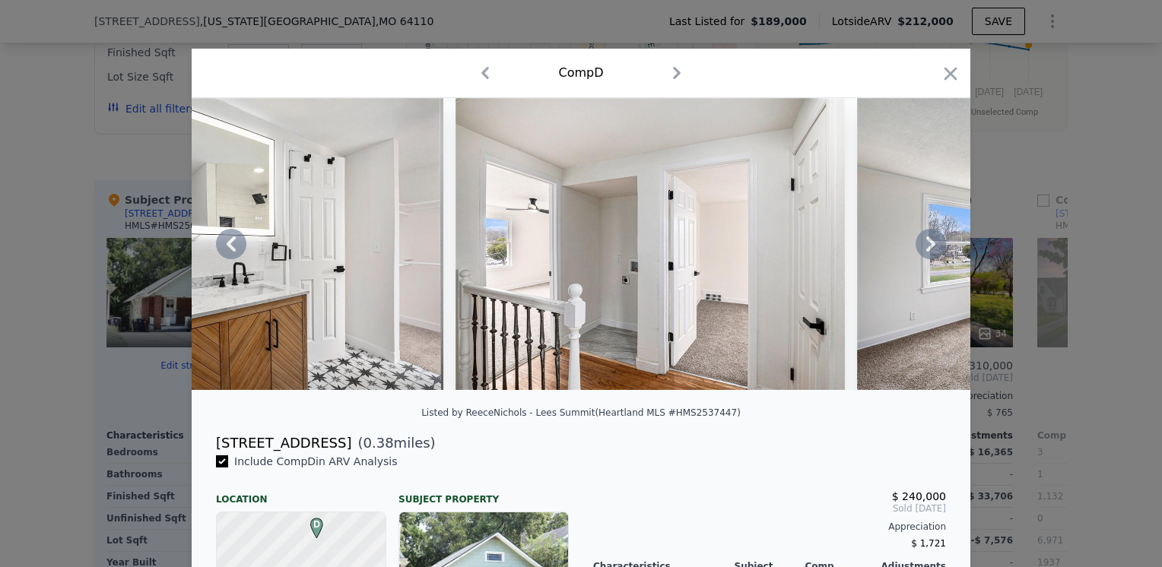
click at [925, 243] on icon at bounding box center [931, 244] width 30 height 30
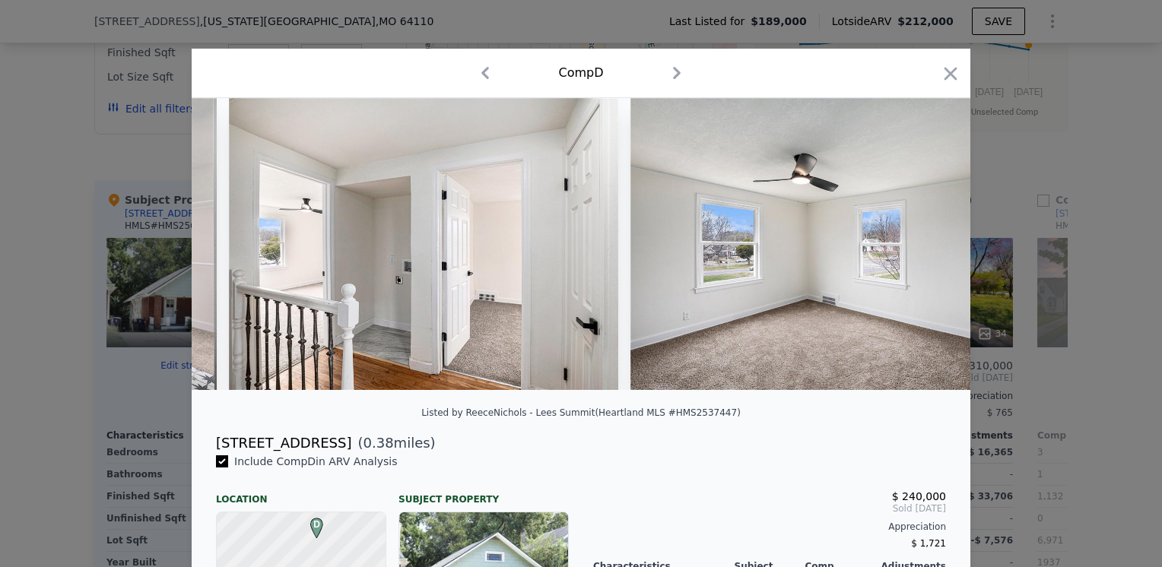
scroll to position [0, 7668]
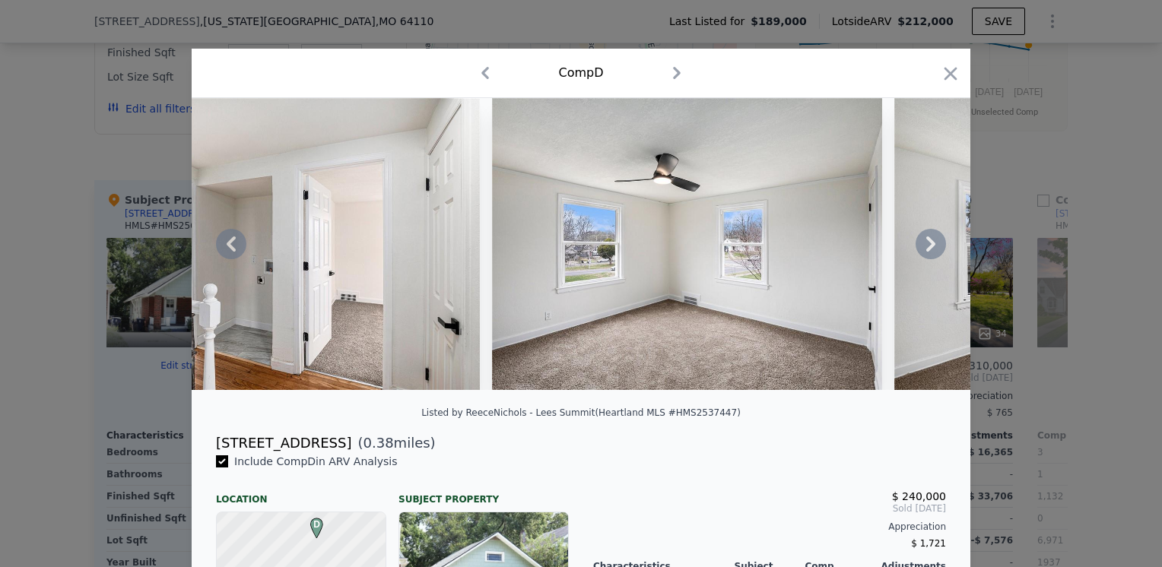
click at [925, 243] on icon at bounding box center [931, 244] width 30 height 30
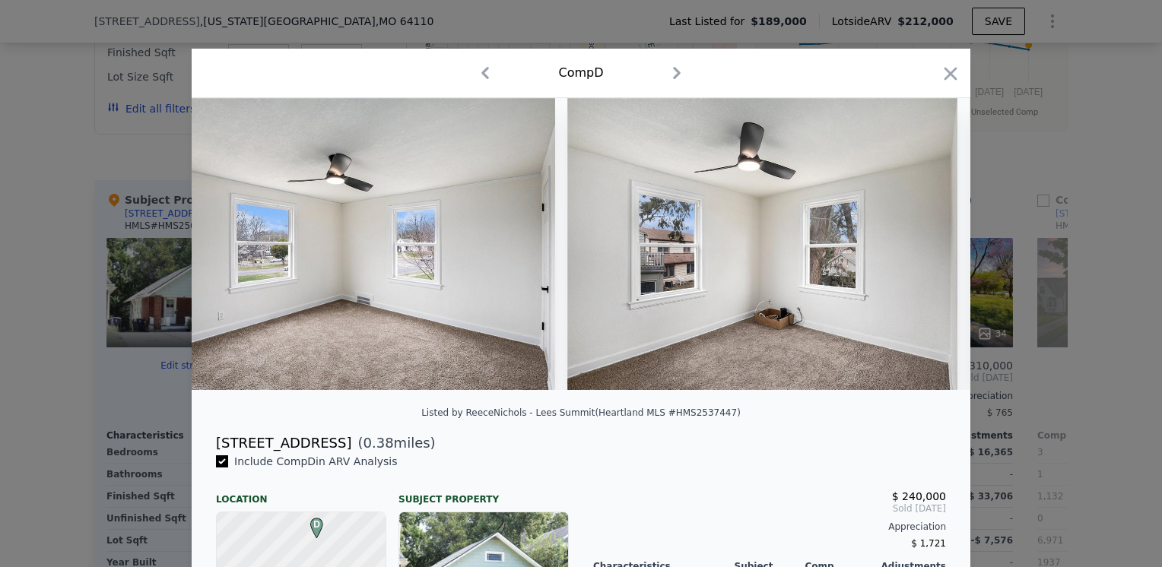
scroll to position [0, 8033]
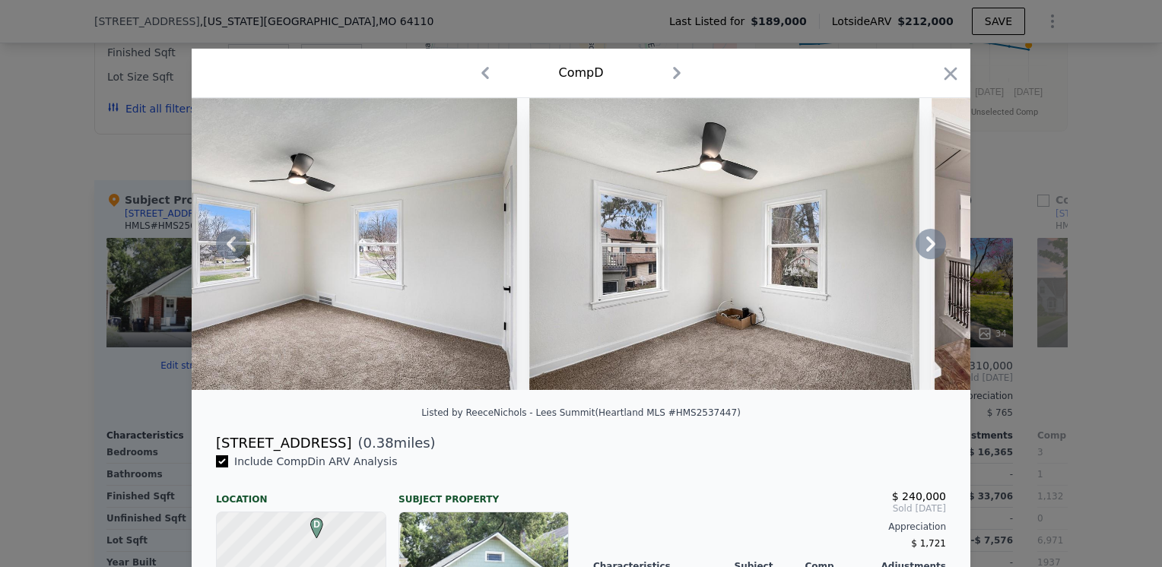
click at [925, 243] on icon at bounding box center [931, 244] width 30 height 30
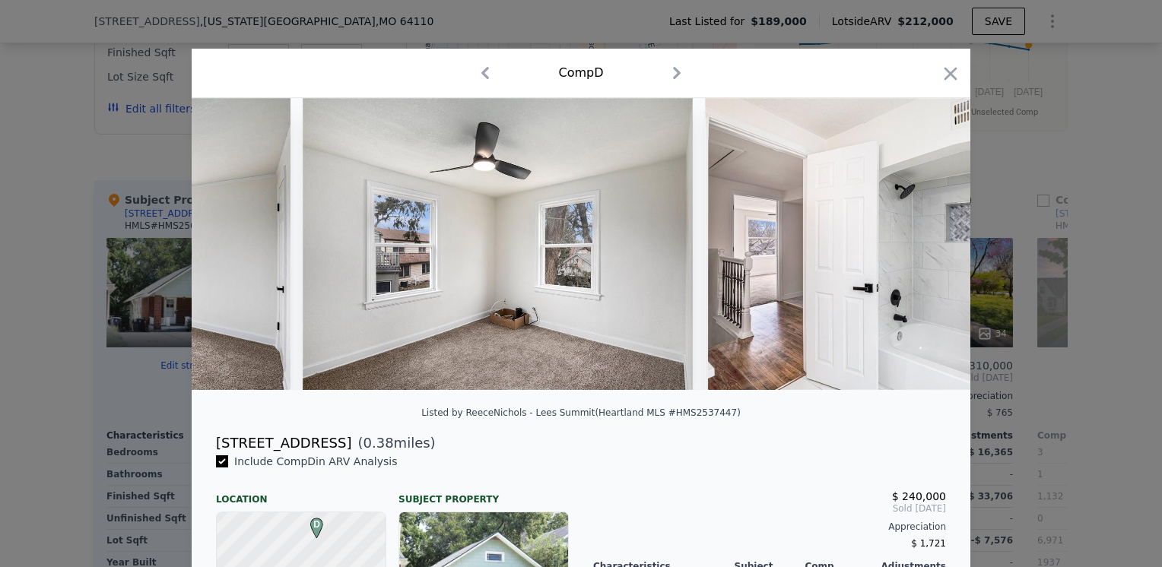
scroll to position [0, 8398]
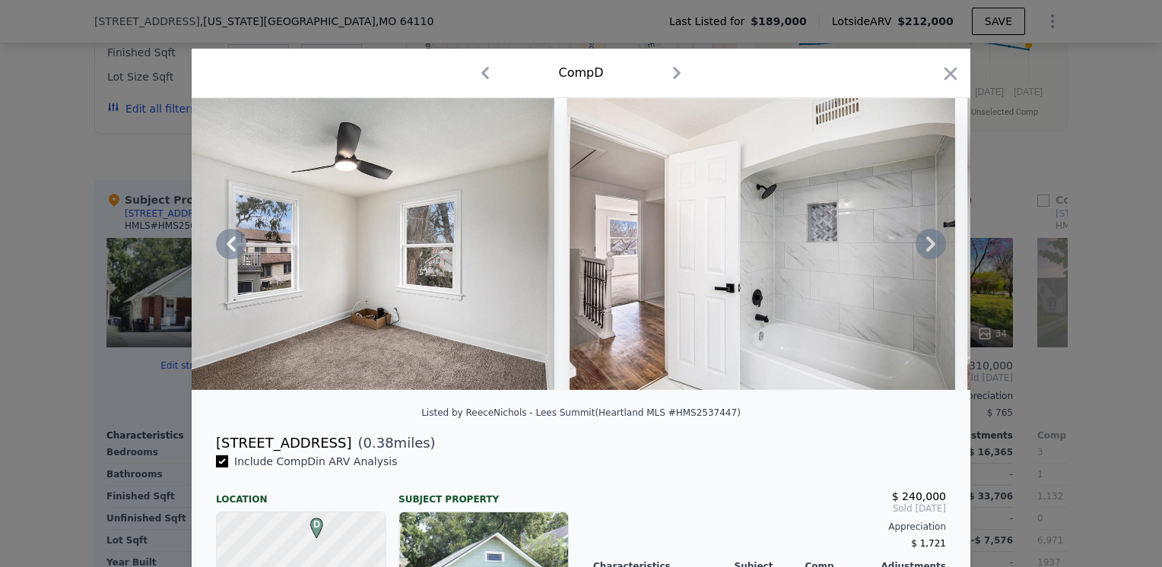
click at [916, 250] on icon at bounding box center [931, 244] width 30 height 30
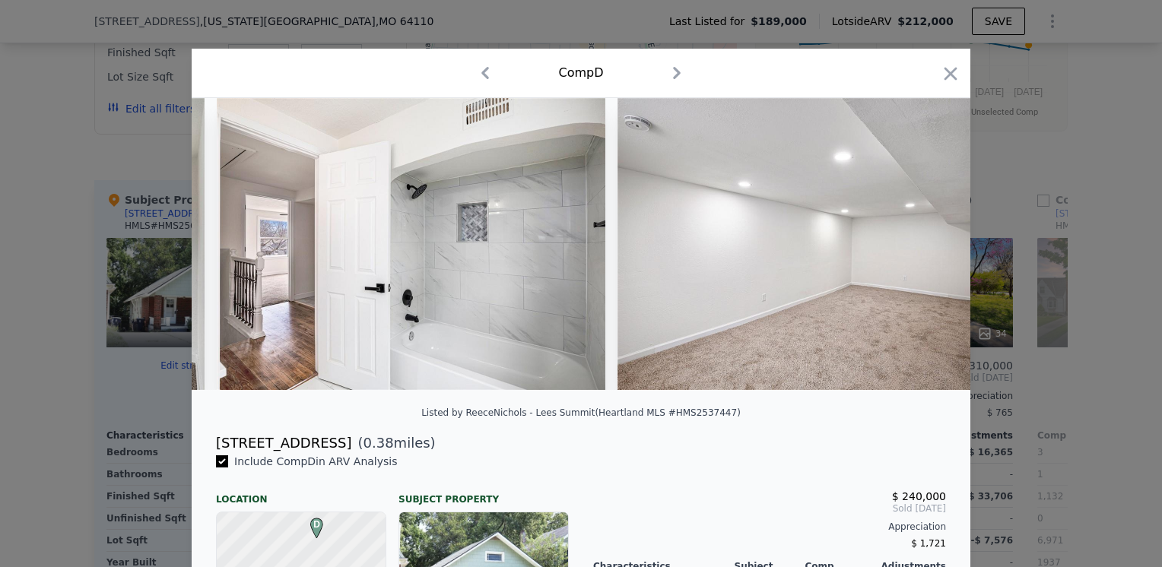
scroll to position [0, 8763]
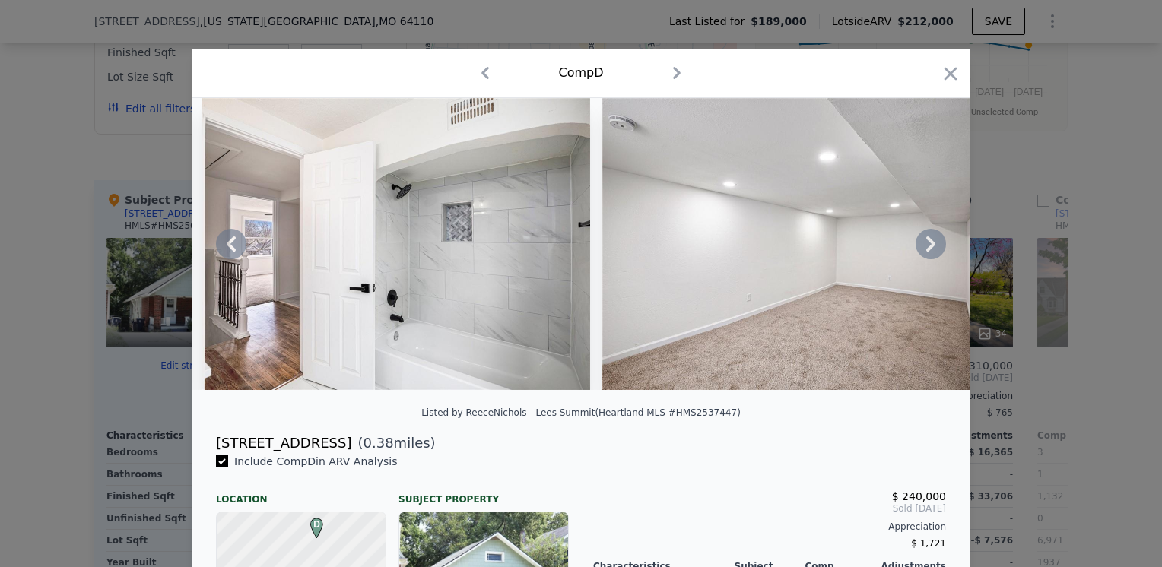
click at [913, 239] on img at bounding box center [796, 244] width 389 height 292
click at [918, 246] on icon at bounding box center [931, 244] width 30 height 30
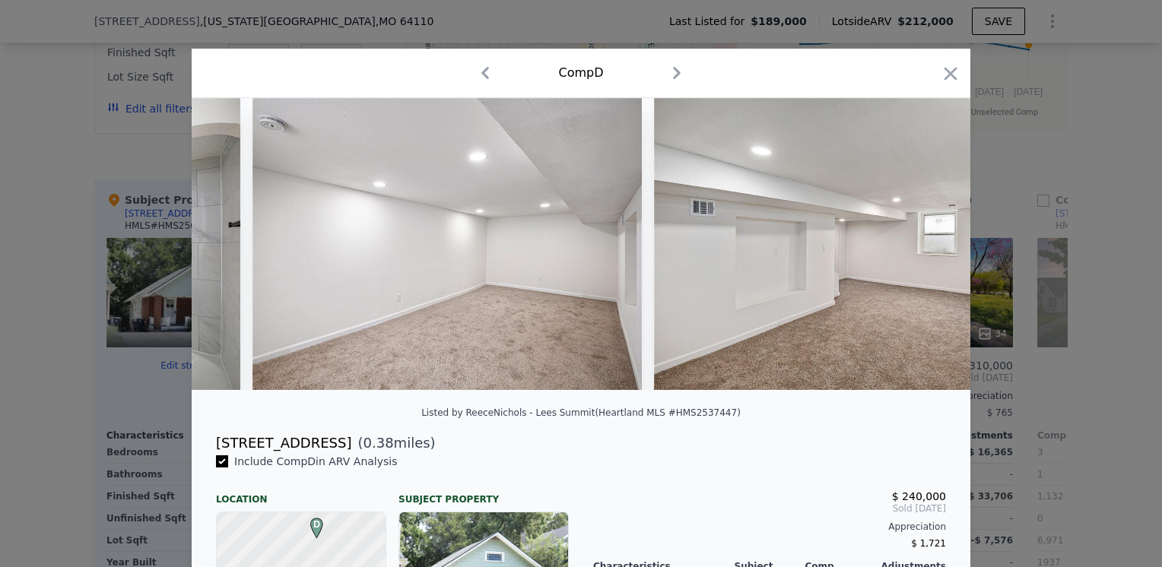
scroll to position [0, 9129]
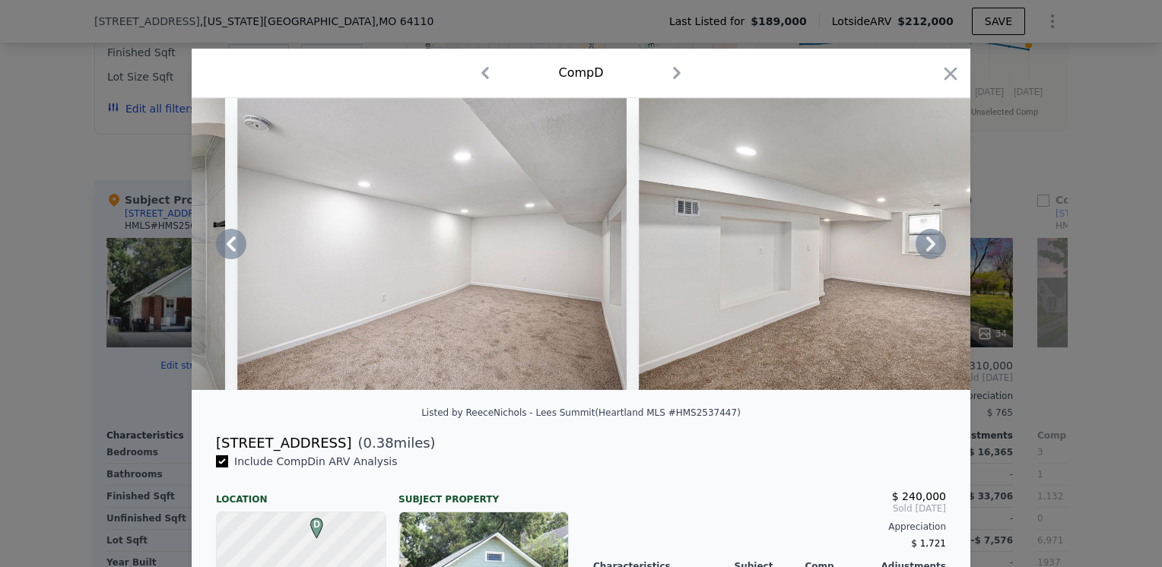
click at [926, 242] on icon at bounding box center [931, 244] width 30 height 30
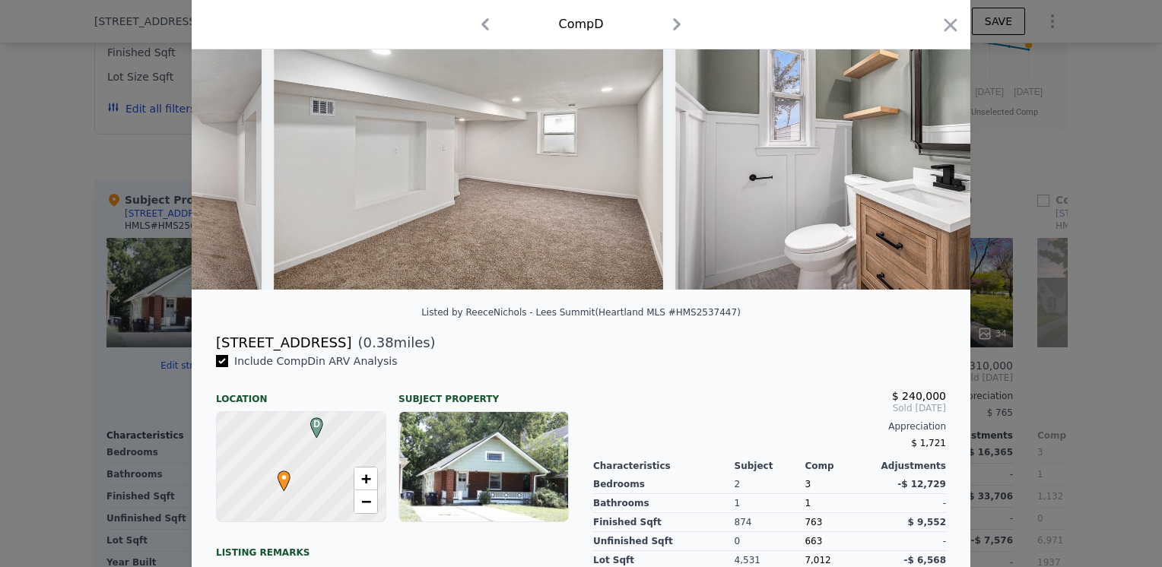
scroll to position [76, 0]
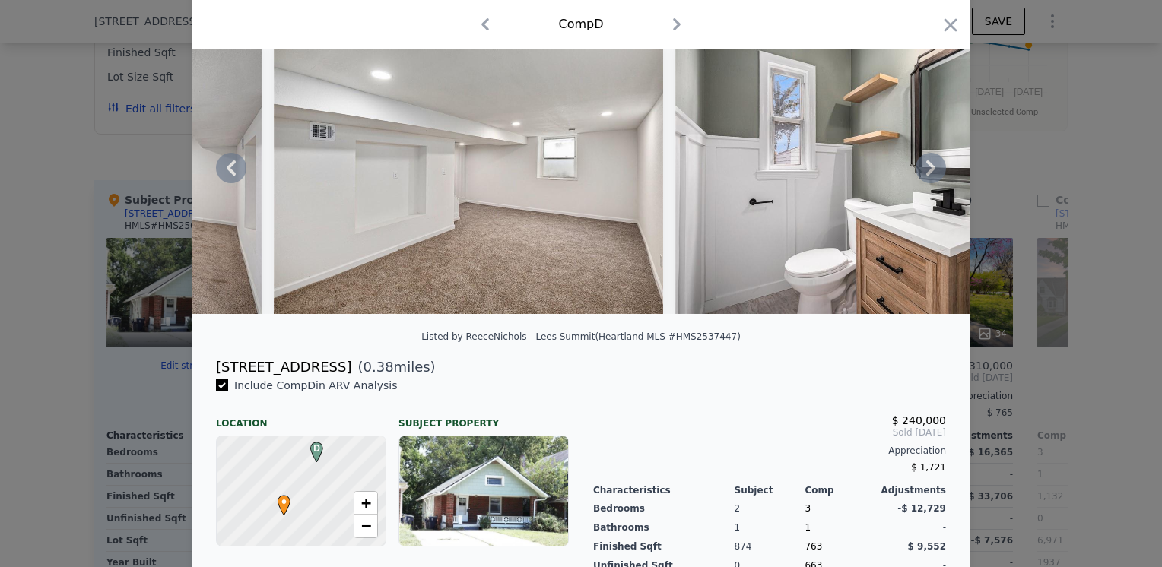
click at [929, 170] on icon at bounding box center [931, 168] width 30 height 30
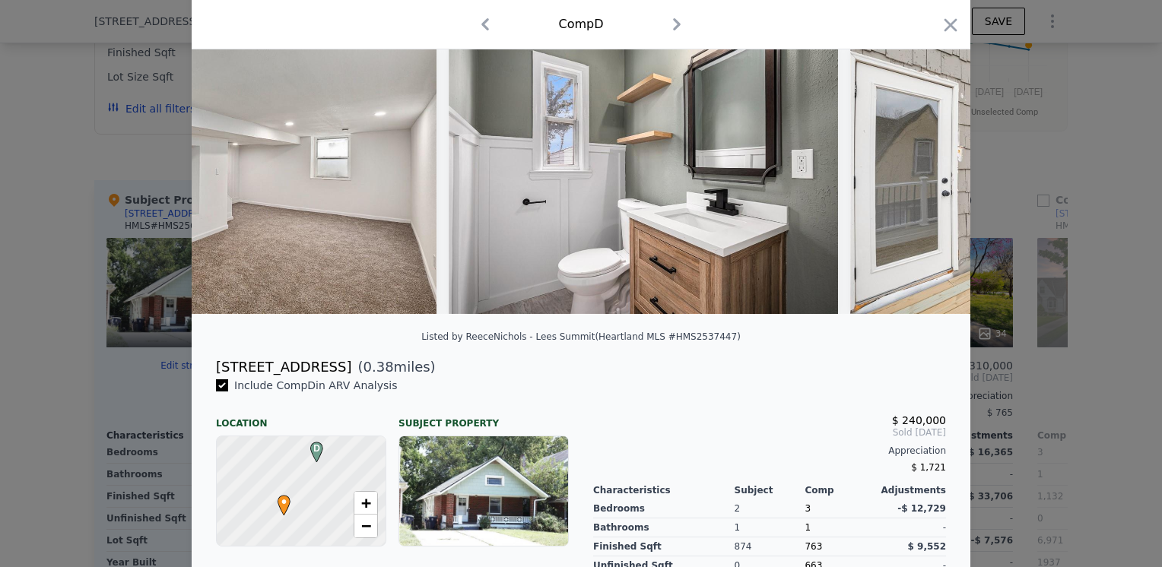
scroll to position [0, 9859]
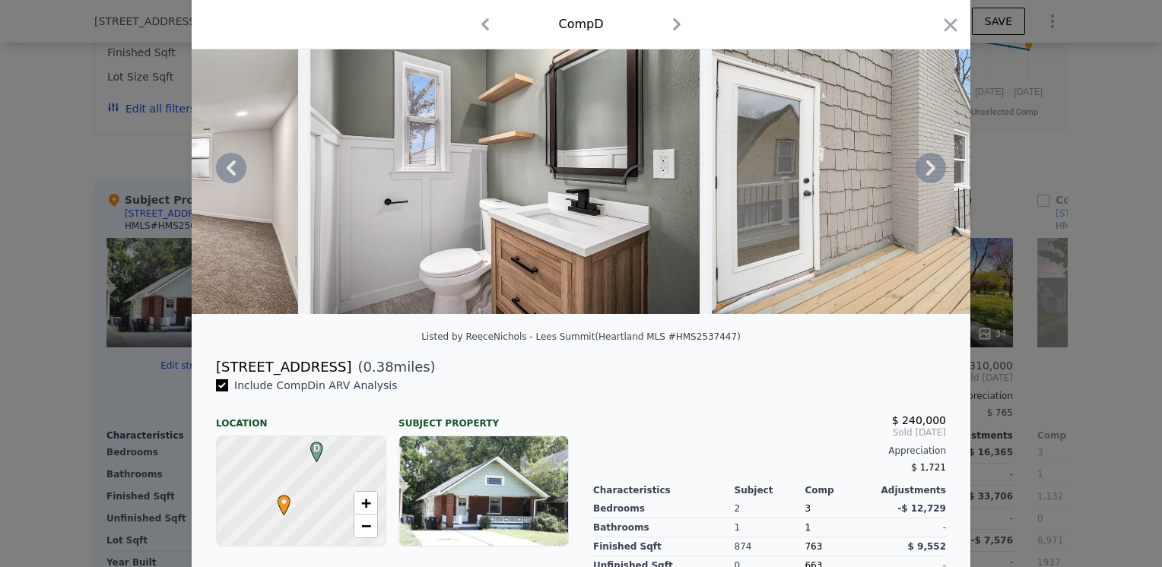
click at [927, 170] on icon at bounding box center [931, 168] width 9 height 15
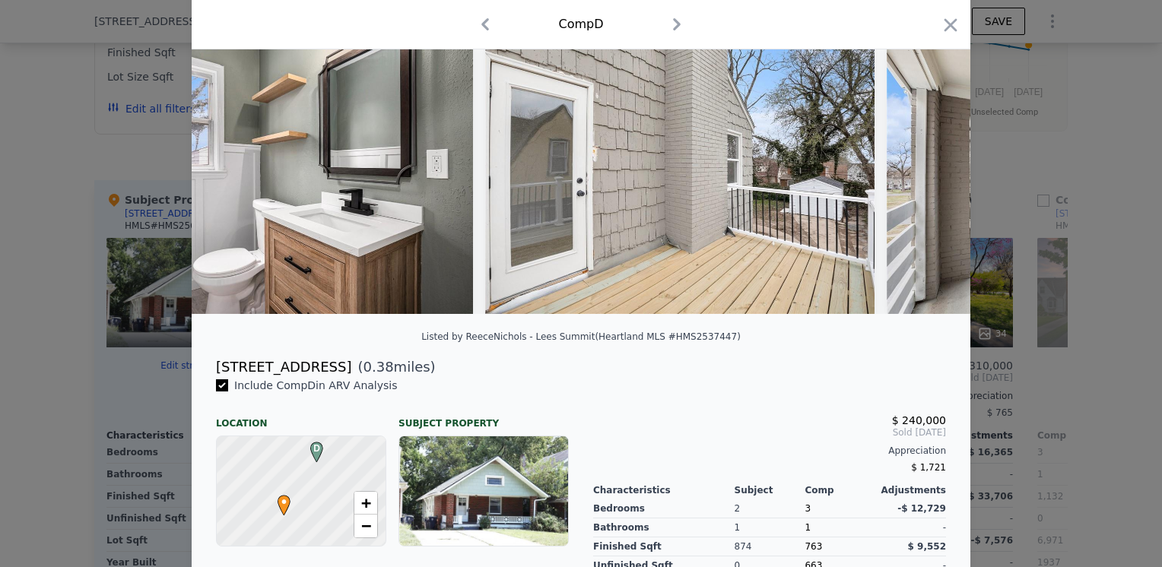
scroll to position [0, 10224]
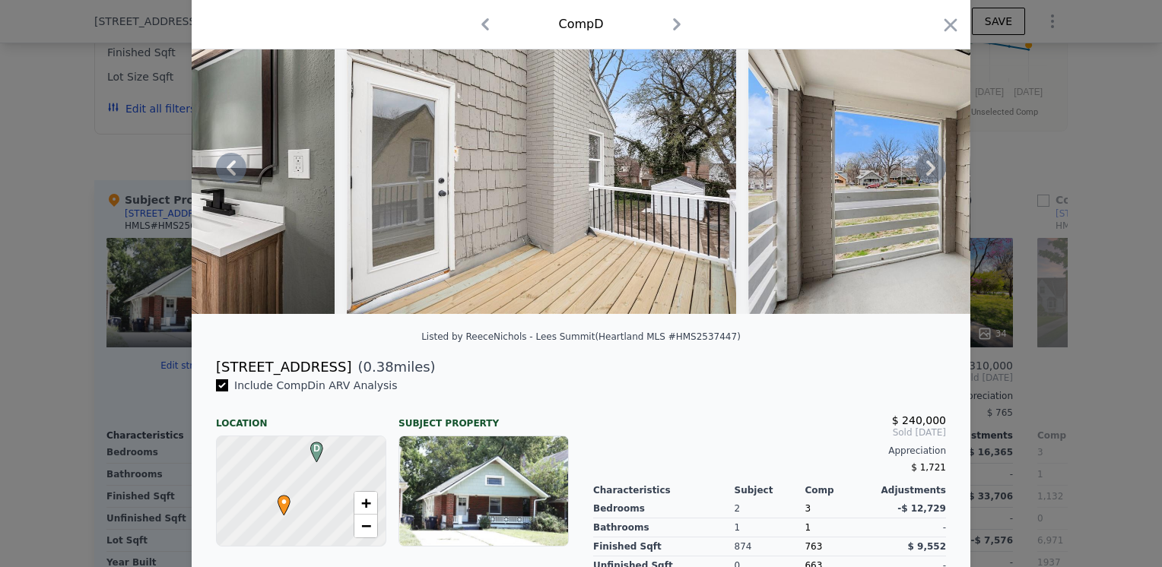
click at [920, 170] on icon at bounding box center [931, 168] width 30 height 30
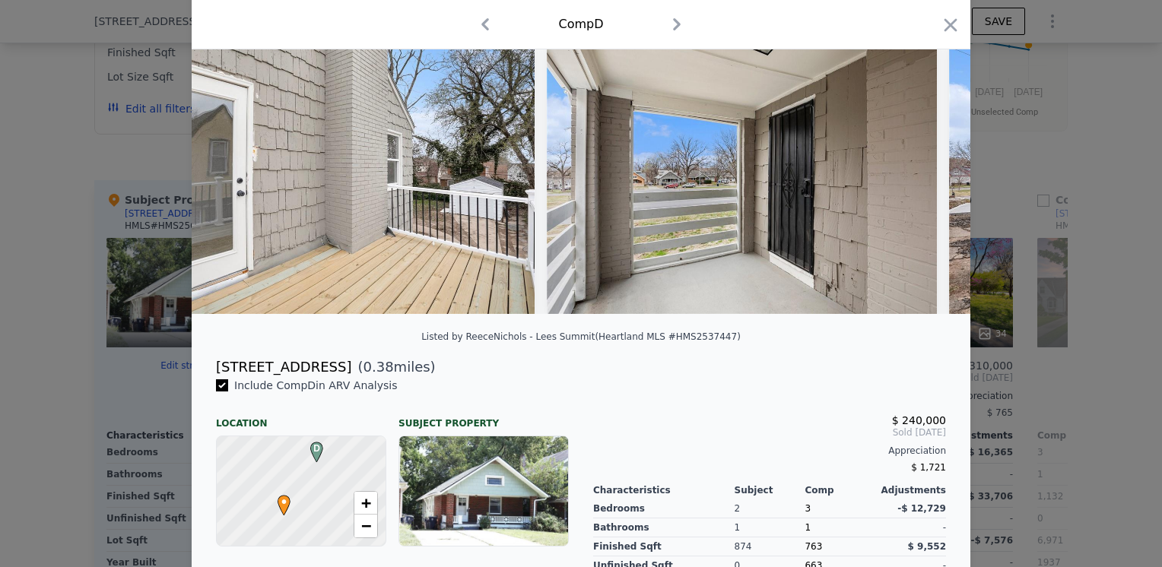
scroll to position [0, 10589]
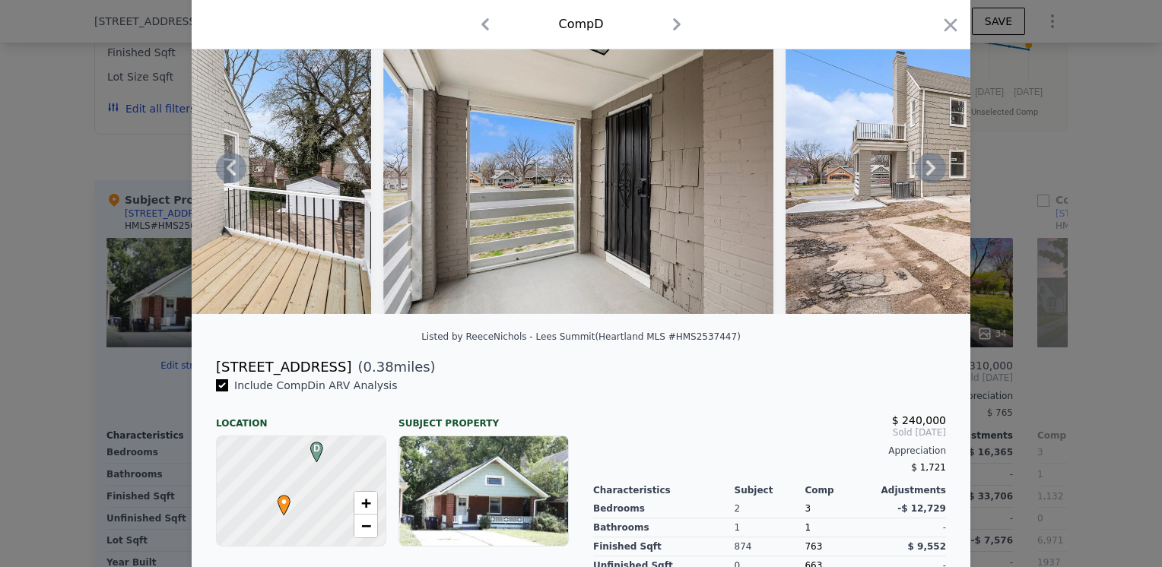
click at [920, 170] on icon at bounding box center [931, 168] width 30 height 30
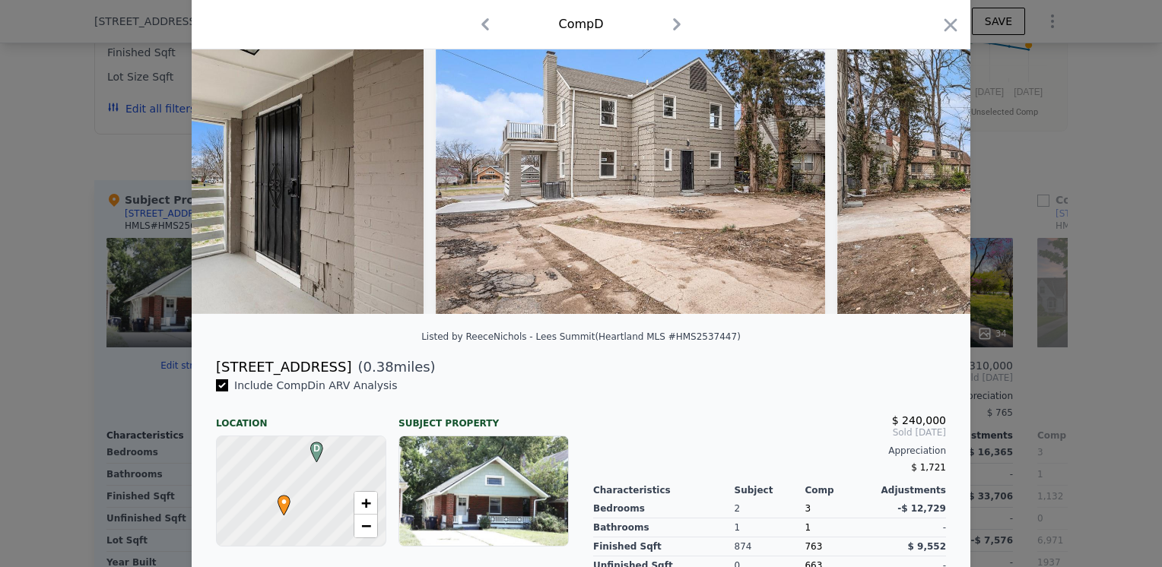
scroll to position [0, 10954]
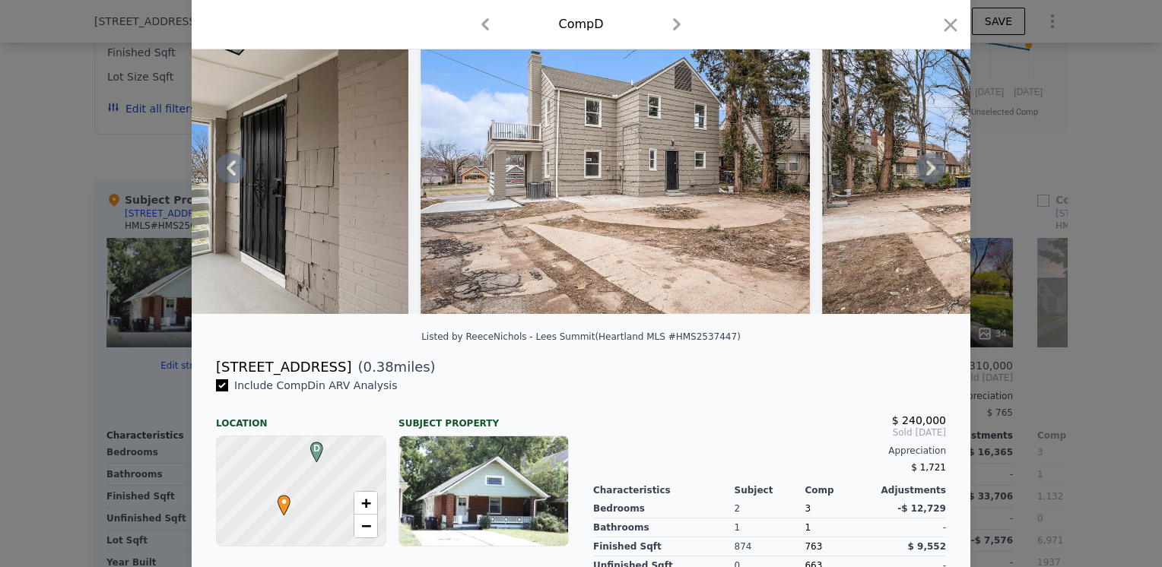
click at [928, 172] on icon at bounding box center [931, 168] width 9 height 15
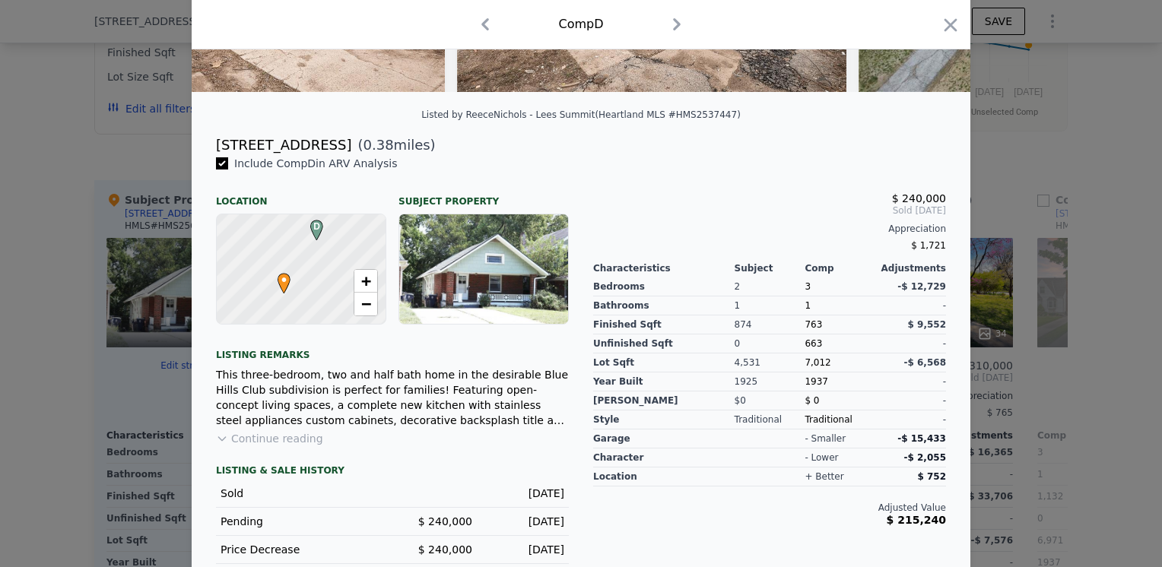
scroll to position [369, 0]
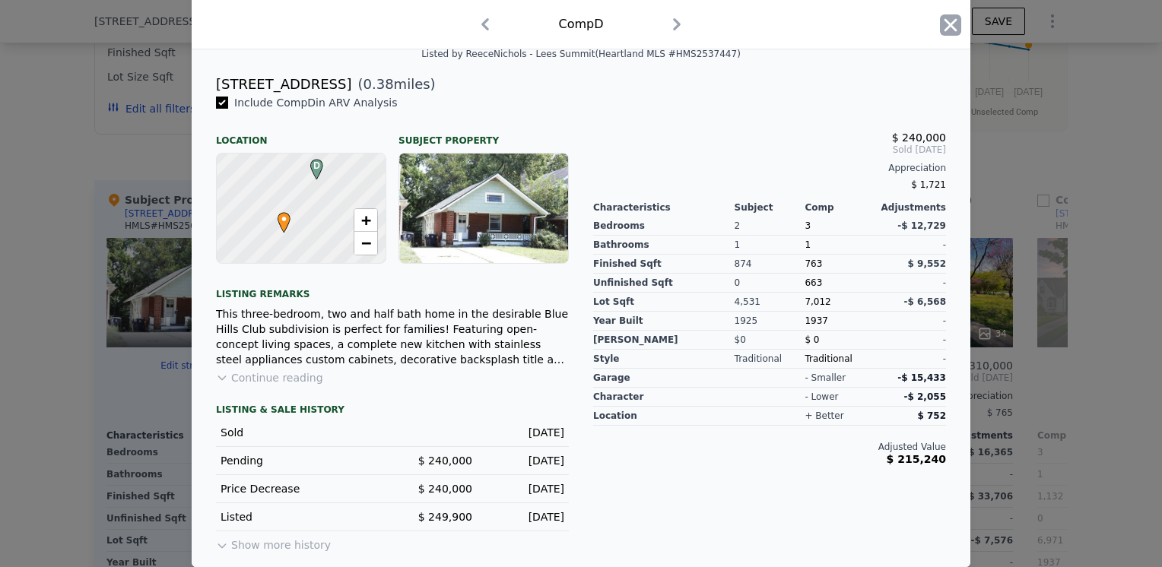
click at [949, 20] on icon "button" at bounding box center [951, 24] width 13 height 13
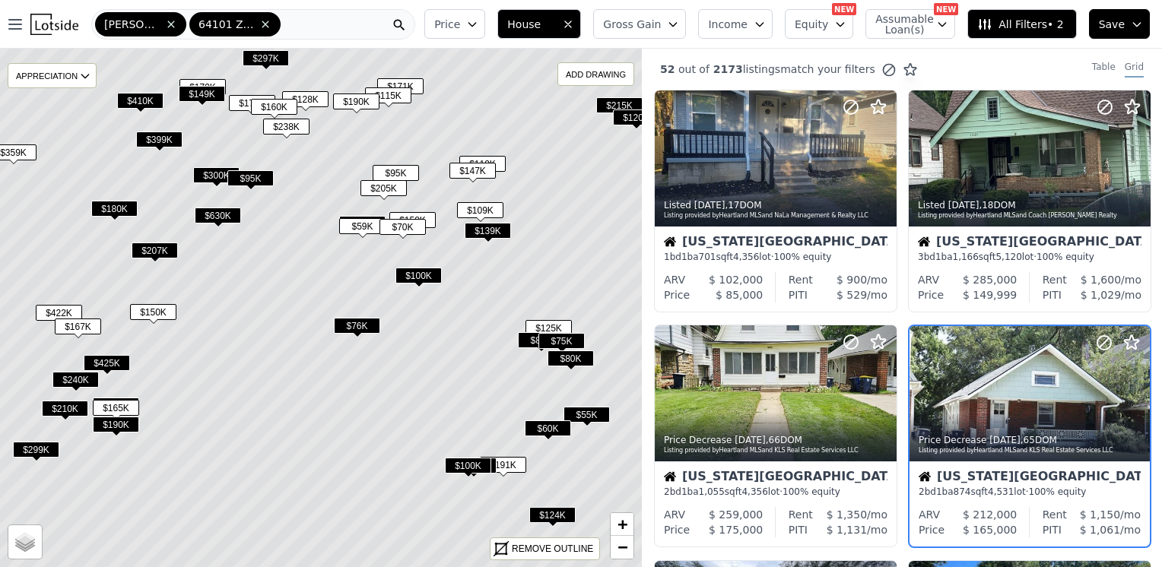
scroll to position [103, 0]
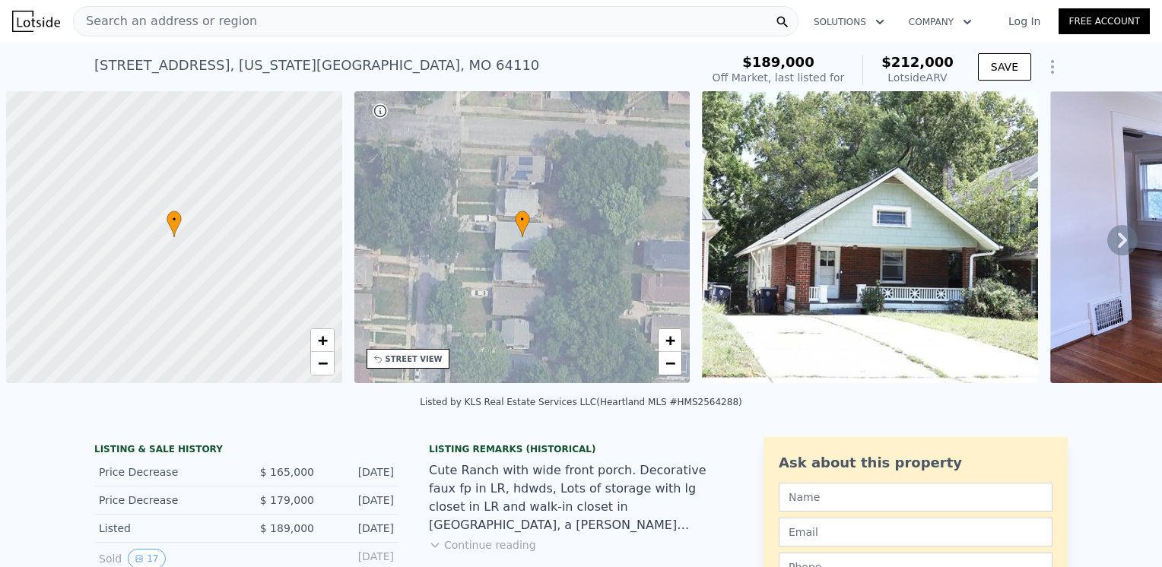
scroll to position [0, 6]
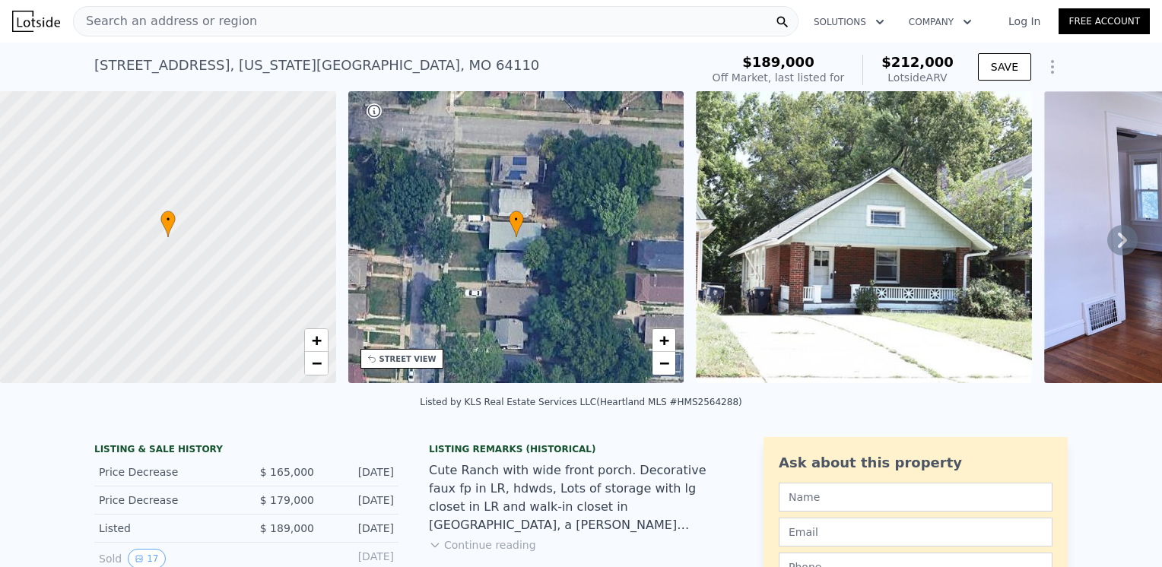
click at [232, 21] on span "Search an address or region" at bounding box center [165, 21] width 183 height 18
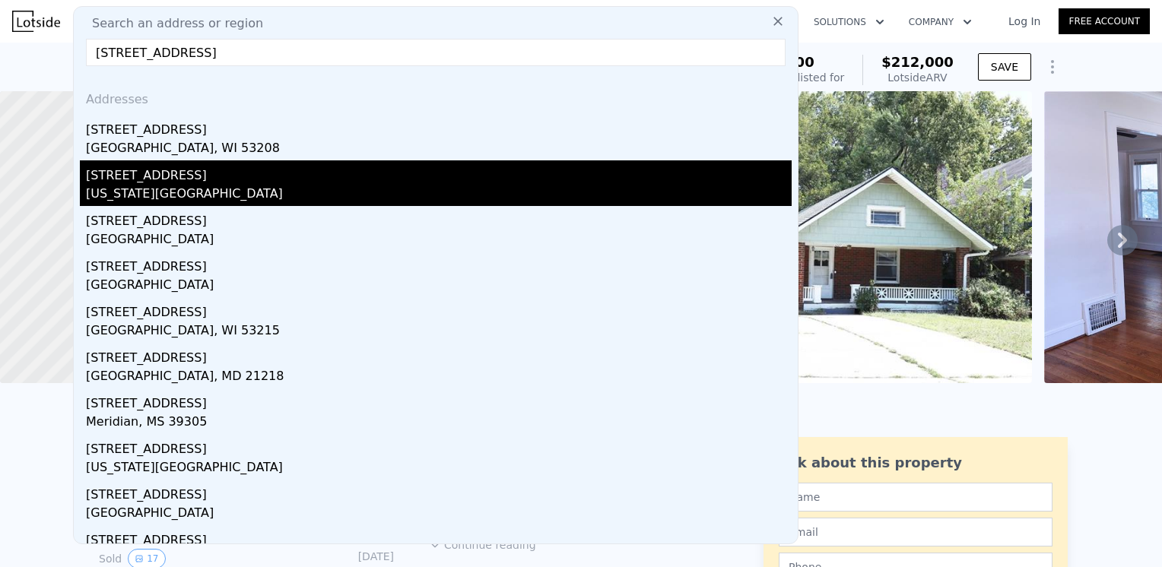
type input "2045 n 32nd st"
click at [130, 181] on div "2045 N 32nd St" at bounding box center [439, 173] width 706 height 24
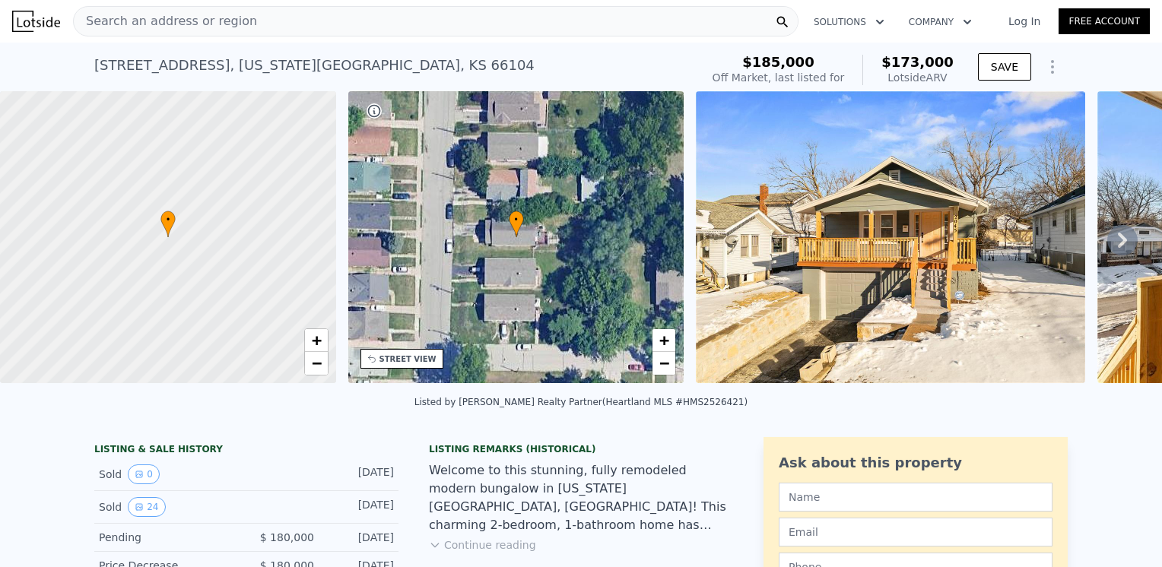
click at [263, 22] on div "Search an address or region" at bounding box center [436, 21] width 726 height 30
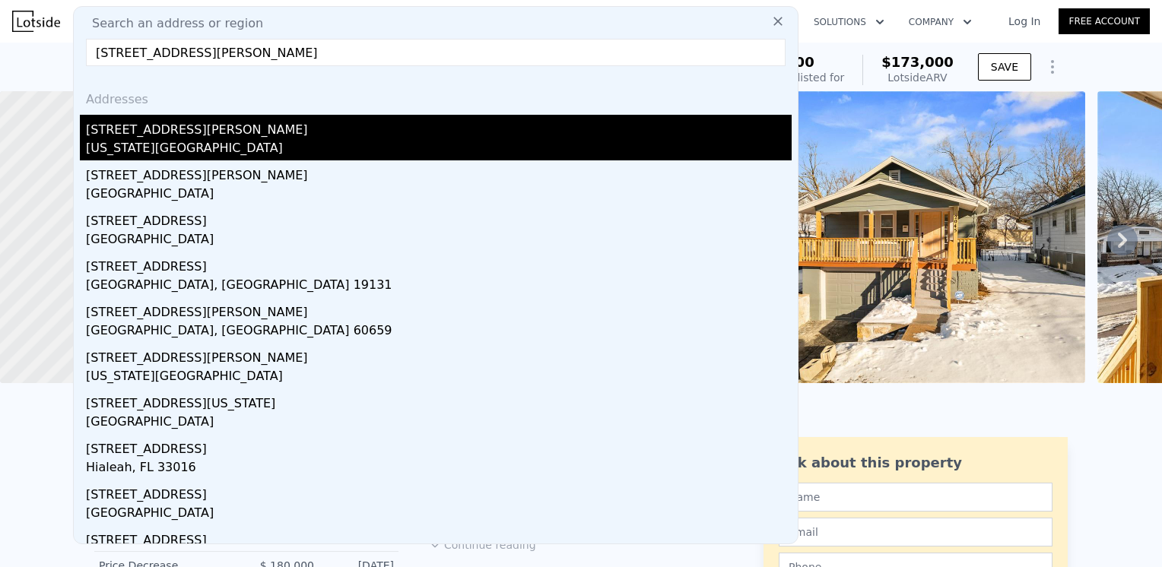
type input "5718 edith ave"
click at [112, 149] on div "Kansas City, KS 66104" at bounding box center [439, 149] width 706 height 21
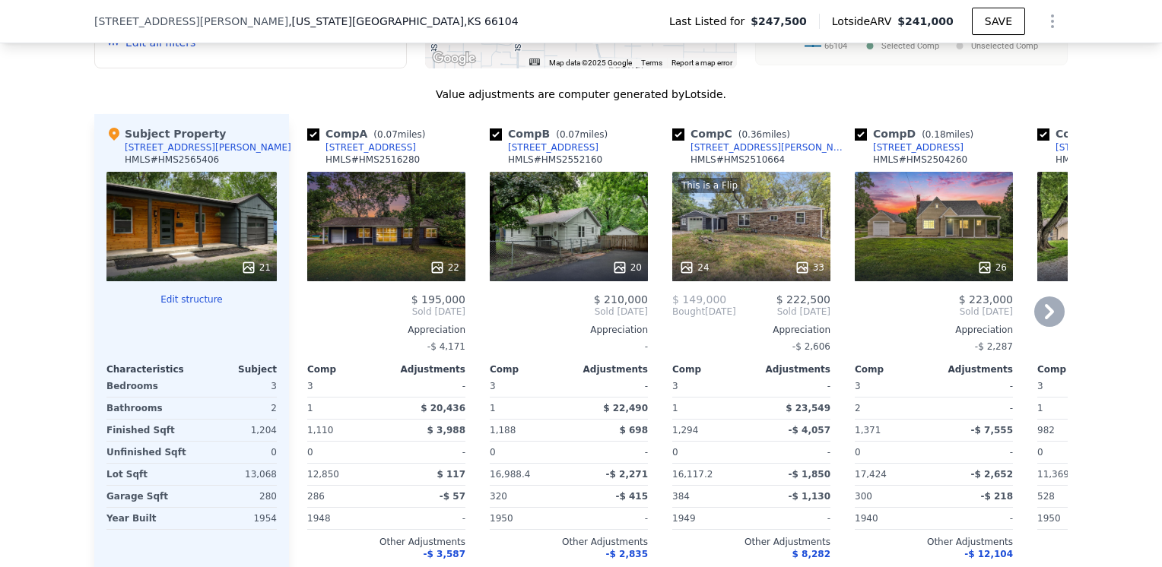
scroll to position [1515, 0]
